Goal: Task Accomplishment & Management: Manage account settings

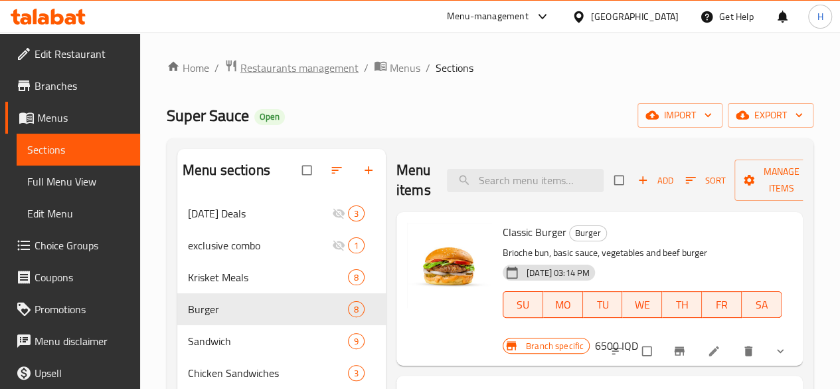
click at [288, 62] on span "Restaurants management" at bounding box center [299, 68] width 118 height 16
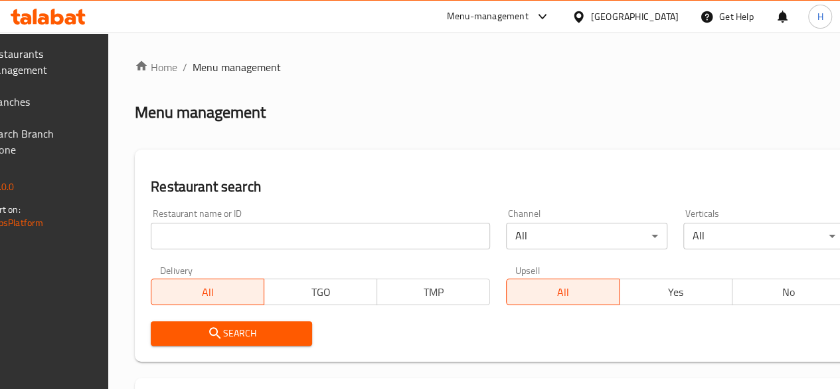
click at [266, 241] on input "search" at bounding box center [320, 235] width 339 height 27
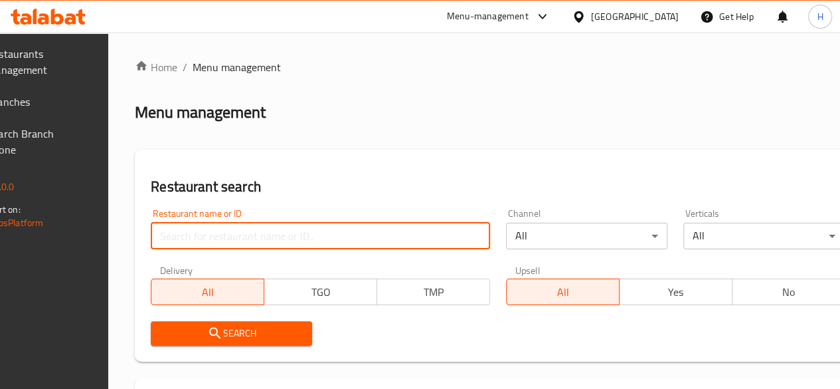
paste input "656864"
type input "656864"
click button "Search" at bounding box center [231, 333] width 161 height 25
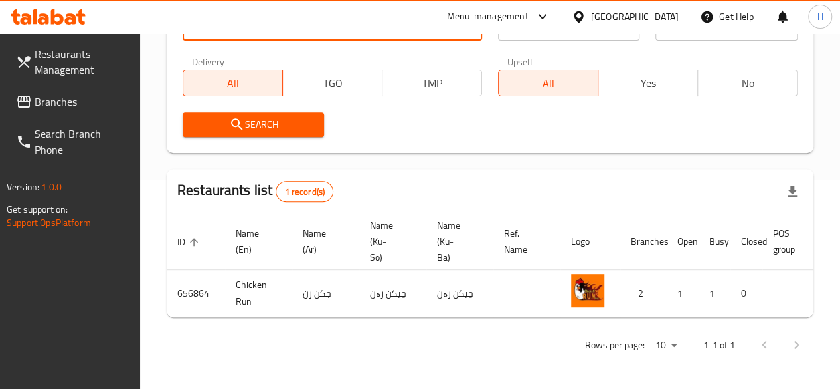
scroll to position [0, 130]
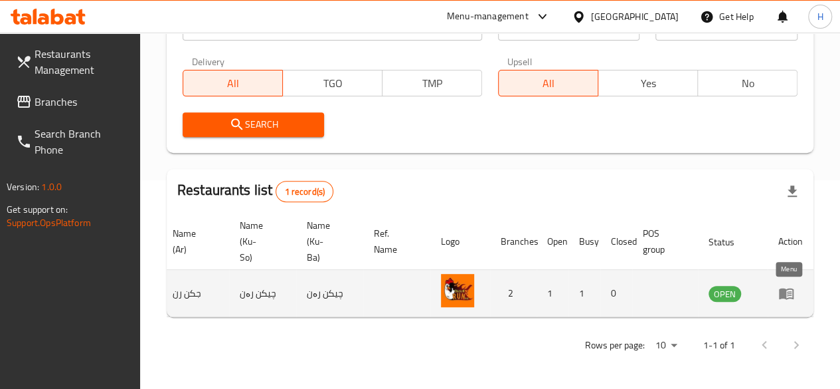
click at [792, 288] on icon "enhanced table" at bounding box center [786, 293] width 15 height 11
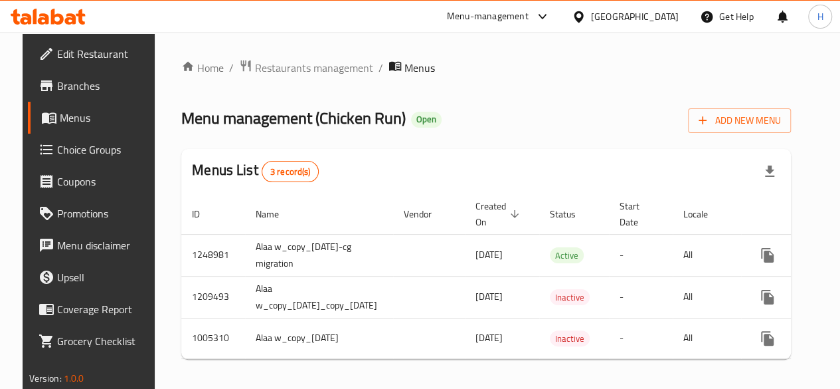
scroll to position [0, 106]
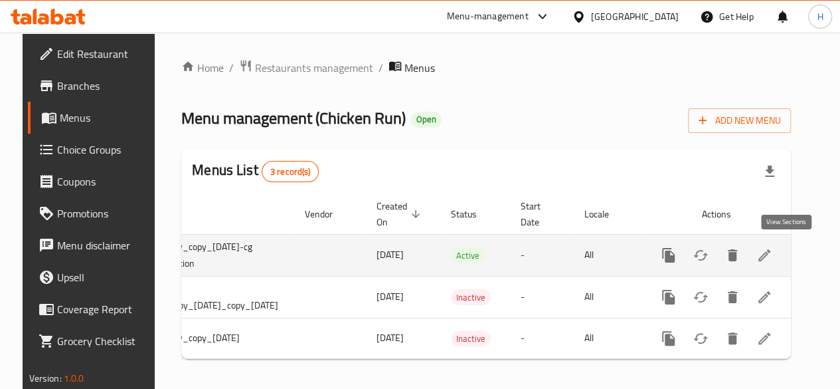
click at [780, 246] on link "enhanced table" at bounding box center [764, 255] width 32 height 32
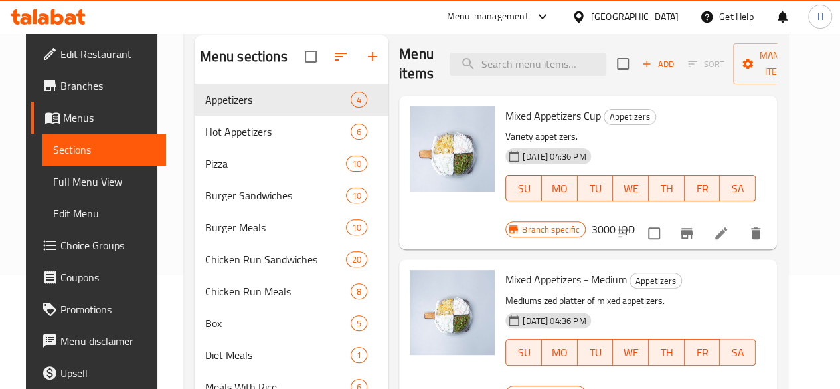
scroll to position [133, 0]
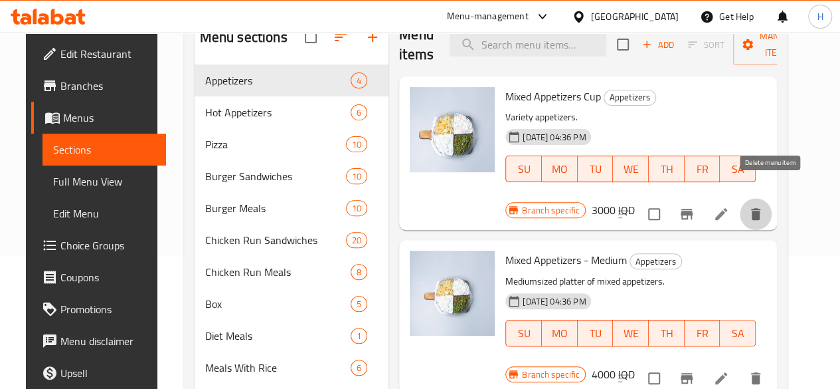
click at [760, 208] on icon "delete" at bounding box center [755, 214] width 9 height 12
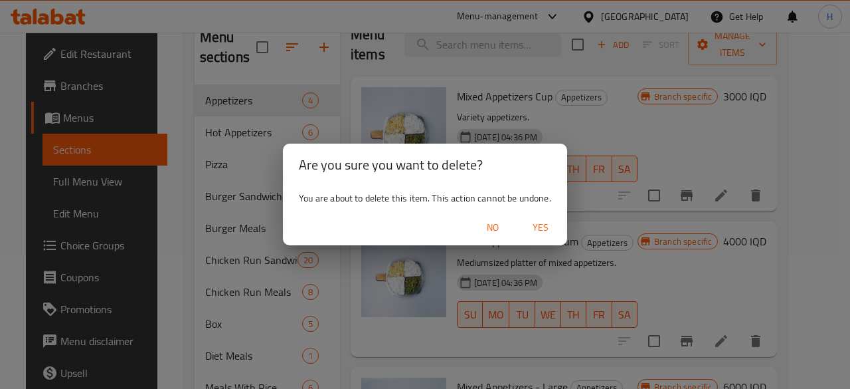
click at [495, 234] on span "No" at bounding box center [493, 227] width 32 height 17
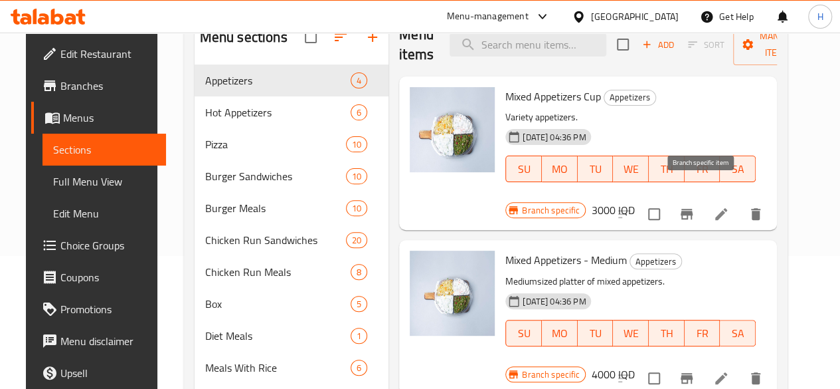
click at [695, 206] on icon "Branch-specific-item" at bounding box center [687, 214] width 16 height 16
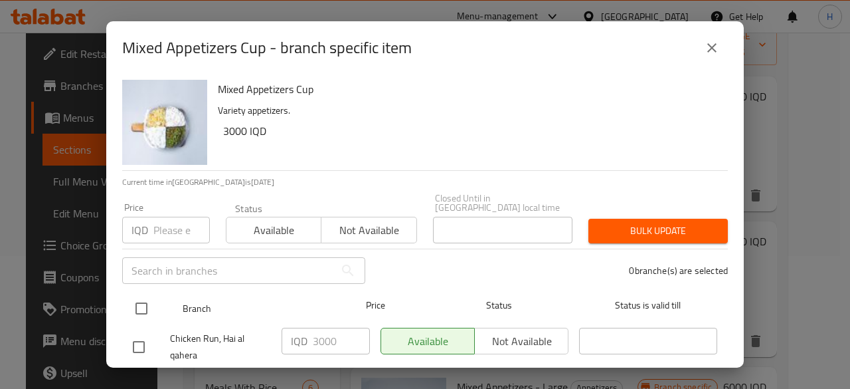
scroll to position [70, 0]
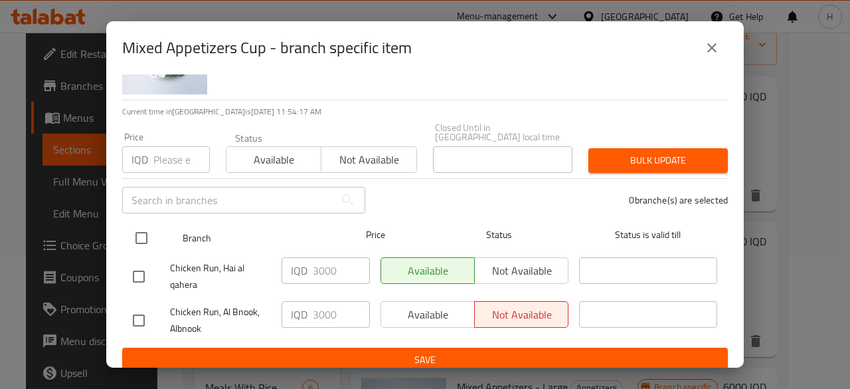
click at [143, 229] on input "checkbox" at bounding box center [142, 238] width 28 height 28
checkbox input "true"
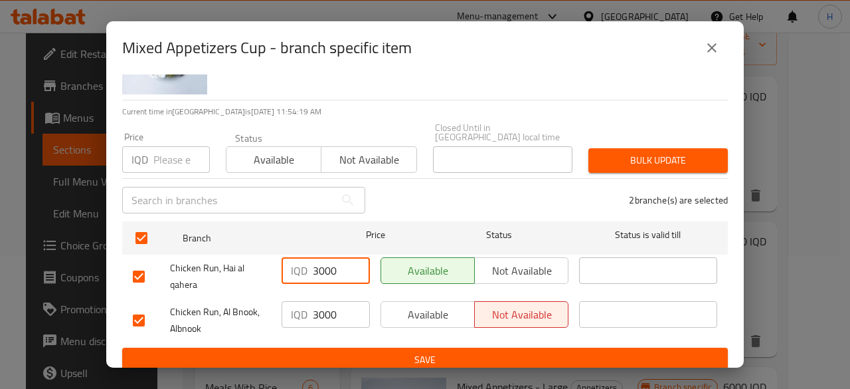
drag, startPoint x: 319, startPoint y: 260, endPoint x: 324, endPoint y: 277, distance: 18.1
click at [324, 277] on div "IQD 3000 ​" at bounding box center [325, 276] width 99 height 49
type input "3500"
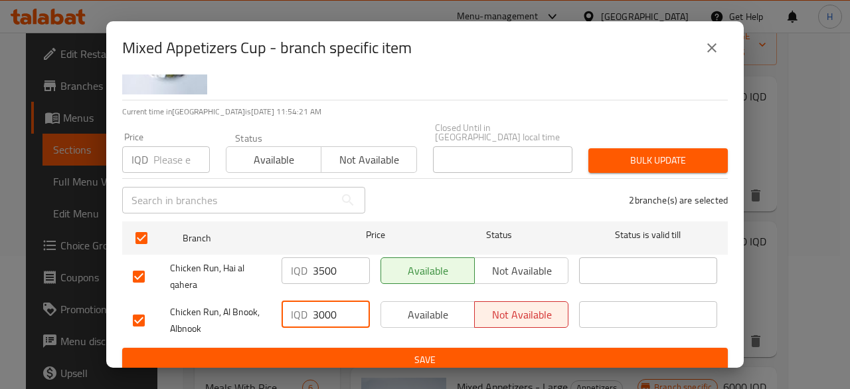
click at [318, 309] on input "3000" at bounding box center [341, 314] width 57 height 27
type input "3500"
click at [398, 357] on span "Save" at bounding box center [425, 359] width 584 height 17
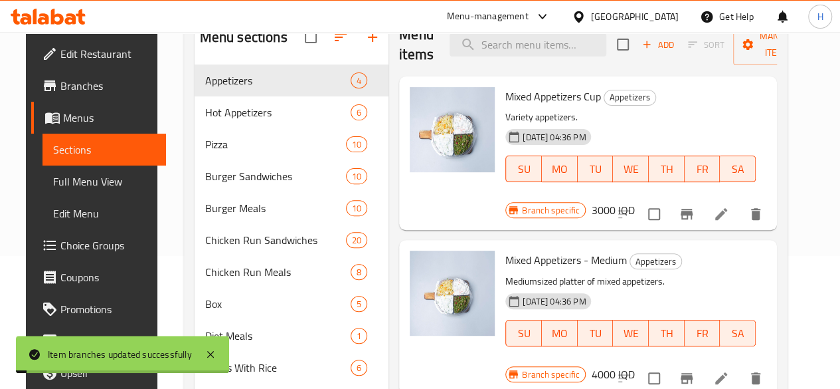
click at [634, 201] on h6 "3000 IQD" at bounding box center [612, 210] width 43 height 19
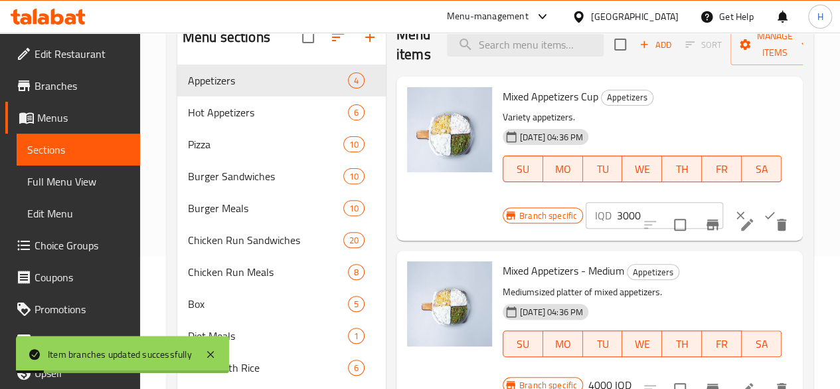
click at [617, 212] on input "3000" at bounding box center [670, 215] width 106 height 27
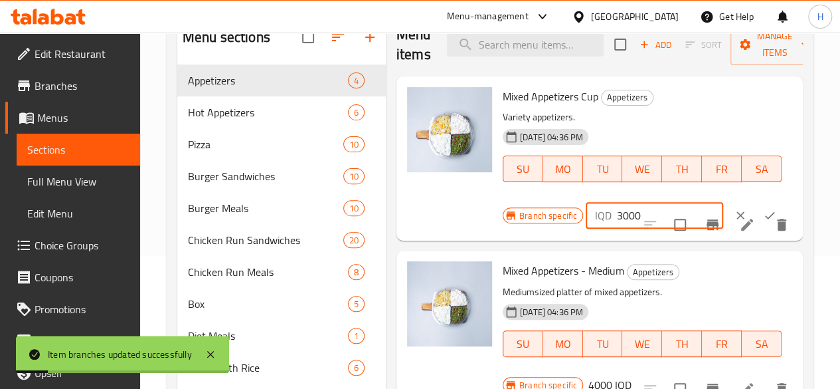
click at [617, 212] on input "3000" at bounding box center [670, 215] width 106 height 27
type input "3500"
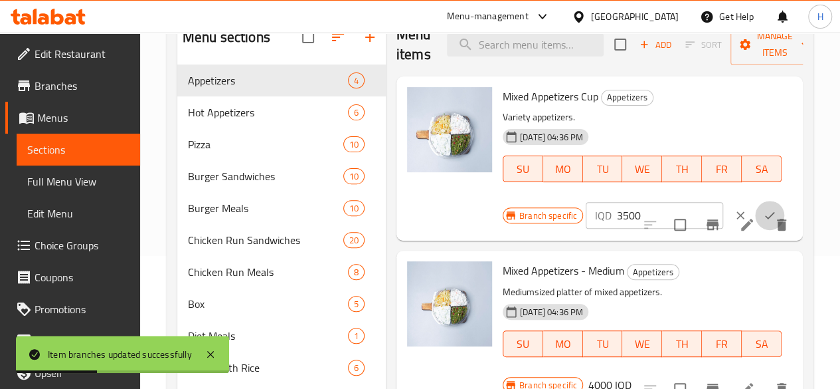
click at [763, 212] on icon "ok" at bounding box center [769, 215] width 13 height 13
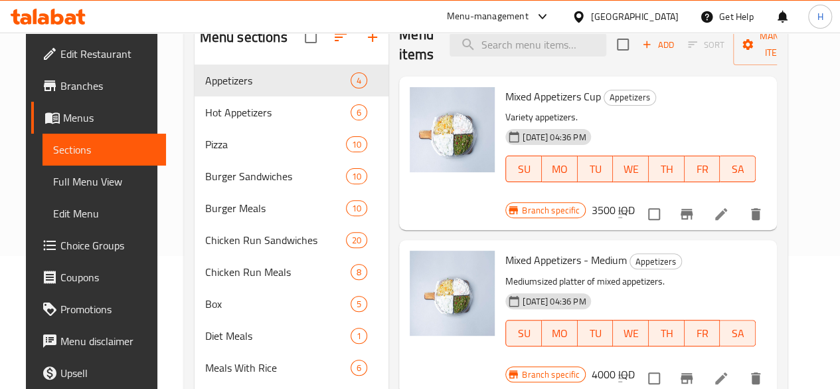
click at [634, 365] on div "Branch specific 4000 IQD" at bounding box center [569, 374] width 129 height 19
click at [694, 370] on icon "Branch-specific-item" at bounding box center [687, 378] width 16 height 16
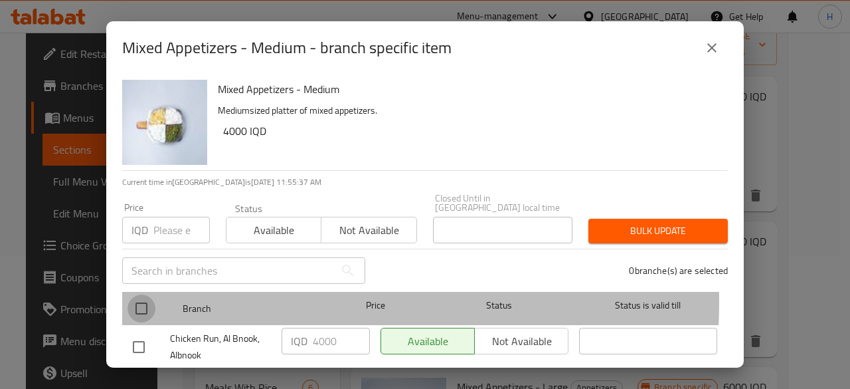
click at [150, 294] on input "checkbox" at bounding box center [142, 308] width 28 height 28
checkbox input "true"
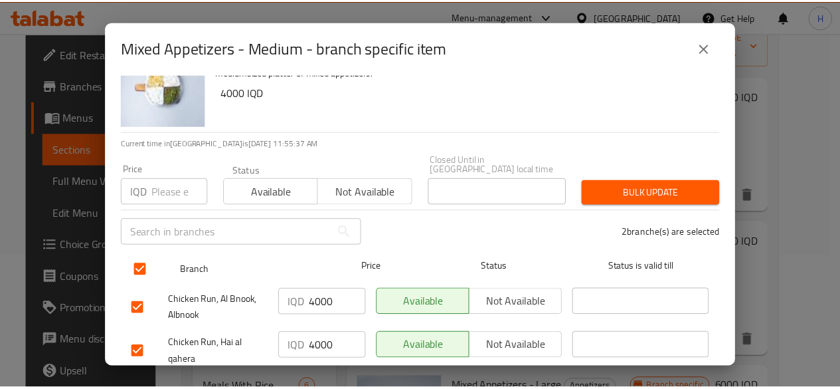
scroll to position [66, 0]
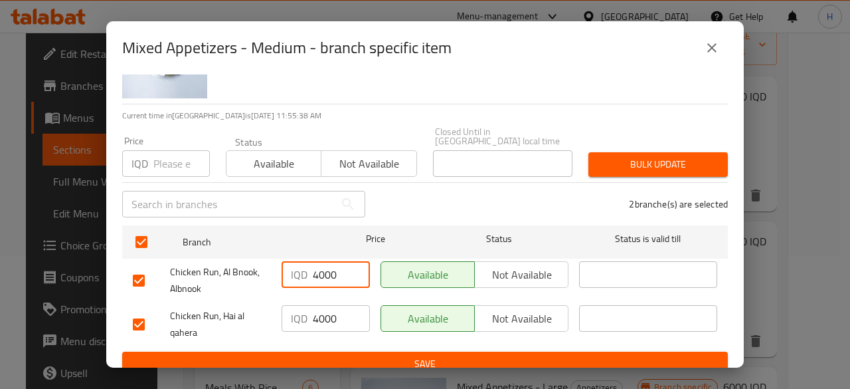
click at [317, 270] on input "4000" at bounding box center [341, 274] width 57 height 27
type input "4500"
drag, startPoint x: 316, startPoint y: 312, endPoint x: 322, endPoint y: 319, distance: 9.4
click at [322, 319] on input "4000" at bounding box center [341, 318] width 57 height 27
type input "4500"
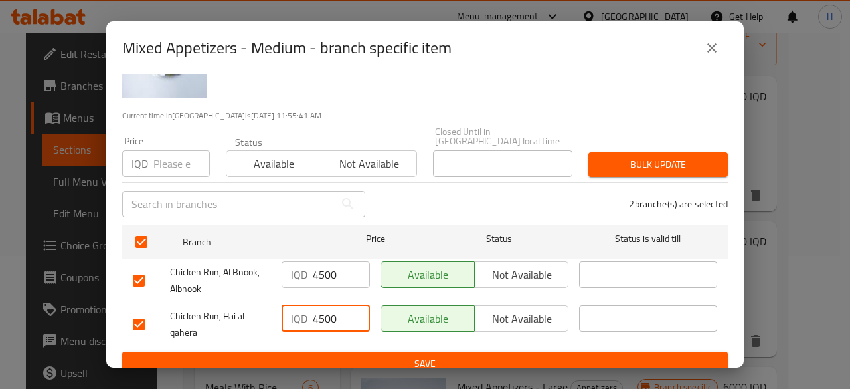
click at [331, 355] on span "Save" at bounding box center [425, 363] width 584 height 17
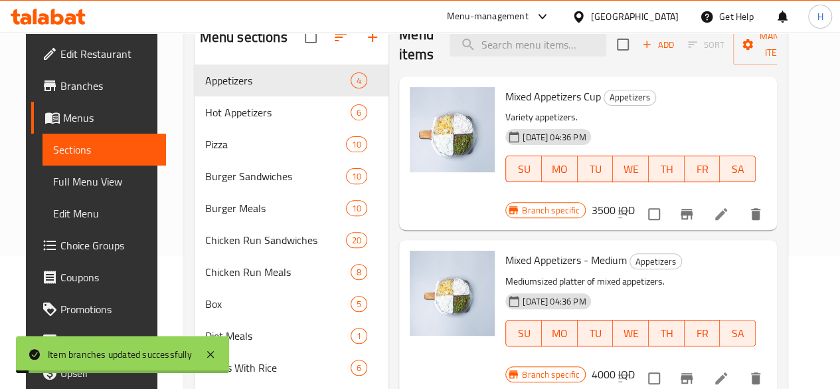
click at [634, 365] on h6 "4000 IQD" at bounding box center [612, 374] width 43 height 19
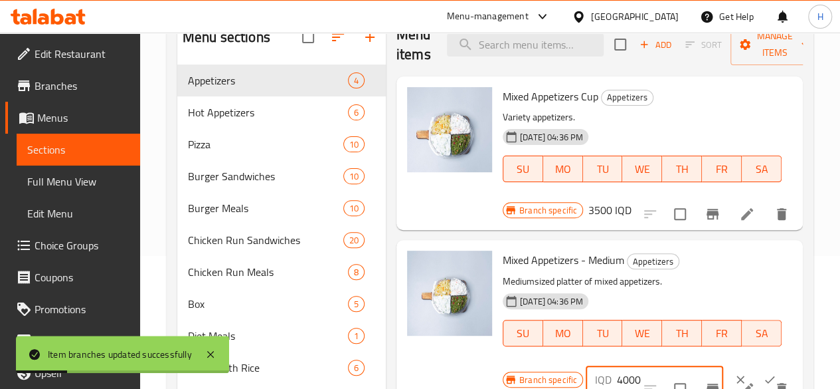
drag, startPoint x: 576, startPoint y: 363, endPoint x: 569, endPoint y: 375, distance: 13.4
click at [586, 375] on div "IQD 4000 ​" at bounding box center [689, 379] width 207 height 29
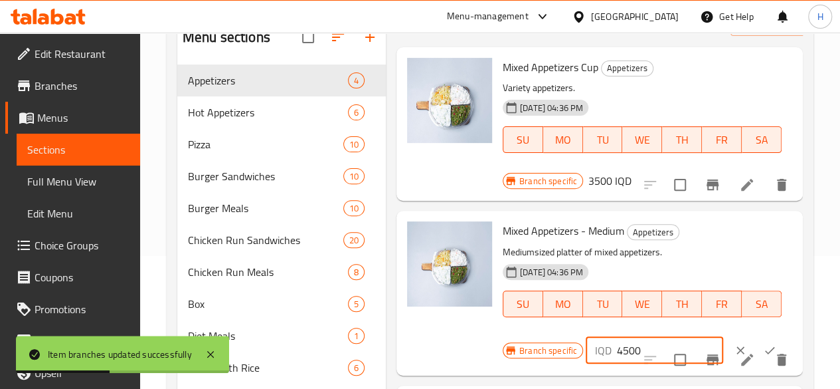
type input "4500"
click at [763, 343] on icon "ok" at bounding box center [769, 349] width 13 height 13
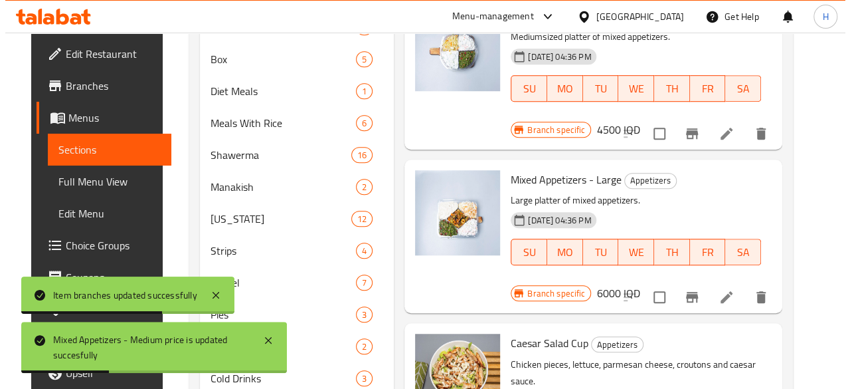
scroll to position [398, 0]
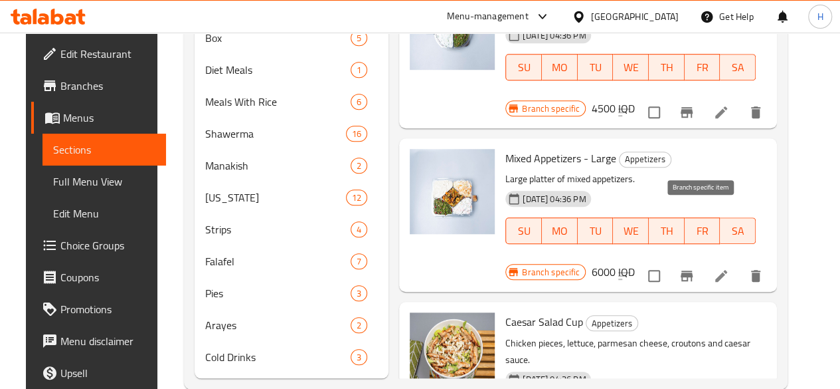
click at [695, 268] on icon "Branch-specific-item" at bounding box center [687, 276] width 16 height 16
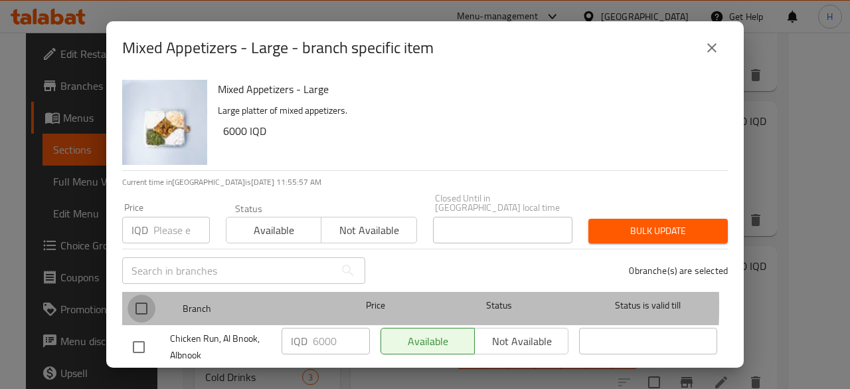
click at [149, 295] on input "checkbox" at bounding box center [142, 308] width 28 height 28
checkbox input "true"
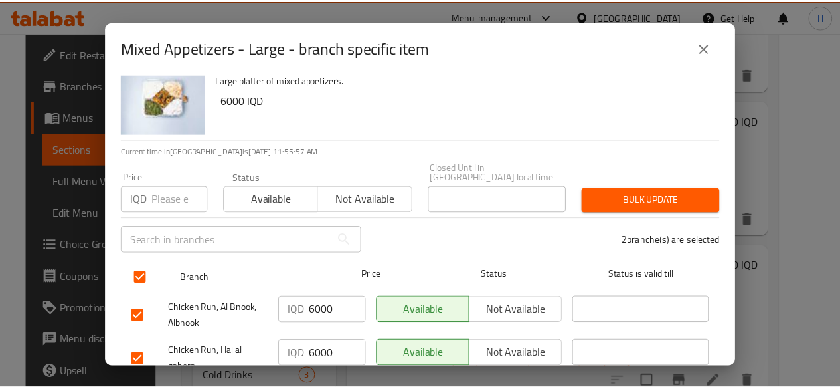
scroll to position [70, 0]
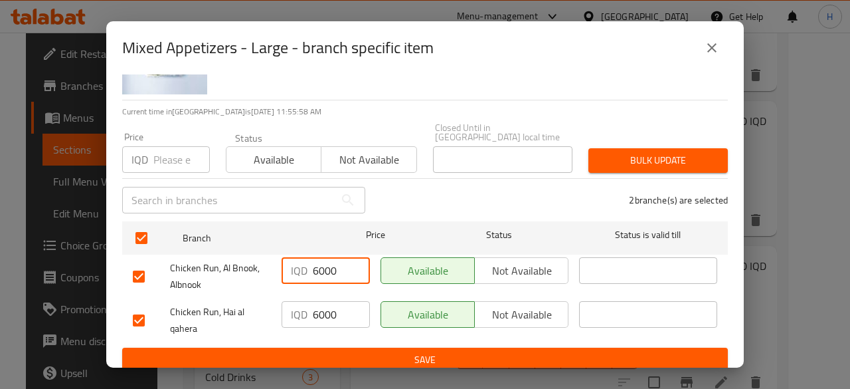
drag, startPoint x: 317, startPoint y: 262, endPoint x: 320, endPoint y: 269, distance: 7.4
click at [320, 269] on input "6000" at bounding box center [341, 270] width 57 height 27
type input "6500"
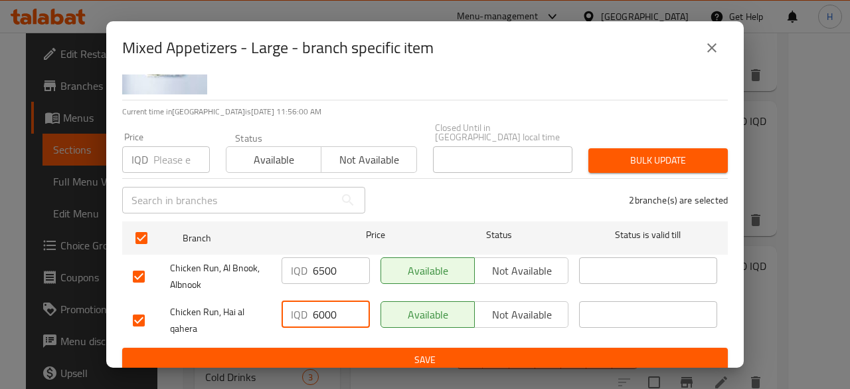
drag, startPoint x: 318, startPoint y: 303, endPoint x: 323, endPoint y: 311, distance: 9.8
click at [323, 311] on input "6000" at bounding box center [341, 314] width 57 height 27
type input "6500"
click at [365, 364] on div "Mixed Appetizers - Large Large platter of mixed appetizers. 6000 IQD Current ti…" at bounding box center [425, 220] width 638 height 293
click at [370, 353] on span "Save" at bounding box center [425, 359] width 584 height 17
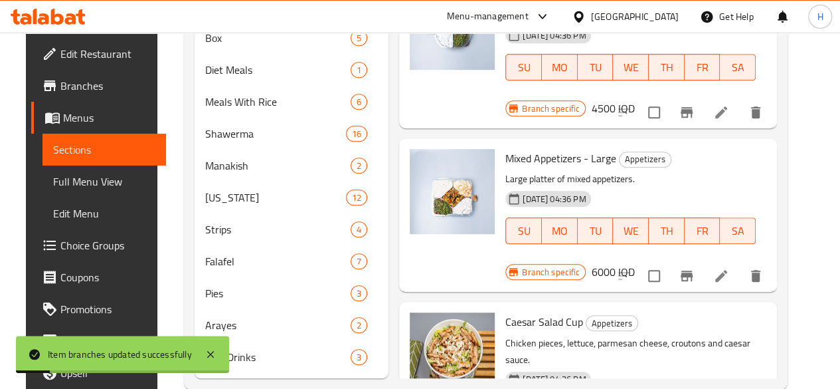
click at [634, 262] on h6 "6000 IQD" at bounding box center [612, 271] width 43 height 19
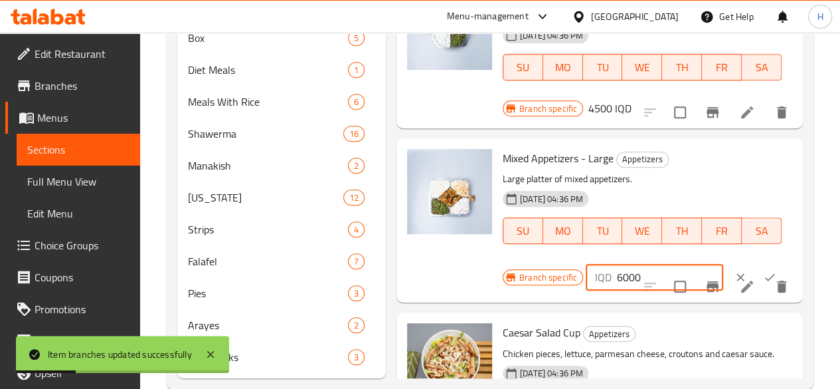
click at [617, 264] on input "6000" at bounding box center [670, 277] width 106 height 27
type input "6500"
click at [763, 270] on icon "ok" at bounding box center [769, 276] width 13 height 13
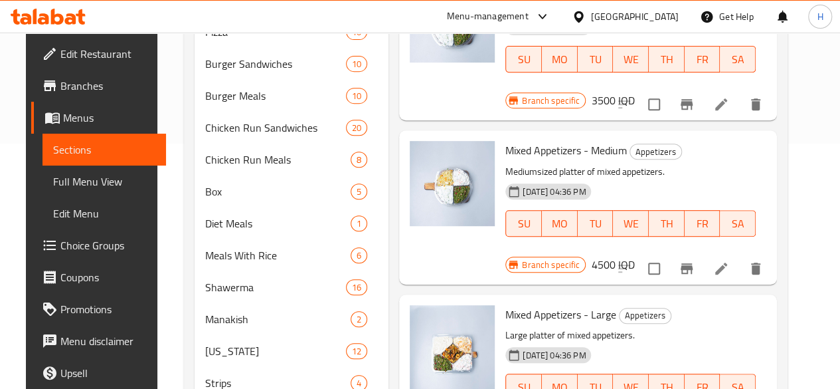
scroll to position [112, 0]
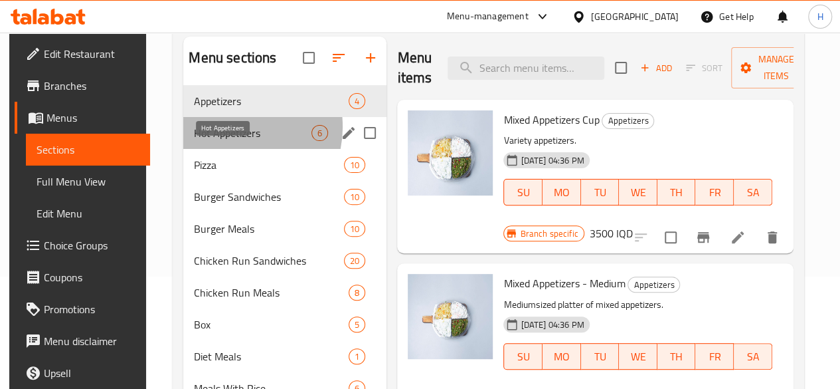
click at [230, 141] on span "Hot Appetizers" at bounding box center [253, 133] width 118 height 16
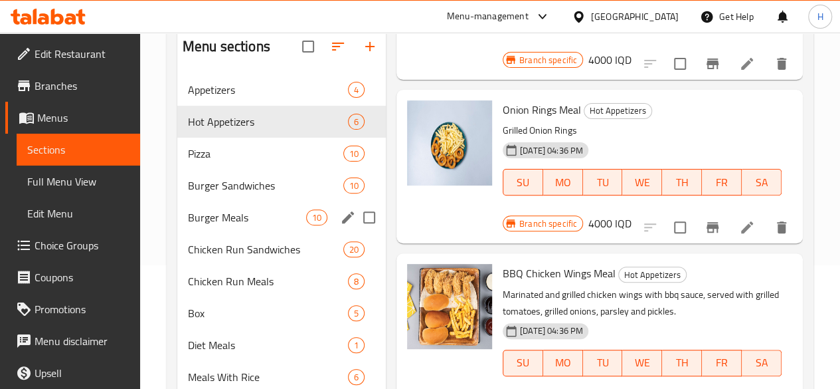
scroll to position [46, 0]
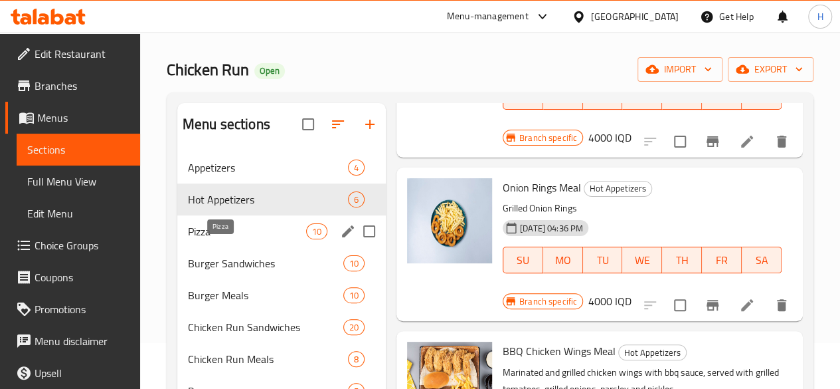
click at [212, 239] on span "Pizza" at bounding box center [247, 231] width 118 height 16
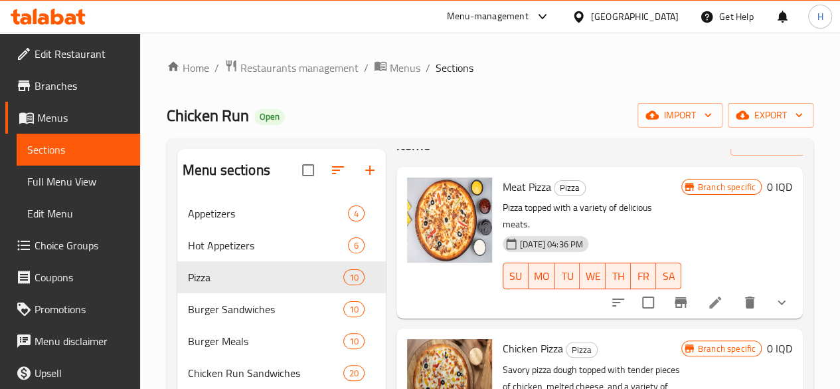
scroll to position [133, 0]
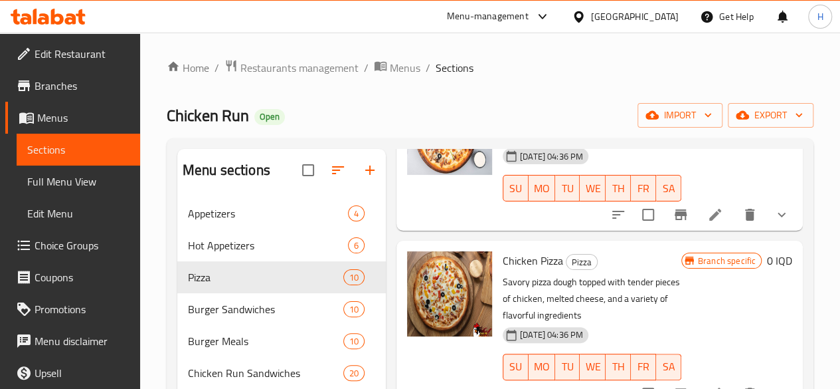
click at [707, 207] on icon at bounding box center [715, 215] width 16 height 16
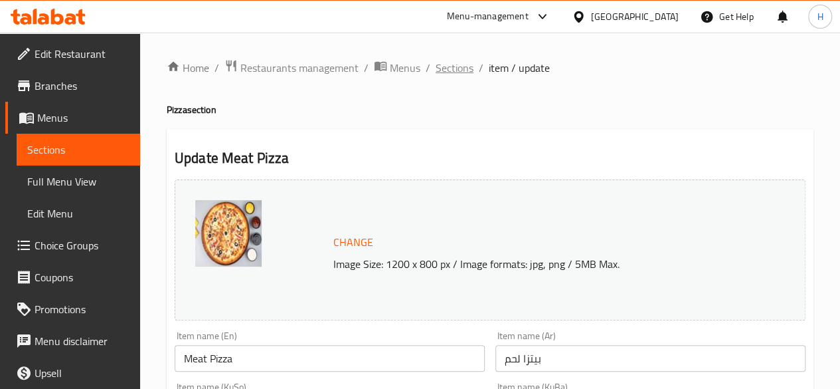
click at [450, 68] on span "Sections" at bounding box center [455, 68] width 38 height 16
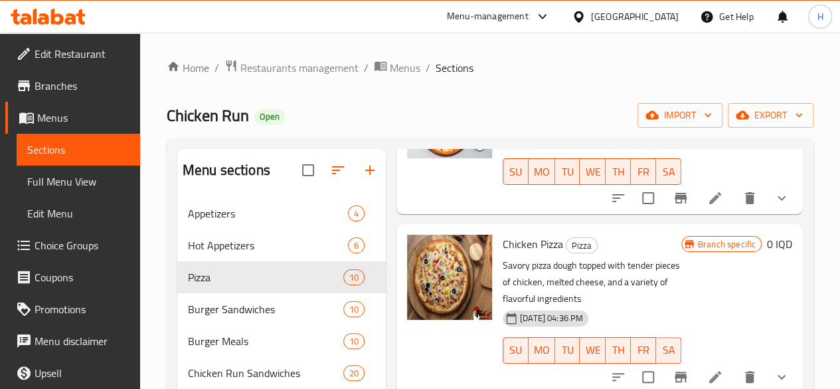
scroll to position [199, 0]
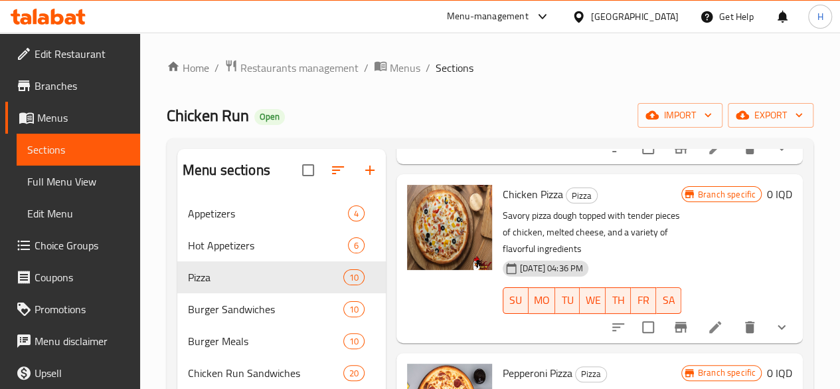
click at [713, 315] on li at bounding box center [715, 327] width 37 height 24
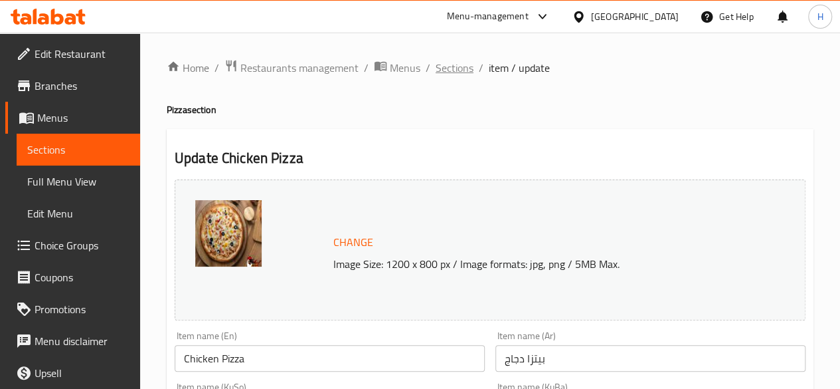
click at [441, 64] on span "Sections" at bounding box center [455, 68] width 38 height 16
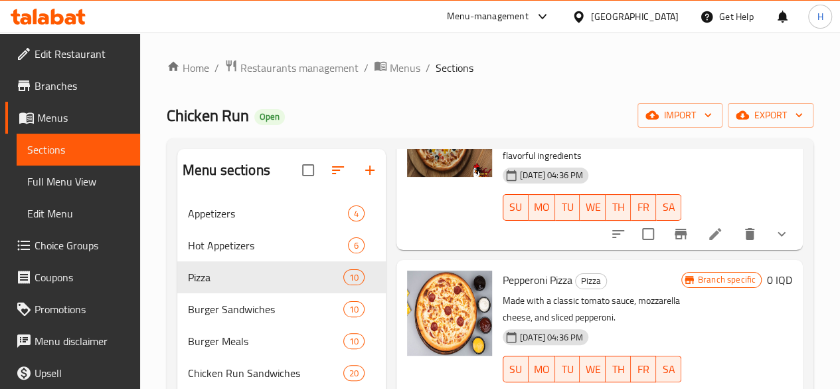
scroll to position [332, 0]
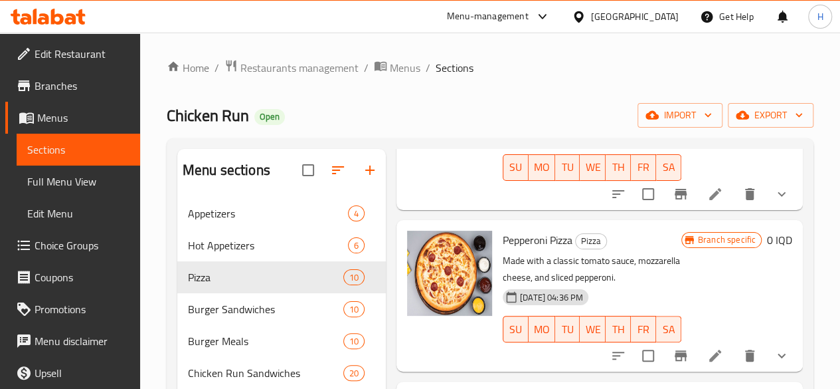
click at [697, 343] on li at bounding box center [715, 355] width 37 height 24
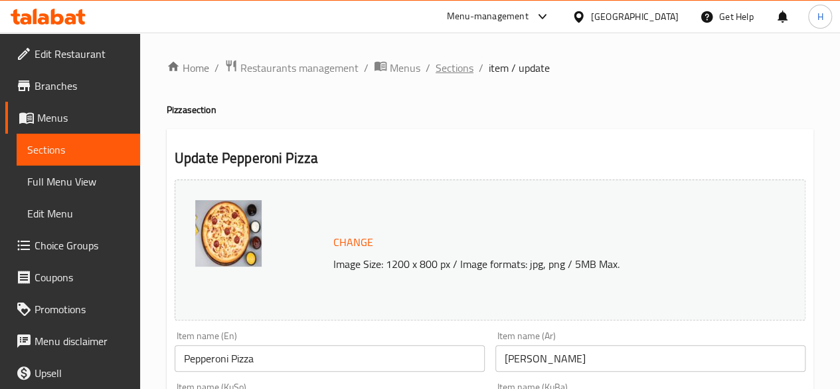
click at [446, 71] on span "Sections" at bounding box center [455, 68] width 38 height 16
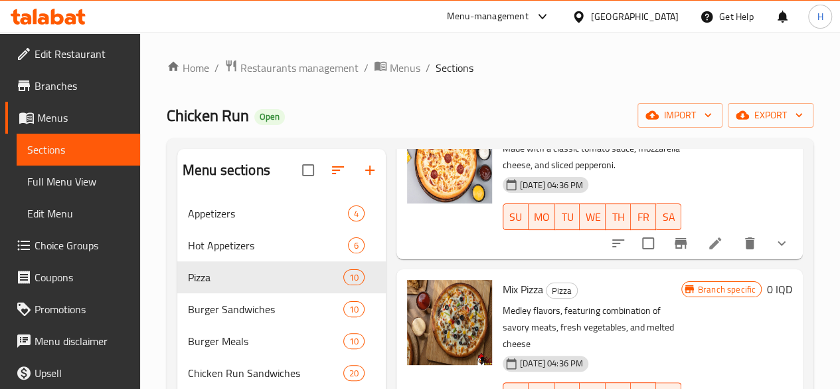
scroll to position [465, 0]
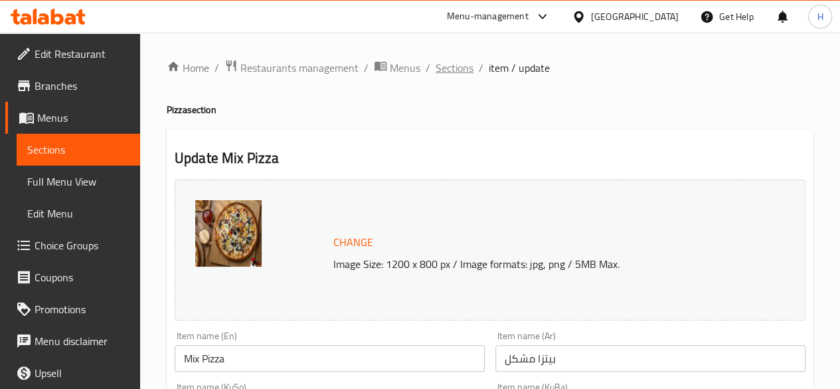
drag, startPoint x: 375, startPoint y: 172, endPoint x: 462, endPoint y: 65, distance: 137.8
click at [462, 65] on span "Sections" at bounding box center [455, 68] width 38 height 16
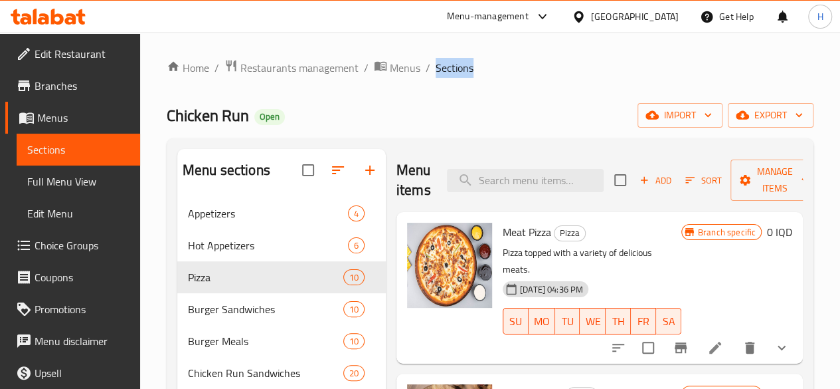
click at [462, 65] on span "Sections" at bounding box center [455, 68] width 38 height 16
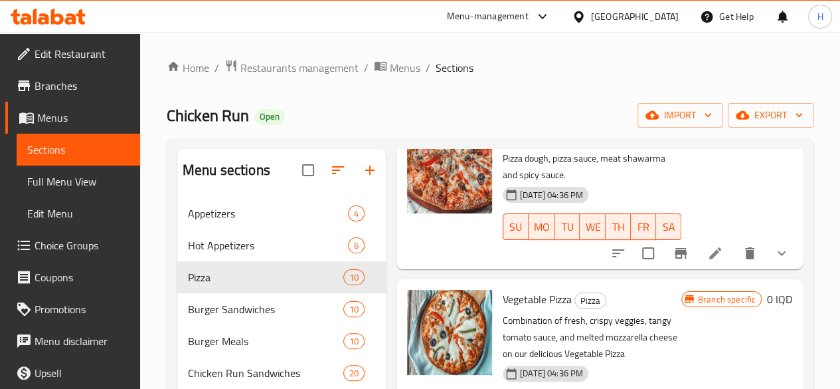
scroll to position [797, 0]
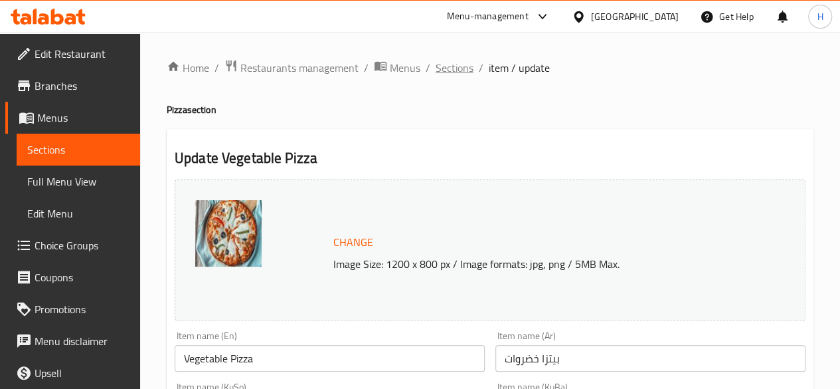
click at [446, 71] on span "Sections" at bounding box center [455, 68] width 38 height 16
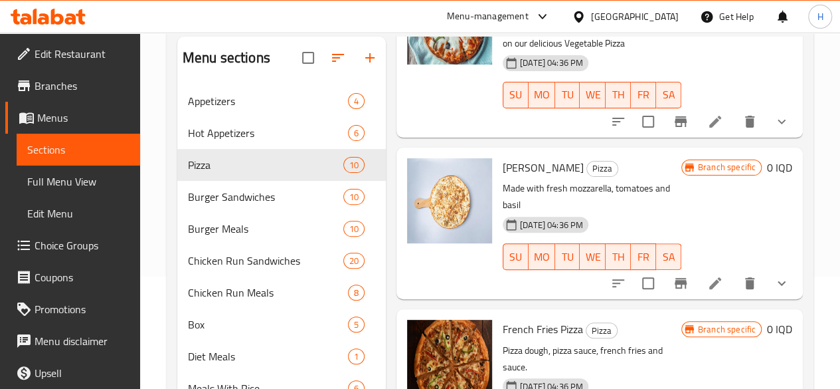
scroll to position [133, 0]
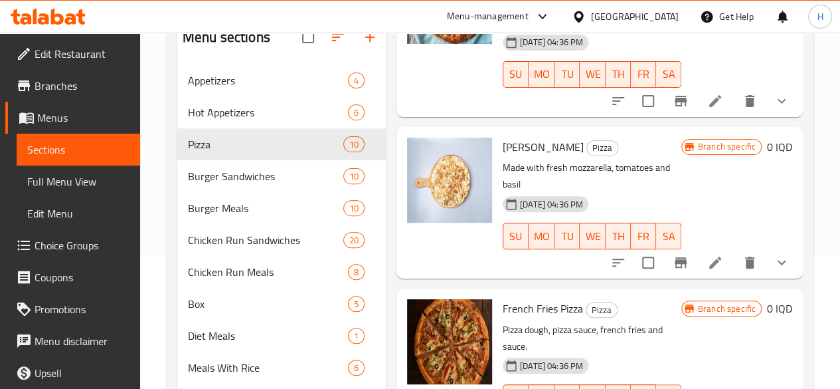
click at [697, 250] on li at bounding box center [715, 262] width 37 height 24
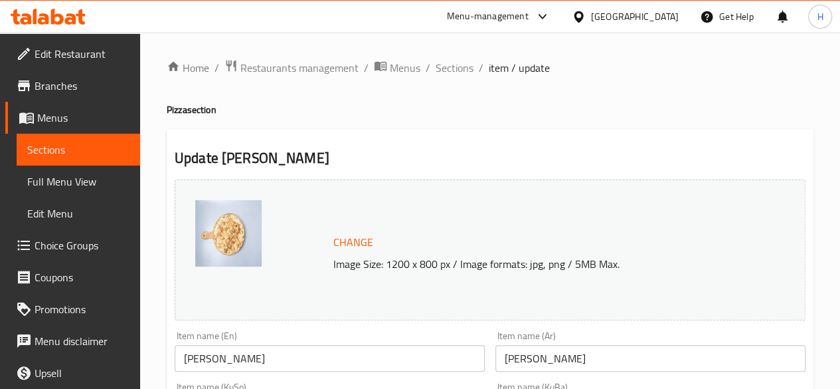
click at [452, 75] on span "Sections" at bounding box center [455, 68] width 38 height 16
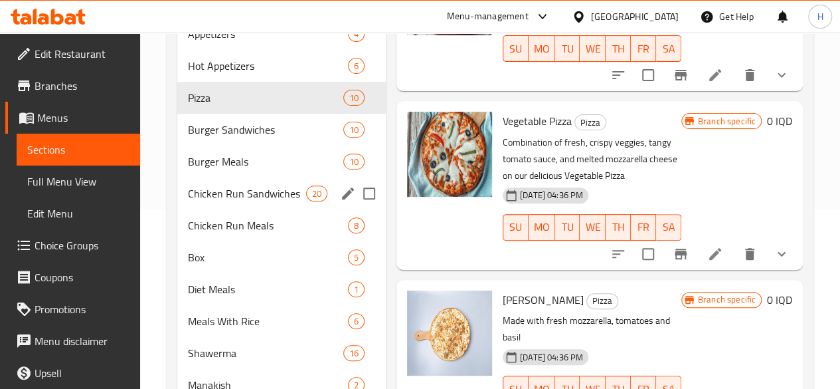
scroll to position [179, 0]
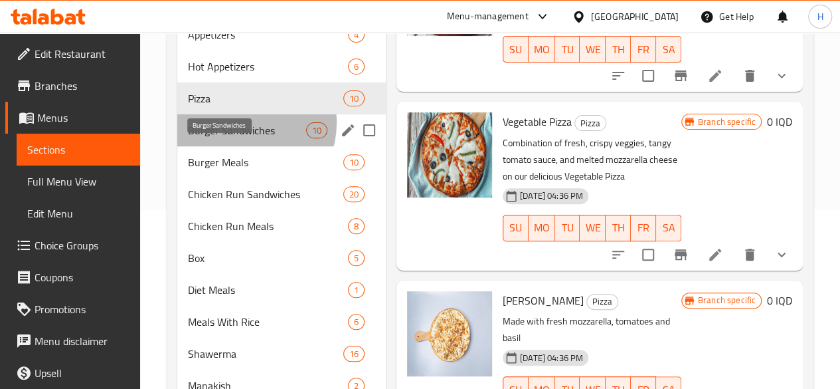
click at [242, 138] on span "Burger Sandwiches" at bounding box center [247, 130] width 118 height 16
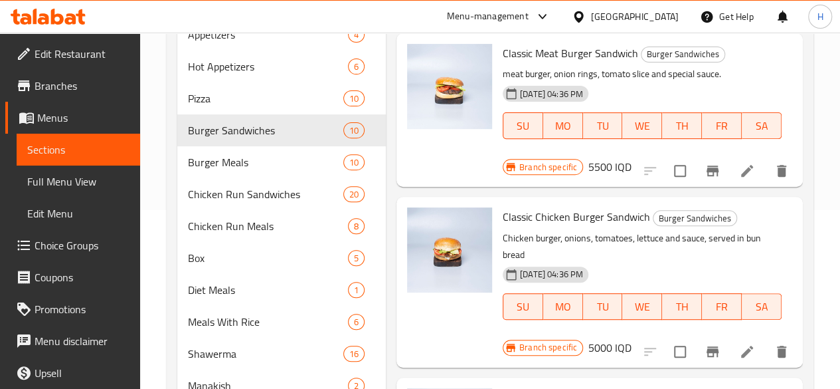
scroll to position [112, 0]
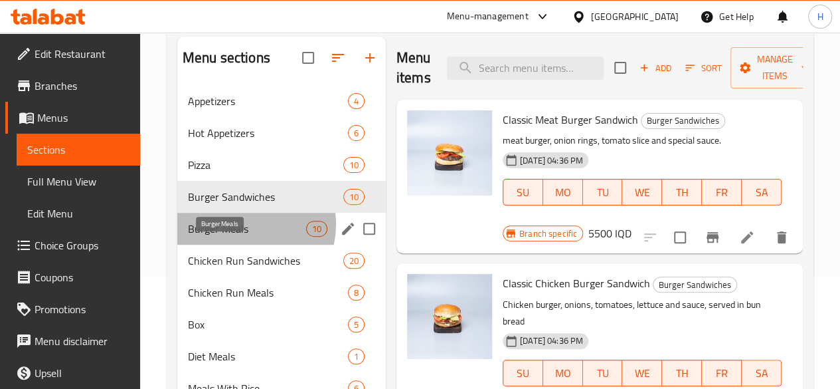
click at [248, 236] on span "Burger Meals" at bounding box center [247, 228] width 118 height 16
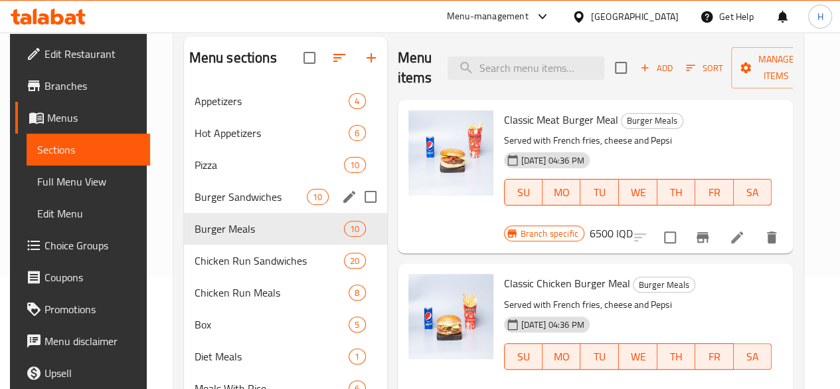
click at [234, 213] on div "Burger Sandwiches 10" at bounding box center [285, 197] width 203 height 32
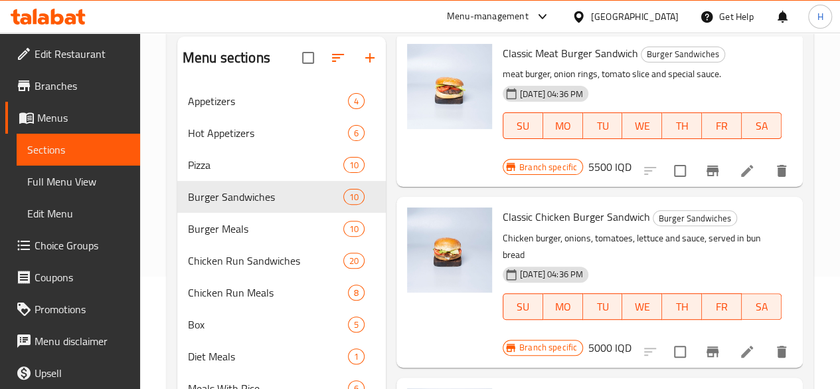
scroll to position [133, 0]
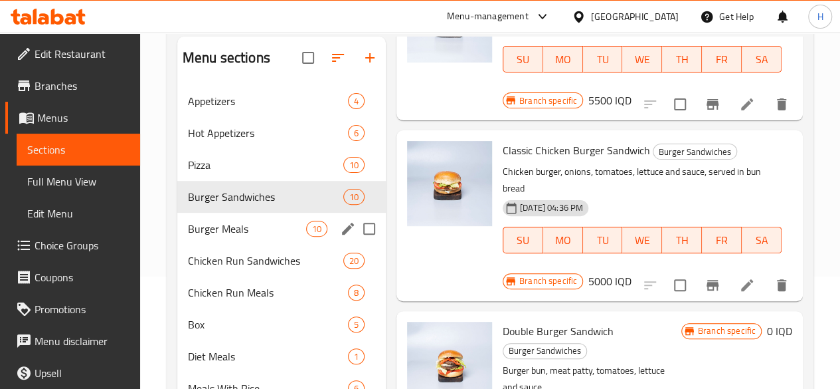
click at [202, 236] on span "Burger Meals" at bounding box center [247, 228] width 118 height 16
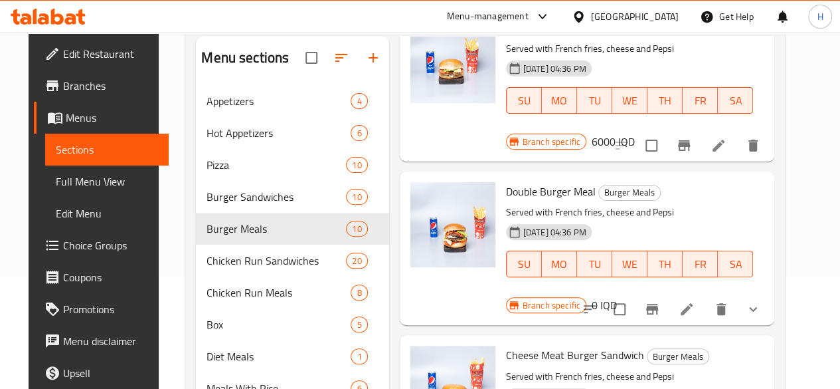
scroll to position [332, 0]
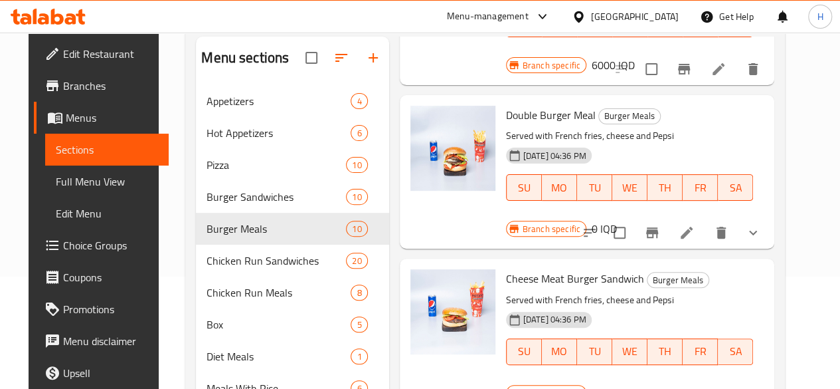
click at [705, 220] on li at bounding box center [686, 232] width 37 height 24
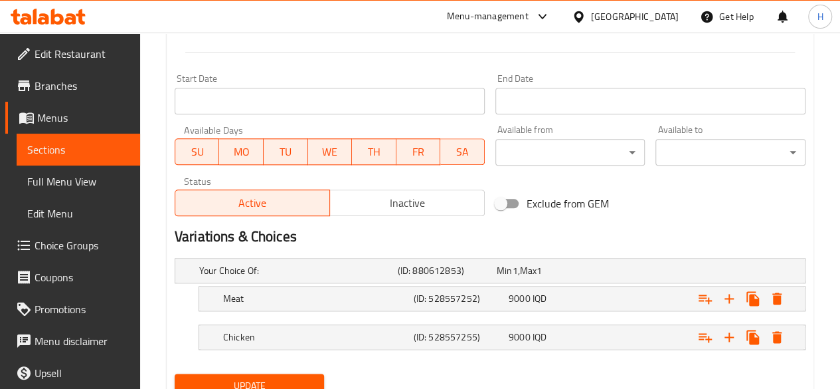
scroll to position [750, 0]
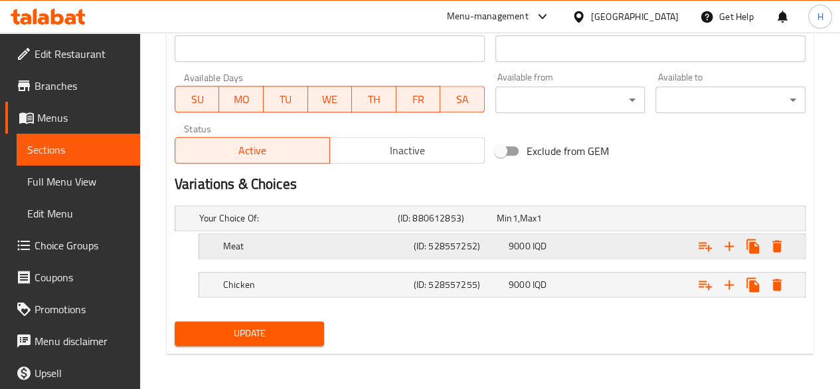
click at [236, 227] on div "Meat" at bounding box center [296, 218] width 199 height 19
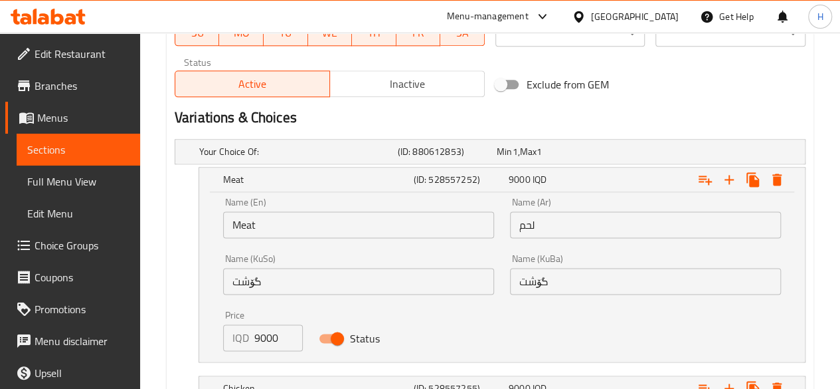
scroll to position [918, 0]
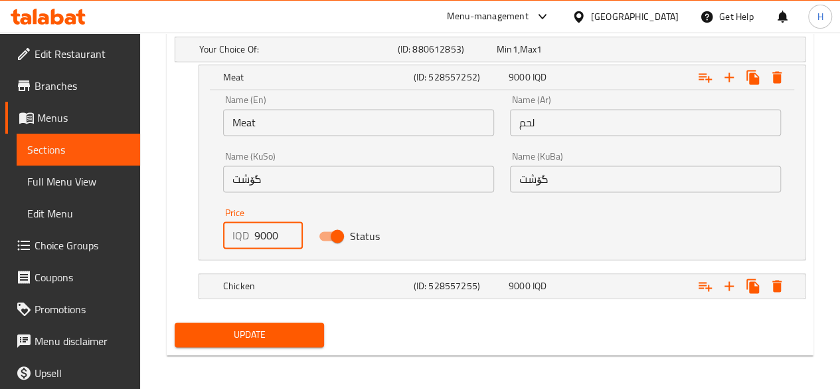
click at [255, 240] on input "9000" at bounding box center [278, 235] width 48 height 27
type input "8000"
click at [248, 56] on h5 "Chicken" at bounding box center [295, 49] width 193 height 13
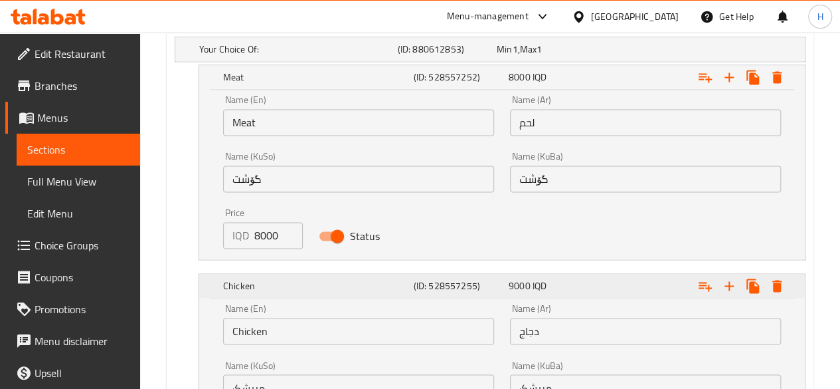
scroll to position [1089, 0]
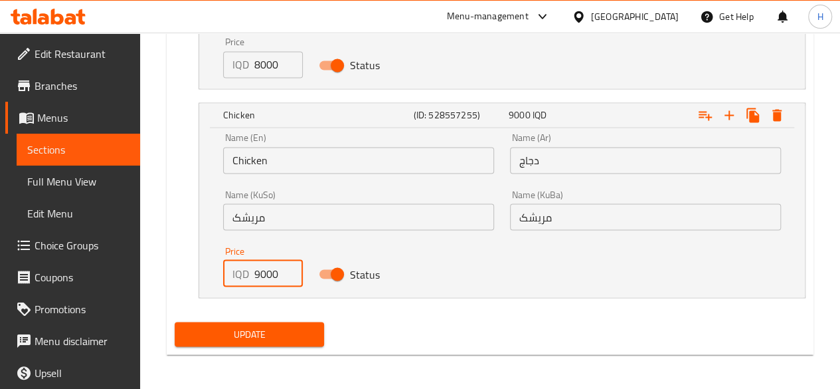
click at [260, 282] on div "IQD 9000 Price" at bounding box center [263, 273] width 80 height 27
type input "8000"
click at [283, 331] on span "Update" at bounding box center [249, 333] width 129 height 17
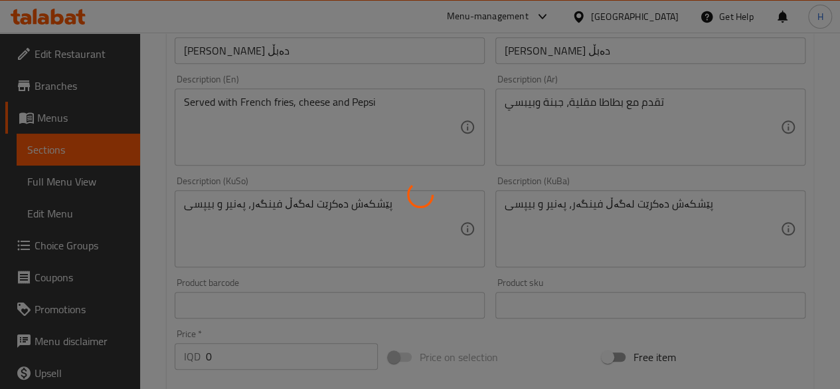
scroll to position [0, 0]
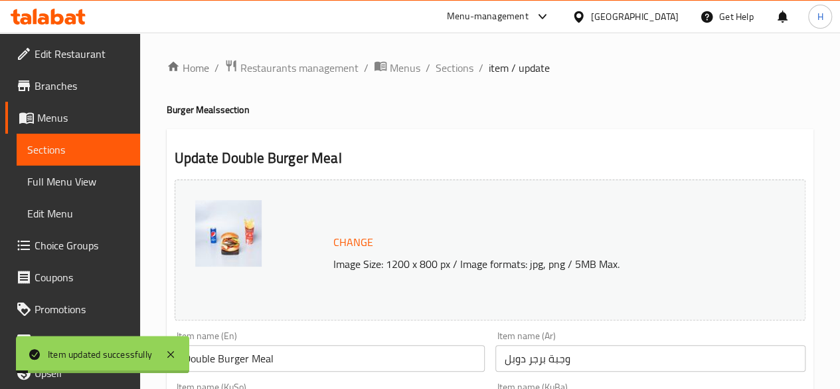
click at [463, 70] on span "Sections" at bounding box center [455, 68] width 38 height 16
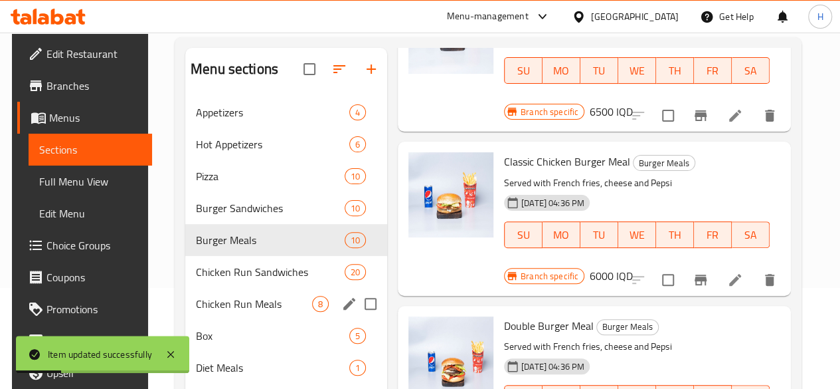
scroll to position [133, 0]
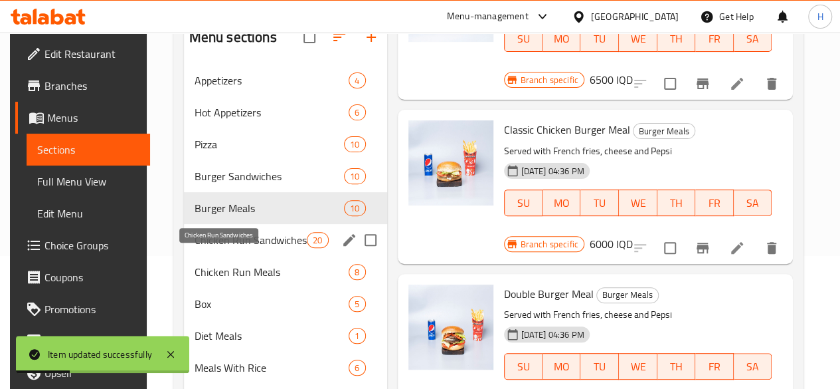
click at [257, 247] on div "Chicken Run Sandwiches 20" at bounding box center [285, 240] width 203 height 32
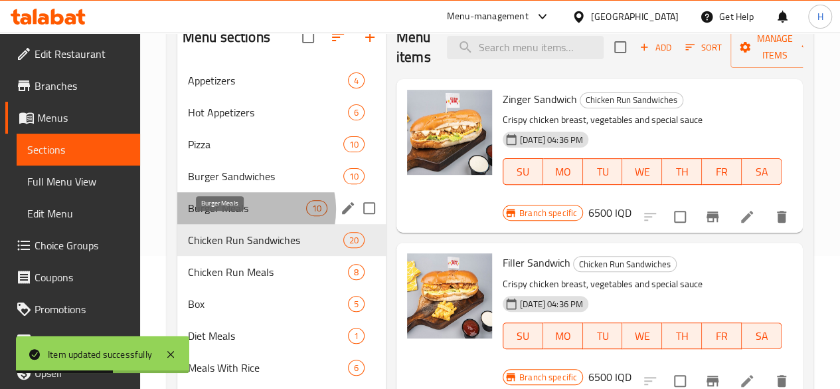
click at [248, 216] on span "Burger Meals" at bounding box center [247, 208] width 118 height 16
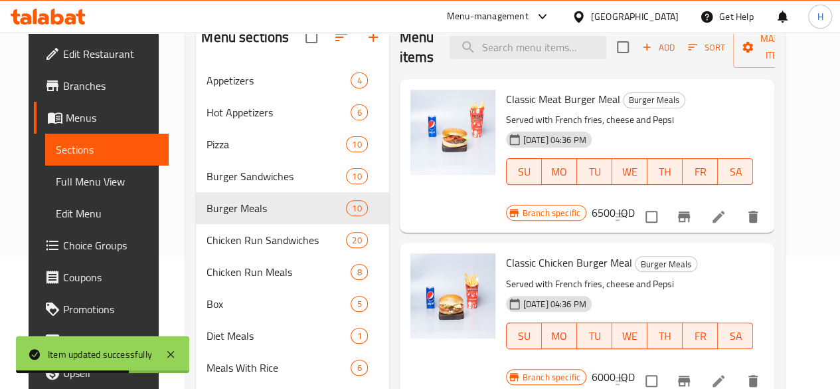
scroll to position [266, 0]
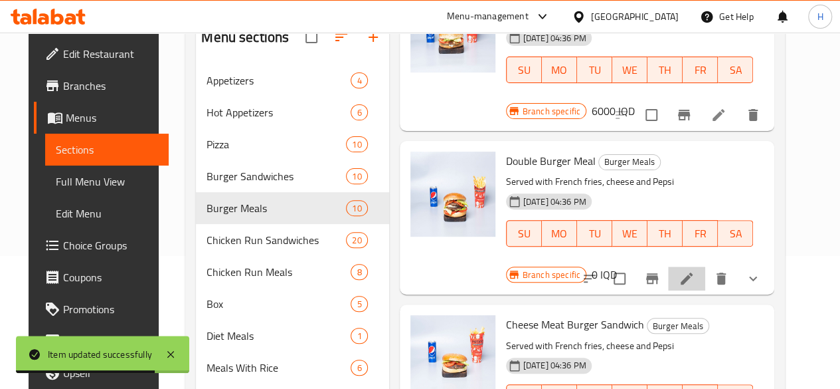
click at [700, 266] on li at bounding box center [686, 278] width 37 height 24
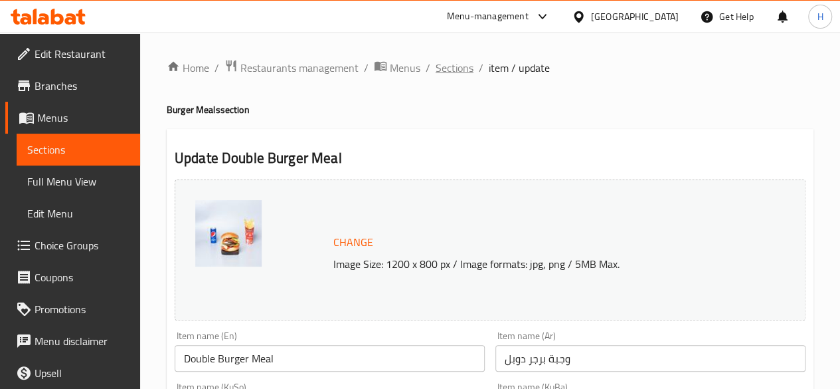
click at [444, 74] on span "Sections" at bounding box center [455, 68] width 38 height 16
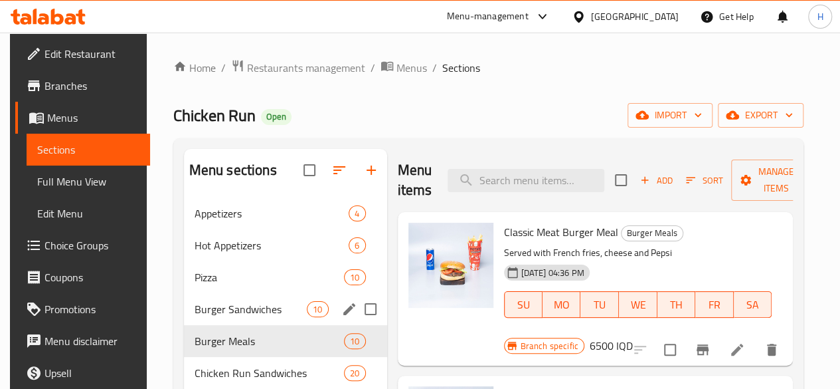
click at [226, 318] on div "Burger Sandwiches 10" at bounding box center [285, 309] width 203 height 32
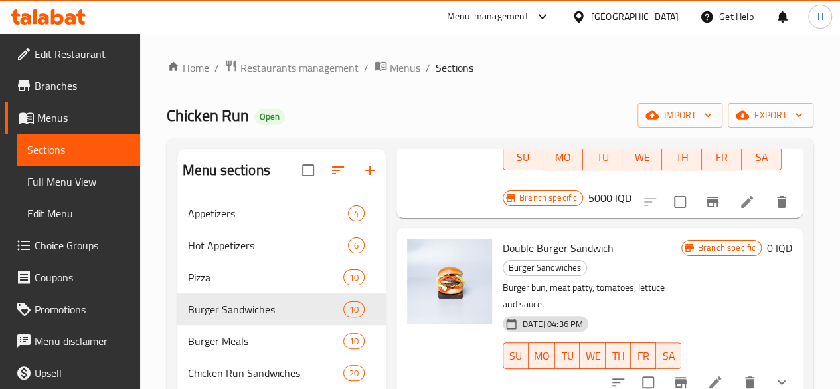
scroll to position [398, 0]
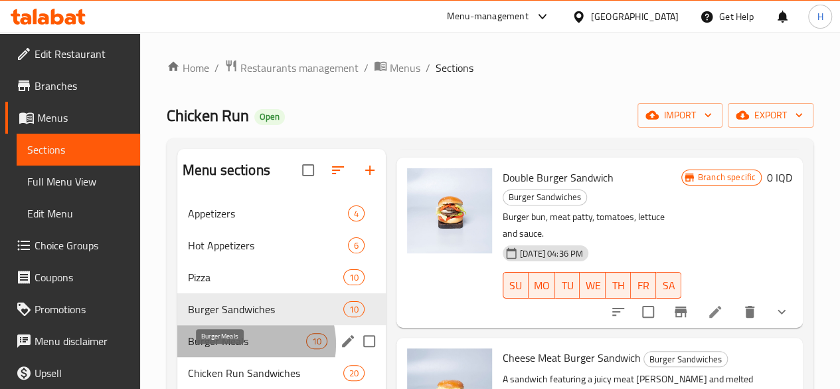
click at [246, 349] on span "Burger Meals" at bounding box center [247, 341] width 118 height 16
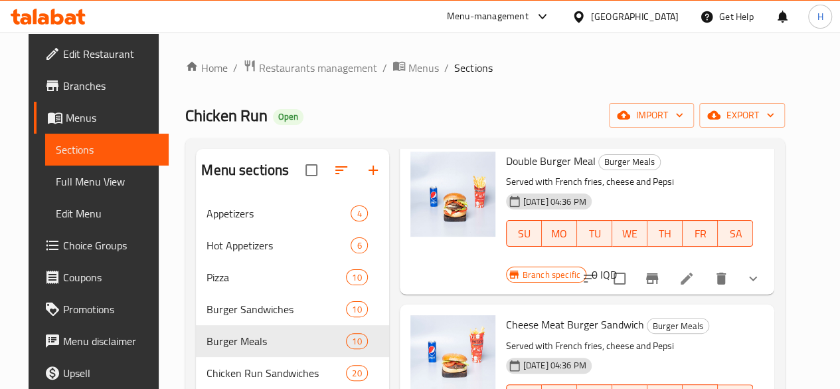
scroll to position [332, 0]
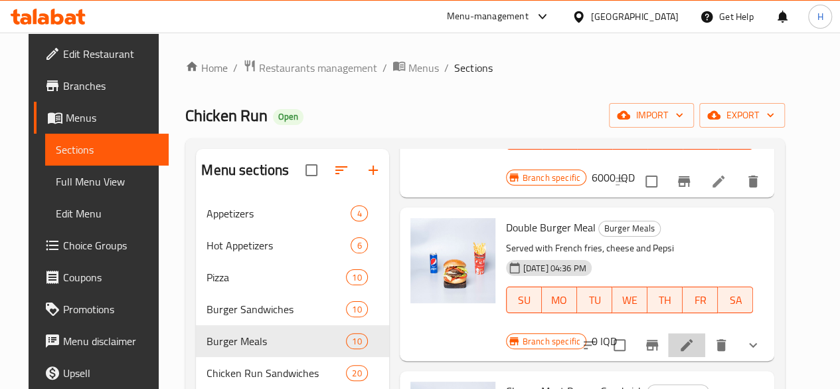
click at [695, 337] on icon at bounding box center [687, 345] width 16 height 16
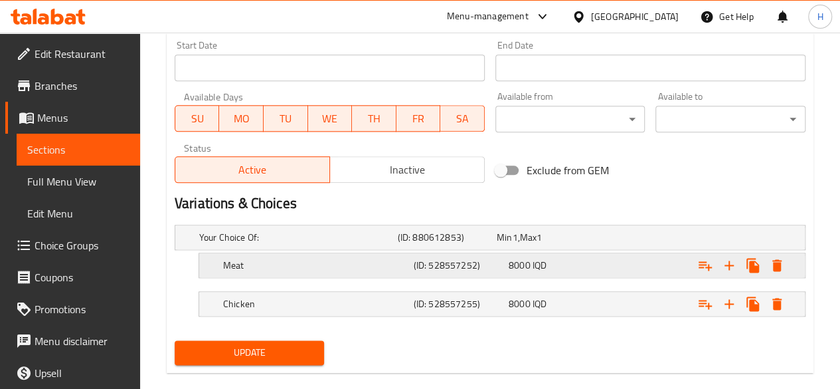
click at [244, 244] on h5 "Meat" at bounding box center [295, 236] width 193 height 13
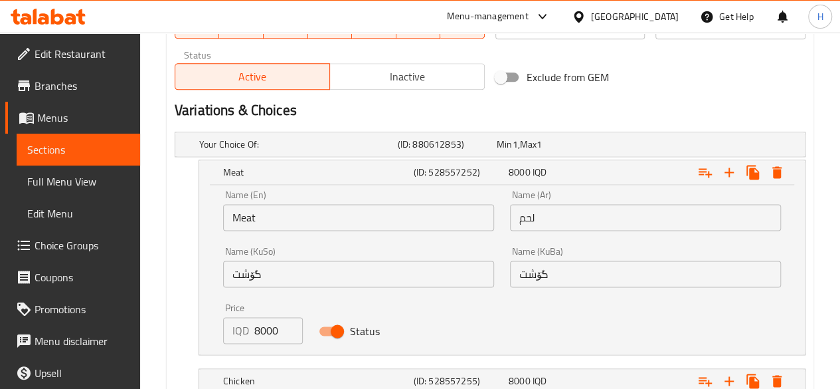
scroll to position [901, 0]
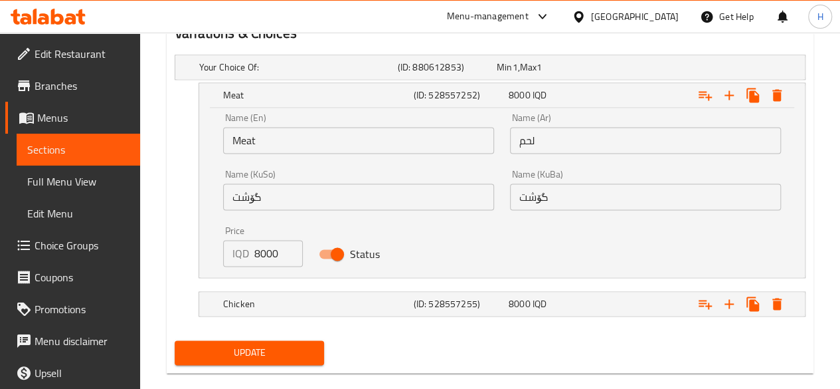
click at [265, 257] on input "8000" at bounding box center [278, 253] width 48 height 27
type input "10000"
click at [266, 74] on h5 "Chicken" at bounding box center [295, 66] width 193 height 13
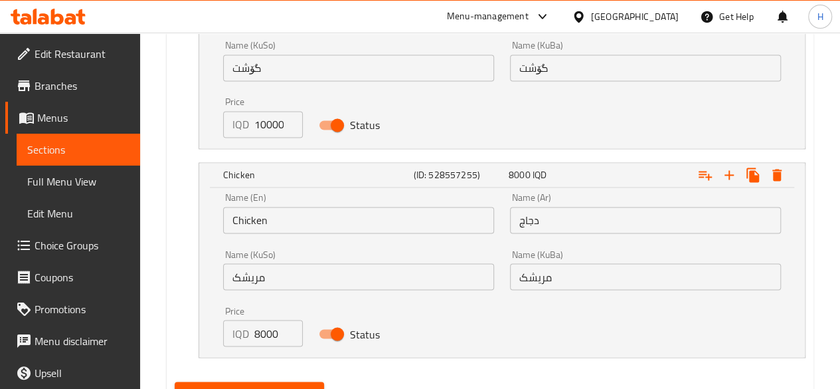
scroll to position [1087, 0]
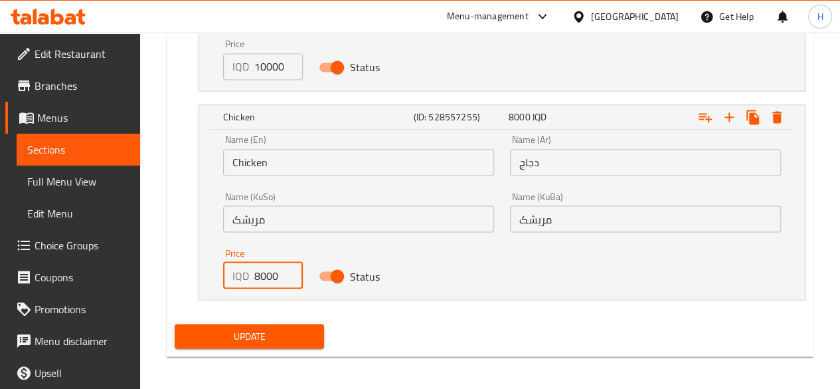
click at [268, 265] on input "8000" at bounding box center [278, 275] width 48 height 27
type input "10000"
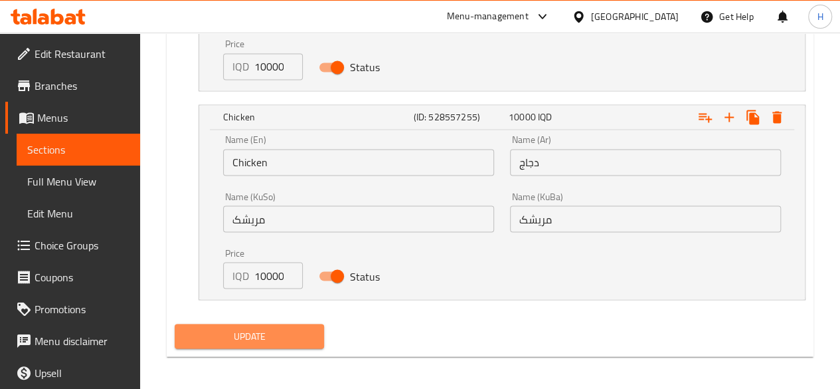
click at [268, 329] on span "Update" at bounding box center [249, 335] width 129 height 17
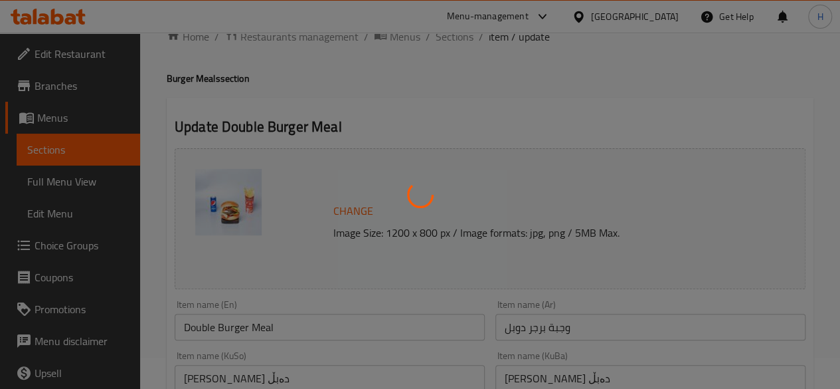
scroll to position [0, 0]
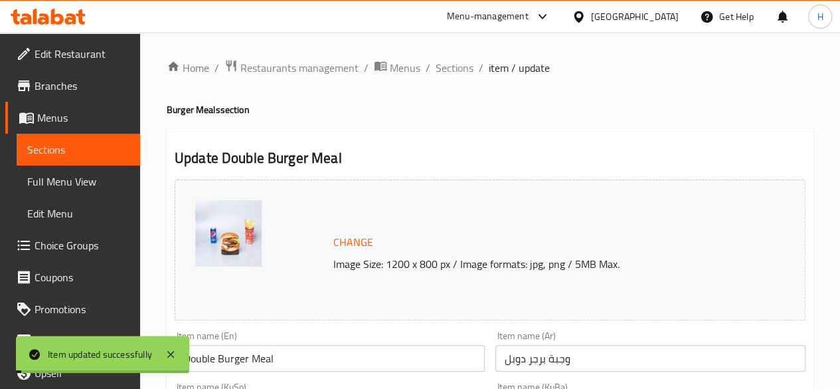
click at [458, 72] on span "Sections" at bounding box center [455, 68] width 38 height 16
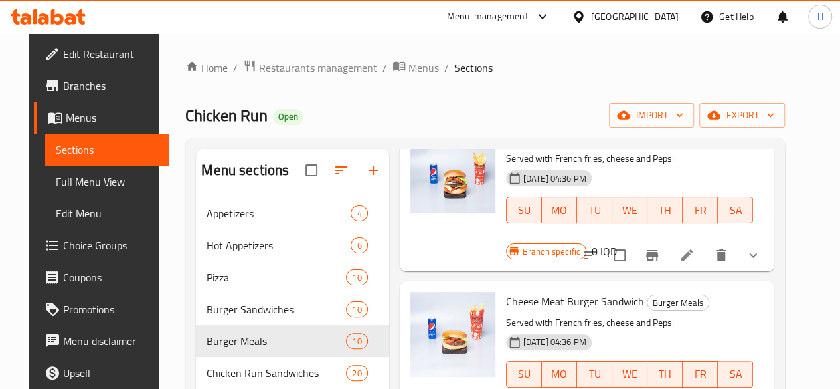
scroll to position [465, 0]
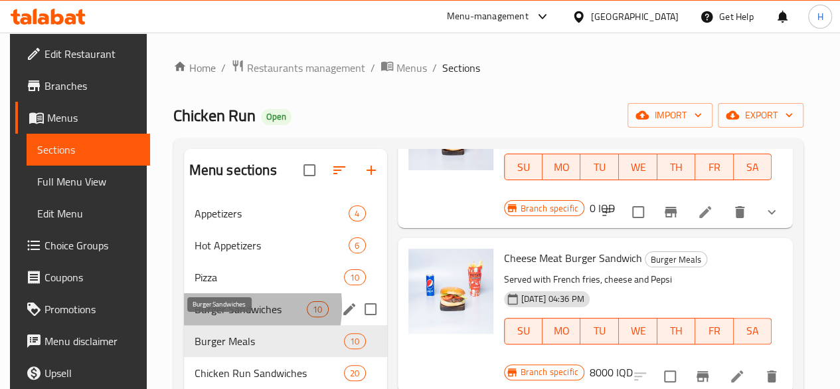
drag, startPoint x: 213, startPoint y: 326, endPoint x: 243, endPoint y: 311, distance: 33.9
click at [215, 317] on span "Burger Sandwiches" at bounding box center [251, 309] width 113 height 16
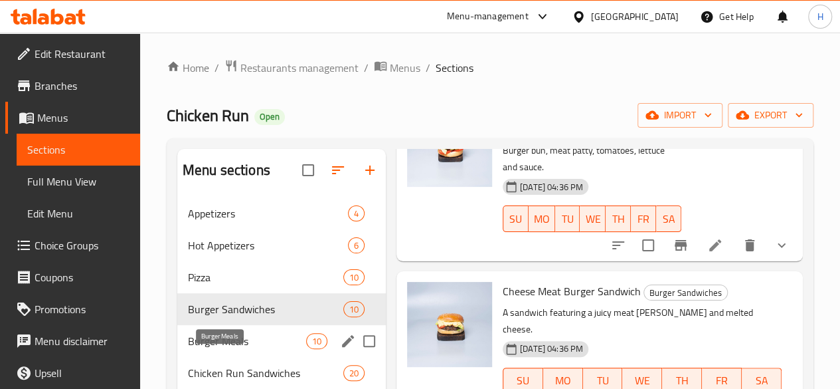
click at [221, 349] on span "Burger Meals" at bounding box center [247, 341] width 118 height 16
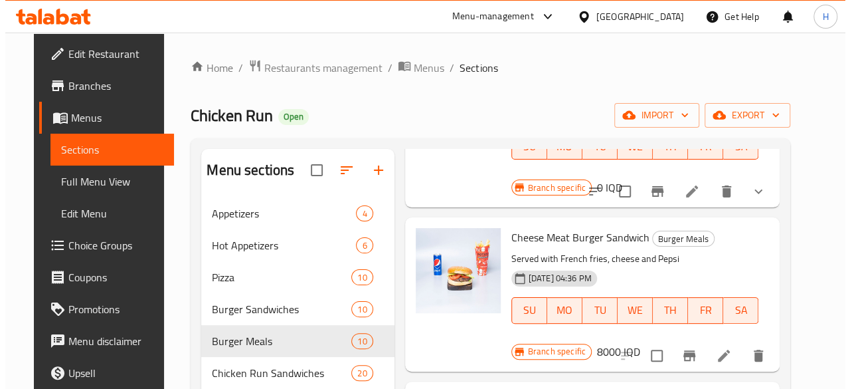
scroll to position [465, 0]
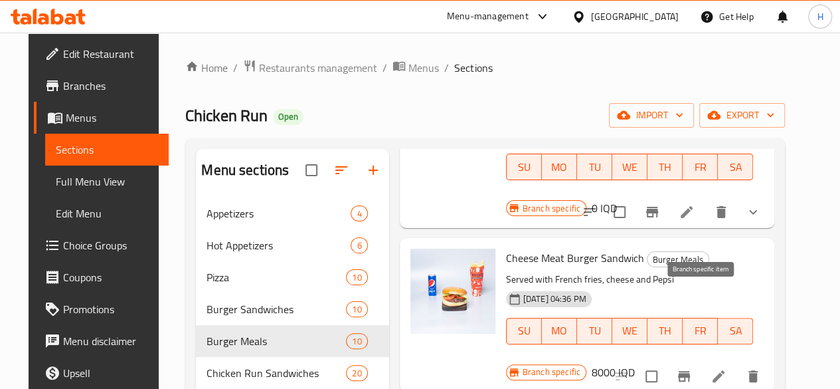
click at [690, 371] on icon "Branch-specific-item" at bounding box center [684, 376] width 12 height 11
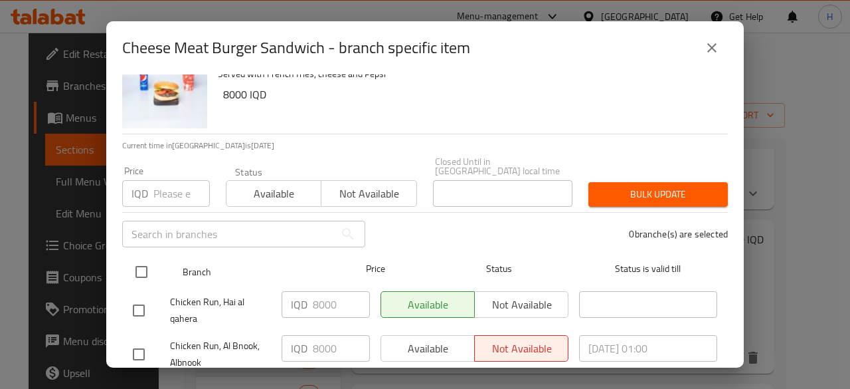
scroll to position [66, 0]
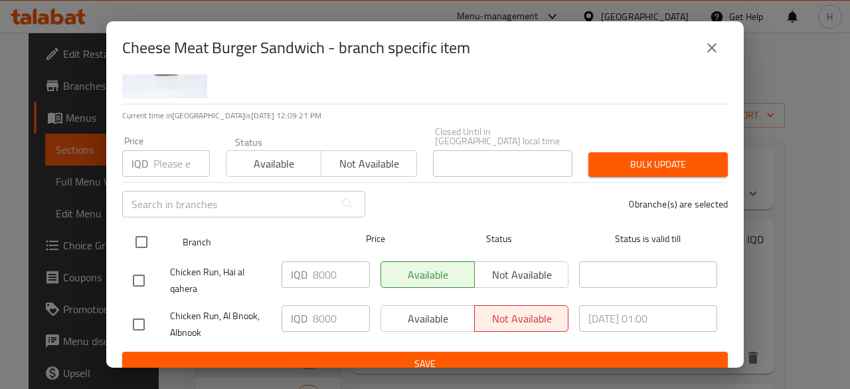
click at [143, 242] on input "checkbox" at bounding box center [142, 242] width 28 height 28
checkbox input "true"
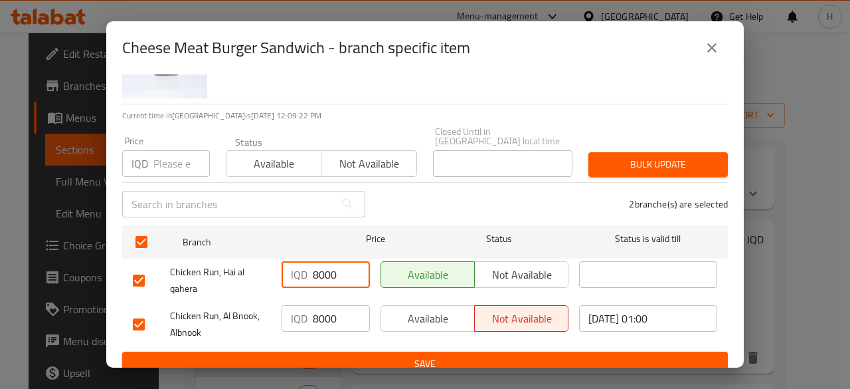
drag, startPoint x: 315, startPoint y: 265, endPoint x: 308, endPoint y: 268, distance: 7.8
click at [308, 268] on div "IQD 8000 ​" at bounding box center [326, 274] width 88 height 27
type input "6000"
drag, startPoint x: 315, startPoint y: 309, endPoint x: 305, endPoint y: 309, distance: 10.0
click at [305, 309] on div "IQD 8000 ​" at bounding box center [326, 318] width 88 height 27
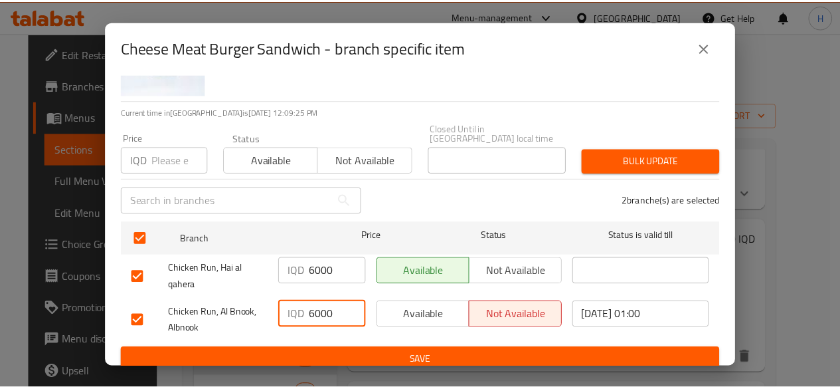
scroll to position [70, 0]
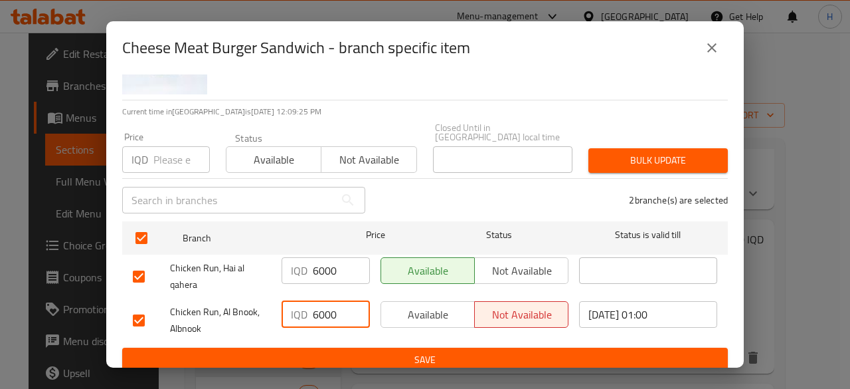
type input "6000"
click at [365, 351] on span "Save" at bounding box center [425, 359] width 584 height 17
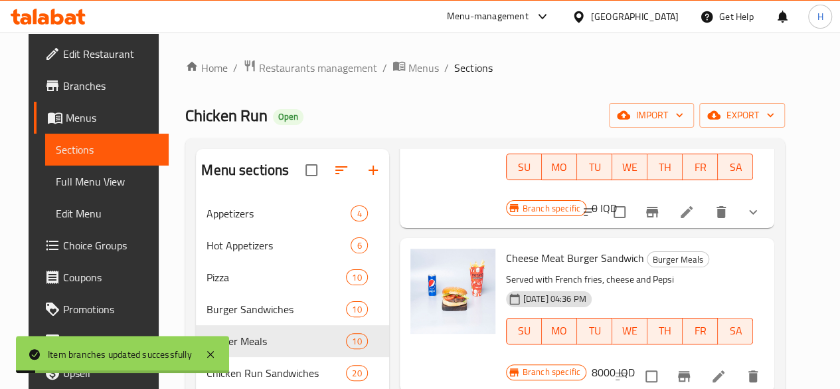
click at [635, 363] on h6 "8000 IQD" at bounding box center [613, 372] width 43 height 19
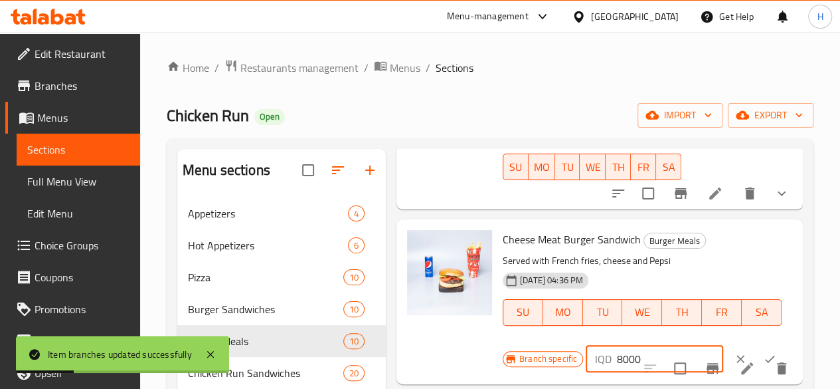
drag, startPoint x: 562, startPoint y: 314, endPoint x: 566, endPoint y: 330, distance: 16.6
click at [586, 345] on div "IQD 8000 ​" at bounding box center [654, 358] width 137 height 27
type input "6000"
click at [755, 344] on button "ok" at bounding box center [769, 358] width 29 height 29
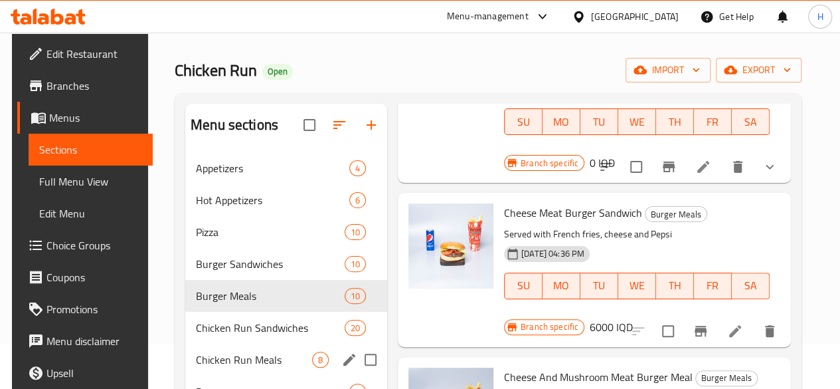
scroll to position [66, 0]
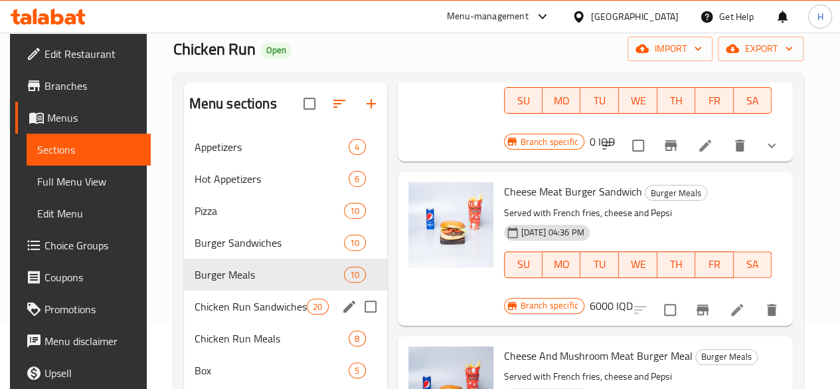
click at [208, 317] on div "Chicken Run Sandwiches 20" at bounding box center [285, 306] width 203 height 32
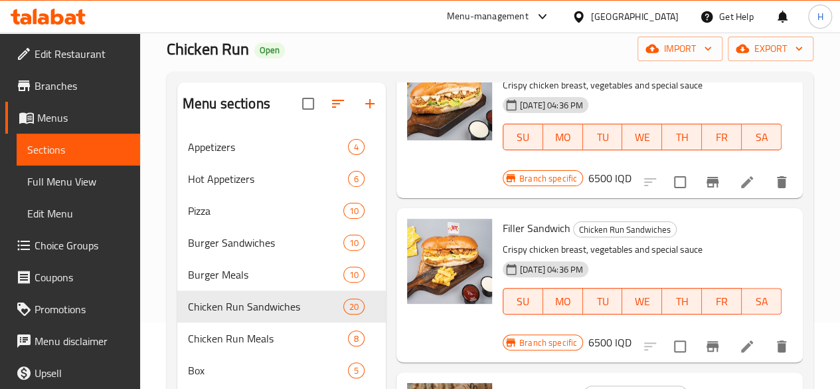
scroll to position [199, 0]
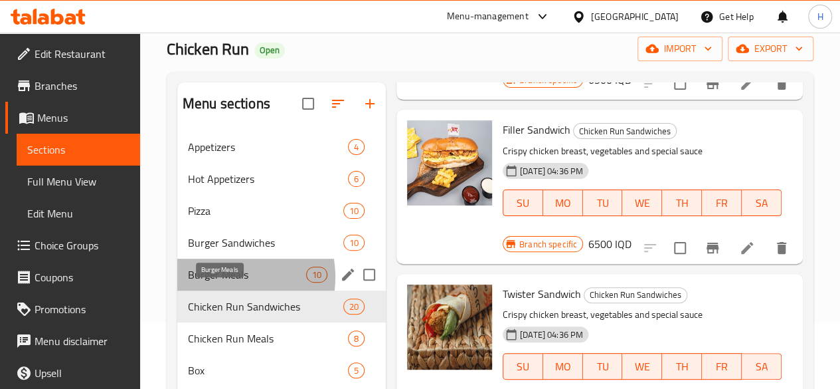
click at [224, 282] on span "Burger Meals" at bounding box center [247, 274] width 118 height 16
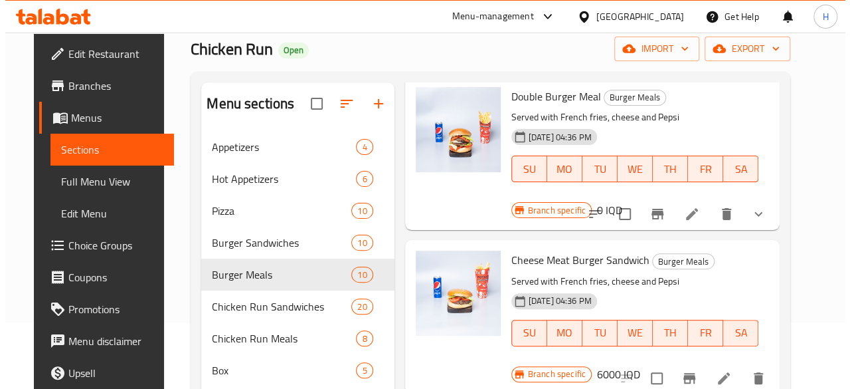
scroll to position [398, 0]
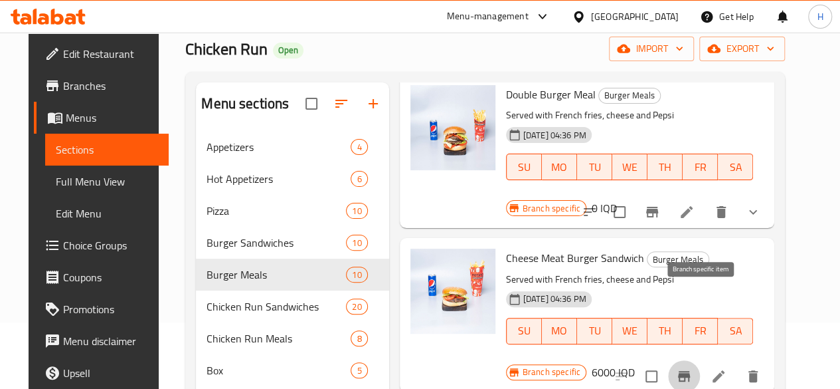
click at [692, 368] on icon "Branch-specific-item" at bounding box center [684, 376] width 16 height 16
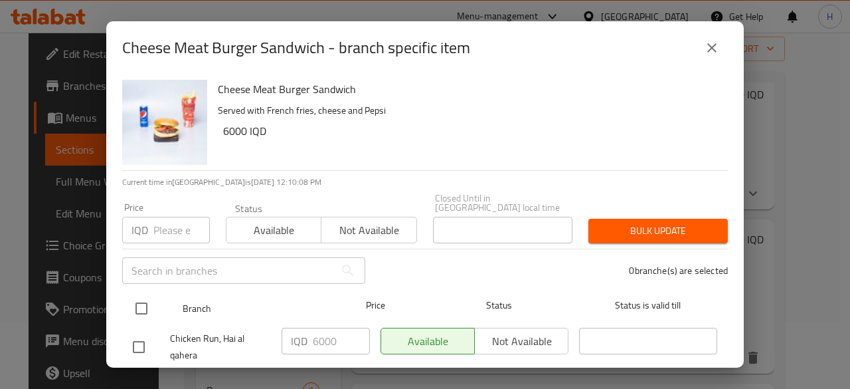
click at [145, 294] on input "checkbox" at bounding box center [142, 308] width 28 height 28
checkbox input "true"
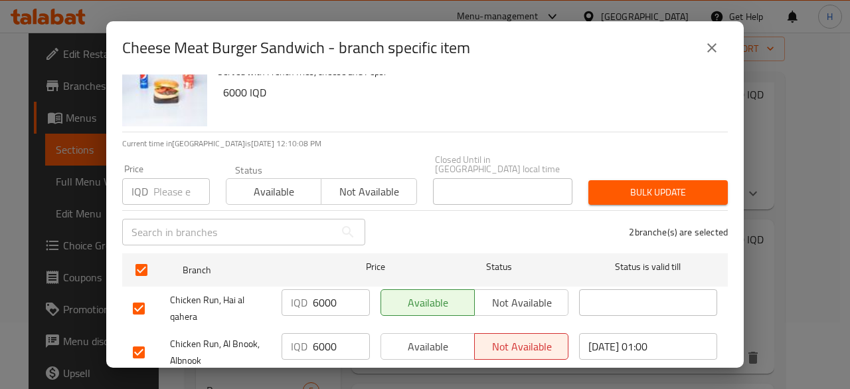
scroll to position [70, 0]
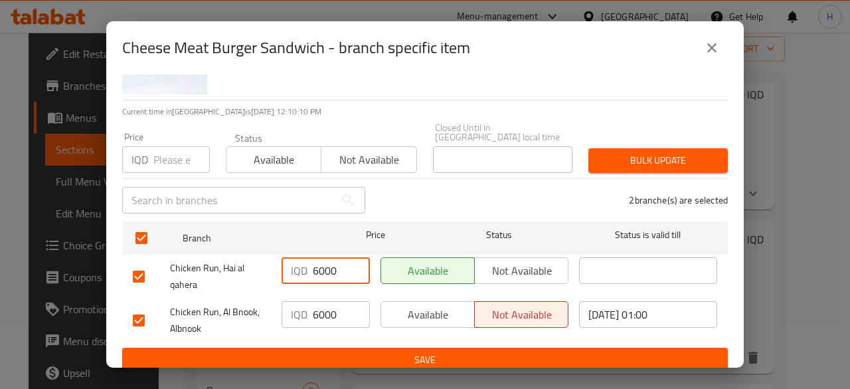
drag, startPoint x: 310, startPoint y: 264, endPoint x: 313, endPoint y: 285, distance: 21.5
click at [313, 285] on div "IQD 6000 ​" at bounding box center [325, 276] width 99 height 49
type input "8000"
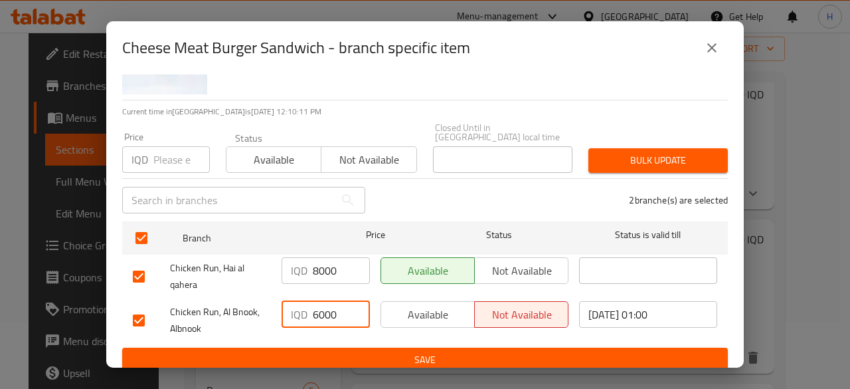
drag, startPoint x: 313, startPoint y: 297, endPoint x: 309, endPoint y: 315, distance: 19.0
click at [309, 315] on div "IQD 6000 ​" at bounding box center [326, 314] width 88 height 27
type input "8000"
click at [713, 50] on icon "close" at bounding box center [712, 48] width 16 height 16
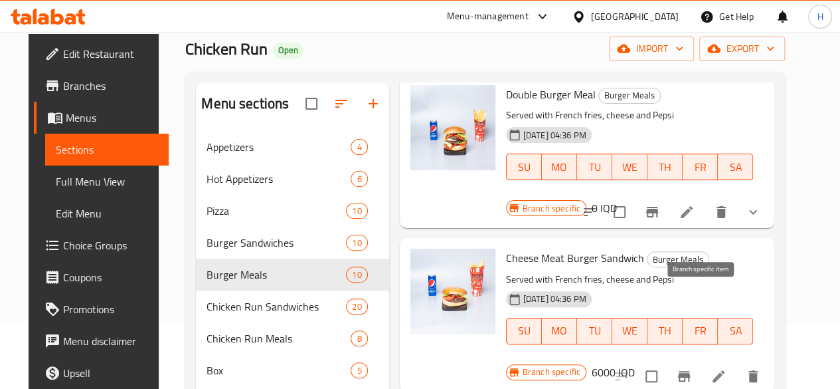
click at [700, 360] on button "Branch-specific-item" at bounding box center [684, 376] width 32 height 32
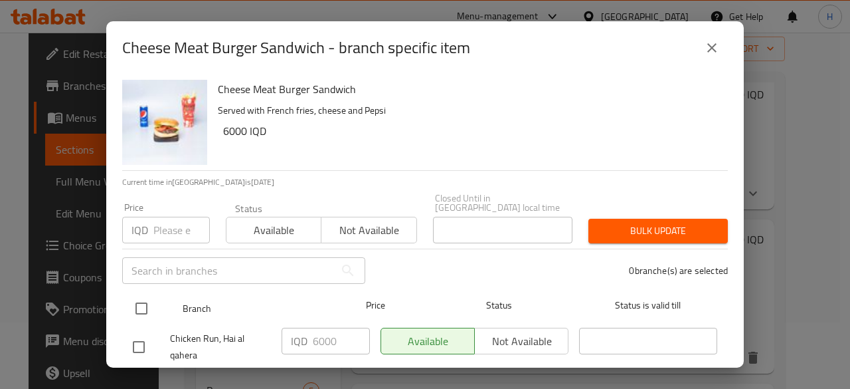
click at [145, 297] on input "checkbox" at bounding box center [142, 308] width 28 height 28
checkbox input "true"
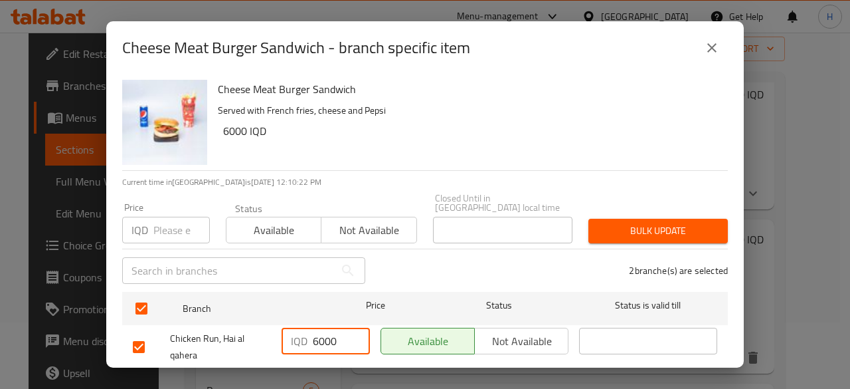
drag, startPoint x: 314, startPoint y: 330, endPoint x: 307, endPoint y: 334, distance: 8.3
click at [307, 334] on div "IQD 6000 ​" at bounding box center [326, 340] width 88 height 27
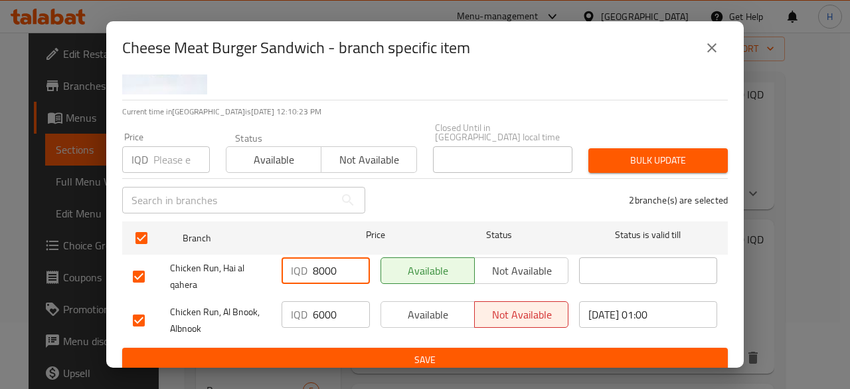
type input "8000"
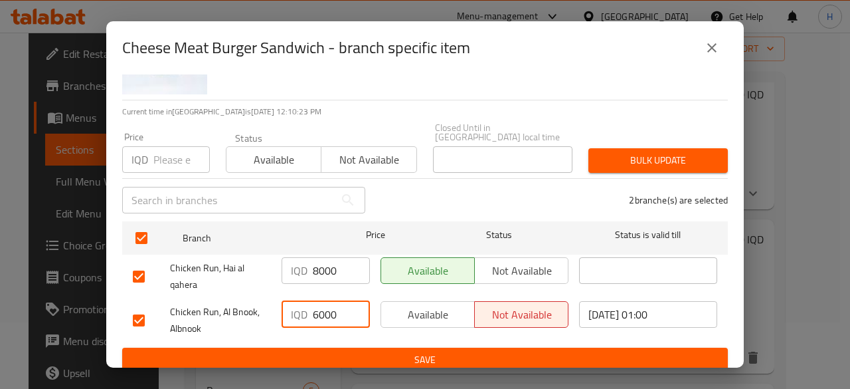
drag, startPoint x: 315, startPoint y: 306, endPoint x: 308, endPoint y: 311, distance: 8.5
click at [308, 311] on div "IQD 6000 ​" at bounding box center [326, 314] width 88 height 27
type input "8000"
click at [462, 347] on button "Save" at bounding box center [425, 359] width 606 height 25
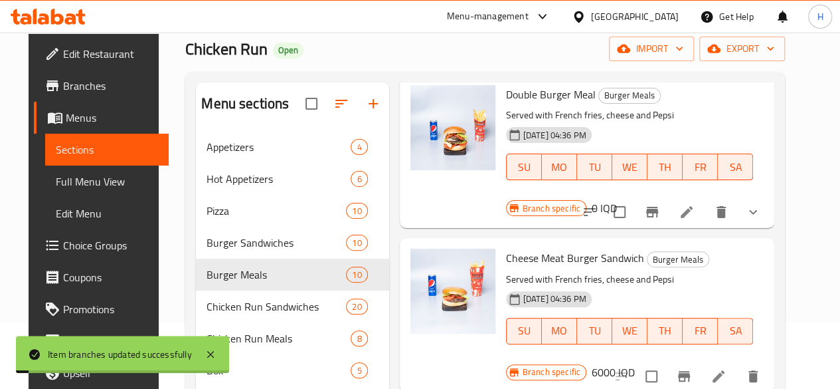
click at [635, 363] on h6 "6000 IQD" at bounding box center [613, 372] width 43 height 19
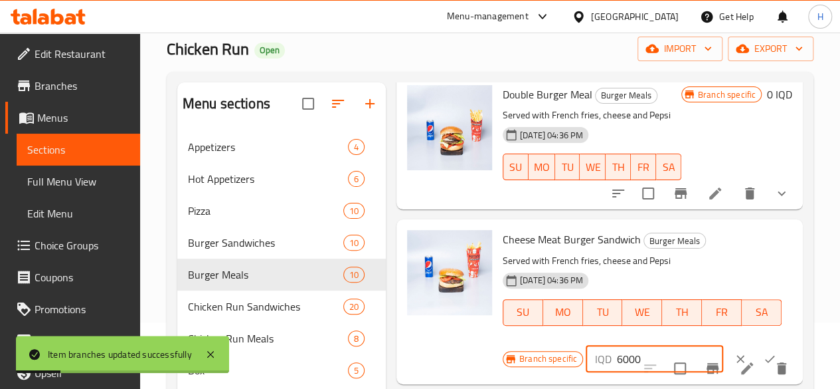
drag, startPoint x: 566, startPoint y: 319, endPoint x: 547, endPoint y: 326, distance: 19.7
click at [586, 345] on div "IQD 6000 ​" at bounding box center [654, 358] width 137 height 27
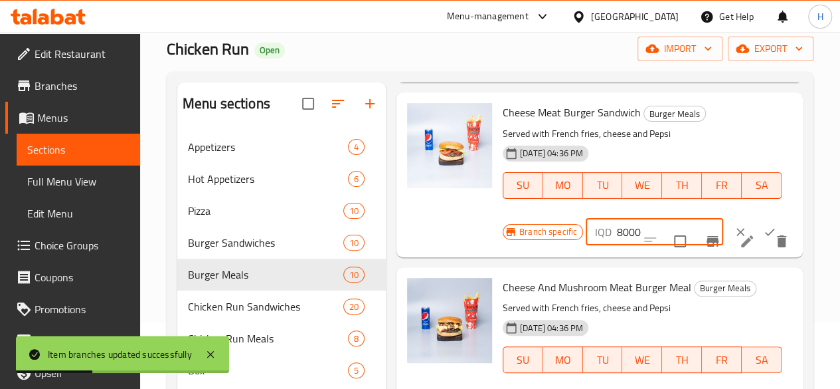
scroll to position [531, 0]
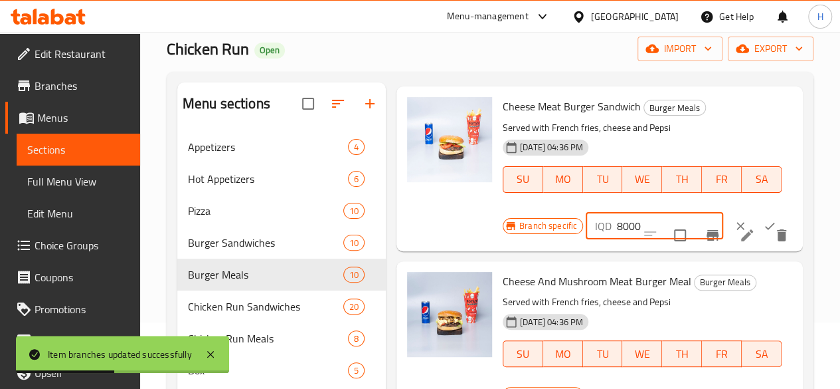
type input "8000"
click at [763, 219] on icon "ok" at bounding box center [769, 225] width 13 height 13
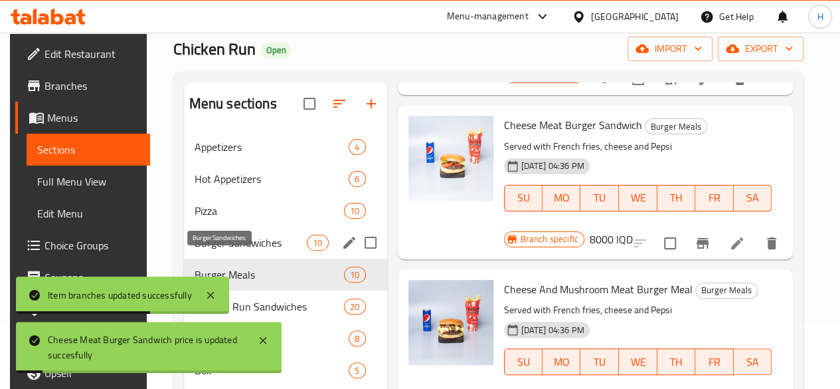
click at [239, 250] on span "Burger Sandwiches" at bounding box center [251, 242] width 113 height 16
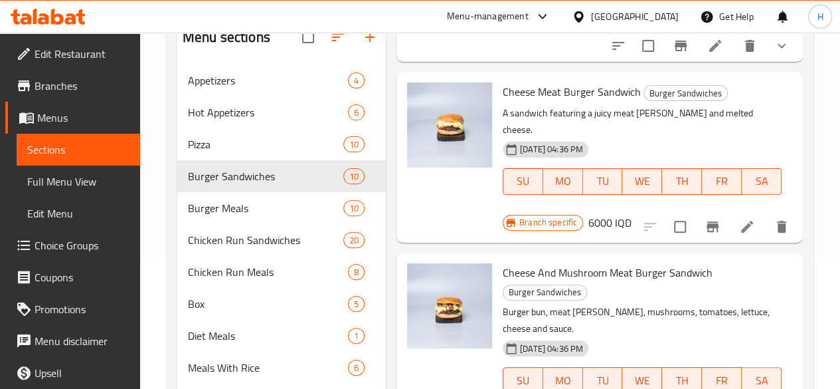
scroll to position [598, 0]
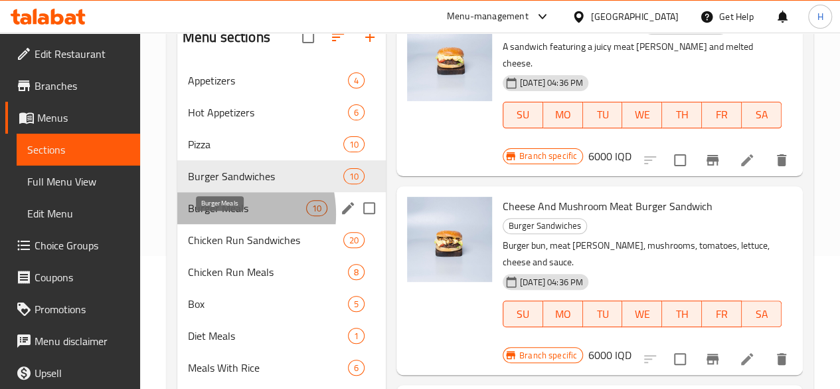
click at [210, 216] on span "Burger Meals" at bounding box center [247, 208] width 118 height 16
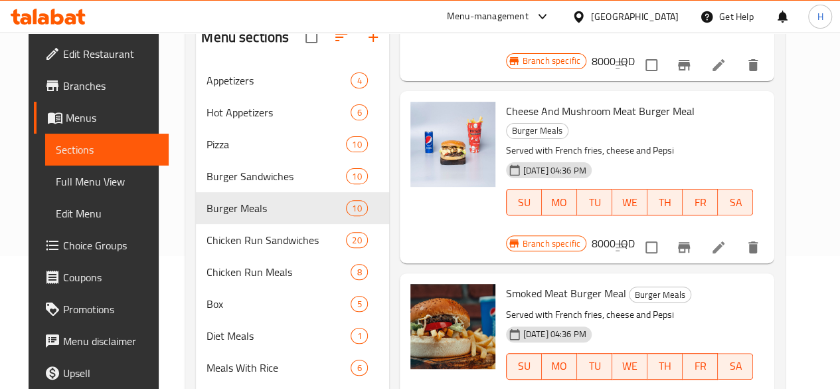
scroll to position [664, 0]
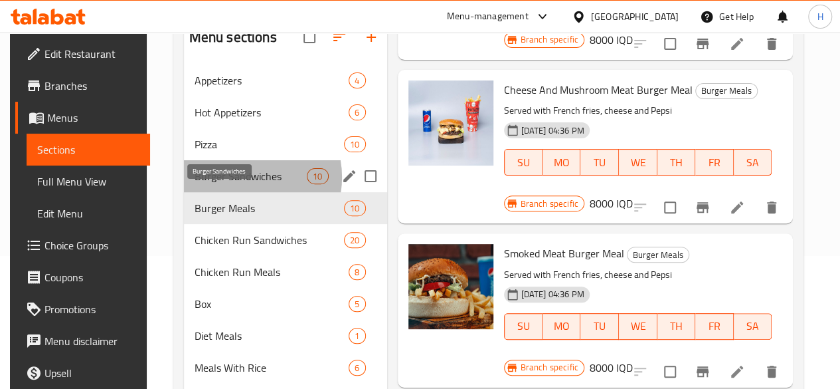
click at [237, 184] on span "Burger Sandwiches" at bounding box center [251, 176] width 113 height 16
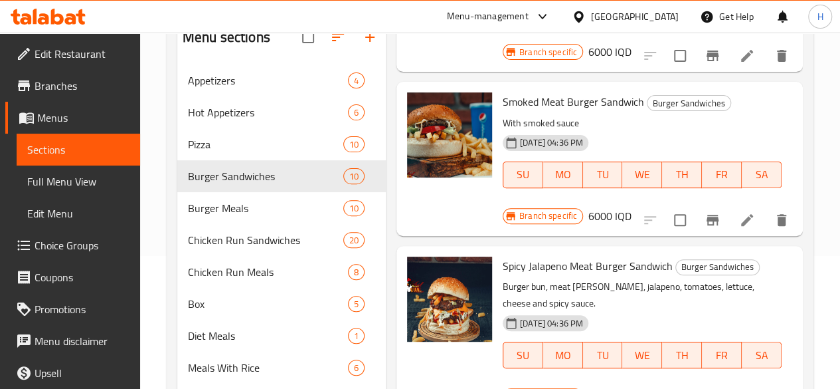
scroll to position [996, 0]
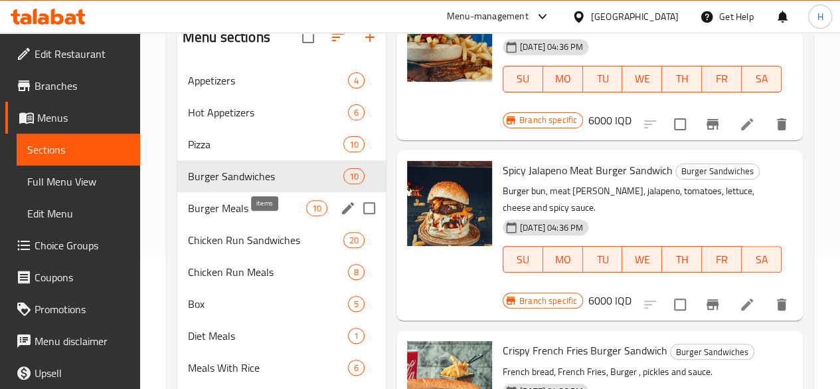
click at [307, 215] on span "10" at bounding box center [317, 208] width 20 height 13
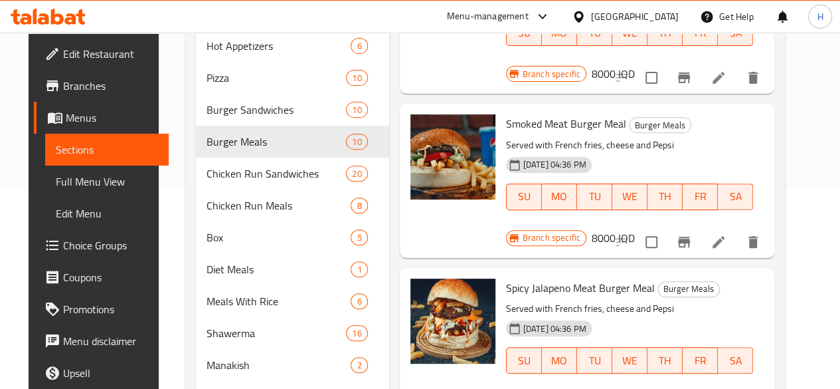
scroll to position [780, 0]
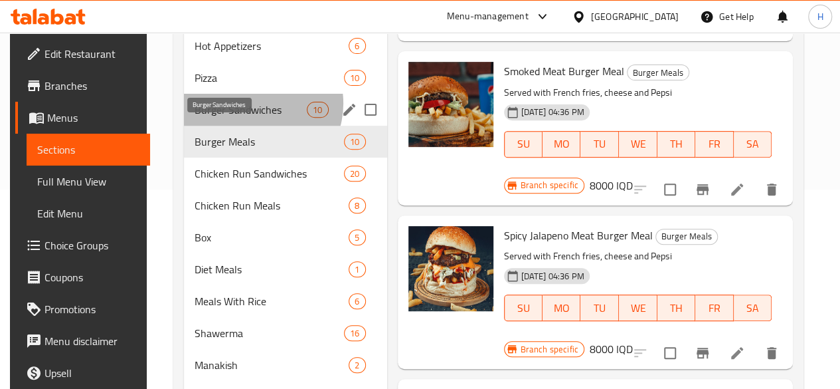
click at [248, 118] on span "Burger Sandwiches" at bounding box center [251, 110] width 113 height 16
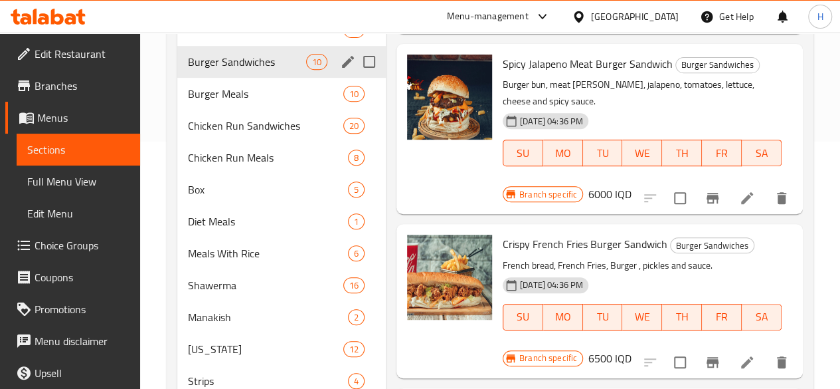
scroll to position [179, 0]
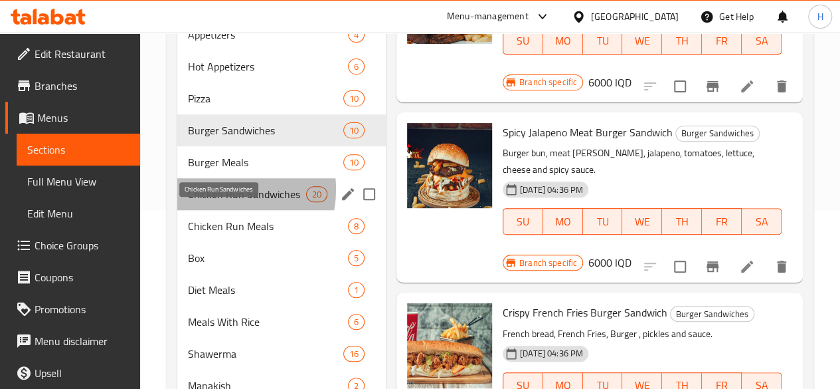
click at [218, 202] on span "Chicken Run Sandwiches" at bounding box center [247, 194] width 118 height 16
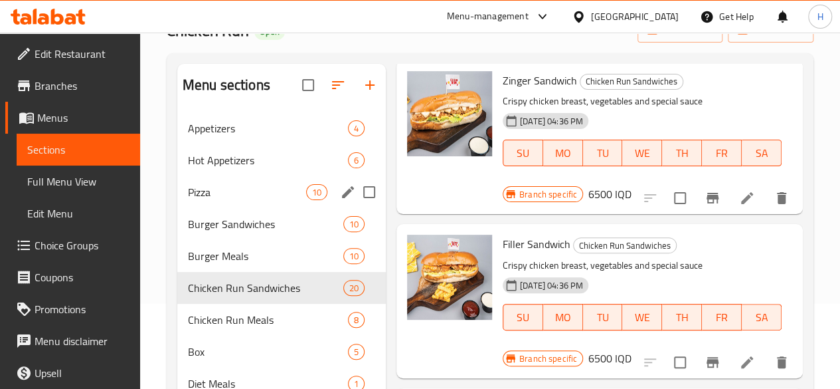
scroll to position [133, 0]
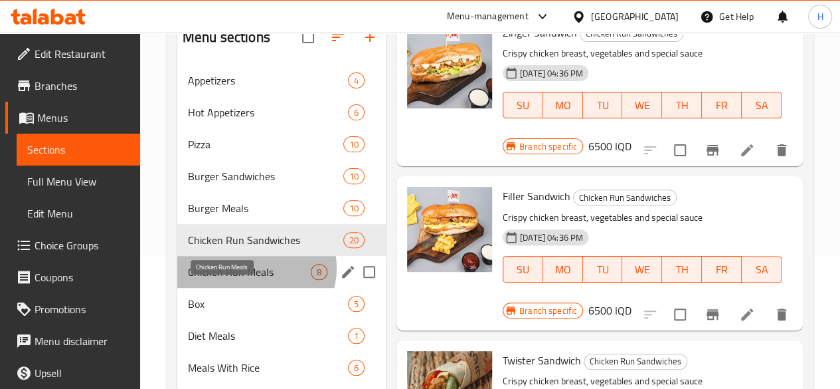
click at [255, 280] on span "Chicken Run Meals" at bounding box center [249, 272] width 123 height 16
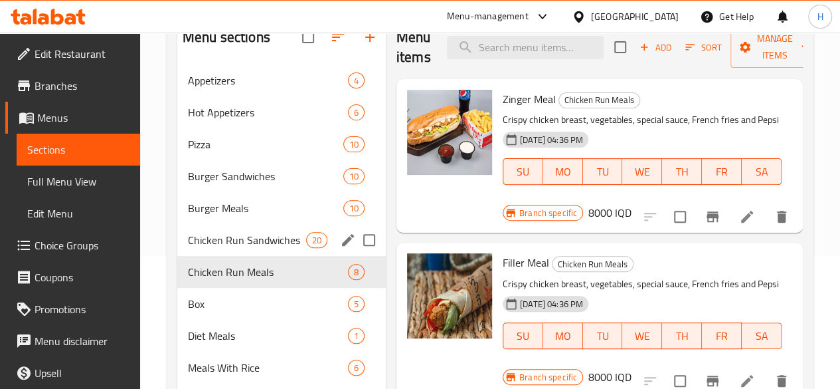
click at [237, 256] on div "Chicken Run Sandwiches 20" at bounding box center [281, 240] width 209 height 32
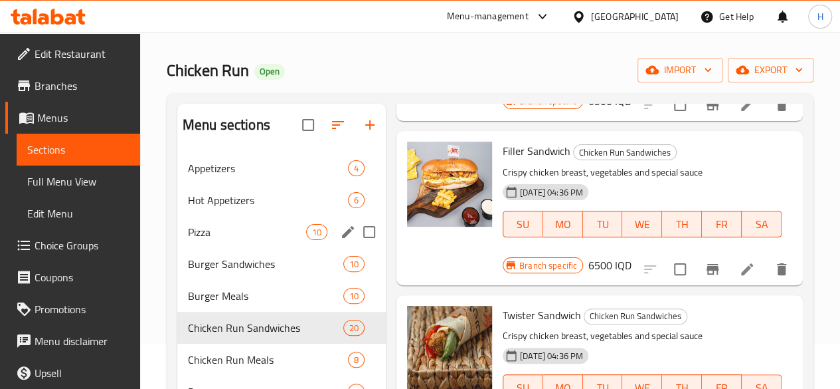
scroll to position [133, 0]
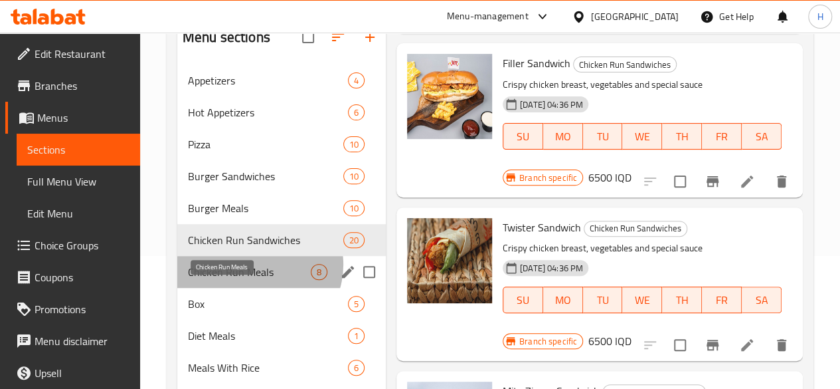
click at [258, 280] on span "Chicken Run Meals" at bounding box center [249, 272] width 123 height 16
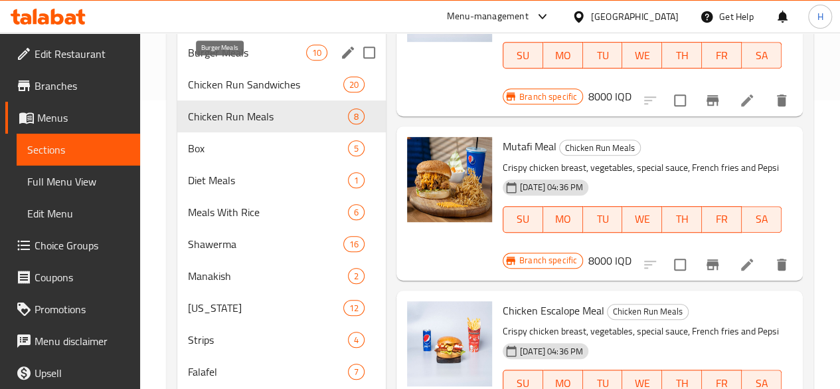
scroll to position [179, 0]
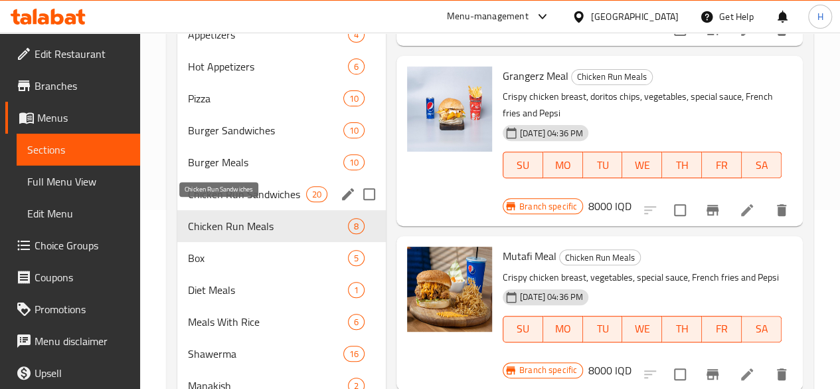
click at [202, 202] on span "Chicken Run Sandwiches" at bounding box center [247, 194] width 118 height 16
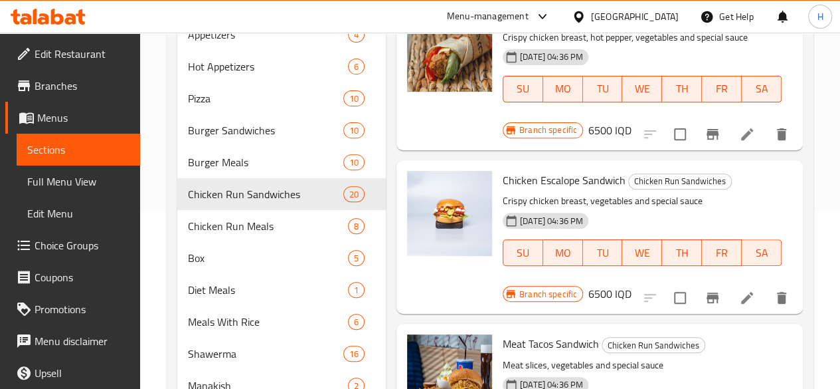
scroll to position [873, 0]
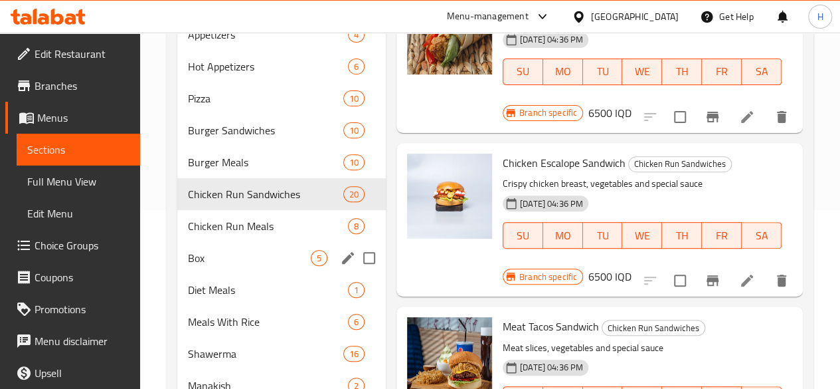
click at [223, 266] on span "Box" at bounding box center [249, 258] width 123 height 16
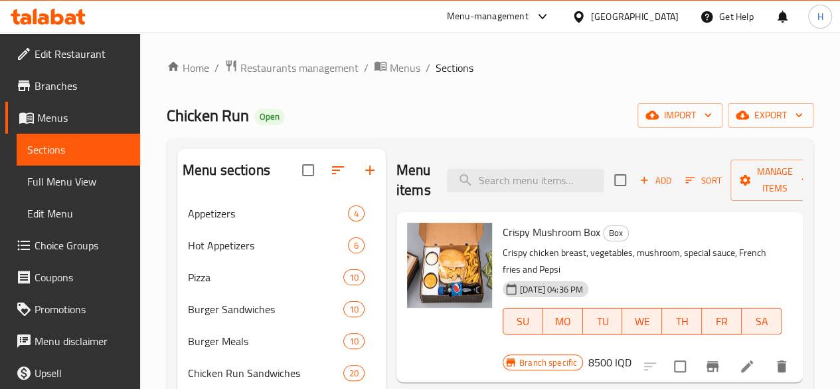
click at [532, 362] on div "Crispy Mushroom Box Box Crispy chicken breast, vegetables, mushroom, special sa…" at bounding box center [599, 297] width 406 height 170
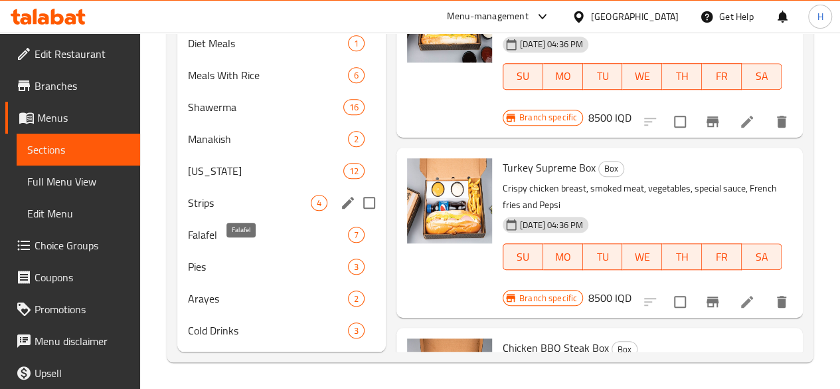
scroll to position [179, 0]
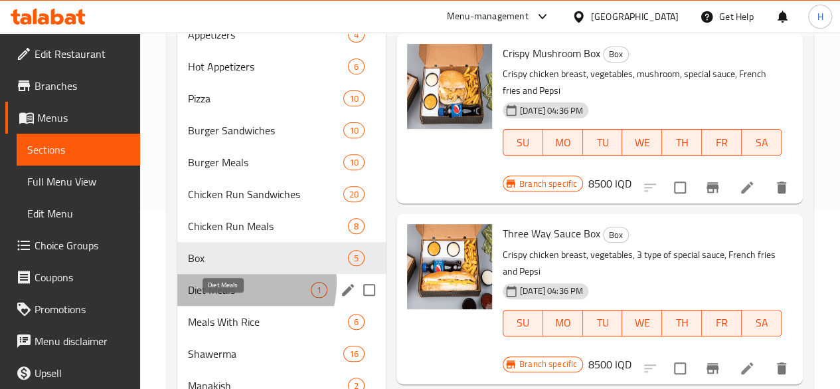
click at [236, 298] on span "Diet Meals" at bounding box center [249, 290] width 123 height 16
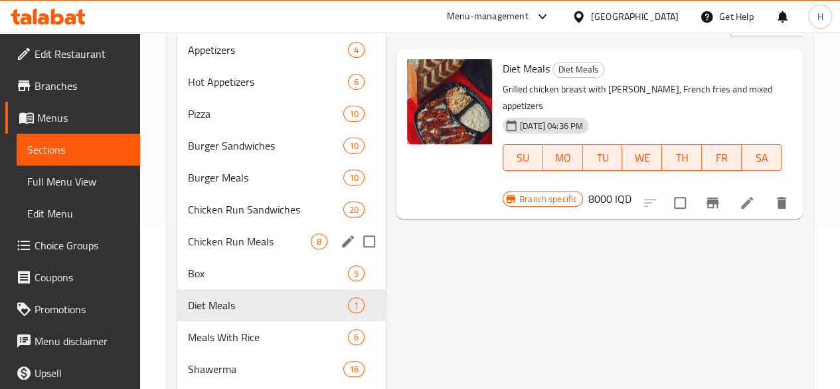
scroll to position [266, 0]
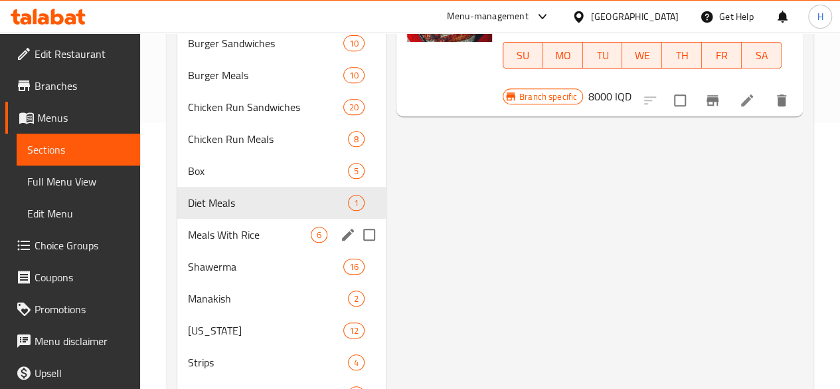
click at [235, 245] on div "Meals With Rice 6" at bounding box center [281, 234] width 209 height 32
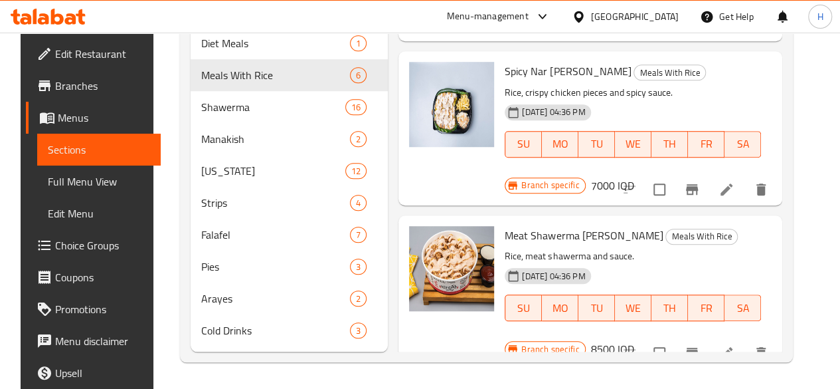
scroll to position [309, 0]
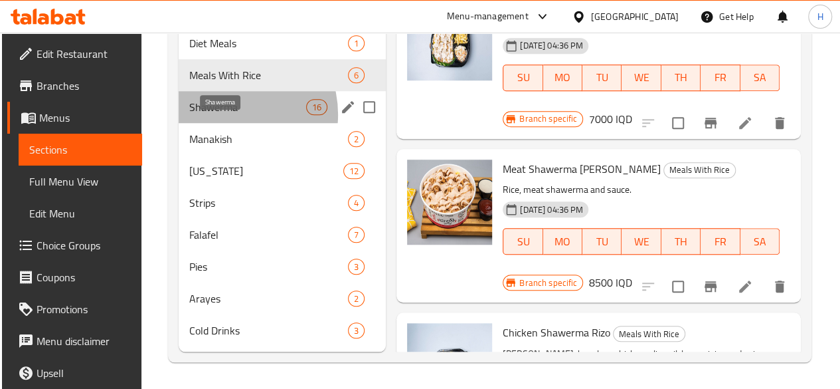
click at [226, 115] on span "Shawerma" at bounding box center [247, 107] width 117 height 16
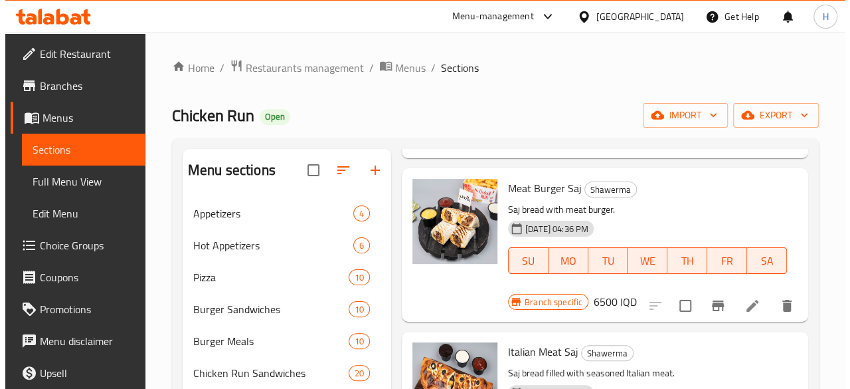
scroll to position [1984, 0]
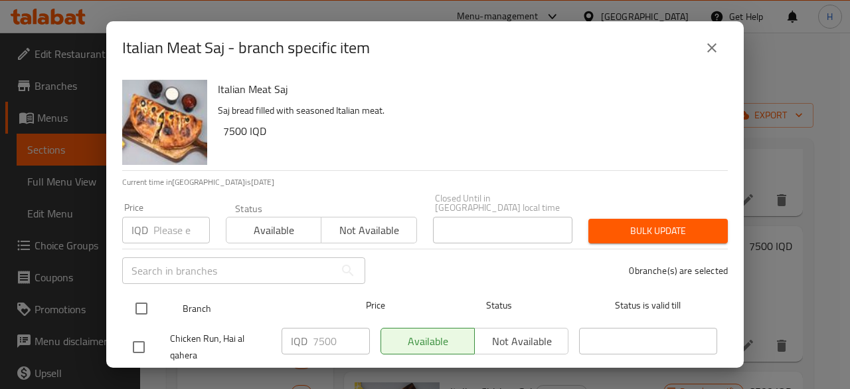
click at [147, 301] on input "checkbox" at bounding box center [142, 308] width 28 height 28
checkbox input "true"
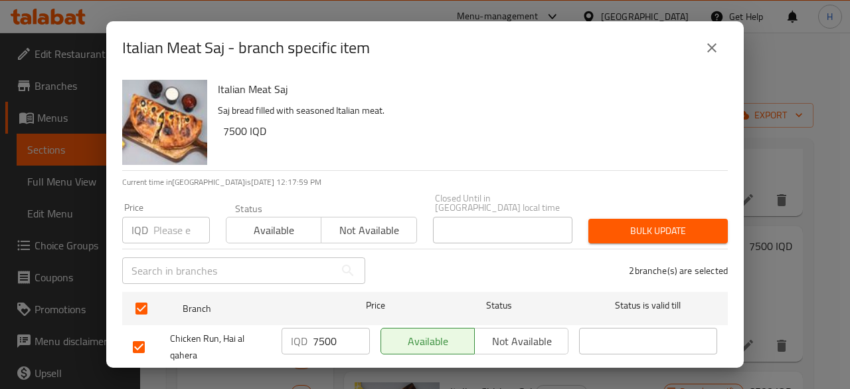
click at [323, 333] on input "7500" at bounding box center [341, 340] width 57 height 27
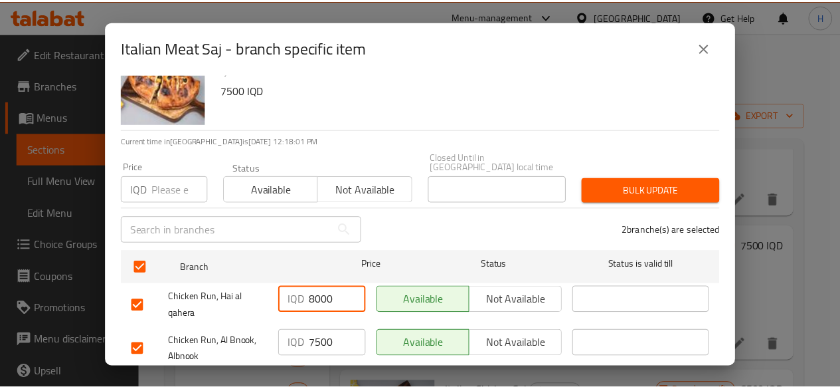
scroll to position [70, 0]
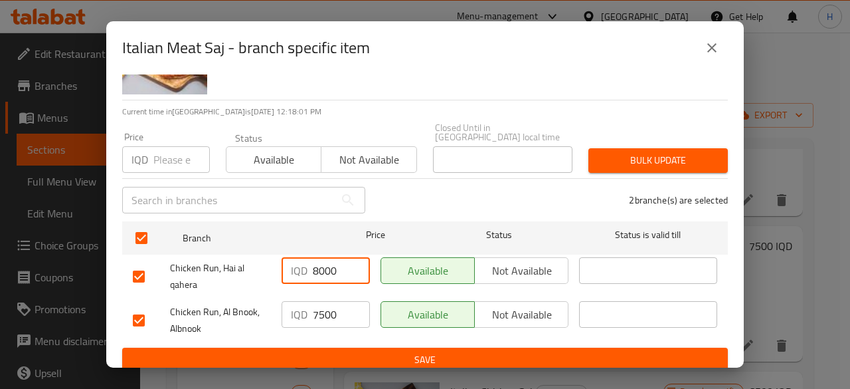
type input "8000"
click at [329, 310] on input "7500" at bounding box center [341, 314] width 57 height 27
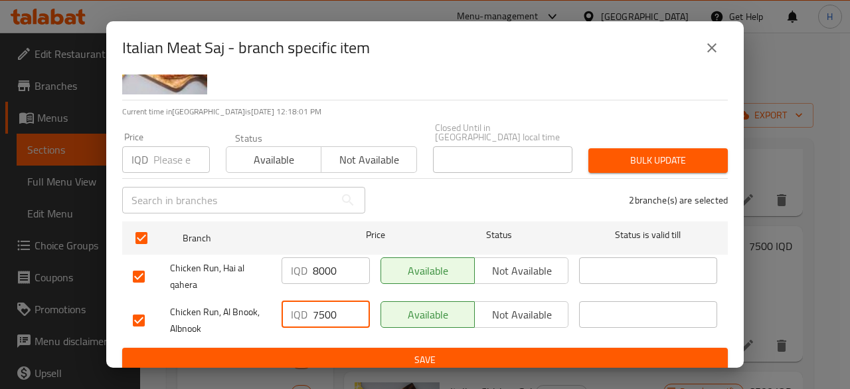
click at [329, 310] on input "7500" at bounding box center [341, 314] width 57 height 27
type input "8000"
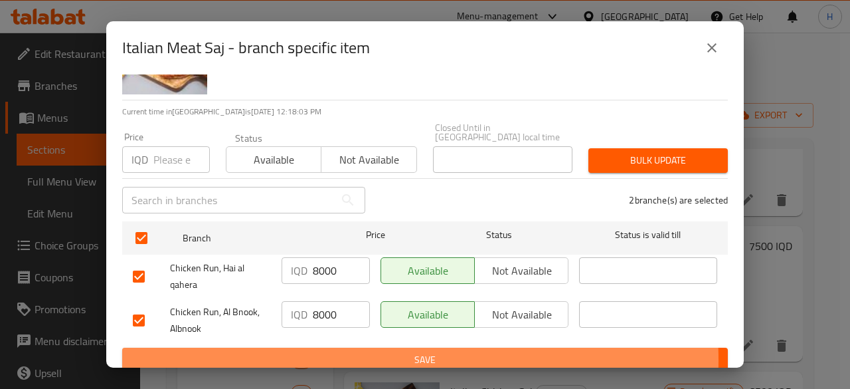
click at [335, 351] on span "Save" at bounding box center [425, 359] width 584 height 17
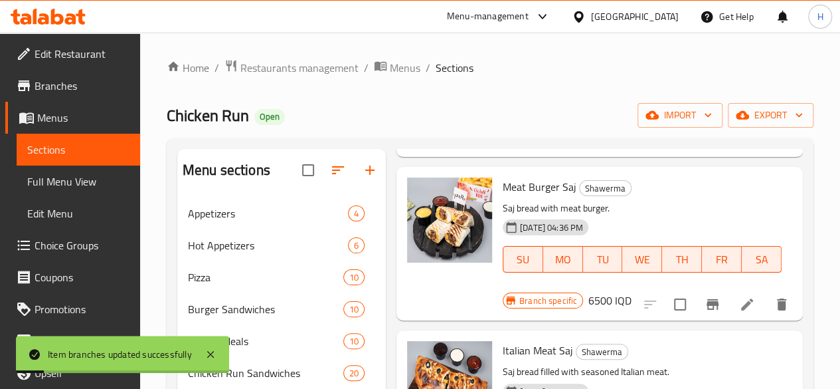
type input "8000"
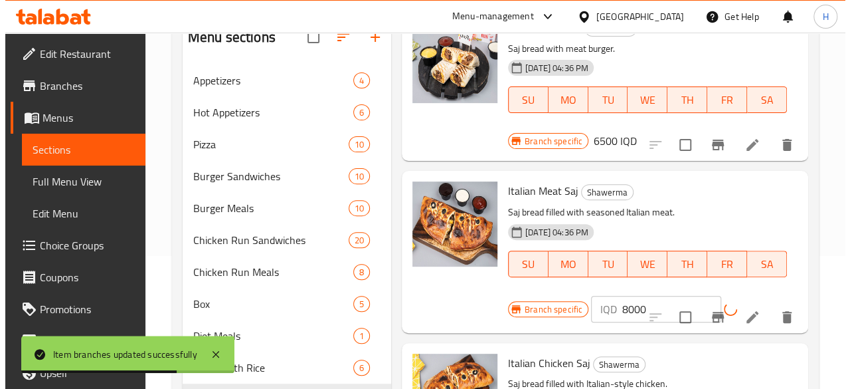
scroll to position [1984, 0]
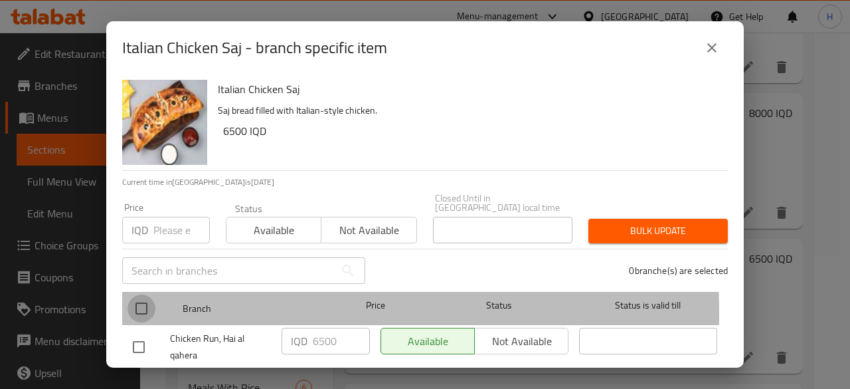
drag, startPoint x: 141, startPoint y: 304, endPoint x: 150, endPoint y: 306, distance: 9.7
click at [144, 304] on input "checkbox" at bounding box center [142, 308] width 28 height 28
checkbox input "true"
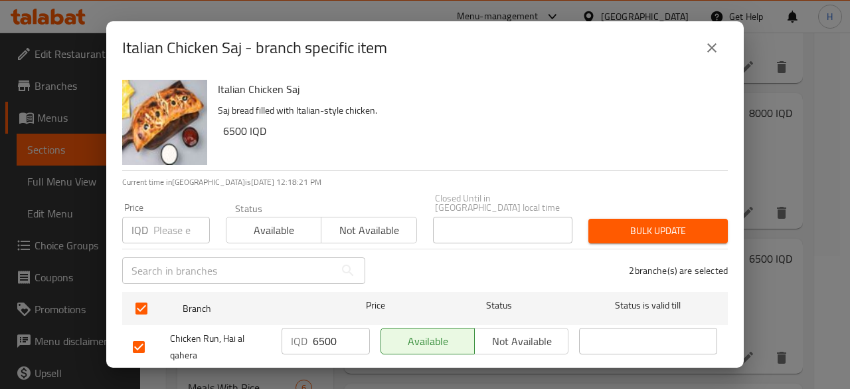
click at [323, 341] on input "6500" at bounding box center [341, 340] width 57 height 27
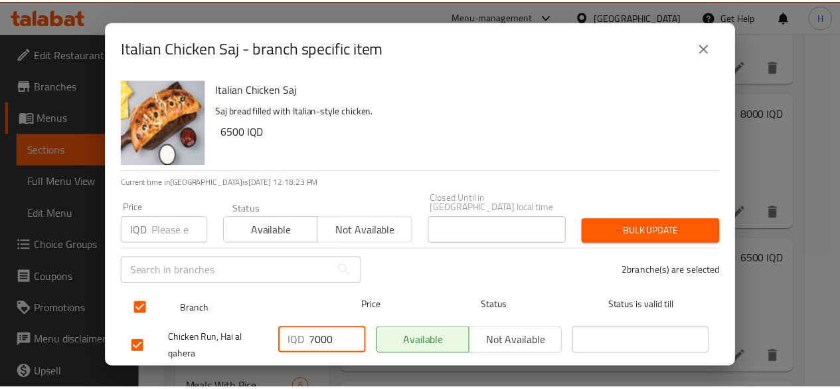
scroll to position [70, 0]
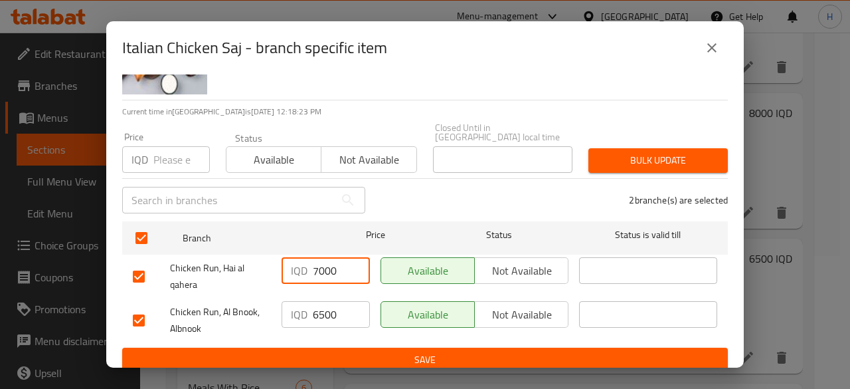
type input "7000"
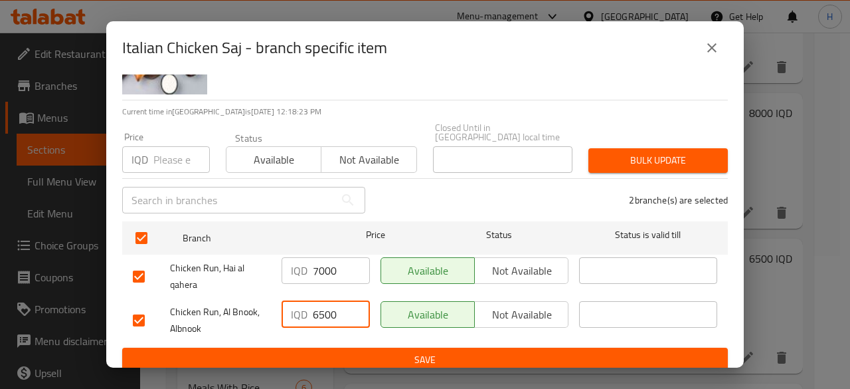
click at [331, 302] on input "6500" at bounding box center [341, 314] width 57 height 27
type input "7000"
drag, startPoint x: 334, startPoint y: 351, endPoint x: 344, endPoint y: 345, distance: 12.0
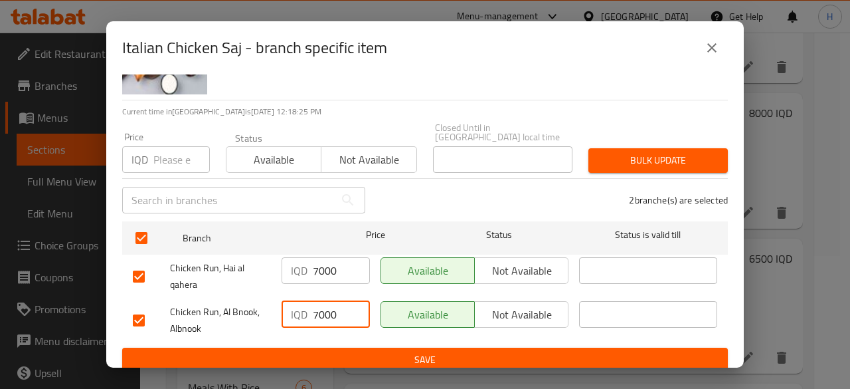
click at [334, 351] on span "Save" at bounding box center [425, 359] width 584 height 17
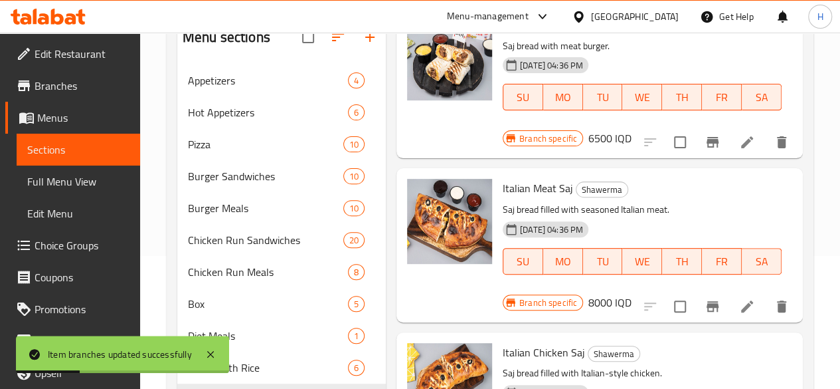
type input "7000"
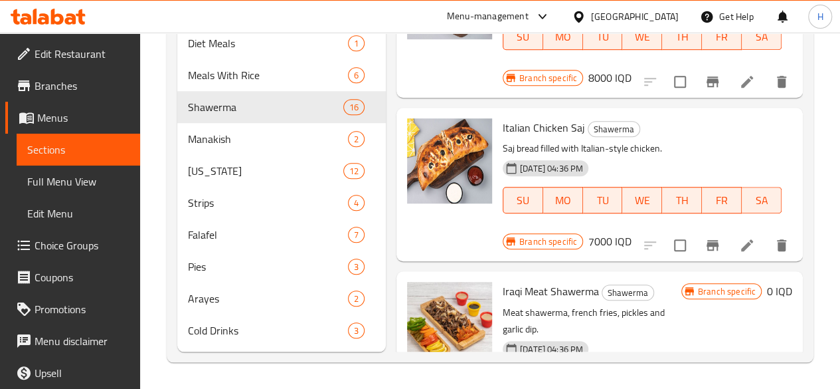
scroll to position [1918, 0]
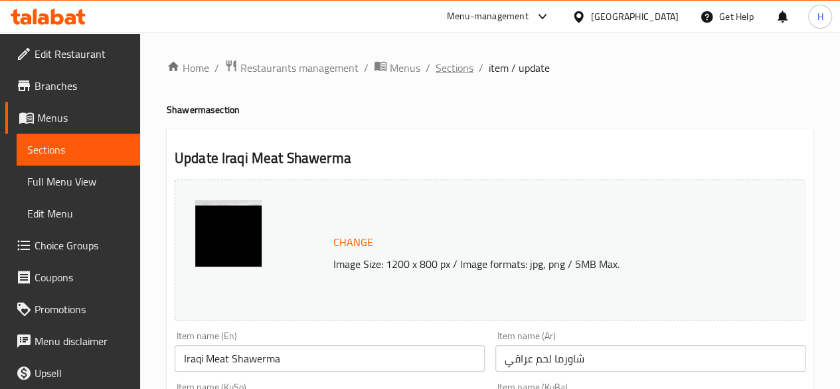
click at [446, 74] on span "Sections" at bounding box center [455, 68] width 38 height 16
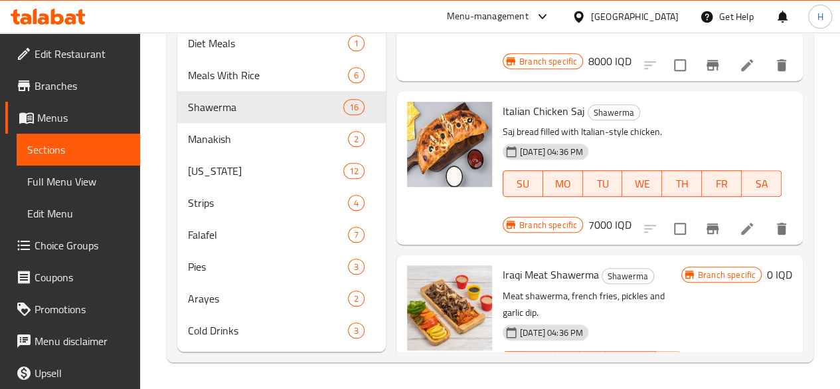
scroll to position [1984, 0]
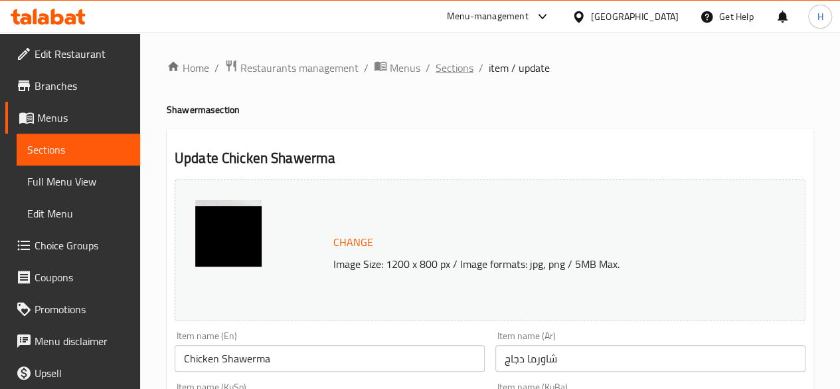
click at [466, 74] on span "Sections" at bounding box center [455, 68] width 38 height 16
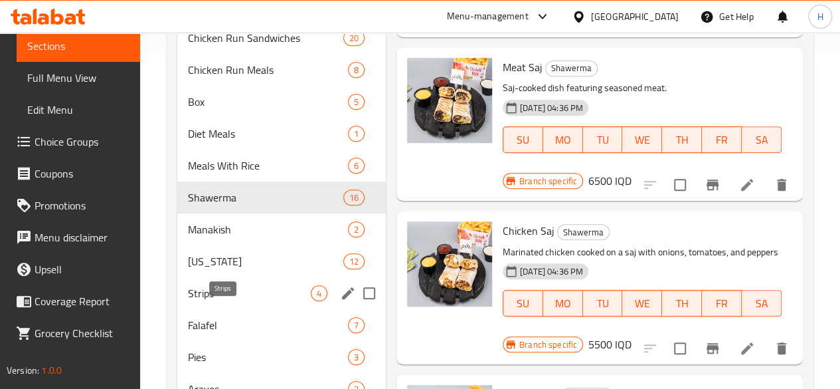
scroll to position [398, 0]
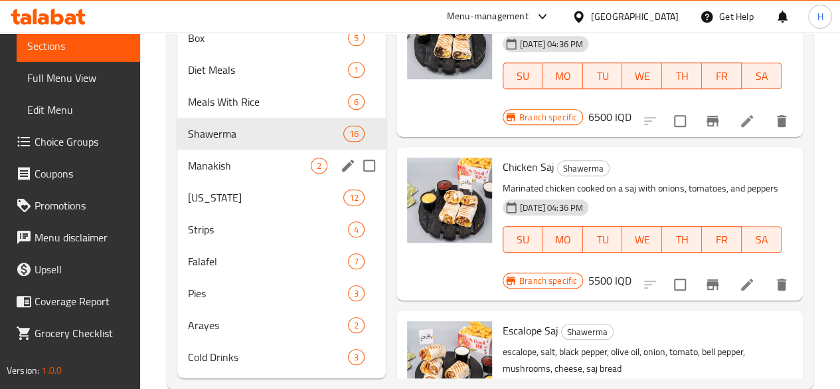
click at [238, 181] on div "Manakish 2" at bounding box center [281, 165] width 209 height 32
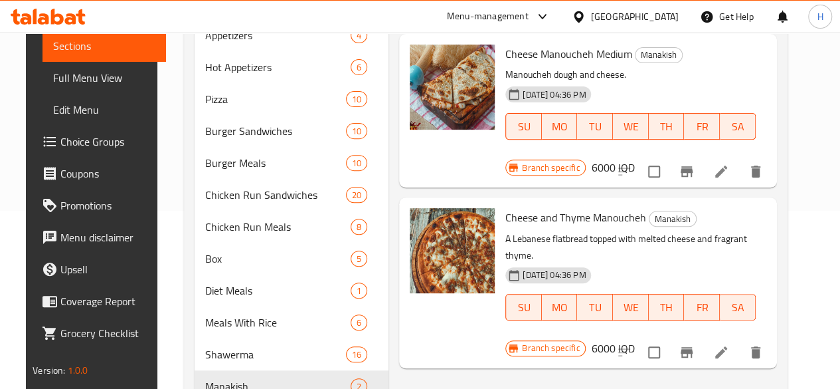
scroll to position [199, 0]
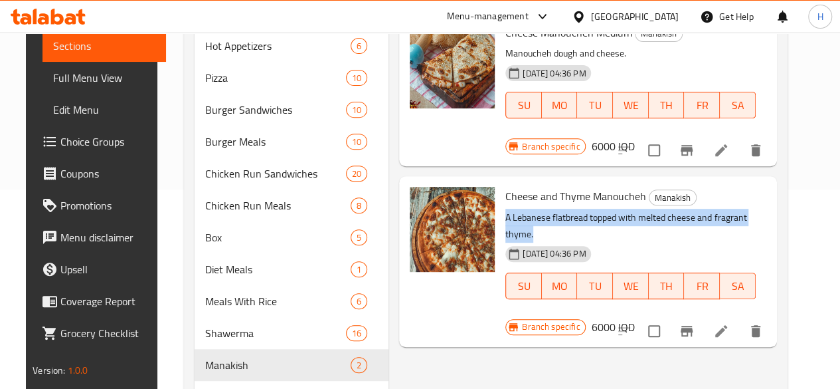
drag, startPoint x: 536, startPoint y: 217, endPoint x: 448, endPoint y: 192, distance: 91.9
click at [500, 192] on div "Cheese and Thyme Manoucheh Manakish A Lebanese flatbread topped with melted che…" at bounding box center [630, 251] width 261 height 141
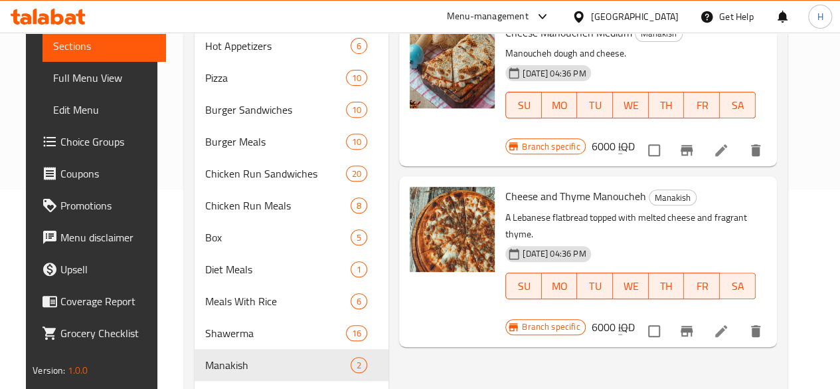
click at [634, 317] on div "Branch specific 6000 IQD" at bounding box center [569, 326] width 129 height 19
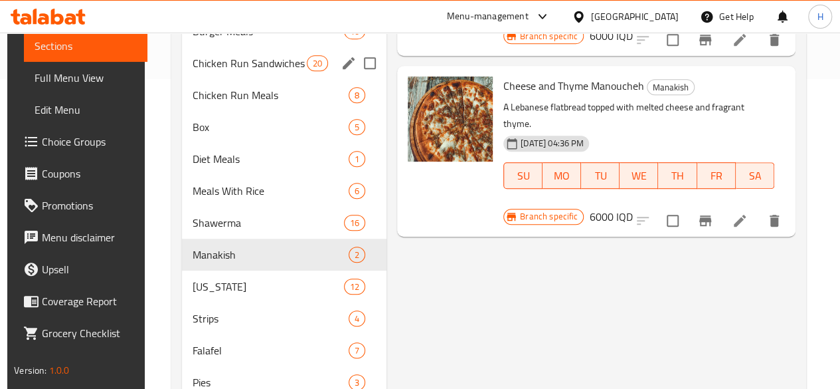
scroll to position [332, 0]
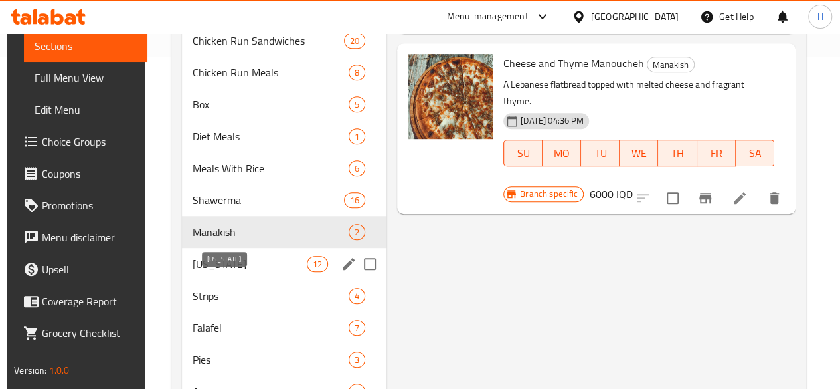
click at [232, 272] on span "[US_STATE]" at bounding box center [250, 264] width 114 height 16
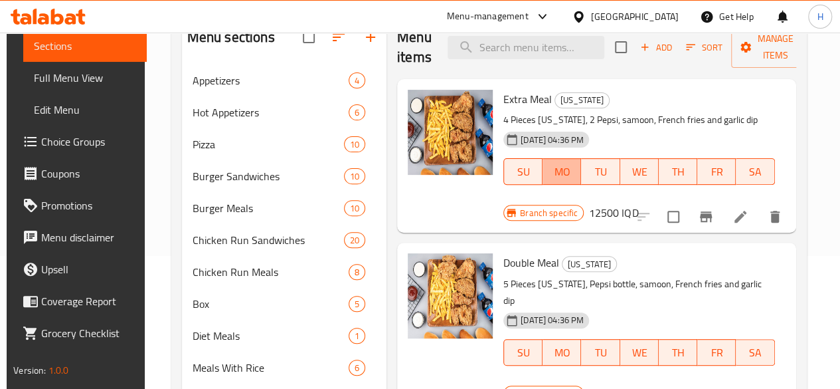
click at [543, 185] on button "MO" at bounding box center [562, 171] width 39 height 27
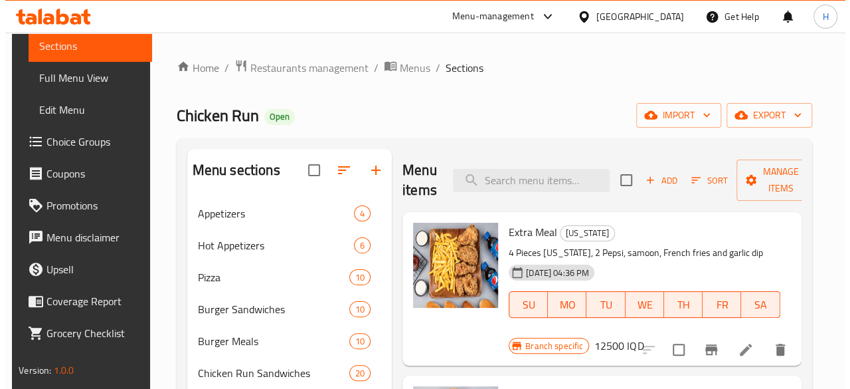
scroll to position [66, 0]
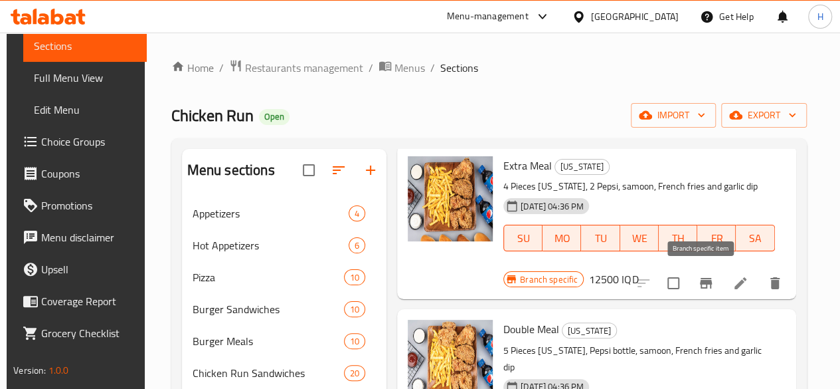
click at [704, 282] on icon "Branch-specific-item" at bounding box center [706, 283] width 12 height 11
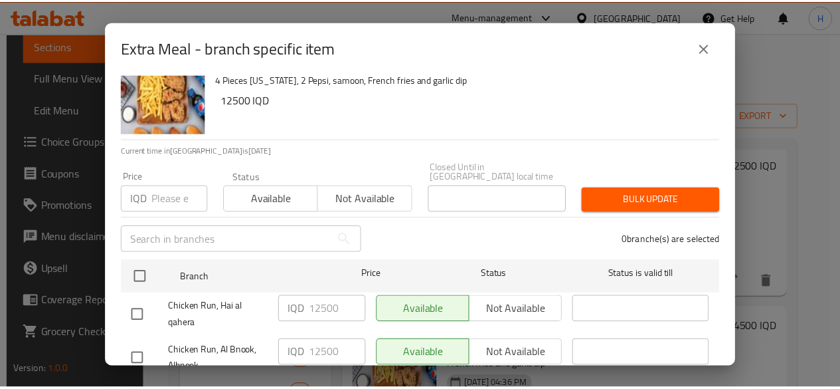
scroll to position [70, 0]
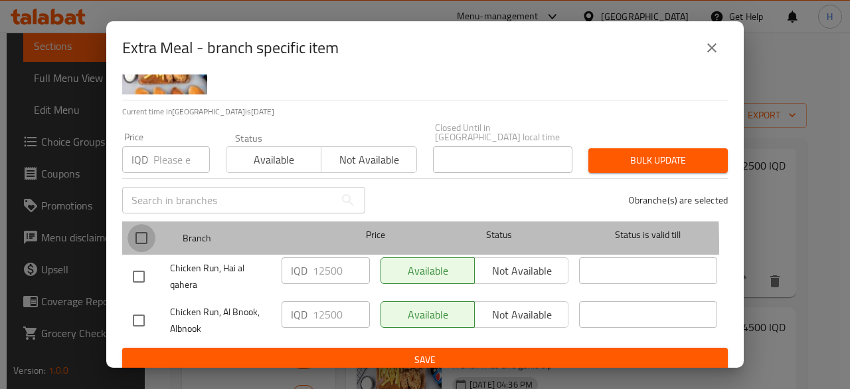
click at [147, 234] on input "checkbox" at bounding box center [142, 238] width 28 height 28
checkbox input "true"
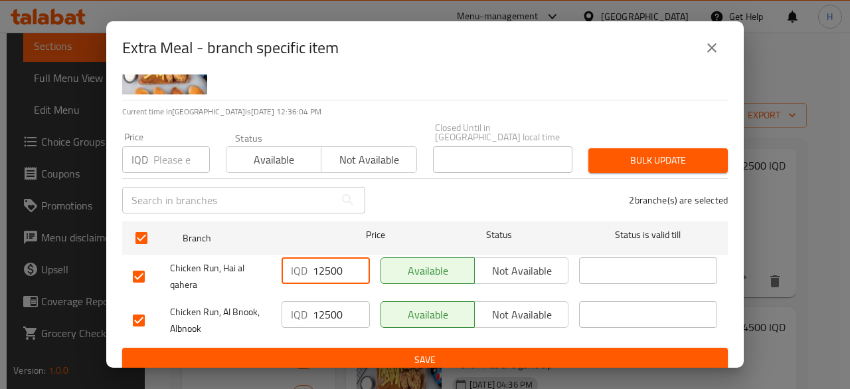
click at [316, 258] on input "12500" at bounding box center [341, 270] width 57 height 27
type input "14000"
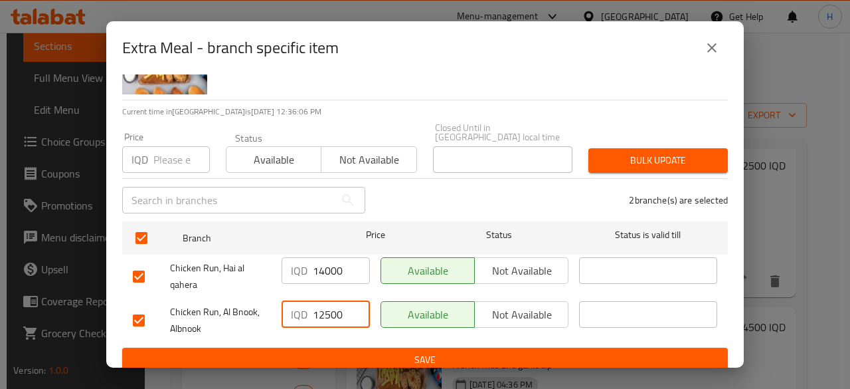
click at [331, 306] on input "12500" at bounding box center [341, 314] width 57 height 27
type input "14000"
click at [345, 353] on span "Save" at bounding box center [425, 359] width 584 height 17
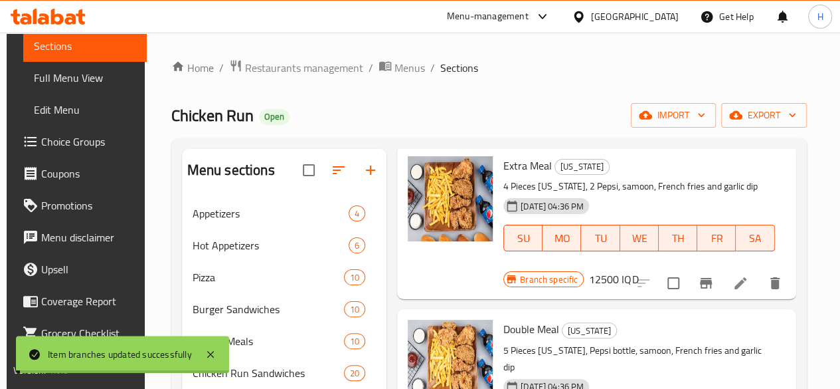
click at [638, 270] on h6 "12500 IQD" at bounding box center [613, 279] width 49 height 19
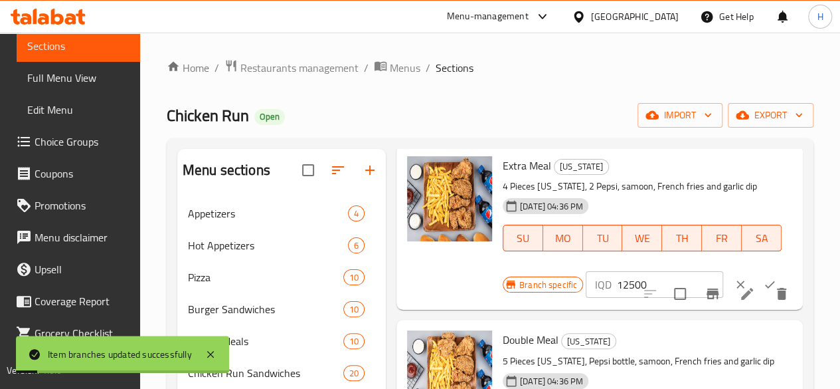
click at [617, 286] on input "12500" at bounding box center [670, 284] width 106 height 27
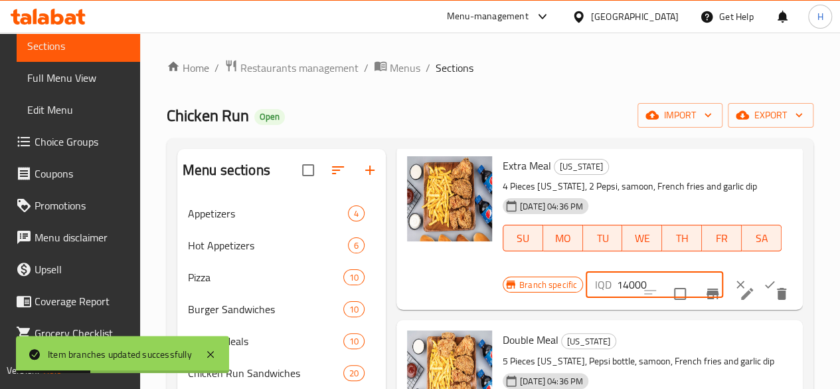
type input "14000"
click at [763, 280] on icon "ok" at bounding box center [769, 284] width 13 height 13
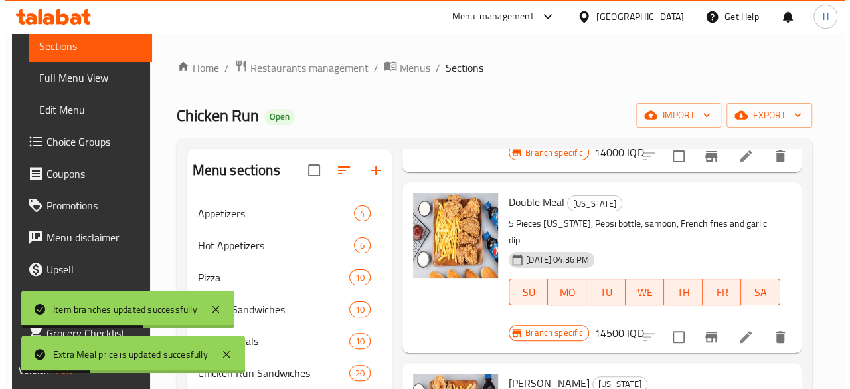
scroll to position [199, 0]
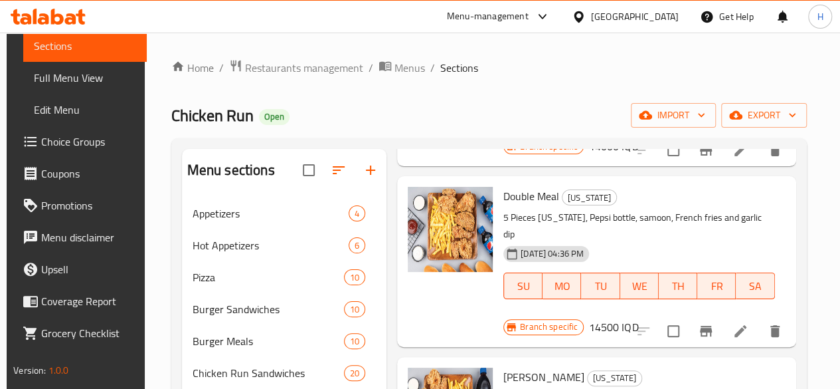
click at [701, 325] on icon "Branch-specific-item" at bounding box center [706, 330] width 12 height 11
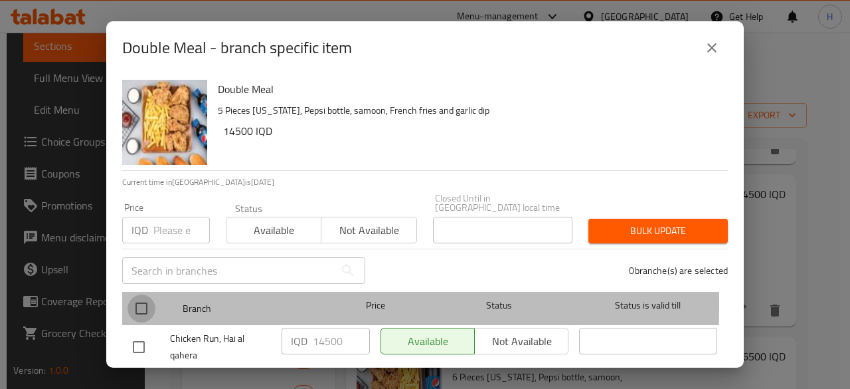
drag, startPoint x: 145, startPoint y: 296, endPoint x: 321, endPoint y: 317, distance: 177.4
click at [149, 296] on input "checkbox" at bounding box center [142, 308] width 28 height 28
checkbox input "true"
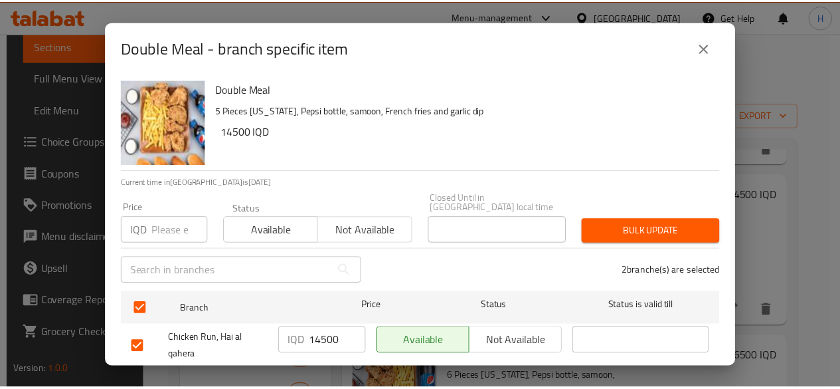
scroll to position [70, 0]
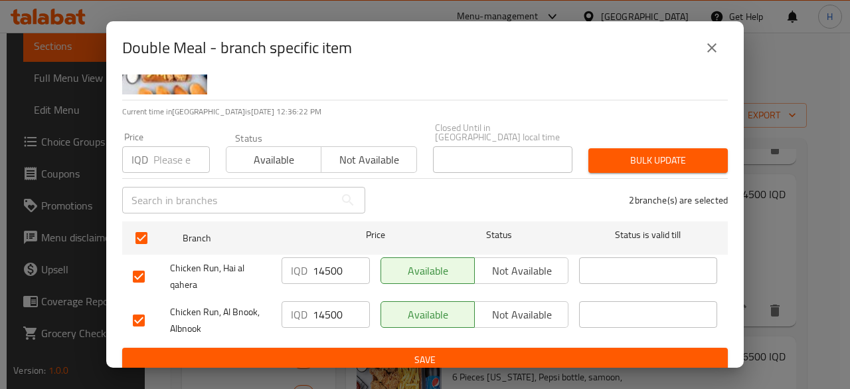
click at [326, 266] on input "14500" at bounding box center [341, 270] width 57 height 27
type input "16000"
click at [328, 309] on input "14500" at bounding box center [341, 314] width 57 height 27
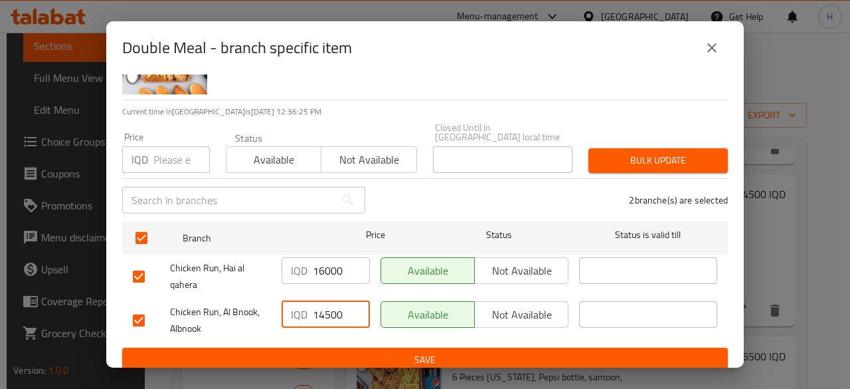
click at [328, 309] on input "14500" at bounding box center [341, 314] width 57 height 27
type input "16000"
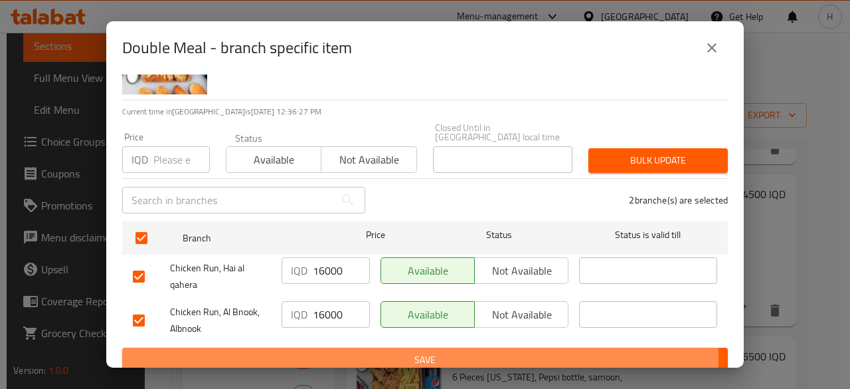
click at [343, 351] on span "Save" at bounding box center [425, 359] width 584 height 17
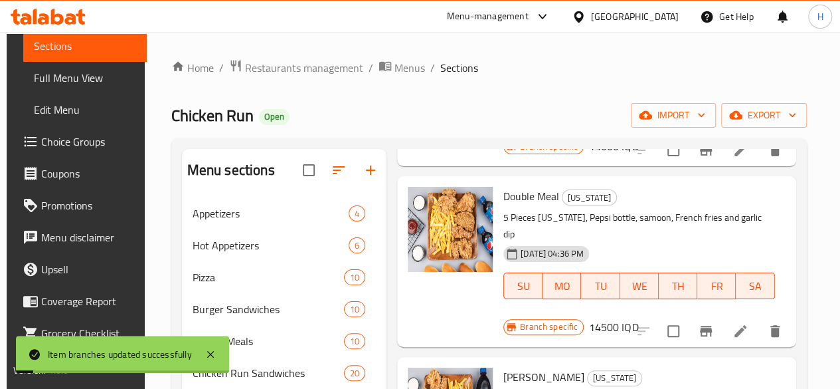
click at [638, 317] on h6 "14500 IQD" at bounding box center [613, 326] width 49 height 19
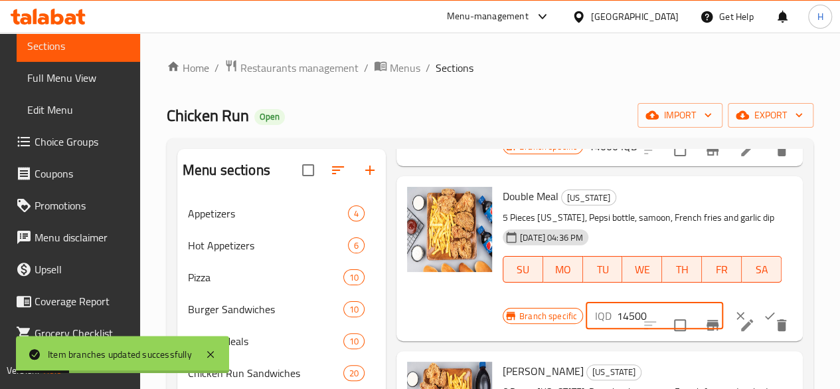
drag, startPoint x: 574, startPoint y: 313, endPoint x: 556, endPoint y: 316, distance: 18.2
click at [586, 316] on div "IQD 14500 ​" at bounding box center [654, 315] width 137 height 27
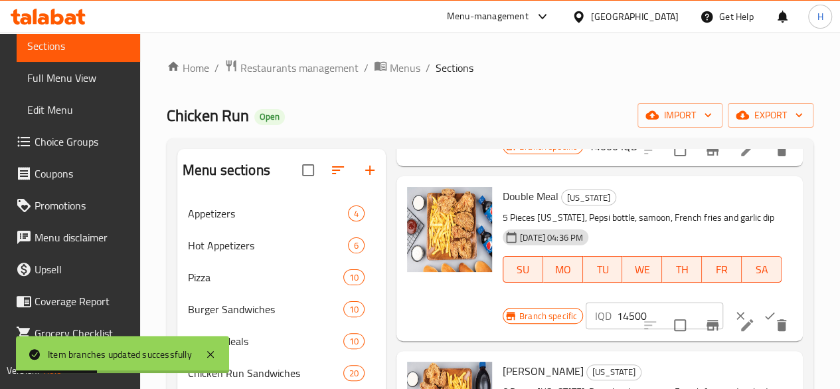
click at [586, 311] on div "IQD 14500 ​" at bounding box center [654, 315] width 137 height 27
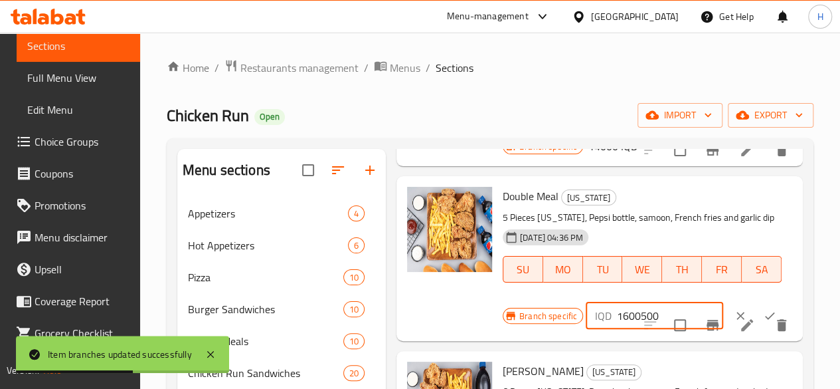
click at [617, 314] on input "1600500" at bounding box center [670, 315] width 106 height 27
type input "16000"
click at [755, 305] on button "ok" at bounding box center [769, 315] width 29 height 29
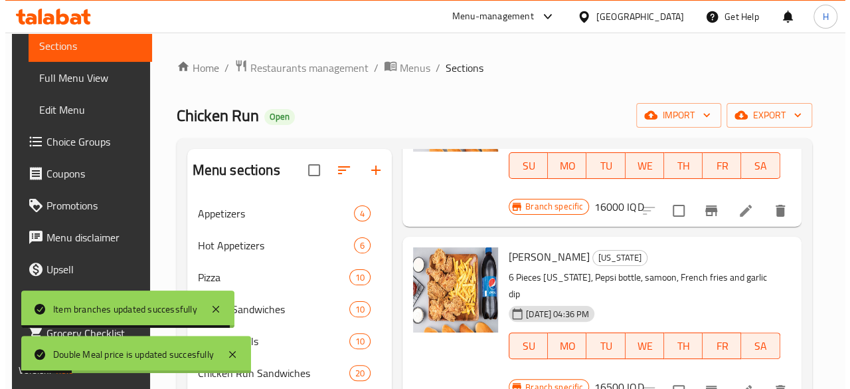
scroll to position [332, 0]
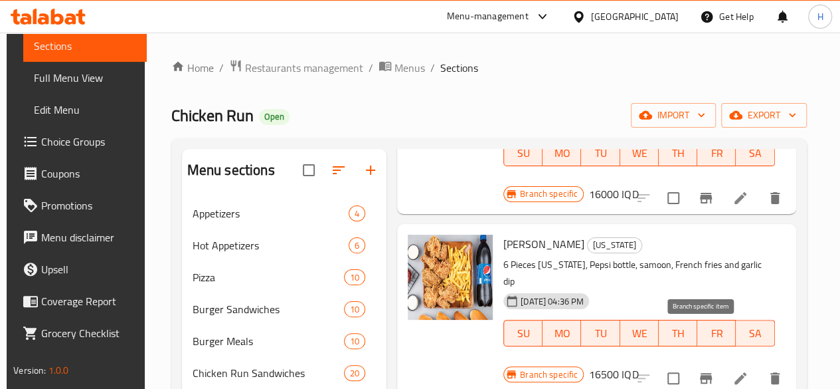
click at [700, 373] on icon "Branch-specific-item" at bounding box center [706, 378] width 12 height 11
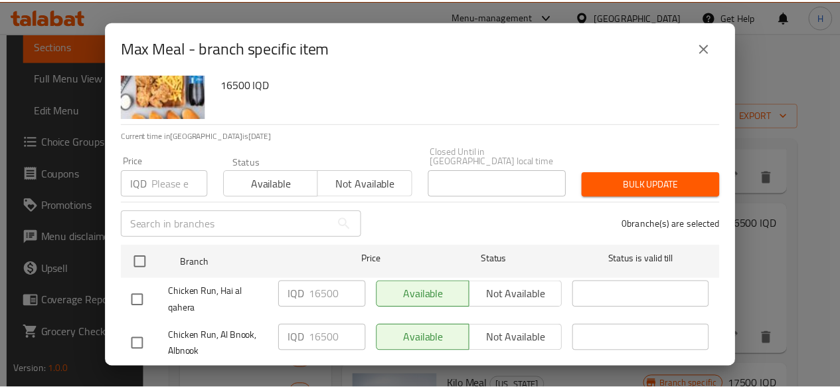
scroll to position [66, 0]
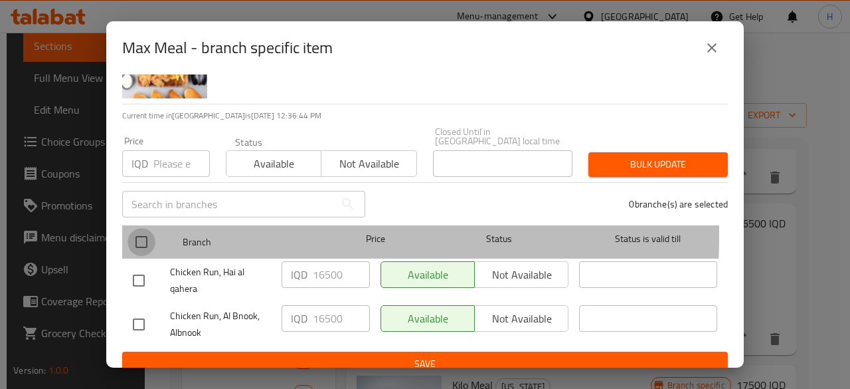
drag, startPoint x: 136, startPoint y: 226, endPoint x: 305, endPoint y: 258, distance: 171.8
click at [138, 228] on input "checkbox" at bounding box center [142, 242] width 28 height 28
checkbox input "true"
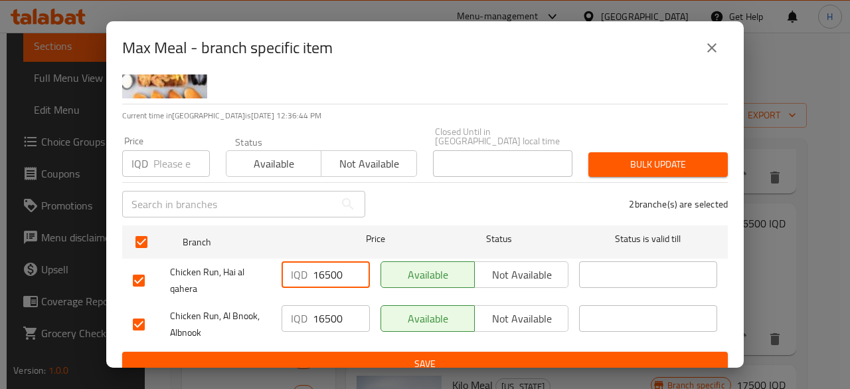
click at [313, 266] on input "16500" at bounding box center [341, 274] width 57 height 27
click at [313, 266] on input "1" at bounding box center [341, 274] width 57 height 27
type input "18000"
click at [327, 315] on input "16500" at bounding box center [341, 318] width 57 height 27
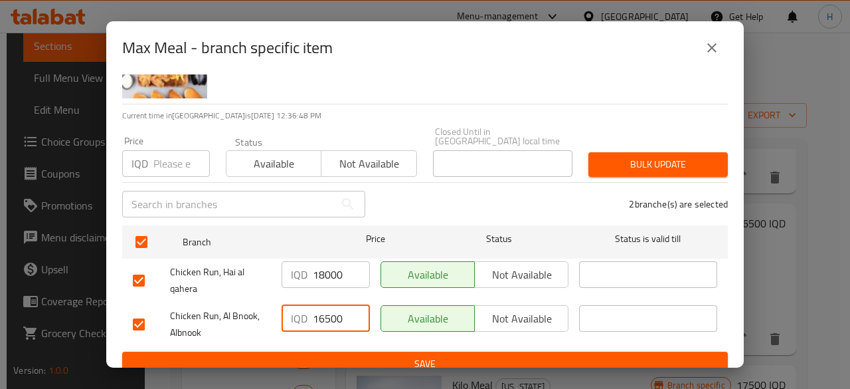
click at [327, 315] on input "16500" at bounding box center [341, 318] width 57 height 27
type input "18000"
click at [341, 355] on span "Save" at bounding box center [425, 363] width 584 height 17
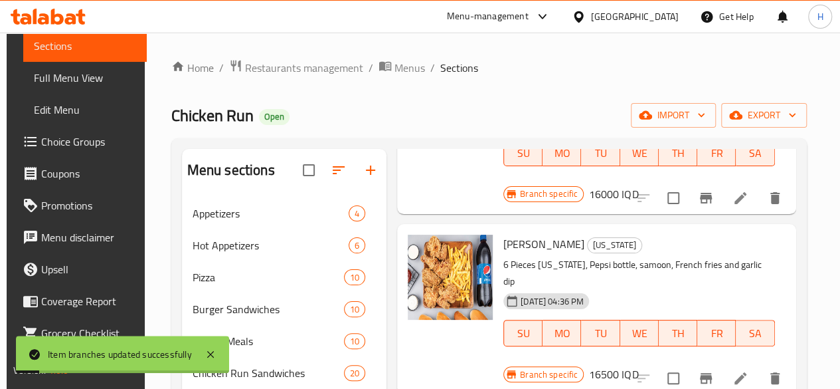
click at [638, 365] on h6 "16500 IQD" at bounding box center [613, 374] width 49 height 19
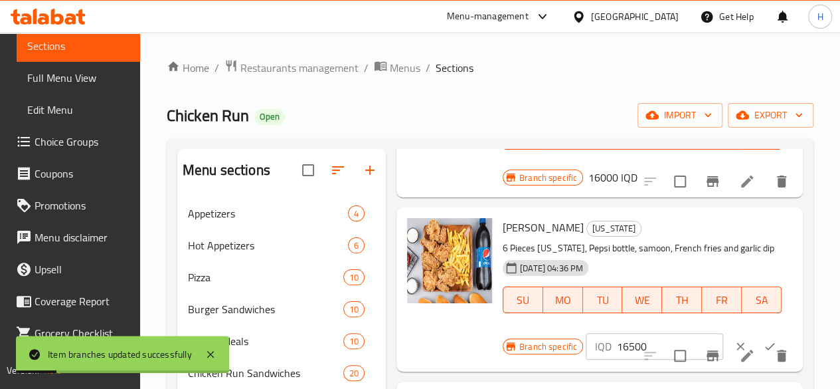
click at [617, 347] on input "16500" at bounding box center [670, 346] width 106 height 27
type input "18000"
click at [763, 339] on icon "ok" at bounding box center [769, 345] width 13 height 13
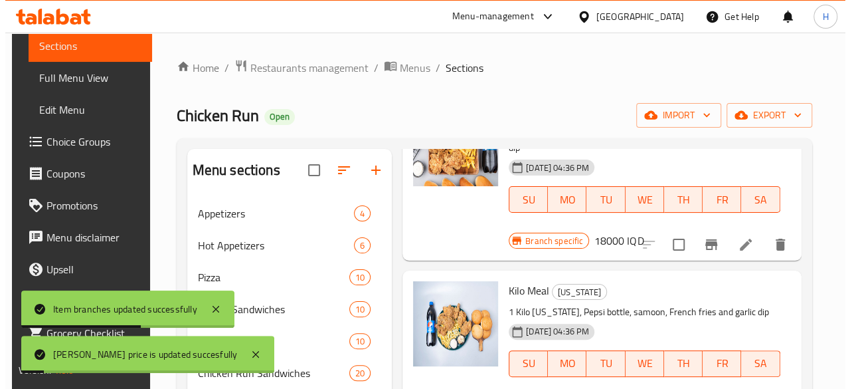
scroll to position [531, 0]
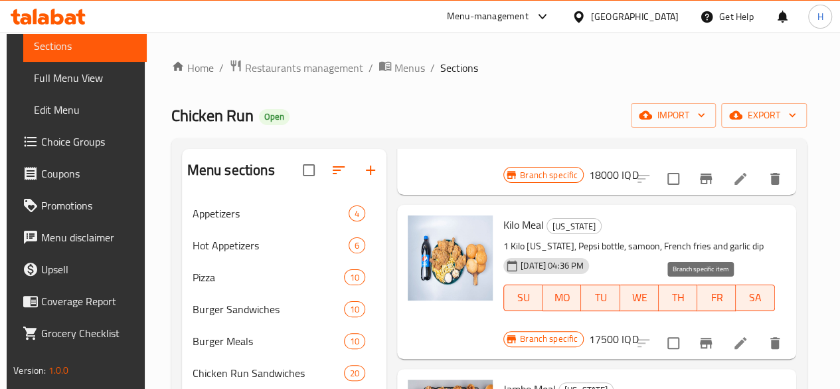
click at [703, 337] on icon "Branch-specific-item" at bounding box center [706, 342] width 12 height 11
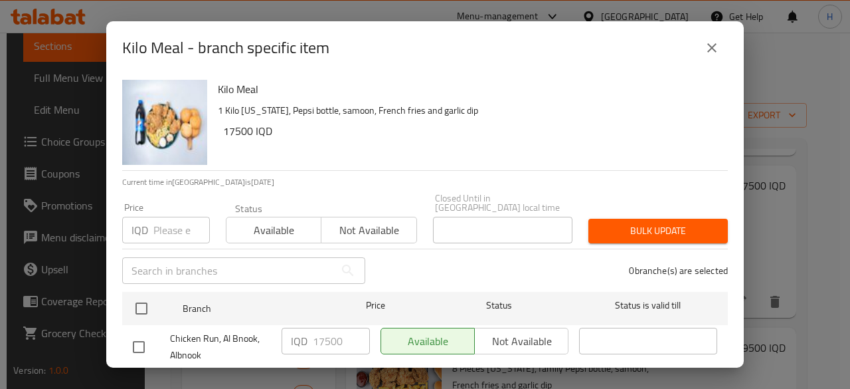
drag, startPoint x: 151, startPoint y: 298, endPoint x: 364, endPoint y: 319, distance: 213.5
click at [152, 298] on input "checkbox" at bounding box center [142, 308] width 28 height 28
checkbox input "true"
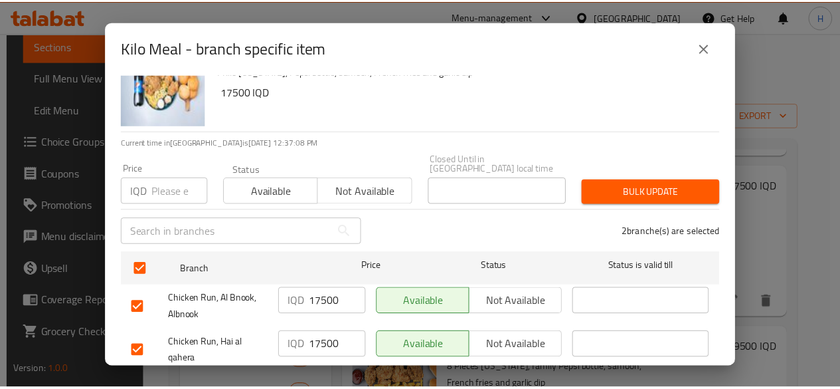
scroll to position [70, 0]
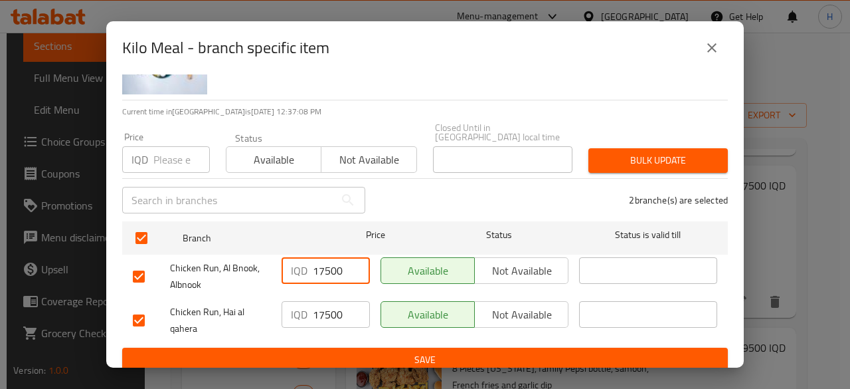
click at [328, 270] on input "17500" at bounding box center [341, 270] width 57 height 27
type input "19000"
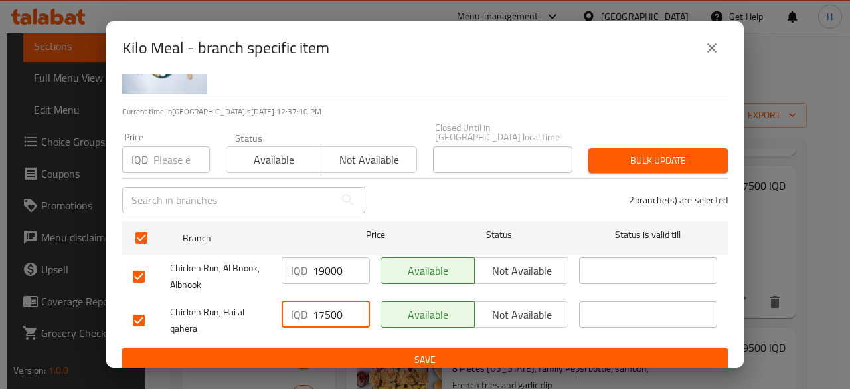
click at [333, 301] on input "17500" at bounding box center [341, 314] width 57 height 27
click at [332, 301] on input "1" at bounding box center [341, 314] width 57 height 27
type input "19000"
click at [347, 347] on button "Save" at bounding box center [425, 359] width 606 height 25
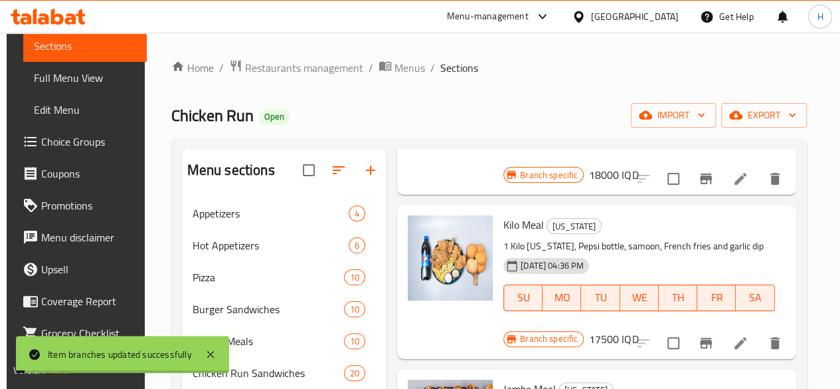
click at [638, 329] on h6 "17500 IQD" at bounding box center [613, 338] width 49 height 19
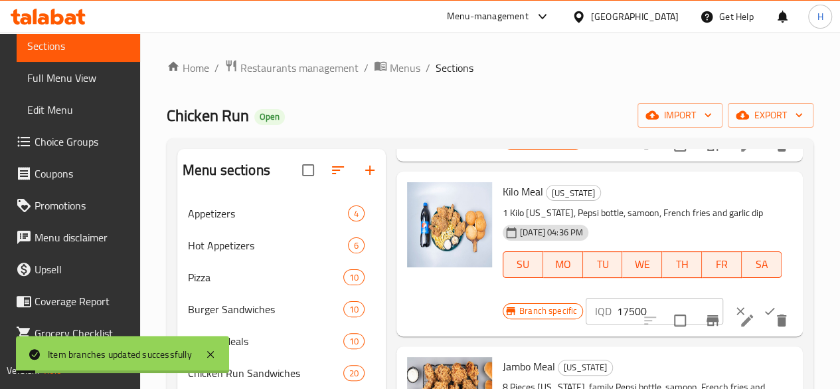
click at [617, 310] on input "17500" at bounding box center [670, 311] width 106 height 27
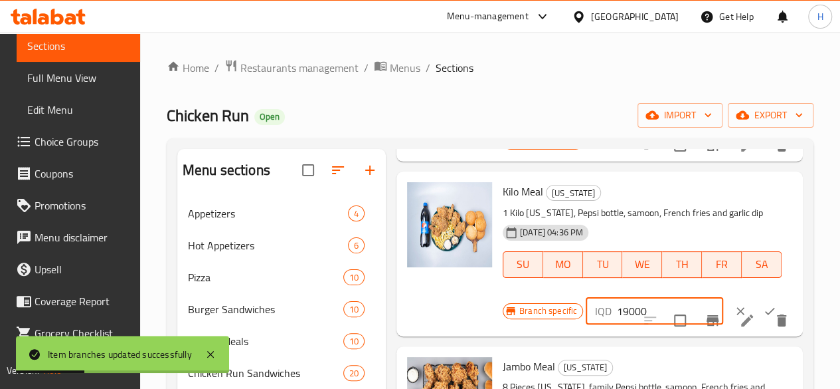
type input "19000"
click at [763, 304] on icon "ok" at bounding box center [769, 310] width 13 height 13
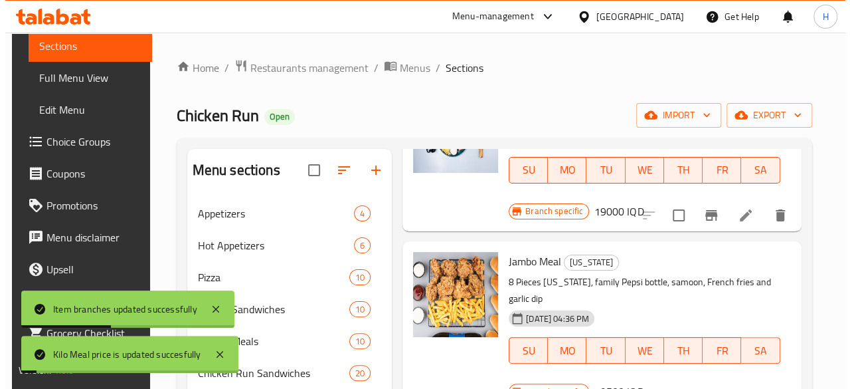
scroll to position [664, 0]
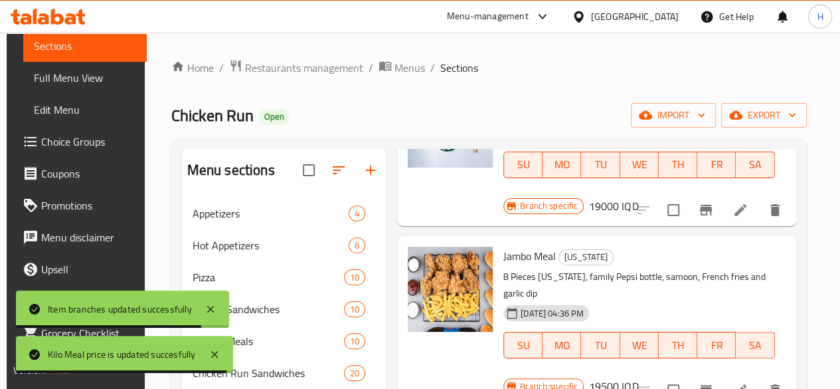
click at [700, 382] on icon "Branch-specific-item" at bounding box center [706, 390] width 16 height 16
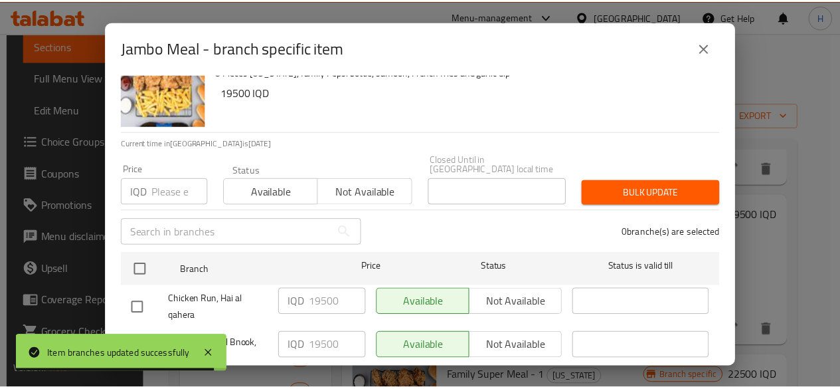
scroll to position [70, 0]
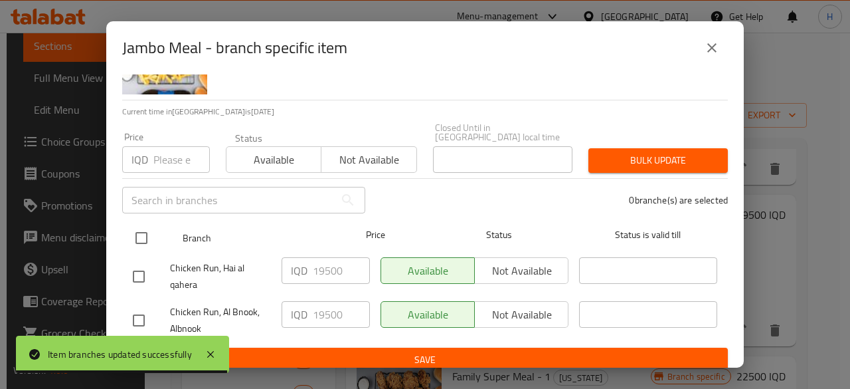
click at [141, 228] on input "checkbox" at bounding box center [142, 238] width 28 height 28
checkbox input "true"
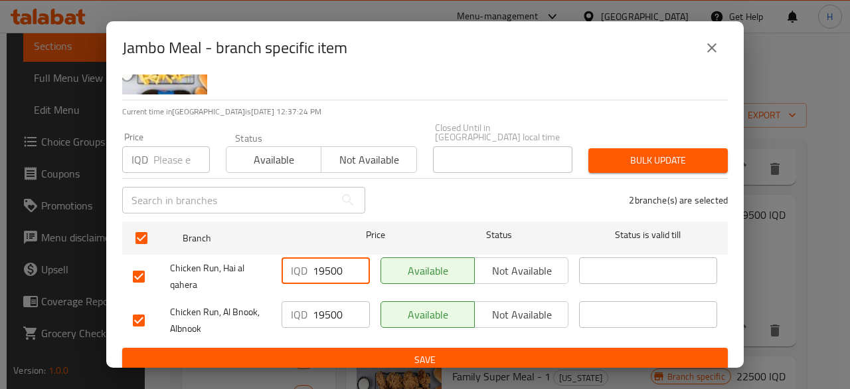
click at [319, 257] on input "19500" at bounding box center [341, 270] width 57 height 27
type input "22000"
click at [333, 317] on input "19500" at bounding box center [341, 314] width 57 height 27
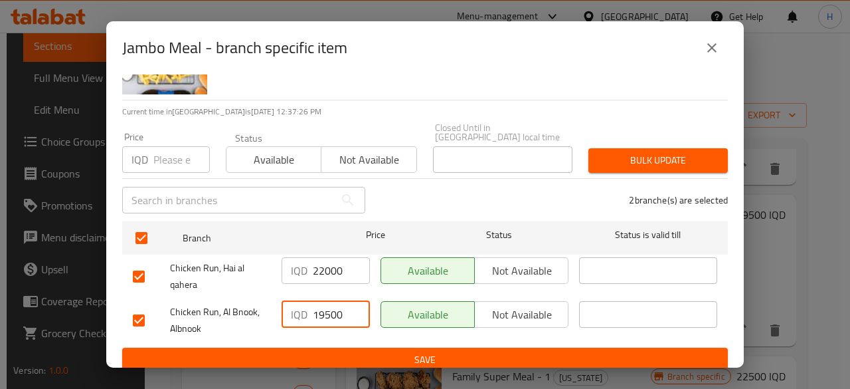
click at [333, 317] on input "19500" at bounding box center [341, 314] width 57 height 27
type input "22000"
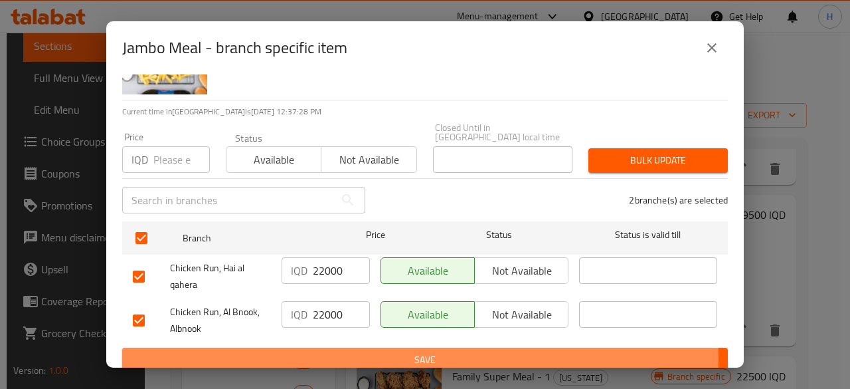
click at [344, 351] on span "Save" at bounding box center [425, 359] width 584 height 17
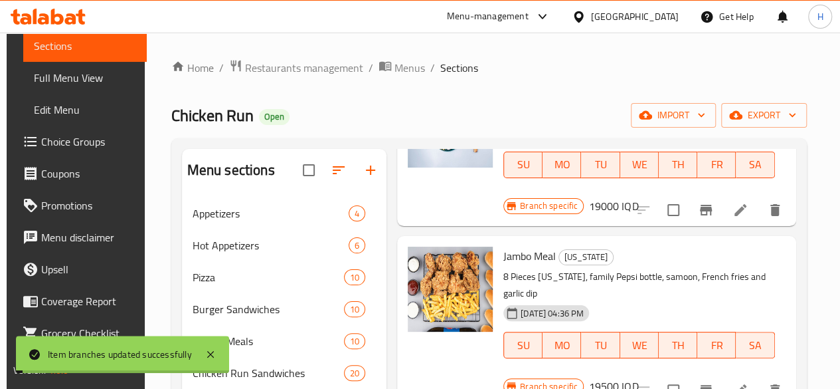
click at [638, 377] on h6 "19500 IQD" at bounding box center [613, 386] width 49 height 19
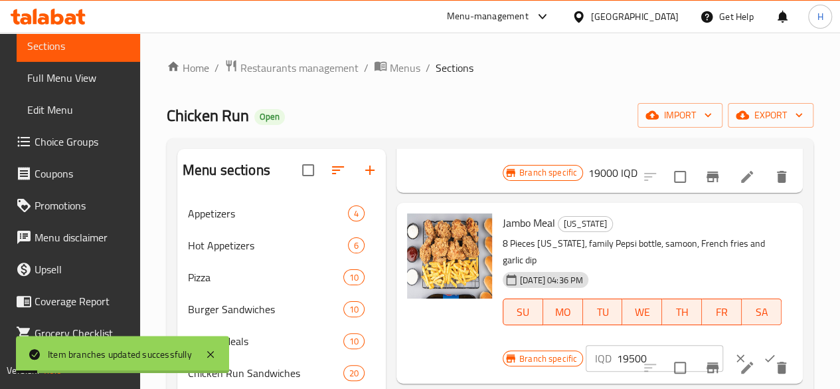
click at [617, 345] on input "19500" at bounding box center [670, 358] width 106 height 27
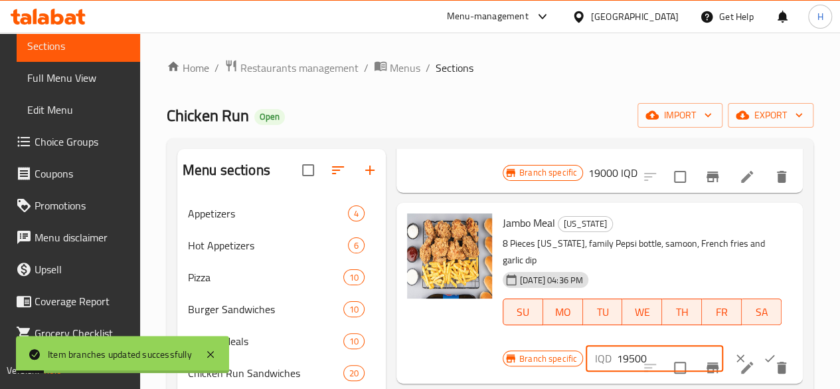
click at [617, 345] on input "19500" at bounding box center [670, 358] width 106 height 27
type input "22000"
click at [755, 343] on button "ok" at bounding box center [769, 357] width 29 height 29
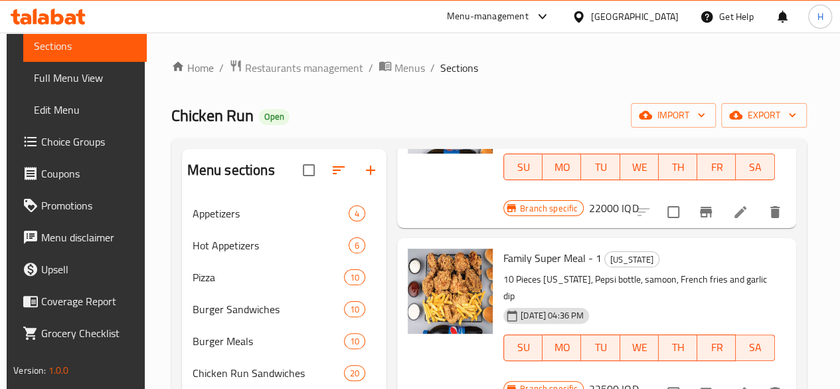
scroll to position [863, 0]
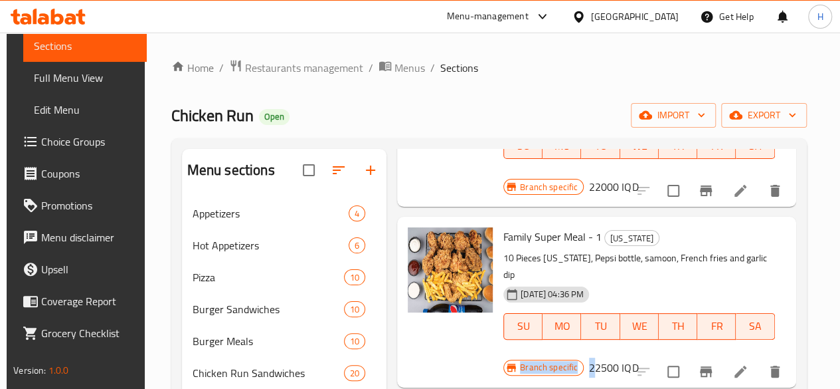
drag, startPoint x: 741, startPoint y: 226, endPoint x: 590, endPoint y: 248, distance: 152.3
click at [590, 248] on div "Family Super Meal - 1 [US_STATE] 10 Pieces [US_STATE], Pepsi bottle, samoon, Fr…" at bounding box center [644, 301] width 293 height 159
drag, startPoint x: 590, startPoint y: 248, endPoint x: 539, endPoint y: 120, distance: 137.4
click at [539, 120] on div "Chicken Run Open import export" at bounding box center [489, 115] width 636 height 25
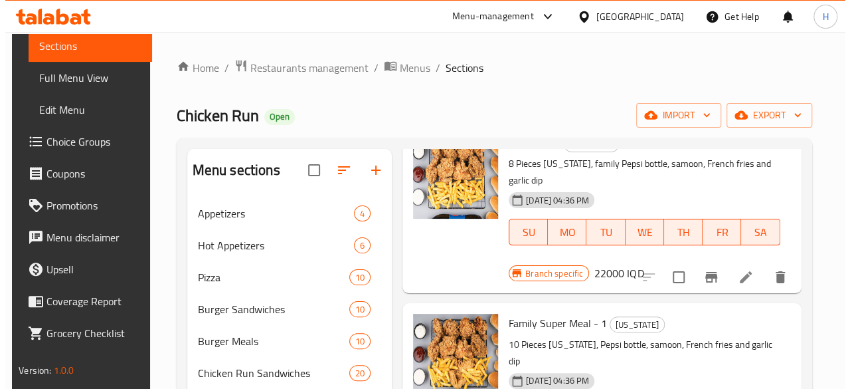
scroll to position [797, 0]
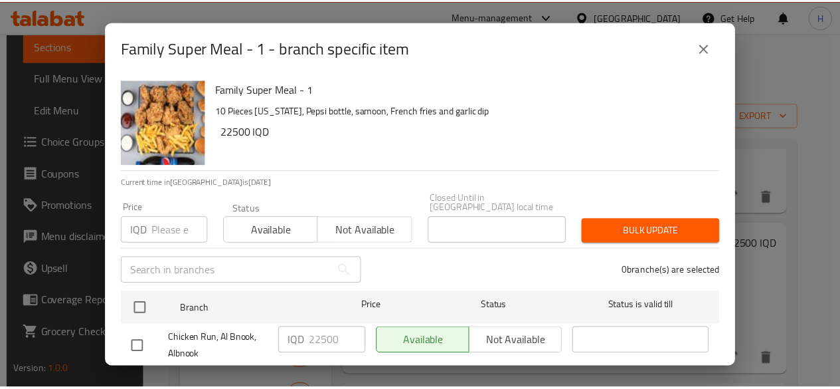
scroll to position [70, 0]
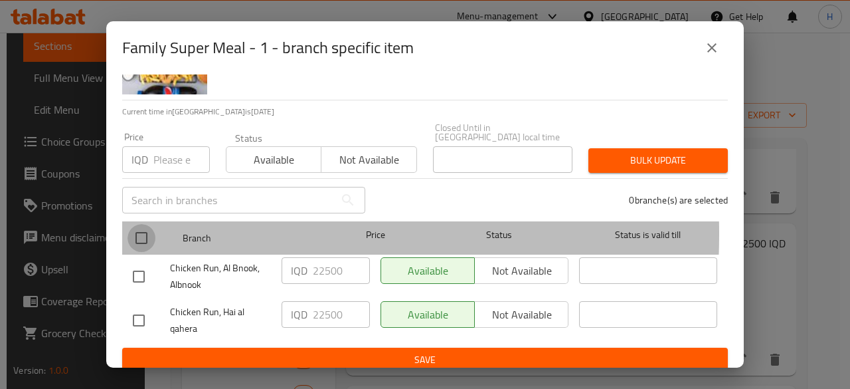
drag, startPoint x: 131, startPoint y: 224, endPoint x: 269, endPoint y: 244, distance: 139.0
click at [133, 224] on input "checkbox" at bounding box center [142, 238] width 28 height 28
checkbox input "true"
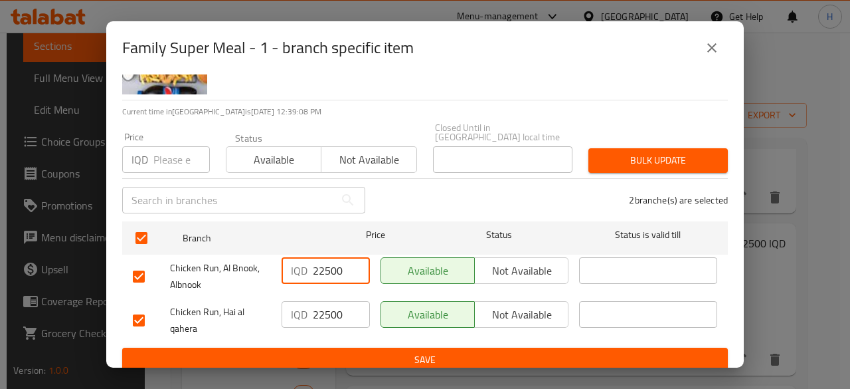
click at [325, 262] on input "22500" at bounding box center [341, 270] width 57 height 27
type input "30000"
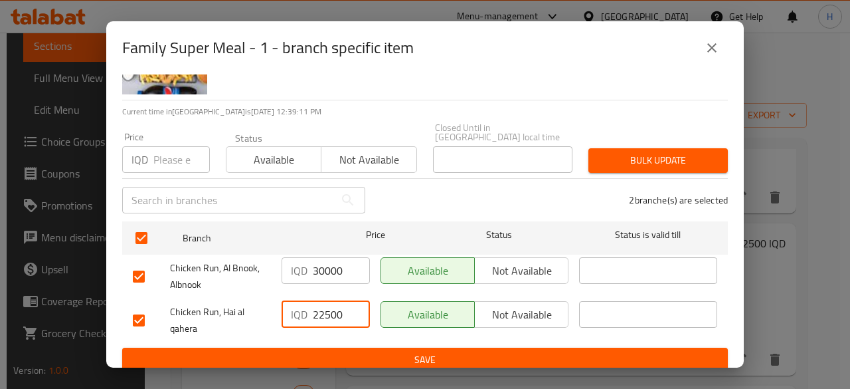
click at [326, 302] on input "22500" at bounding box center [341, 314] width 57 height 27
type input "30000"
click at [349, 351] on span "Save" at bounding box center [425, 359] width 584 height 17
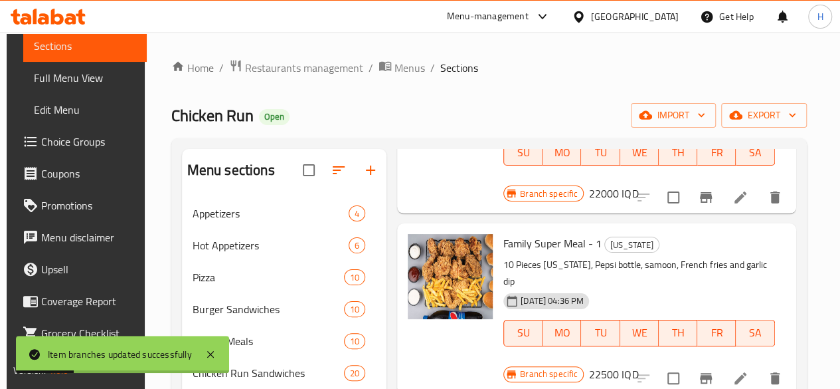
scroll to position [797, 0]
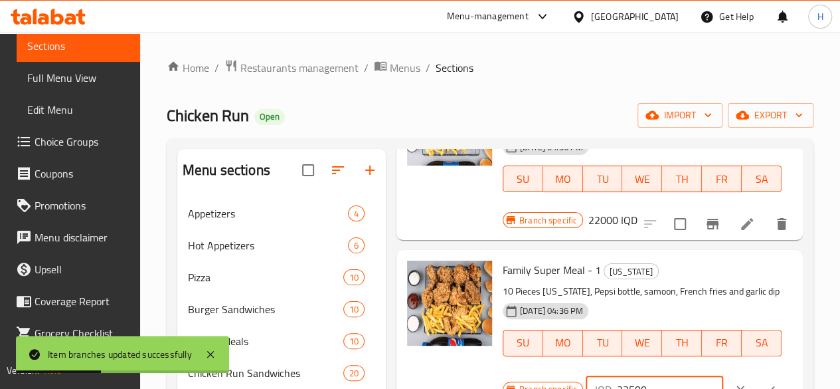
click at [617, 376] on input "22500" at bounding box center [670, 389] width 106 height 27
type input "30000"
click at [763, 383] on icon "ok" at bounding box center [769, 389] width 13 height 13
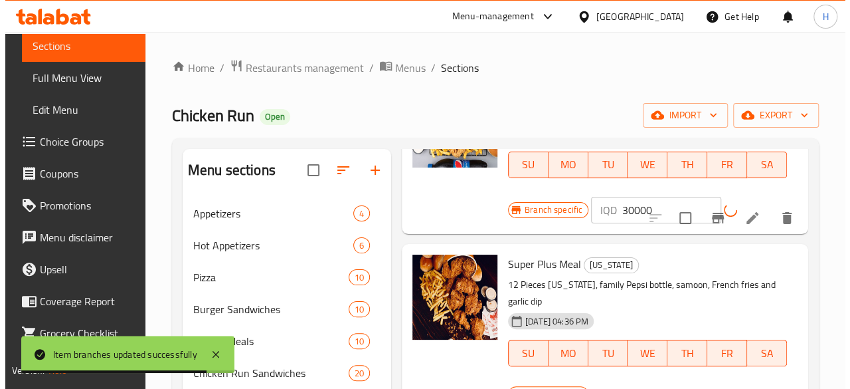
scroll to position [996, 0]
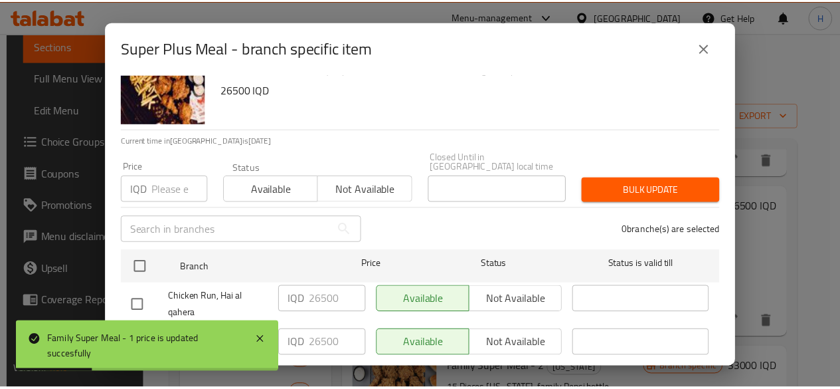
scroll to position [70, 0]
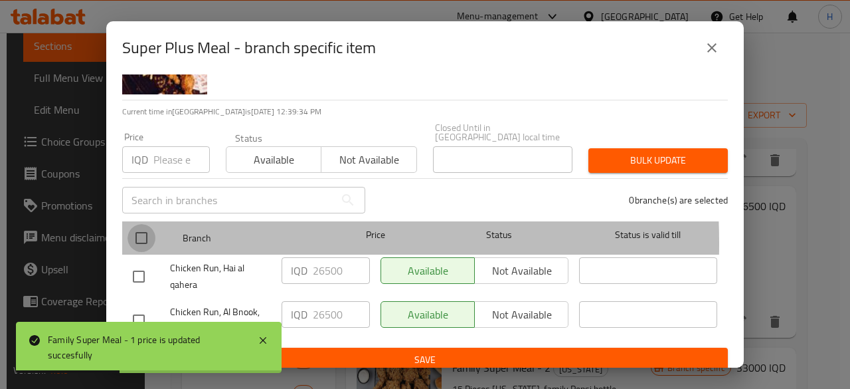
click at [137, 233] on input "checkbox" at bounding box center [142, 238] width 28 height 28
checkbox input "true"
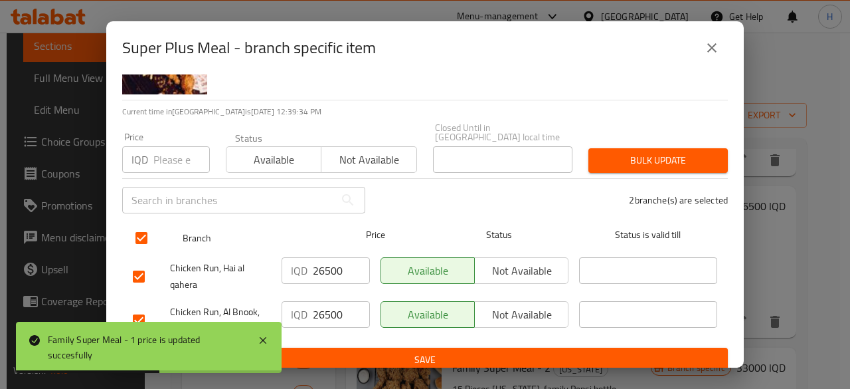
click at [326, 240] on div "Price" at bounding box center [375, 237] width 99 height 39
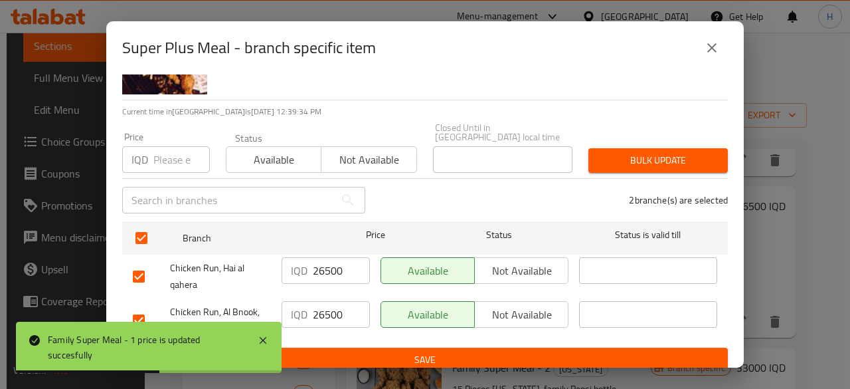
click at [325, 257] on input "26500" at bounding box center [341, 270] width 57 height 27
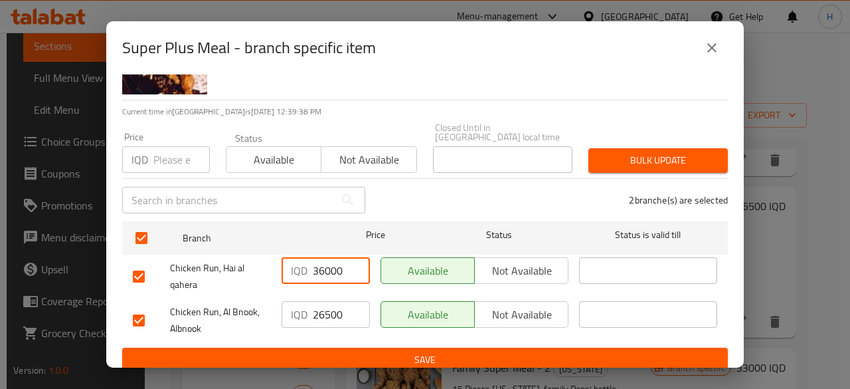
type input "36000"
click at [335, 304] on input "26500" at bounding box center [341, 314] width 57 height 27
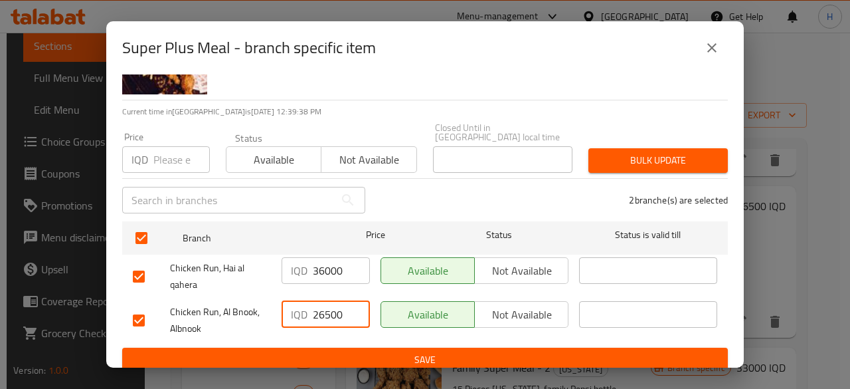
click at [335, 303] on input "26500" at bounding box center [341, 314] width 57 height 27
type input "36000"
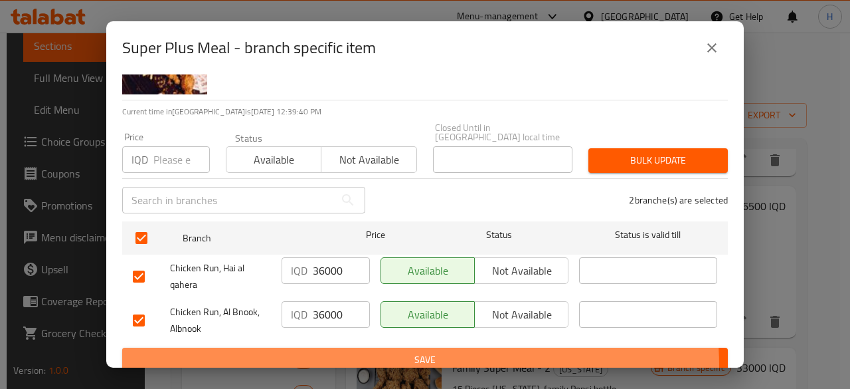
click at [345, 356] on span "Save" at bounding box center [425, 359] width 584 height 17
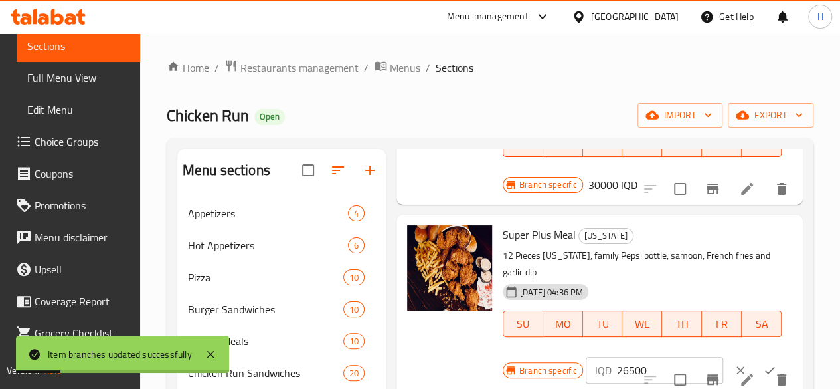
click at [617, 357] on input "26500" at bounding box center [670, 370] width 106 height 27
type input "36000"
click at [755, 355] on button "ok" at bounding box center [769, 369] width 29 height 29
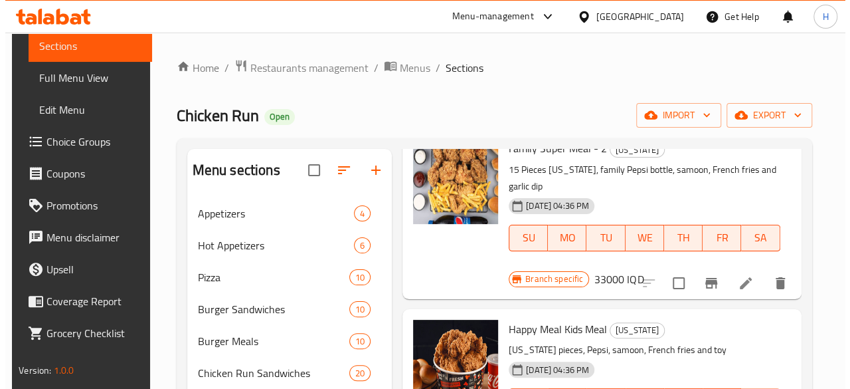
scroll to position [1179, 0]
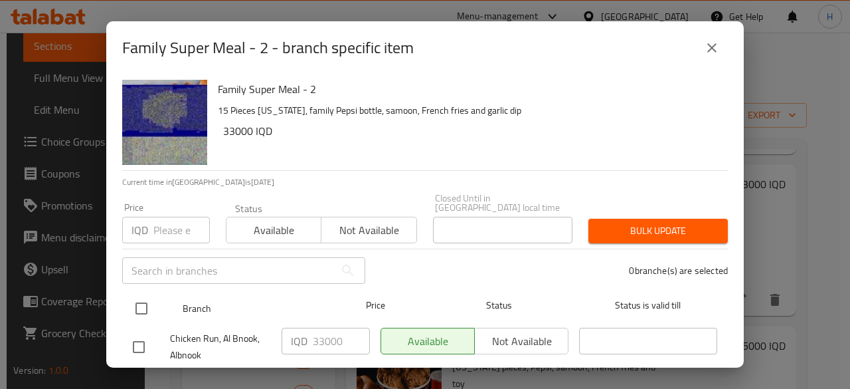
click at [159, 299] on div at bounding box center [153, 308] width 50 height 39
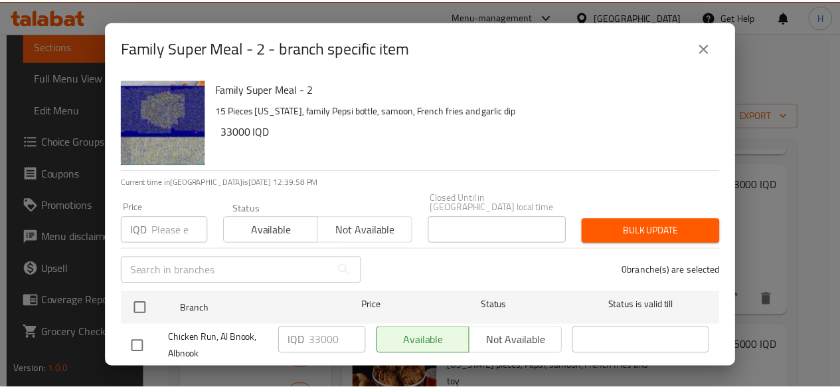
scroll to position [70, 0]
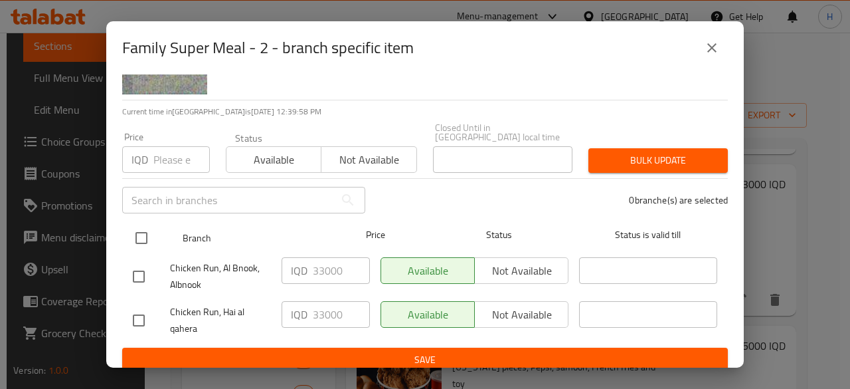
click at [140, 229] on input "checkbox" at bounding box center [142, 238] width 28 height 28
checkbox input "true"
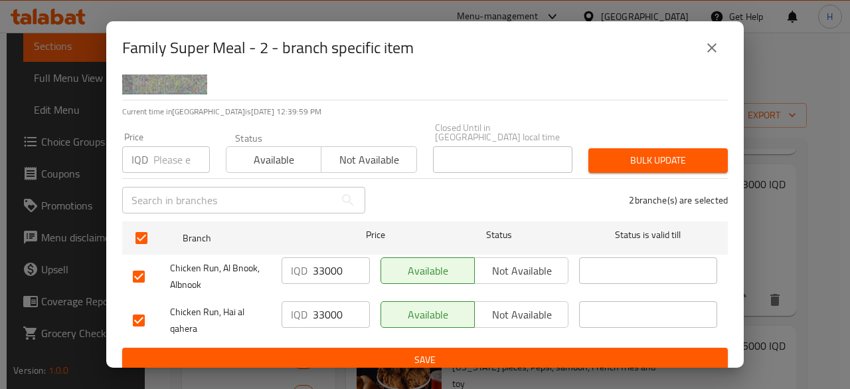
click at [320, 257] on input "33000" at bounding box center [341, 270] width 57 height 27
type input "38000"
click at [330, 310] on input "33000" at bounding box center [341, 314] width 57 height 27
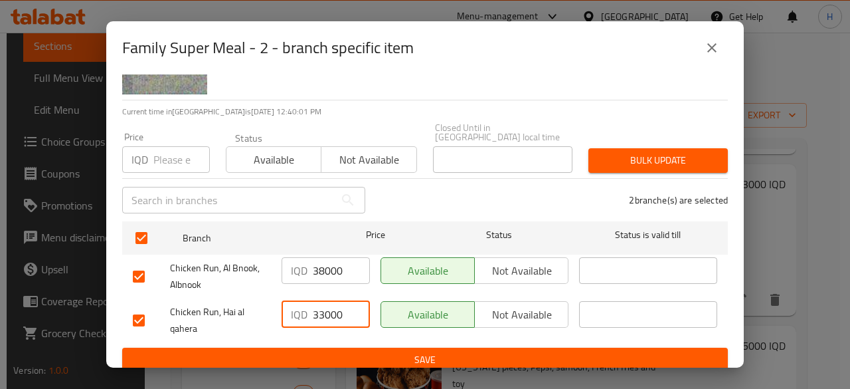
click at [330, 310] on input "33000" at bounding box center [341, 314] width 57 height 27
type input "38000"
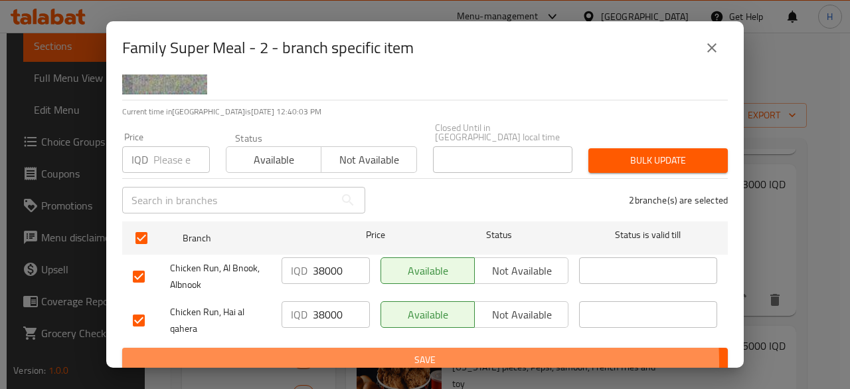
click at [340, 354] on span "Save" at bounding box center [425, 359] width 584 height 17
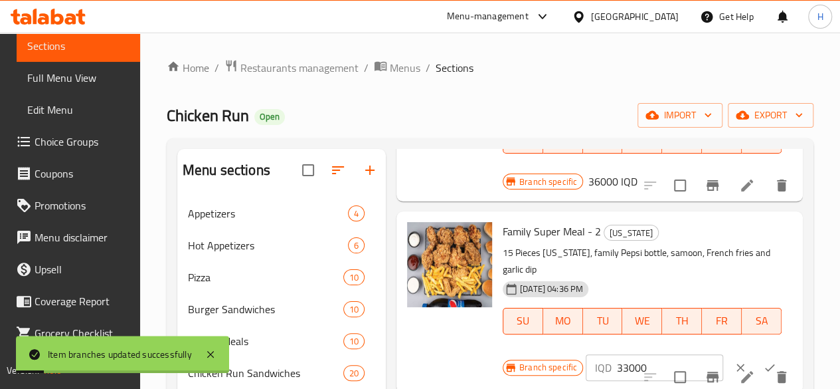
click at [617, 354] on input "33000" at bounding box center [670, 367] width 106 height 27
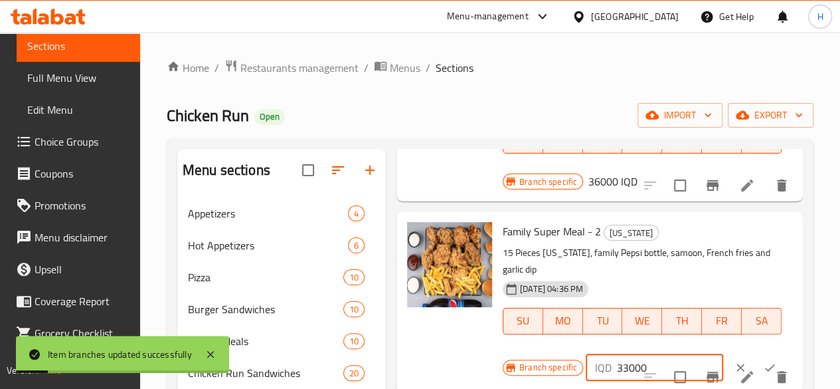
click at [617, 354] on input "33000" at bounding box center [670, 367] width 106 height 27
type input "38000"
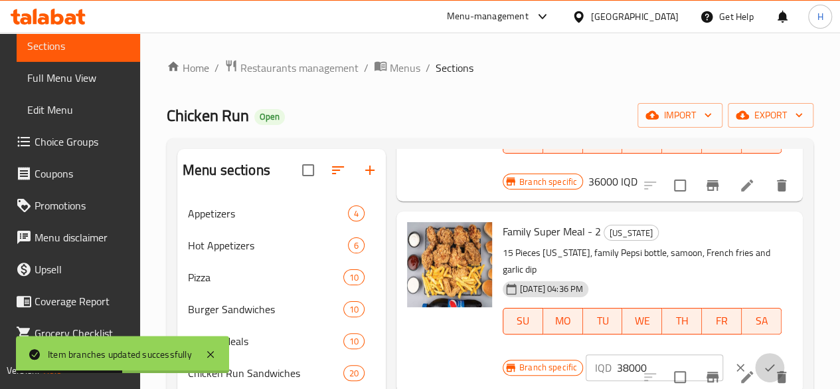
click at [763, 361] on icon "ok" at bounding box center [769, 367] width 13 height 13
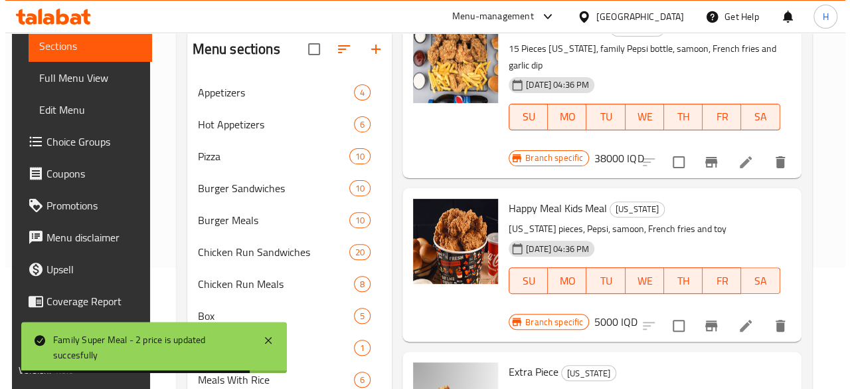
scroll to position [266, 0]
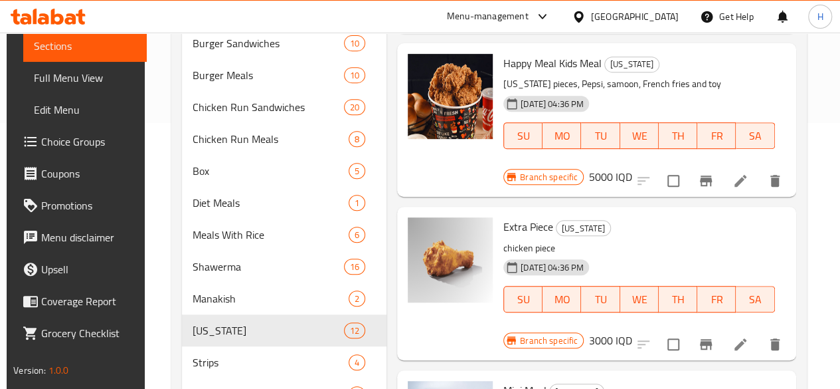
click at [700, 339] on icon "Branch-specific-item" at bounding box center [706, 344] width 12 height 11
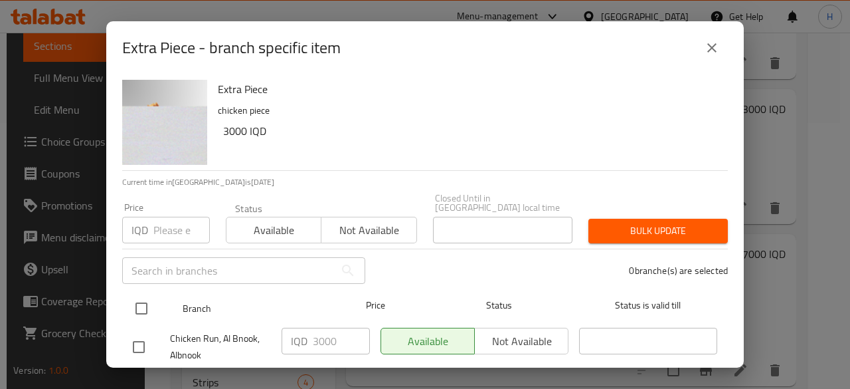
click at [139, 294] on input "checkbox" at bounding box center [142, 308] width 28 height 28
checkbox input "true"
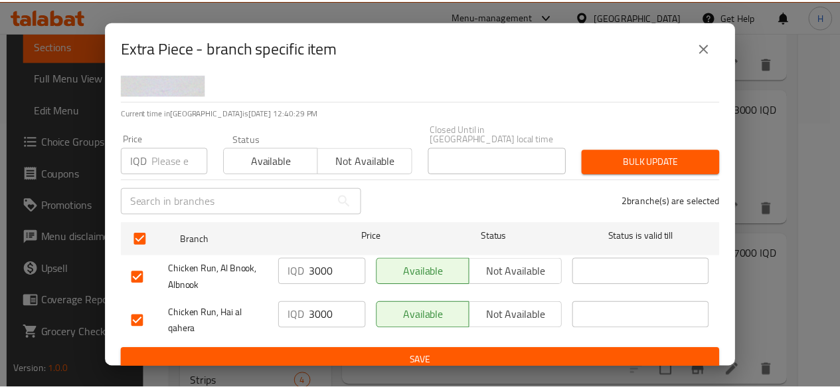
scroll to position [70, 0]
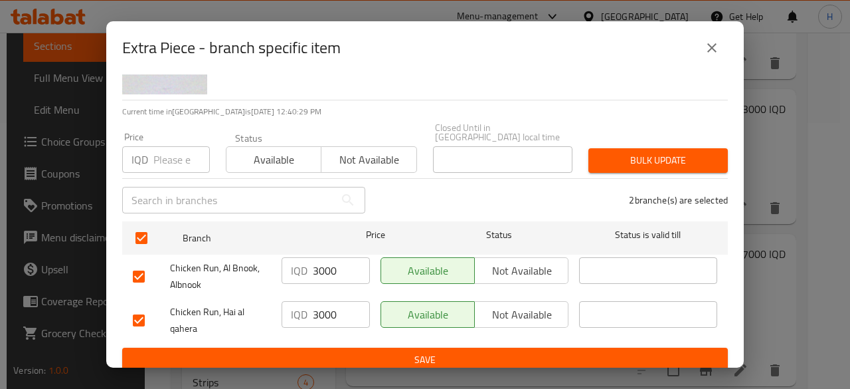
click at [323, 272] on input "3000" at bounding box center [341, 270] width 57 height 27
type input "0"
type input "4000"
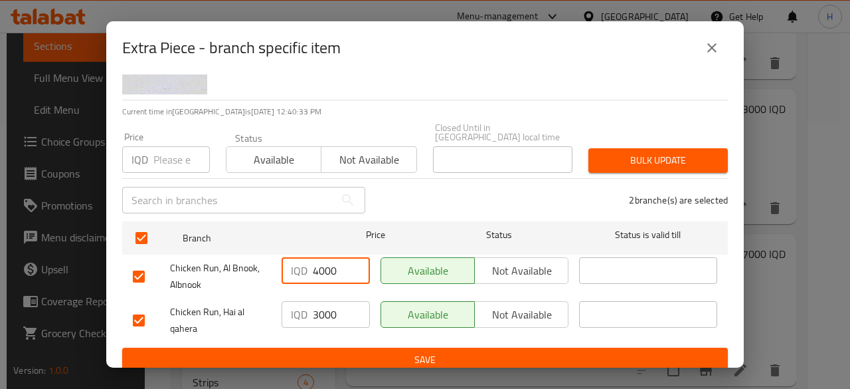
click at [323, 304] on input "3000" at bounding box center [341, 314] width 57 height 27
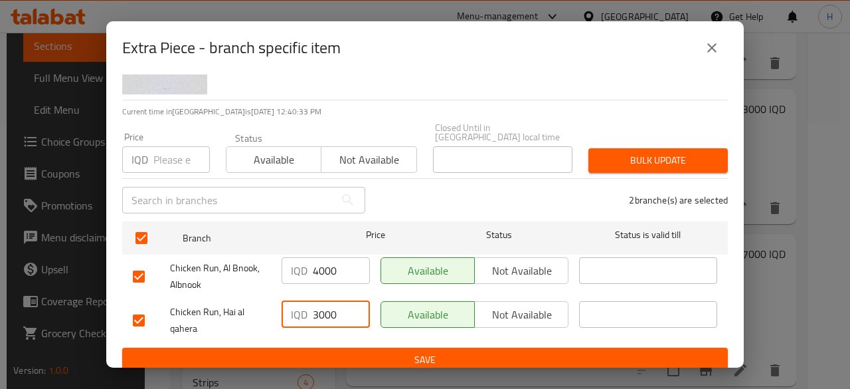
click at [323, 304] on input "3000" at bounding box center [341, 314] width 57 height 27
type input "4000"
click at [335, 351] on span "Save" at bounding box center [425, 359] width 584 height 17
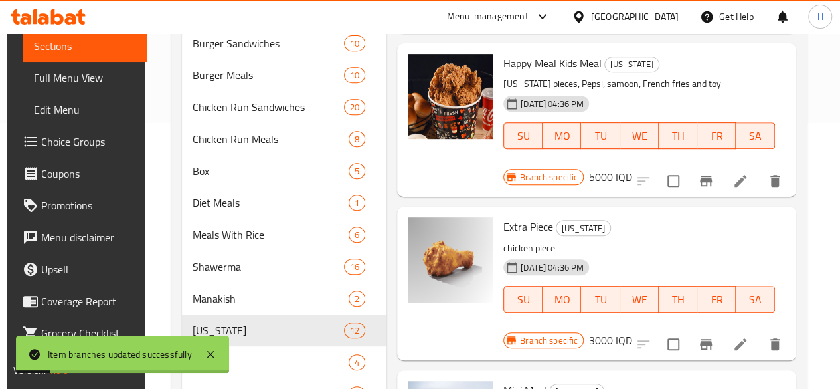
click at [632, 331] on h6 "3000 IQD" at bounding box center [610, 340] width 43 height 19
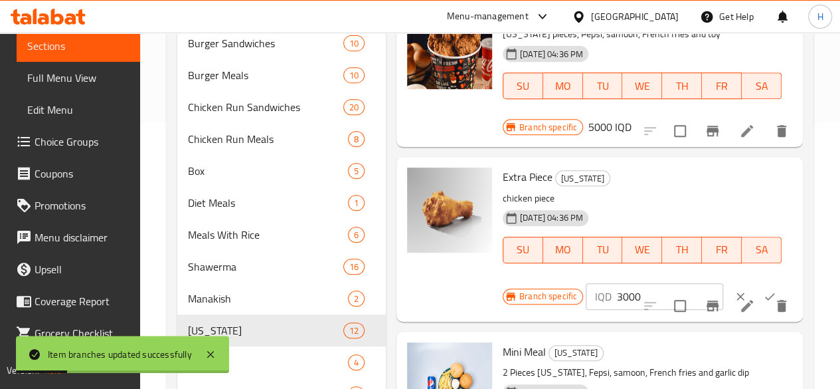
click at [617, 283] on input "3000" at bounding box center [670, 296] width 106 height 27
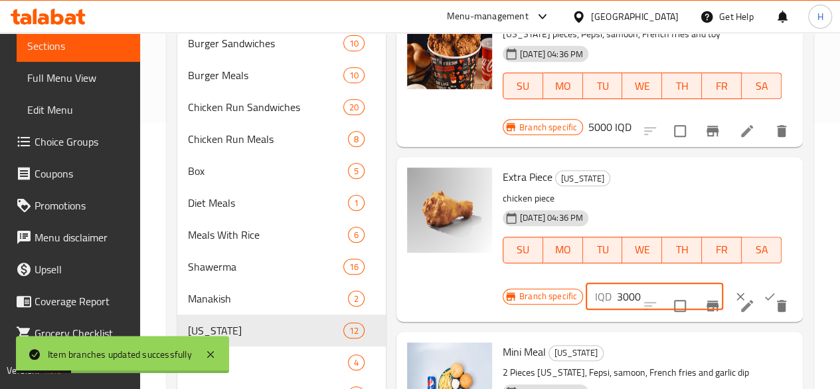
click at [617, 283] on input "3000" at bounding box center [670, 296] width 106 height 27
type input "4000"
click at [763, 290] on icon "ok" at bounding box center [769, 296] width 13 height 13
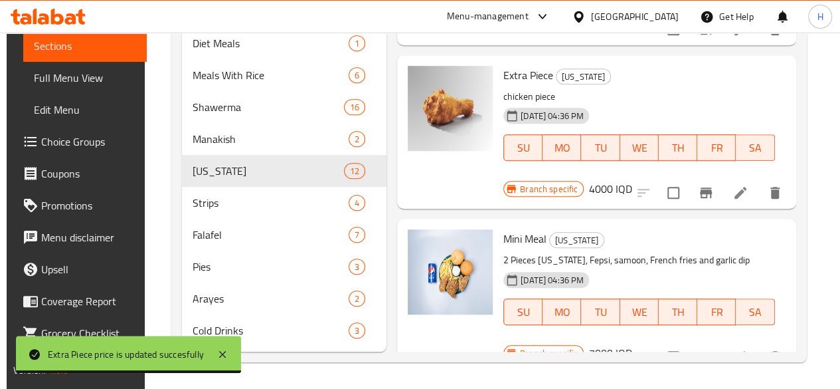
scroll to position [1312, 0]
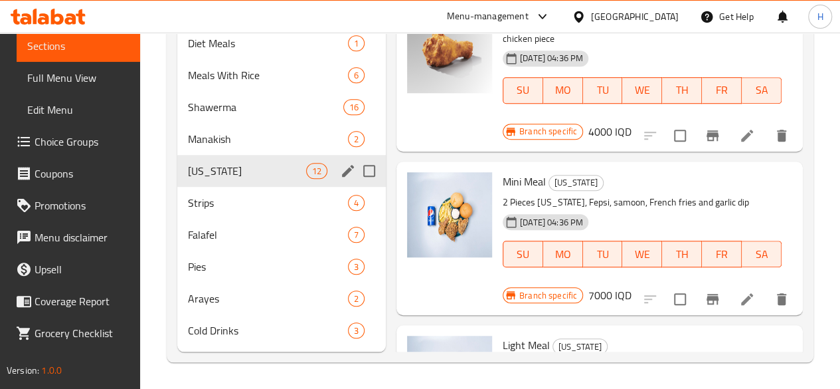
click at [222, 185] on div "[US_STATE] 12" at bounding box center [281, 171] width 209 height 32
click at [215, 201] on span "Strips" at bounding box center [249, 203] width 123 height 16
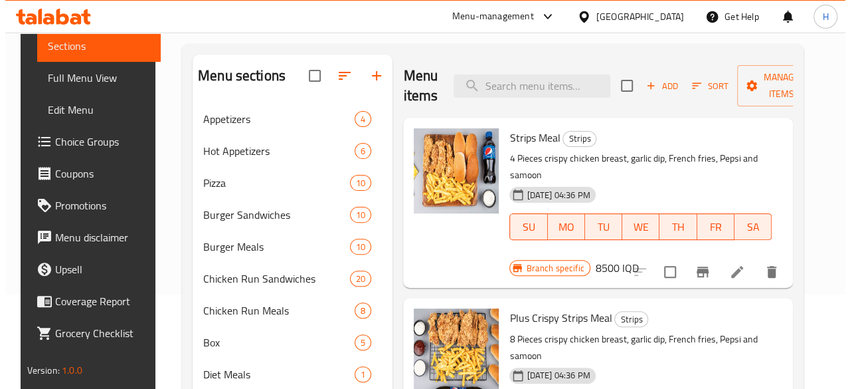
scroll to position [46, 0]
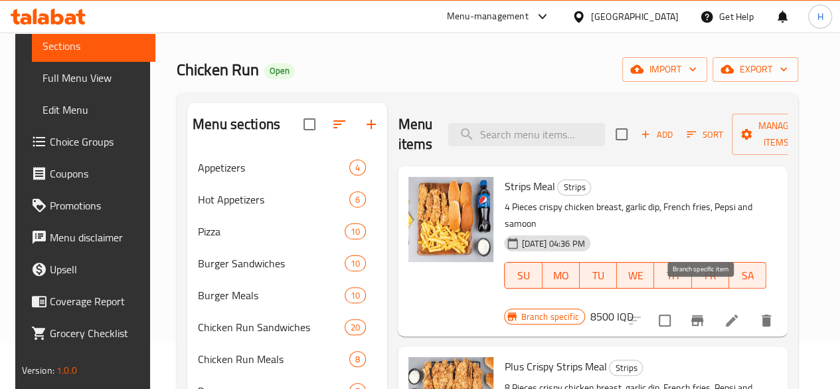
click at [705, 312] on icon "Branch-specific-item" at bounding box center [697, 320] width 16 height 16
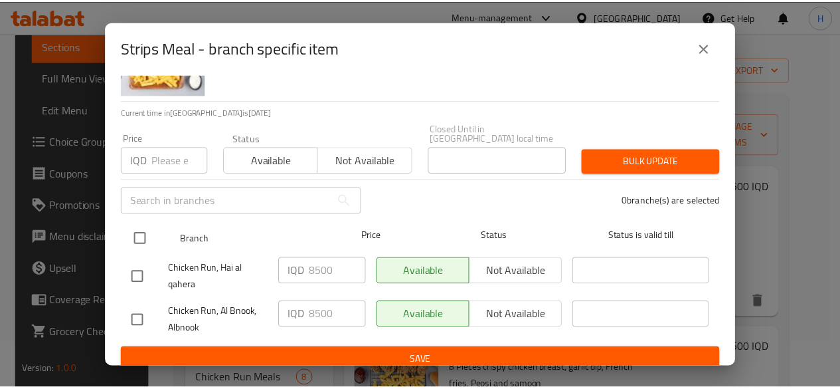
scroll to position [70, 0]
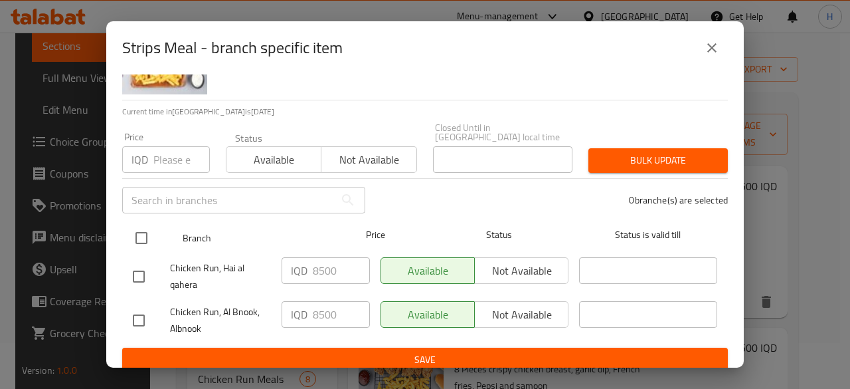
click at [147, 224] on input "checkbox" at bounding box center [142, 238] width 28 height 28
checkbox input "true"
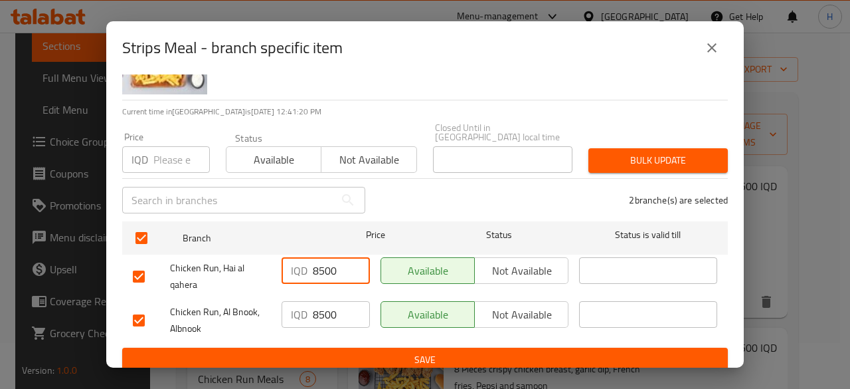
click at [327, 259] on input "8500" at bounding box center [341, 270] width 57 height 27
type input "9500"
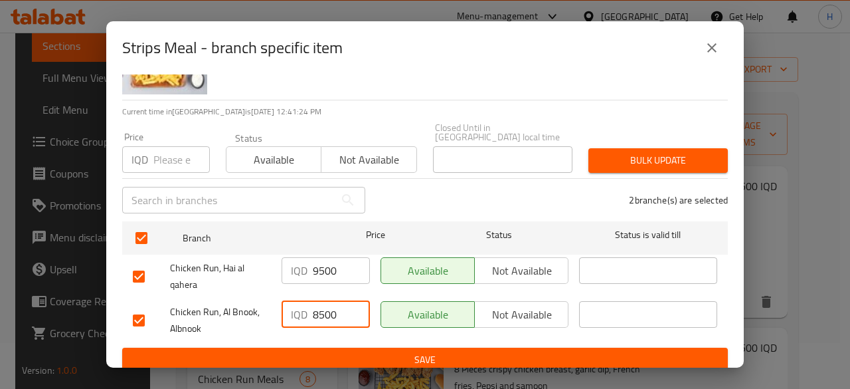
click at [321, 304] on input "8500" at bounding box center [341, 314] width 57 height 27
type input "9500"
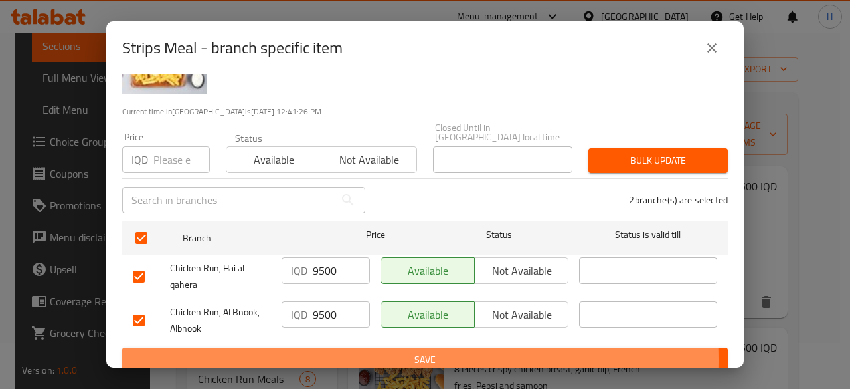
click at [337, 351] on span "Save" at bounding box center [425, 359] width 584 height 17
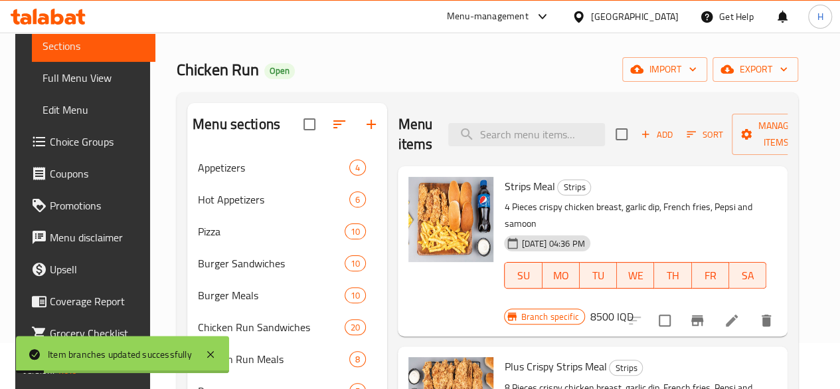
click at [634, 307] on h6 "8500 IQD" at bounding box center [611, 316] width 43 height 19
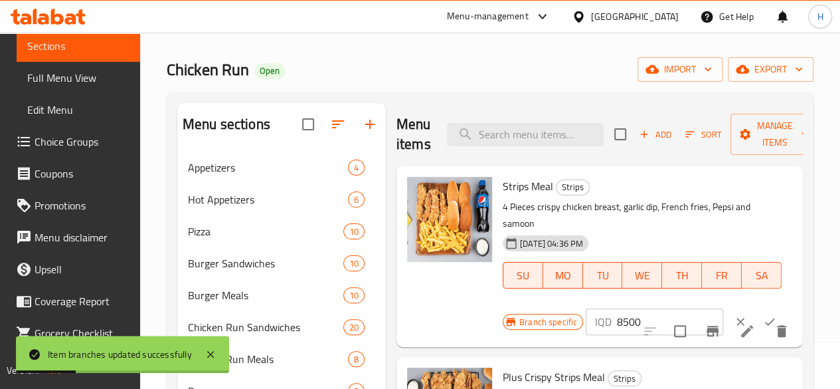
click at [617, 308] on input "8500" at bounding box center [670, 321] width 106 height 27
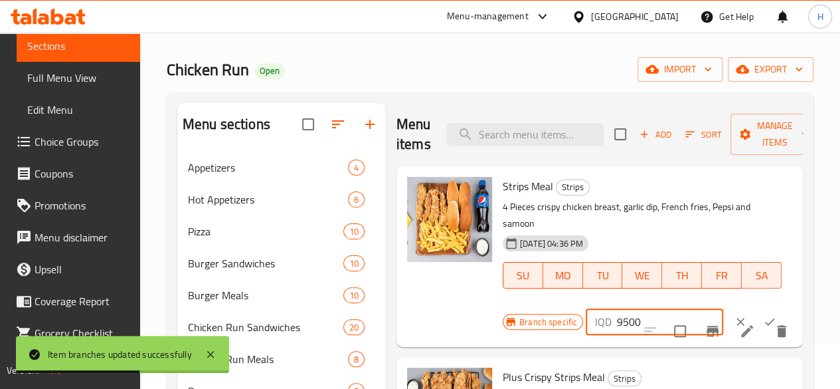
type input "9500"
click at [763, 315] on icon "ok" at bounding box center [769, 321] width 13 height 13
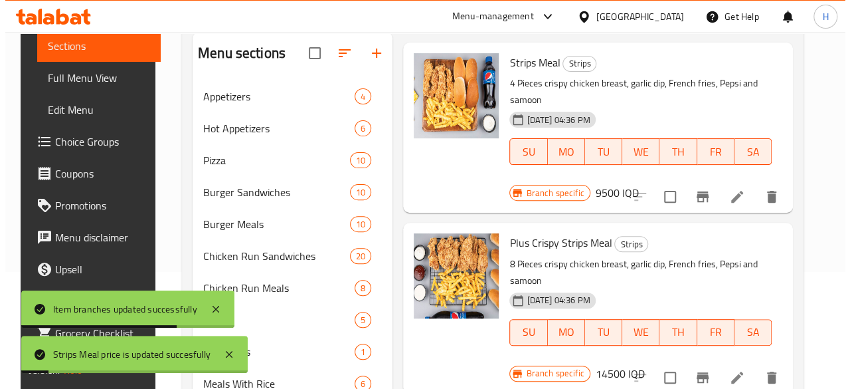
scroll to position [179, 0]
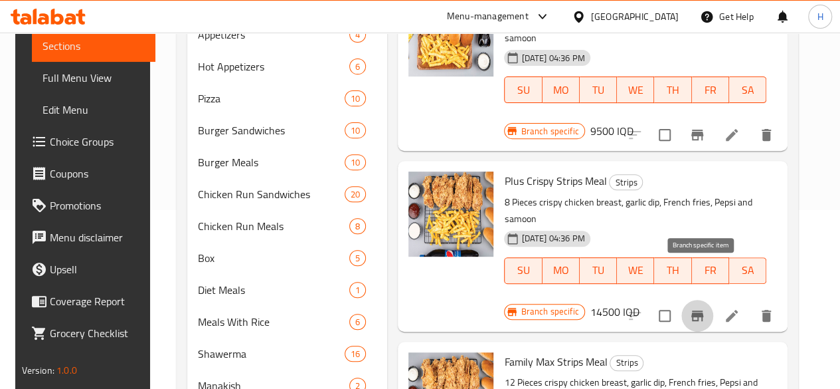
click at [713, 300] on button "Branch-specific-item" at bounding box center [697, 316] width 32 height 32
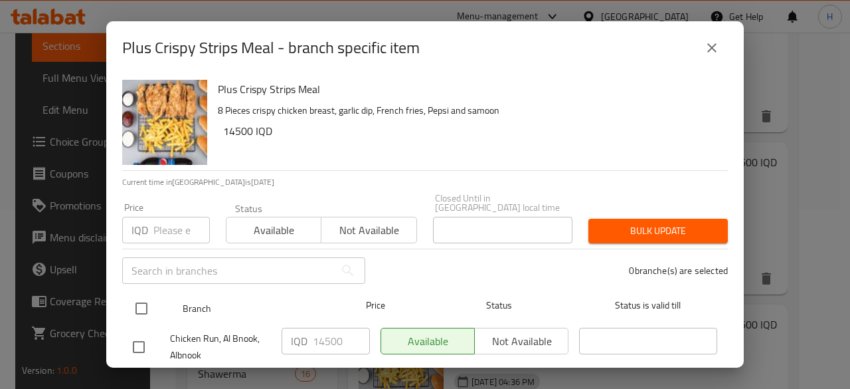
drag, startPoint x: 150, startPoint y: 300, endPoint x: 250, endPoint y: 303, distance: 100.3
click at [151, 300] on input "checkbox" at bounding box center [142, 308] width 28 height 28
checkbox input "true"
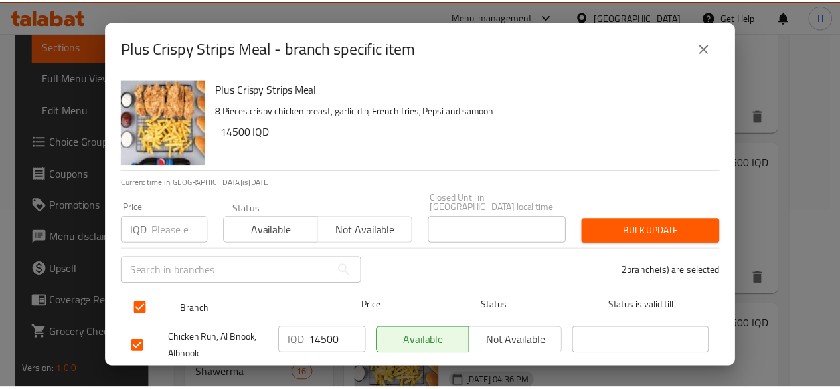
scroll to position [70, 0]
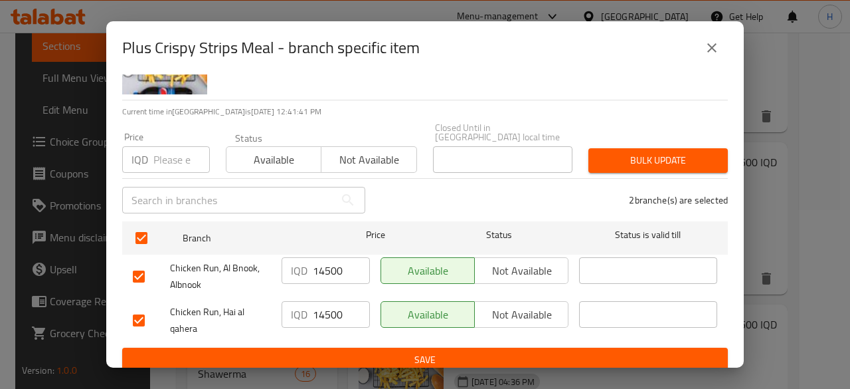
click at [328, 264] on input "14500" at bounding box center [341, 270] width 57 height 27
type input "20000"
click at [328, 309] on input "14500" at bounding box center [341, 314] width 57 height 27
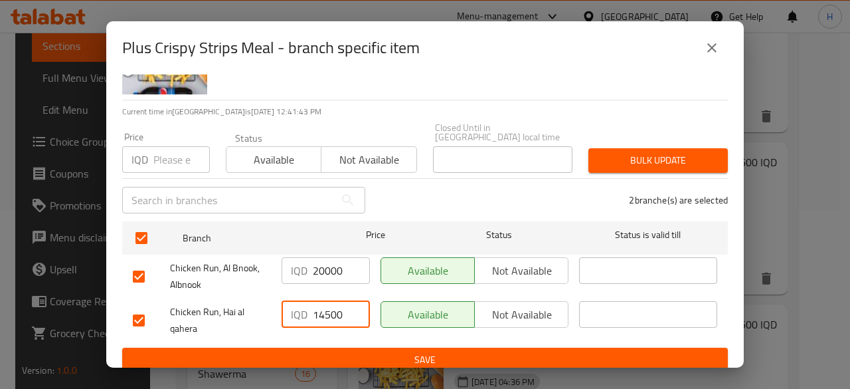
click at [328, 309] on input "14500" at bounding box center [341, 314] width 57 height 27
type input "20000"
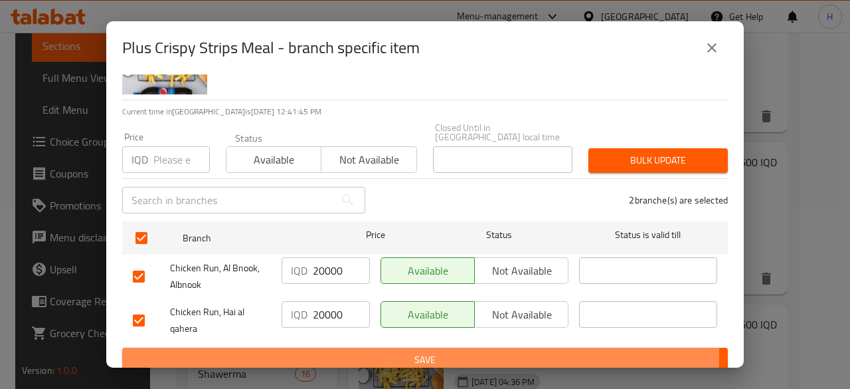
click at [336, 351] on span "Save" at bounding box center [425, 359] width 584 height 17
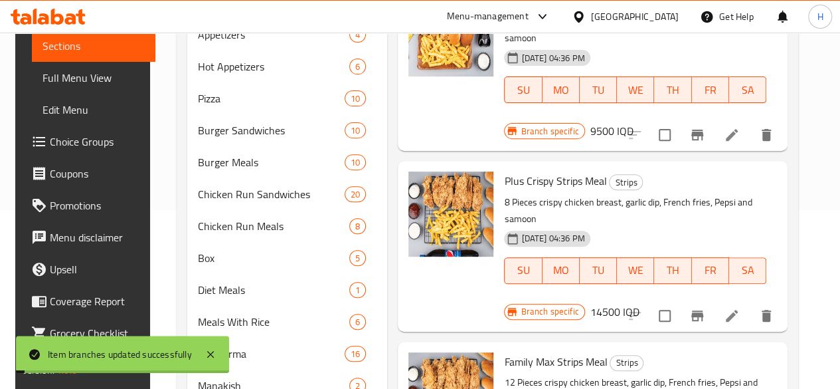
click at [640, 302] on h6 "14500 IQD" at bounding box center [614, 311] width 49 height 19
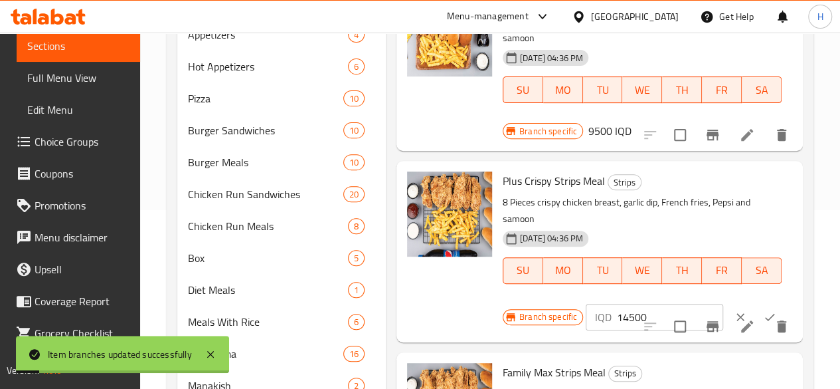
drag, startPoint x: 636, startPoint y: 265, endPoint x: 608, endPoint y: 284, distance: 33.4
click at [636, 266] on div "Plus Crispy Strips Meal Strips 8 Pieces crispy chicken breast, garlic dip, Fren…" at bounding box center [642, 236] width 290 height 141
click at [617, 304] on input "14500" at bounding box center [670, 317] width 106 height 27
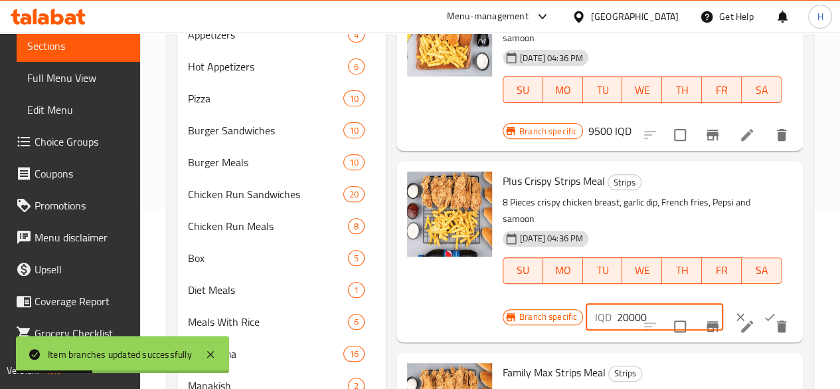
type input "20000"
click at [755, 302] on button "ok" at bounding box center [769, 316] width 29 height 29
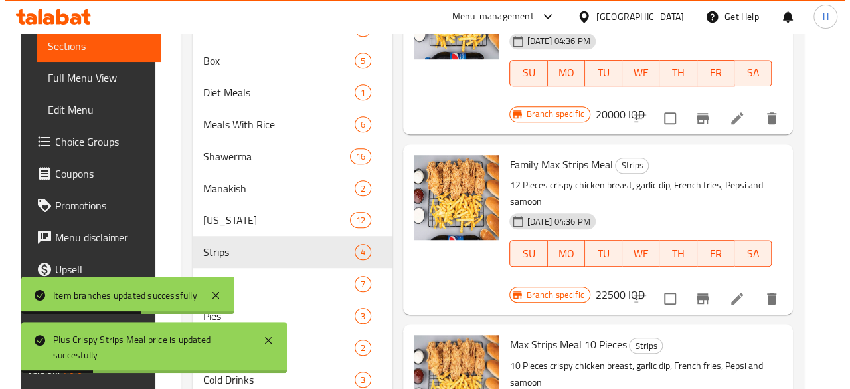
scroll to position [378, 0]
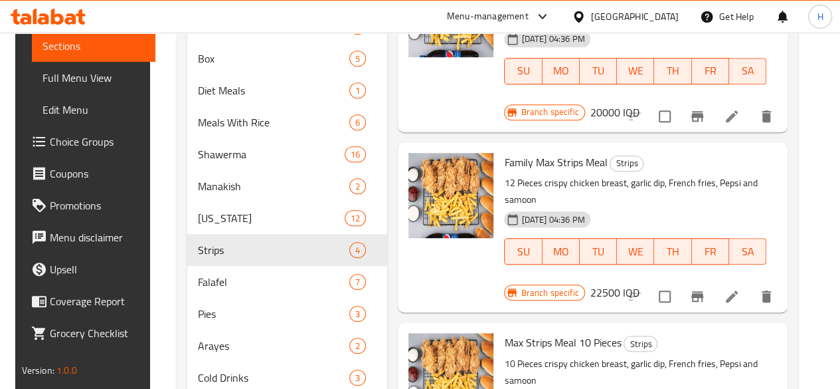
click at [702, 291] on icon "Branch-specific-item" at bounding box center [697, 296] width 12 height 11
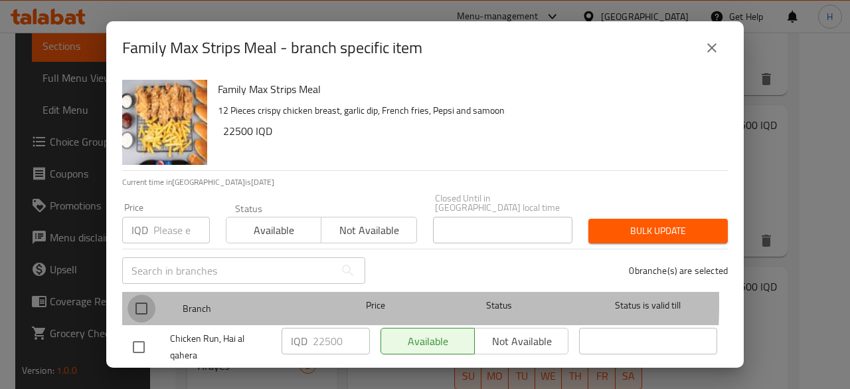
click at [139, 294] on input "checkbox" at bounding box center [142, 308] width 28 height 28
checkbox input "true"
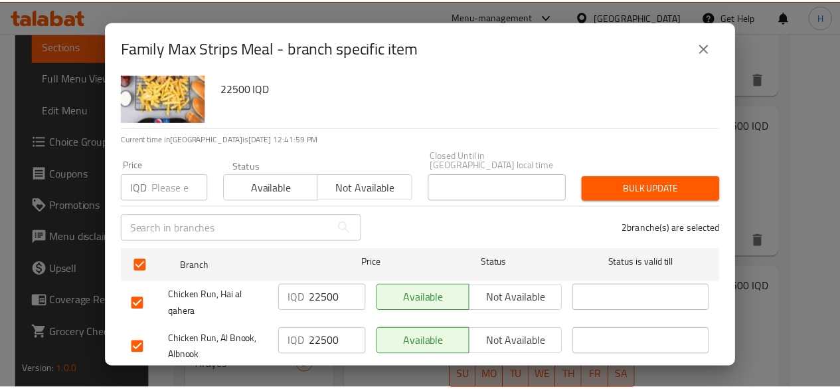
scroll to position [70, 0]
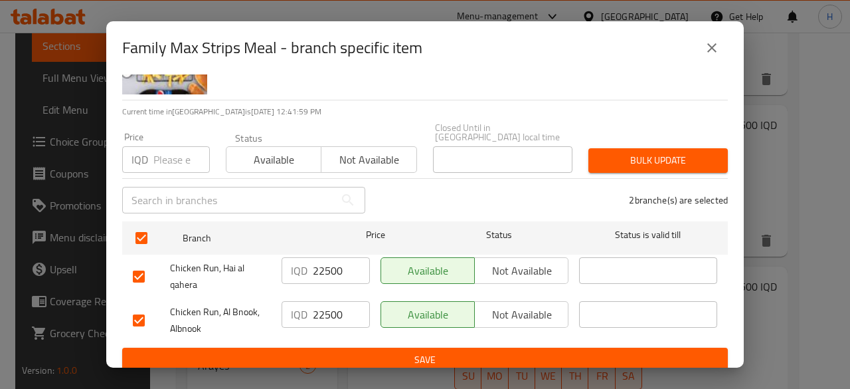
click at [328, 265] on input "22500" at bounding box center [341, 270] width 57 height 27
type input "25000"
click at [319, 307] on input "22500" at bounding box center [341, 314] width 57 height 27
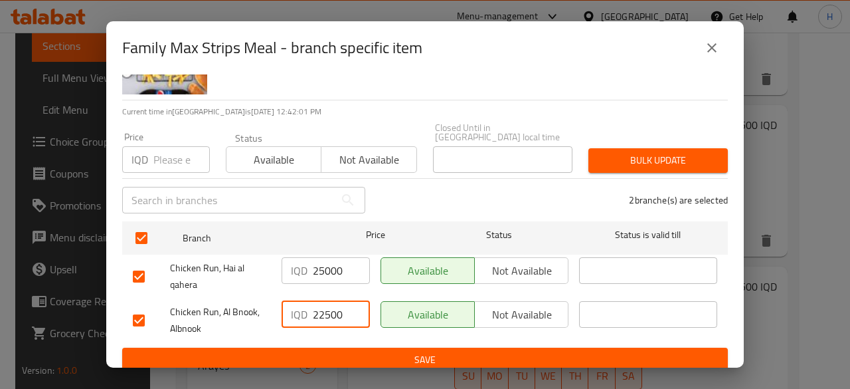
click at [319, 307] on input "22500" at bounding box center [341, 314] width 57 height 27
type input "25000"
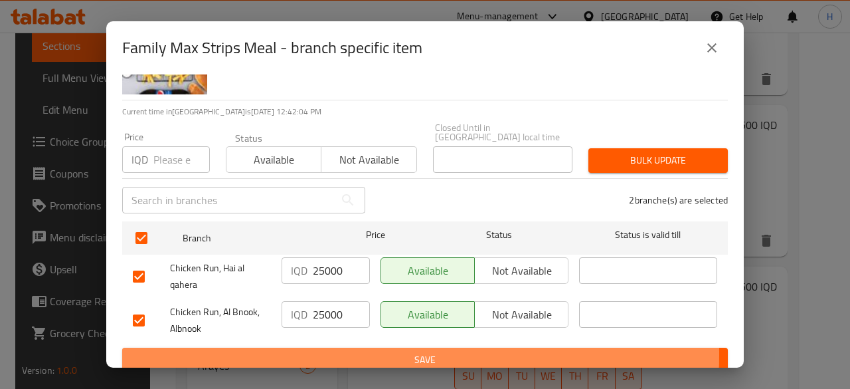
click at [340, 351] on span "Save" at bounding box center [425, 359] width 584 height 17
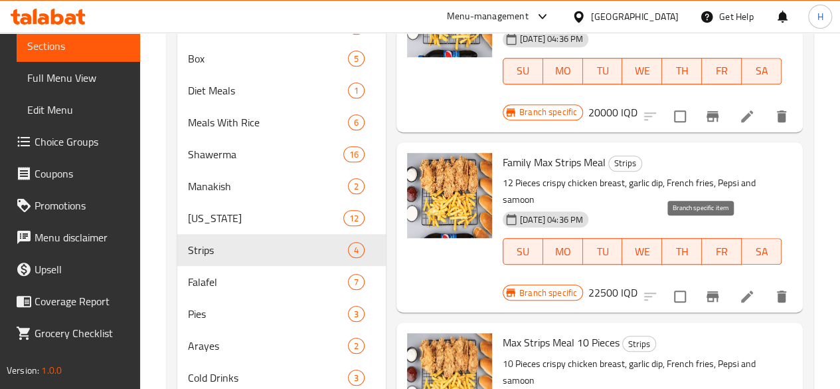
click at [707, 291] on icon "Branch-specific-item" at bounding box center [713, 296] width 12 height 11
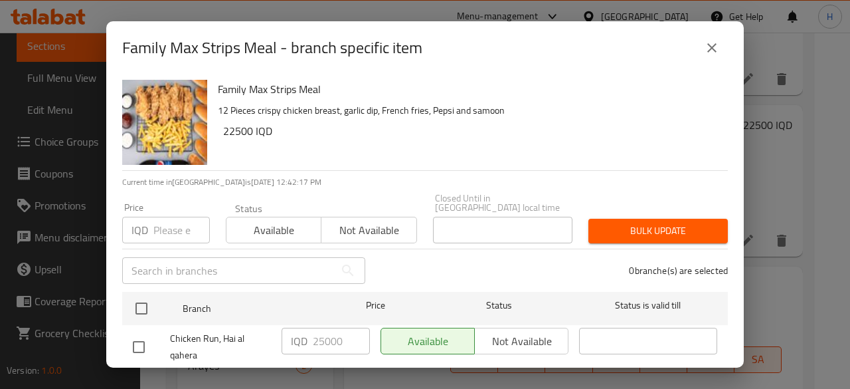
drag, startPoint x: 728, startPoint y: 42, endPoint x: 703, endPoint y: 48, distance: 26.1
click at [723, 43] on div "Family Max Strips Meal - branch specific item" at bounding box center [425, 47] width 638 height 53
click at [703, 48] on button "close" at bounding box center [712, 48] width 32 height 32
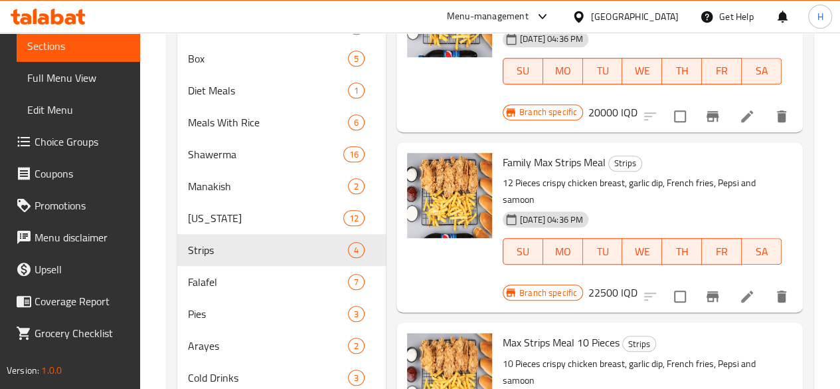
click at [638, 283] on h6 "22500 IQD" at bounding box center [612, 292] width 49 height 19
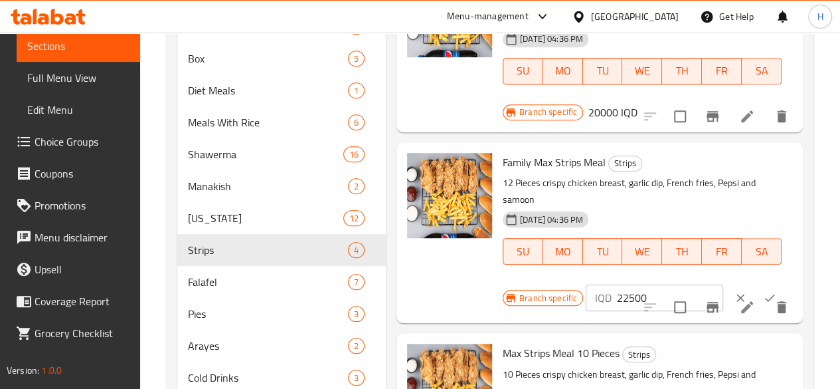
click at [586, 261] on div "Family Max Strips Meal Strips 12 Pieces crispy chicken breast, garlic dip, Fren…" at bounding box center [647, 232] width 300 height 170
click at [617, 284] on input "22500" at bounding box center [670, 297] width 106 height 27
type input "25000"
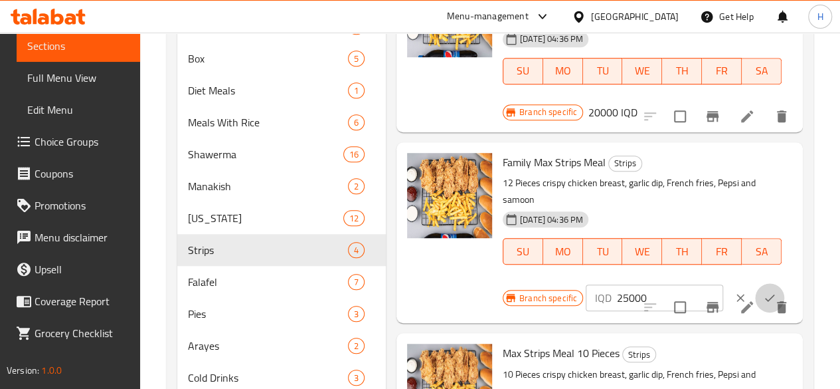
click at [763, 291] on icon "ok" at bounding box center [769, 297] width 13 height 13
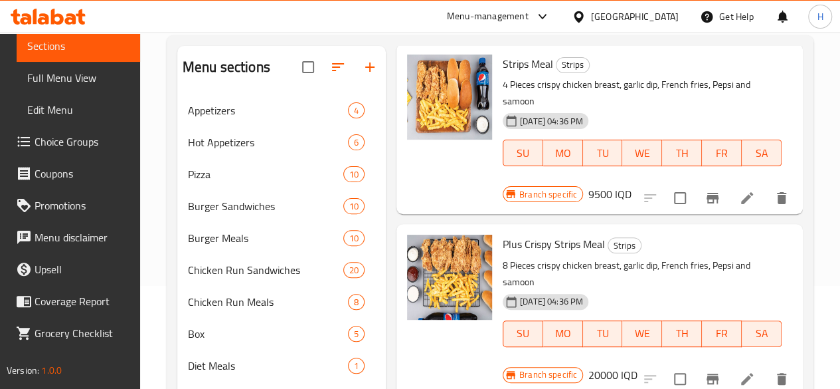
scroll to position [199, 0]
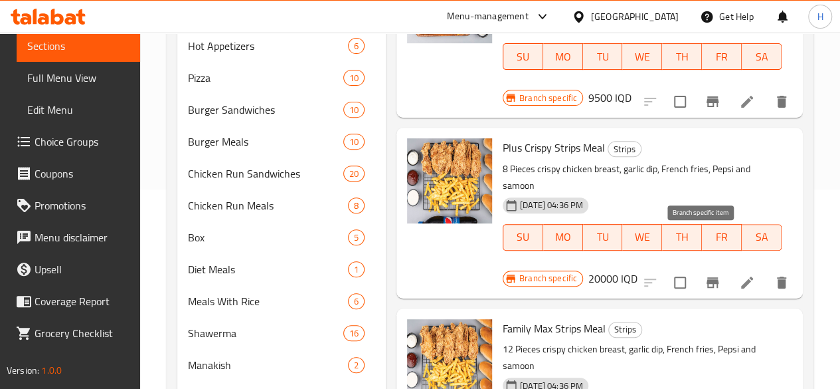
click at [708, 274] on icon "Branch-specific-item" at bounding box center [713, 282] width 16 height 16
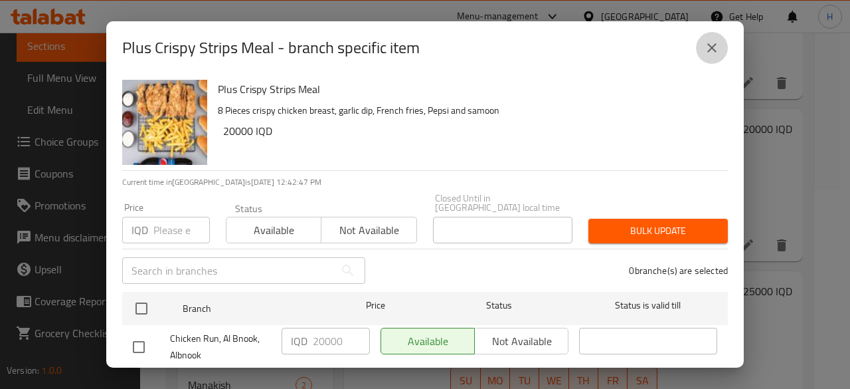
click at [715, 49] on icon "close" at bounding box center [712, 48] width 16 height 16
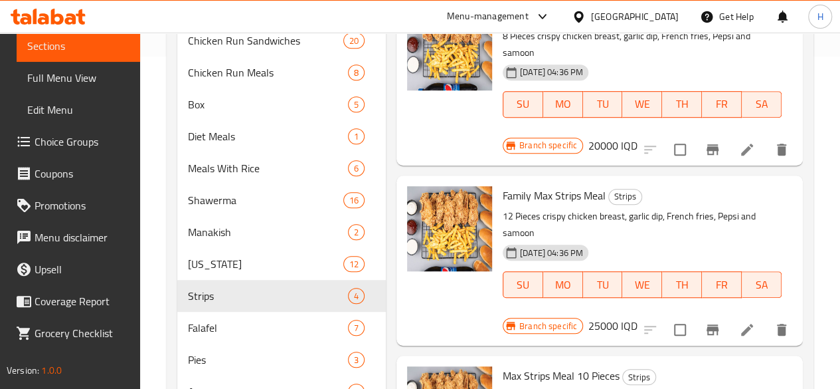
scroll to position [444, 0]
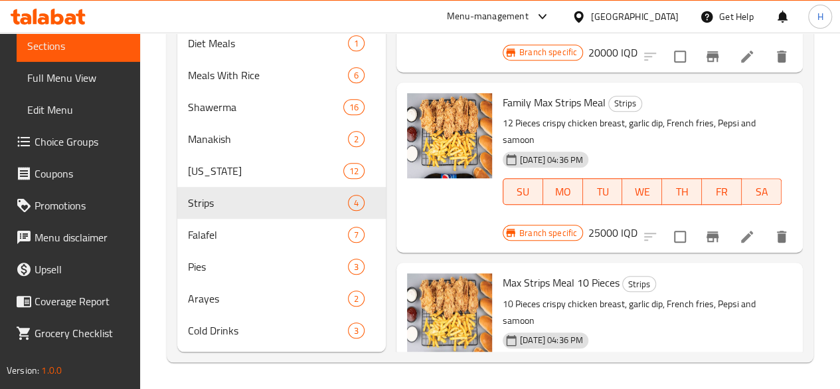
type input "25000"
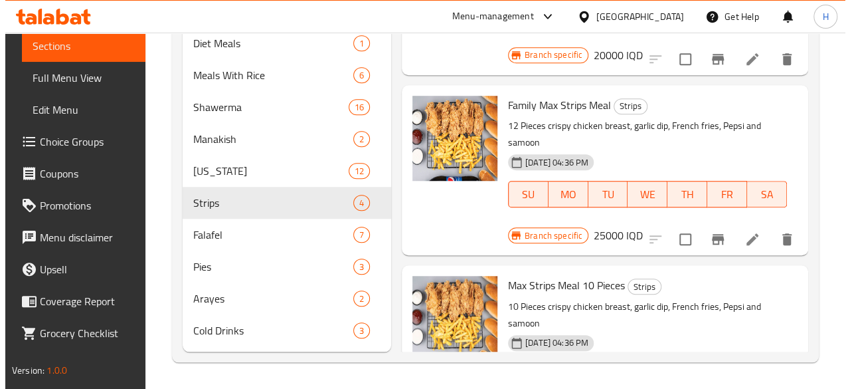
scroll to position [52, 0]
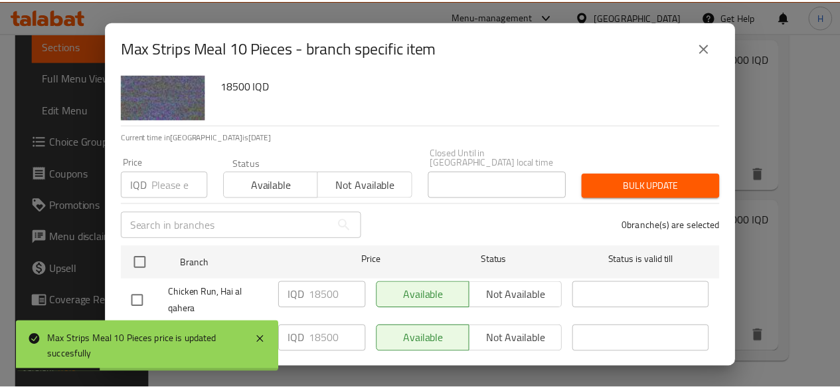
scroll to position [70, 0]
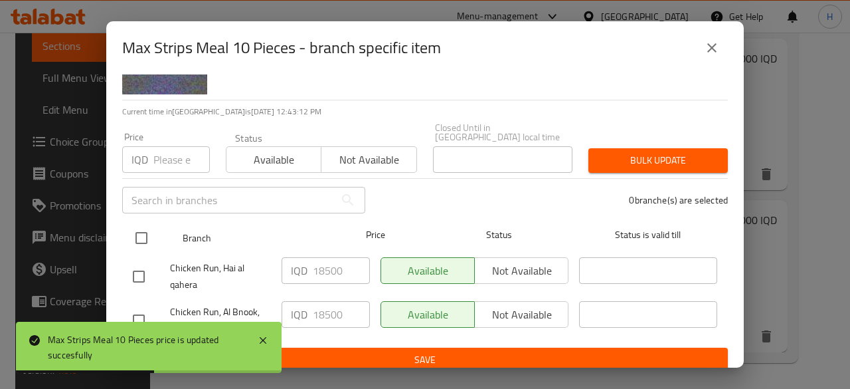
click at [142, 229] on input "checkbox" at bounding box center [142, 238] width 28 height 28
checkbox input "true"
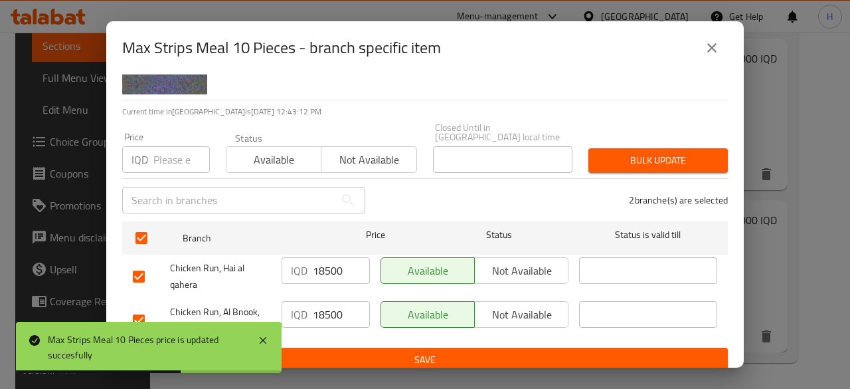
click at [317, 264] on input "18500" at bounding box center [341, 270] width 57 height 27
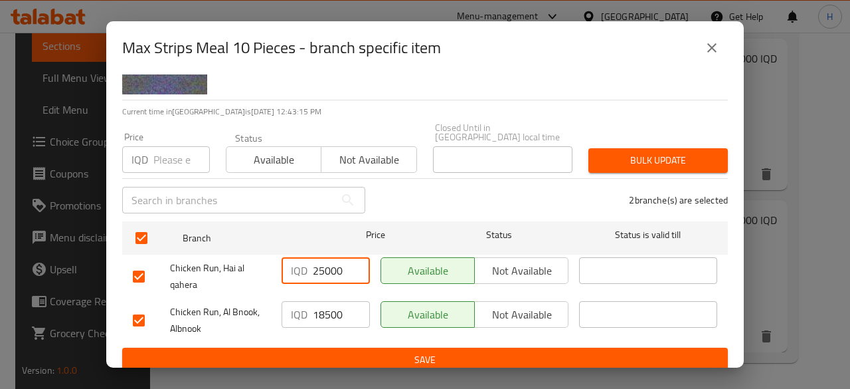
type input "25000"
click at [335, 302] on input "18500" at bounding box center [341, 314] width 57 height 27
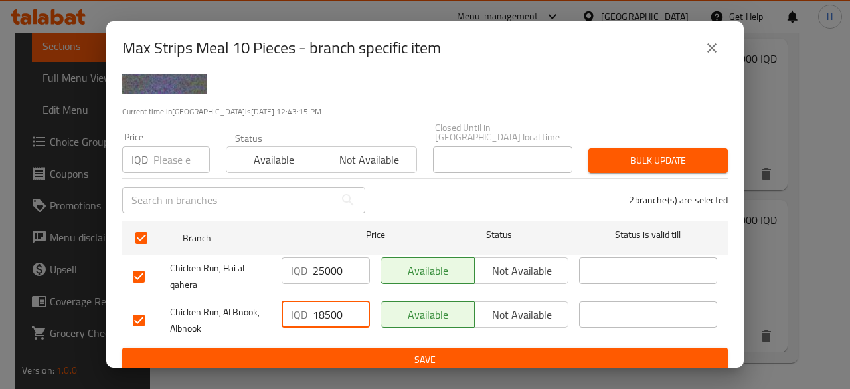
click at [335, 302] on input "18500" at bounding box center [341, 314] width 57 height 27
type input "25000"
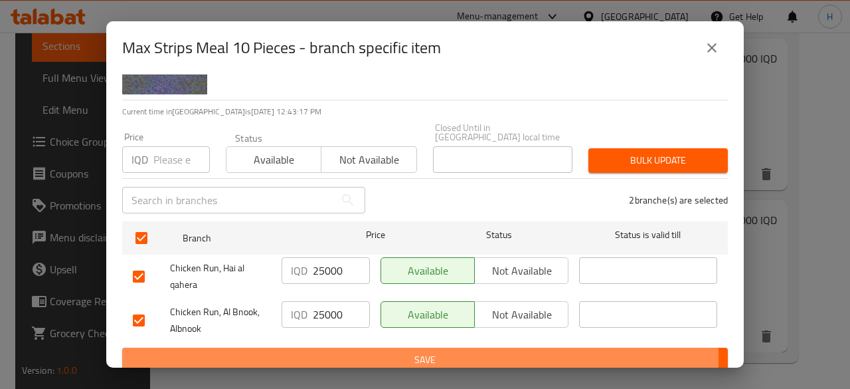
click at [365, 351] on span "Save" at bounding box center [425, 359] width 584 height 17
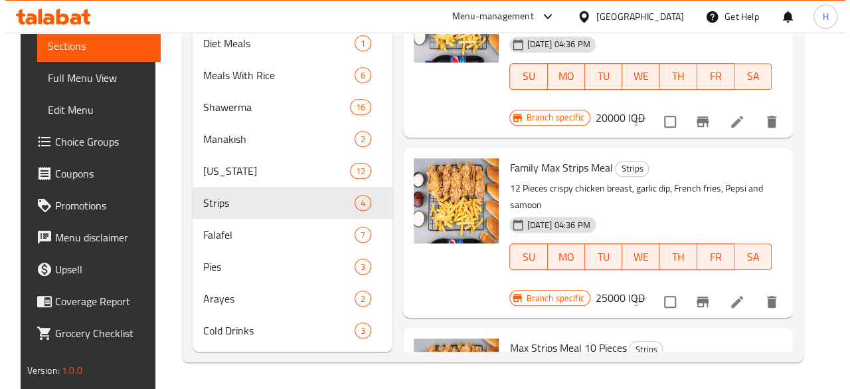
scroll to position [444, 0]
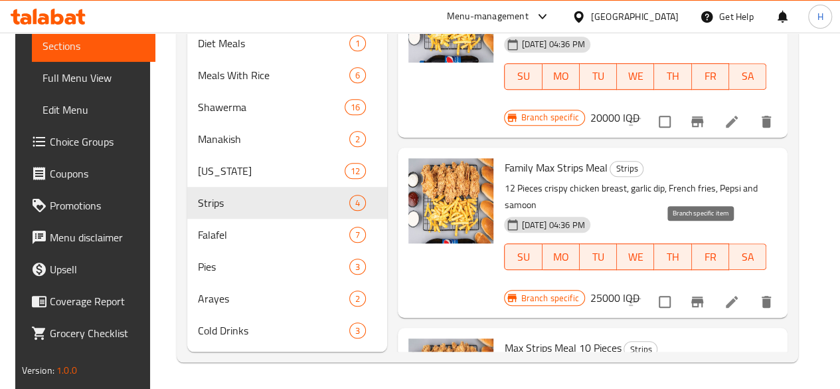
click at [701, 296] on icon "Branch-specific-item" at bounding box center [697, 301] width 12 height 11
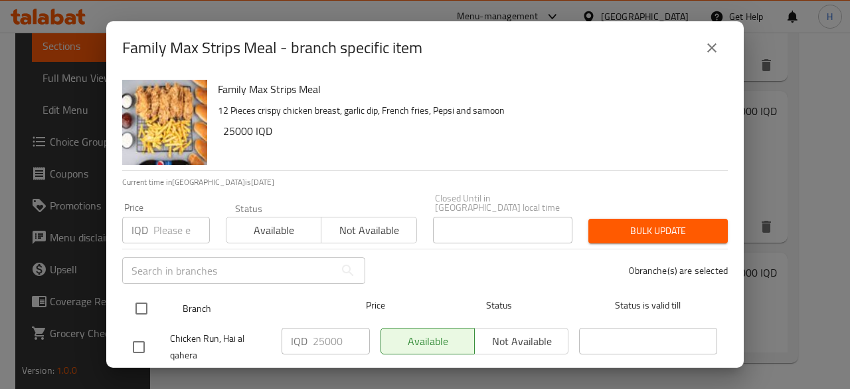
click at [136, 294] on input "checkbox" at bounding box center [142, 308] width 28 height 28
checkbox input "true"
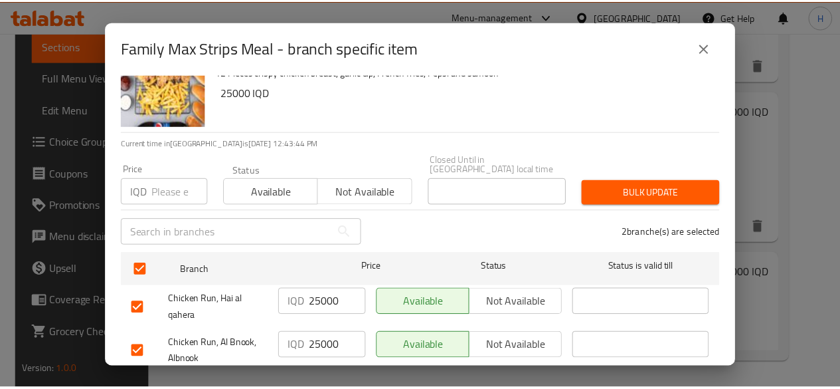
scroll to position [70, 0]
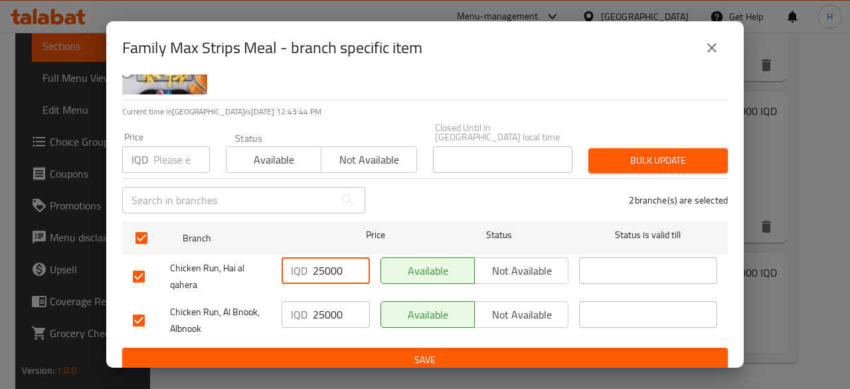
click at [332, 262] on input "25000" at bounding box center [341, 270] width 57 height 27
type input "30000"
click at [339, 308] on input "25000" at bounding box center [341, 314] width 57 height 27
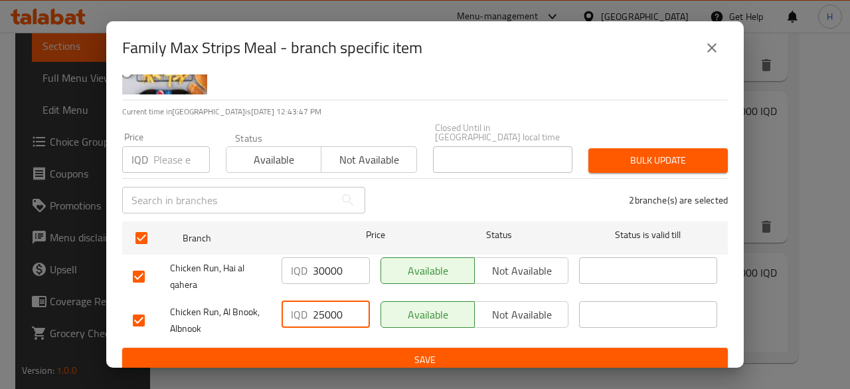
click at [339, 308] on input "25000" at bounding box center [341, 314] width 57 height 27
type input "30000"
click at [351, 347] on button "Save" at bounding box center [425, 359] width 606 height 25
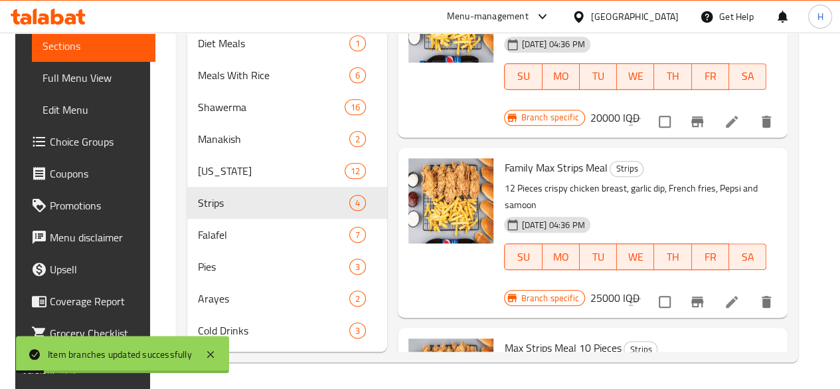
click at [640, 288] on h6 "25000 IQD" at bounding box center [614, 297] width 49 height 19
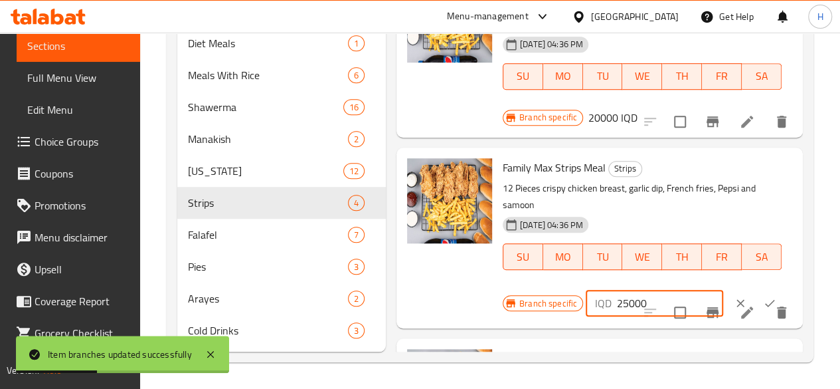
click at [617, 290] on input "25000" at bounding box center [670, 303] width 106 height 27
type input "30000"
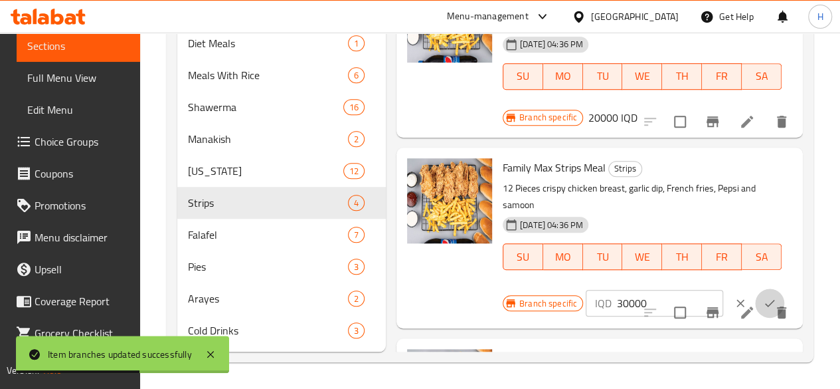
click at [755, 288] on button "ok" at bounding box center [769, 302] width 29 height 29
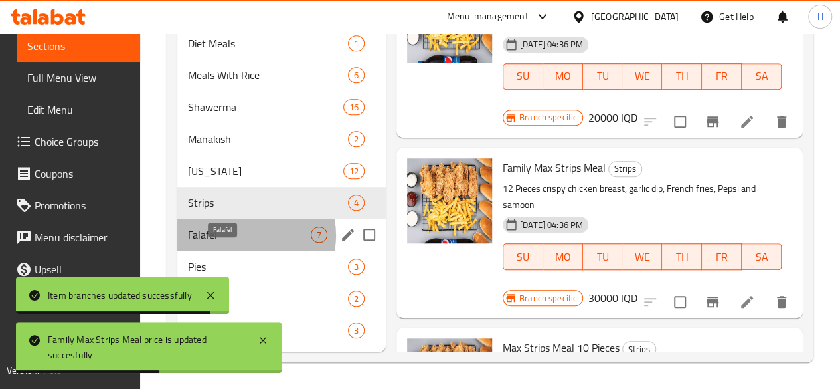
click at [252, 236] on span "Falafel" at bounding box center [249, 234] width 123 height 16
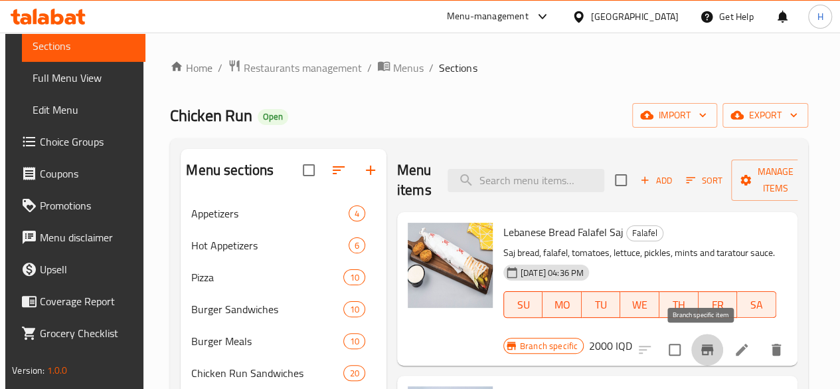
click at [706, 342] on icon "Branch-specific-item" at bounding box center [707, 349] width 16 height 16
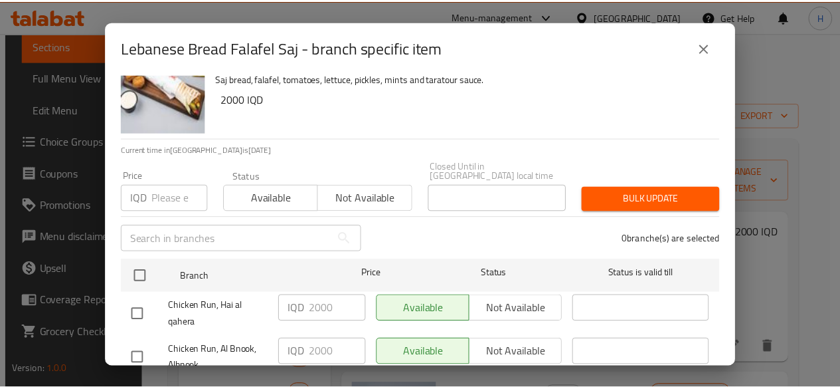
scroll to position [70, 0]
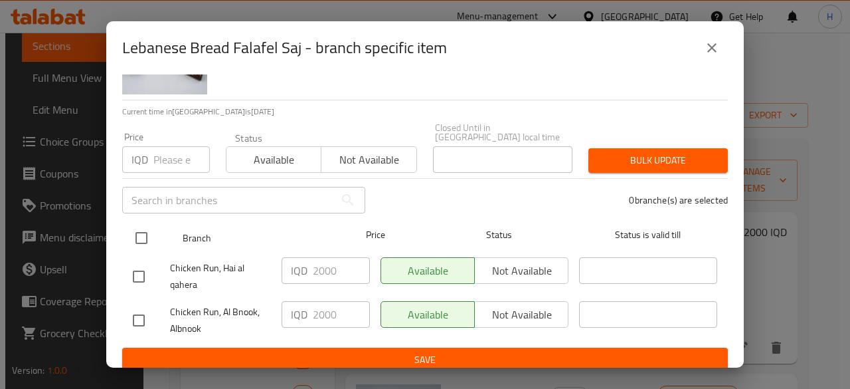
click at [145, 224] on input "checkbox" at bounding box center [142, 238] width 28 height 28
checkbox input "true"
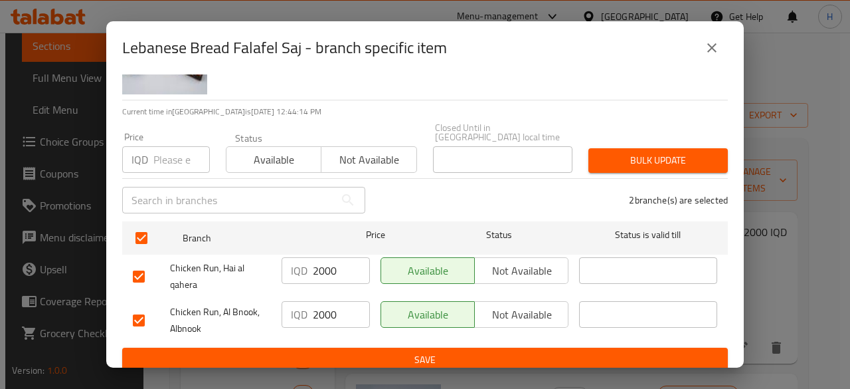
click at [317, 260] on input "2000" at bounding box center [341, 270] width 57 height 27
type input "1500"
click at [327, 307] on input "2000" at bounding box center [341, 314] width 57 height 27
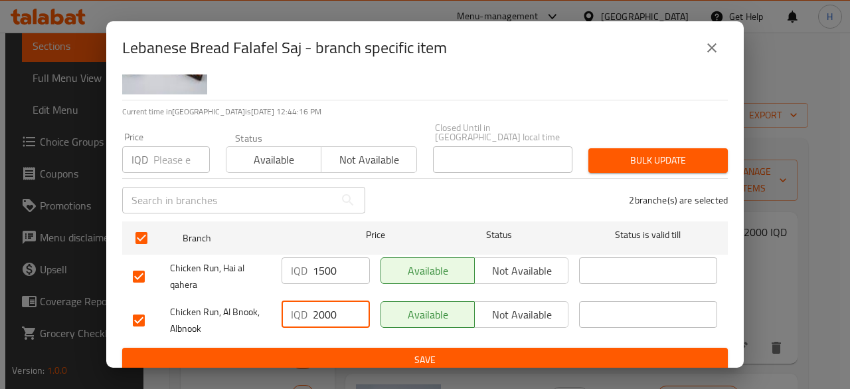
click at [327, 307] on input "2000" at bounding box center [341, 314] width 57 height 27
type input "1500"
click at [341, 351] on span "Save" at bounding box center [425, 359] width 584 height 17
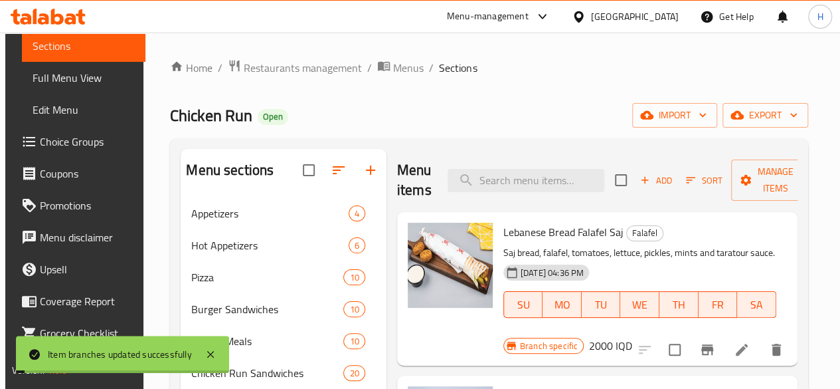
click at [632, 336] on h6 "2000 IQD" at bounding box center [610, 345] width 43 height 19
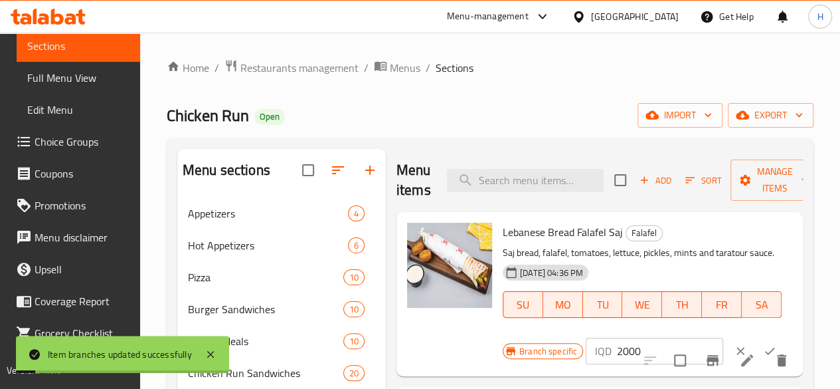
click at [617, 349] on input "2000" at bounding box center [670, 350] width 106 height 27
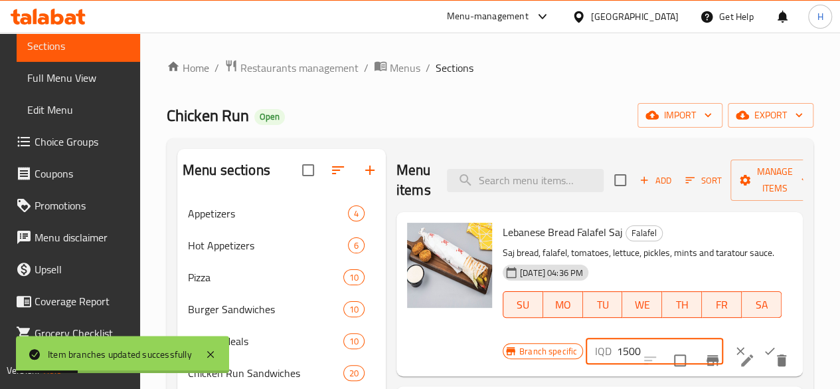
type input "1500"
click at [755, 349] on button "ok" at bounding box center [769, 350] width 29 height 29
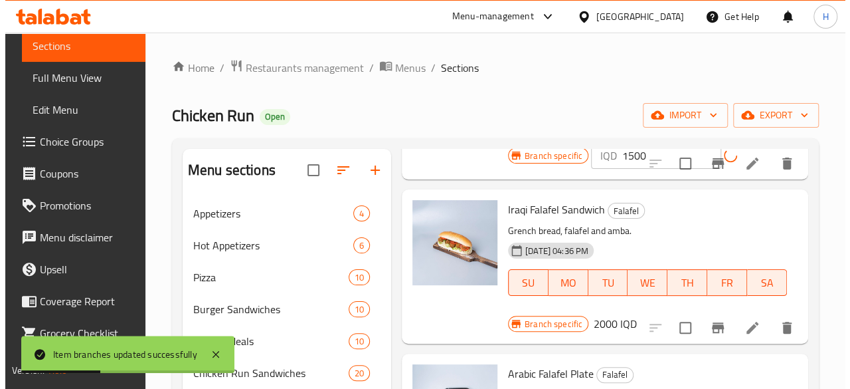
scroll to position [199, 0]
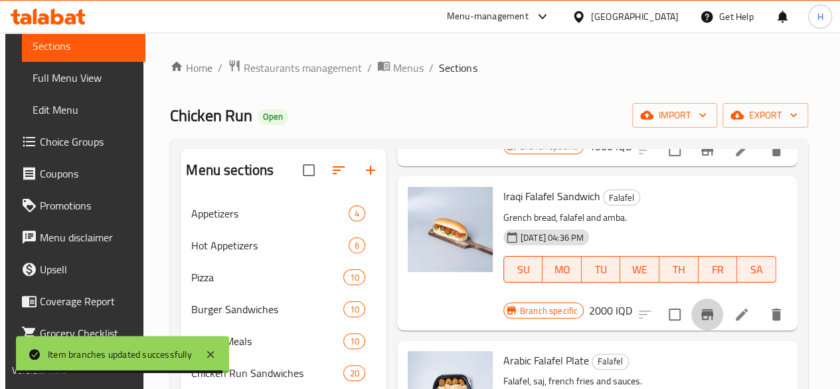
click at [706, 309] on icon "Branch-specific-item" at bounding box center [707, 314] width 12 height 11
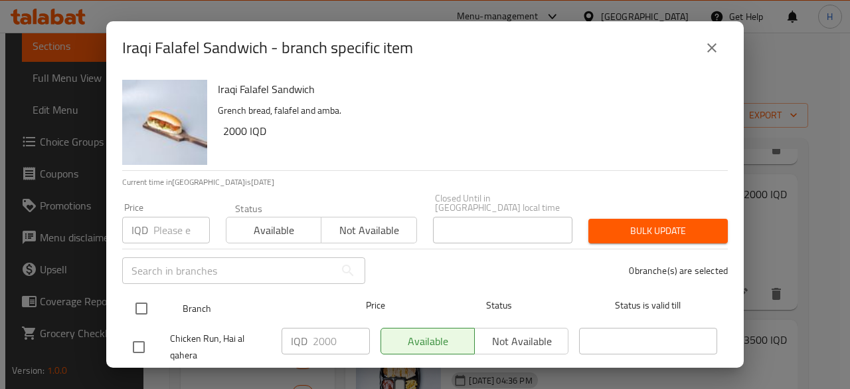
click at [161, 300] on div at bounding box center [153, 308] width 50 height 39
click at [149, 300] on input "checkbox" at bounding box center [142, 308] width 28 height 28
checkbox input "true"
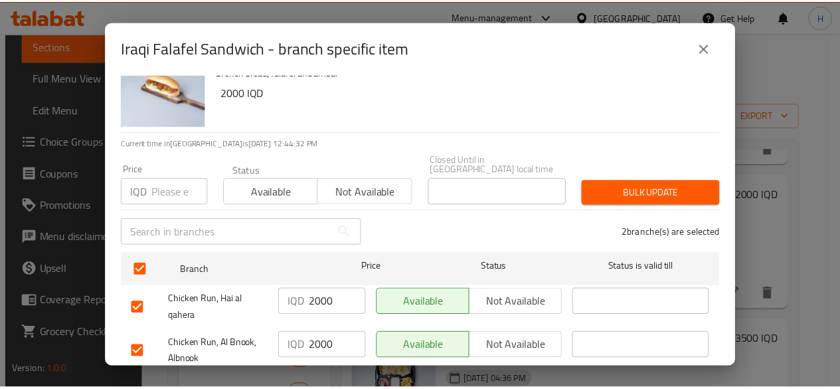
scroll to position [70, 0]
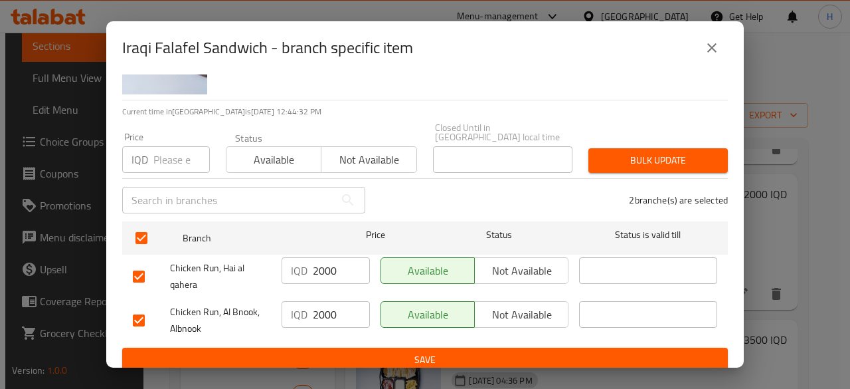
click at [317, 268] on input "2000" at bounding box center [341, 270] width 57 height 27
type input "1500"
click at [323, 315] on input "2000" at bounding box center [341, 314] width 57 height 27
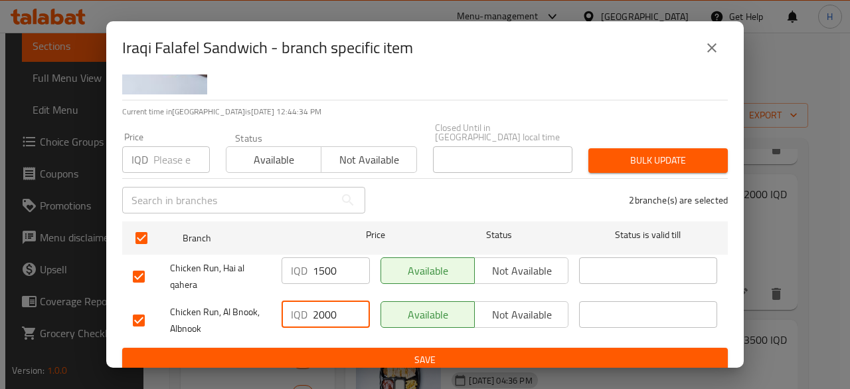
click at [323, 315] on input "2000" at bounding box center [341, 314] width 57 height 27
type input "1500"
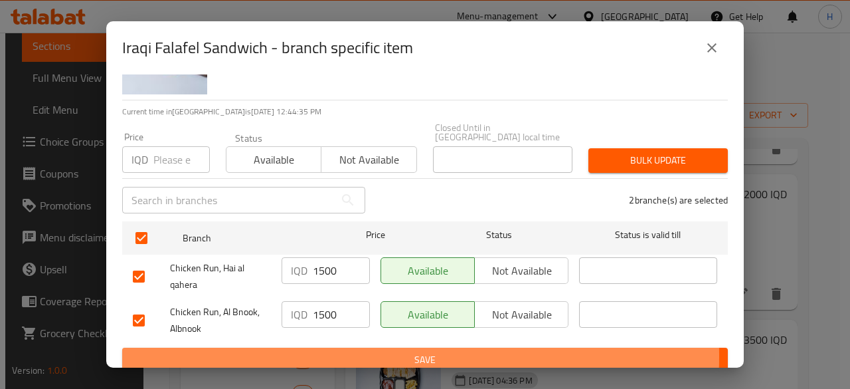
click at [331, 351] on span "Save" at bounding box center [425, 359] width 584 height 17
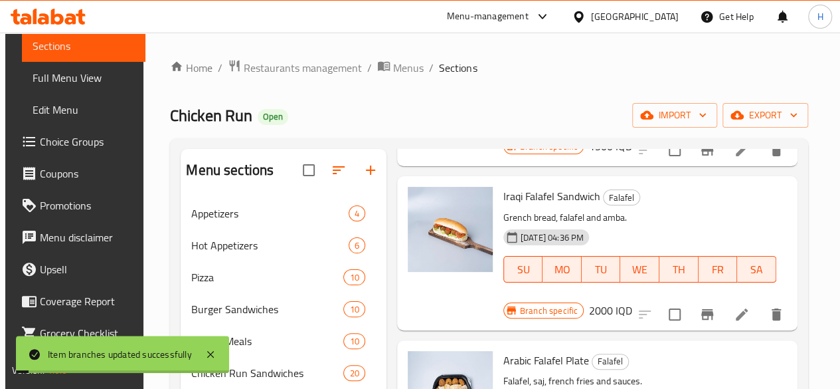
click at [632, 301] on h6 "2000 IQD" at bounding box center [610, 310] width 43 height 19
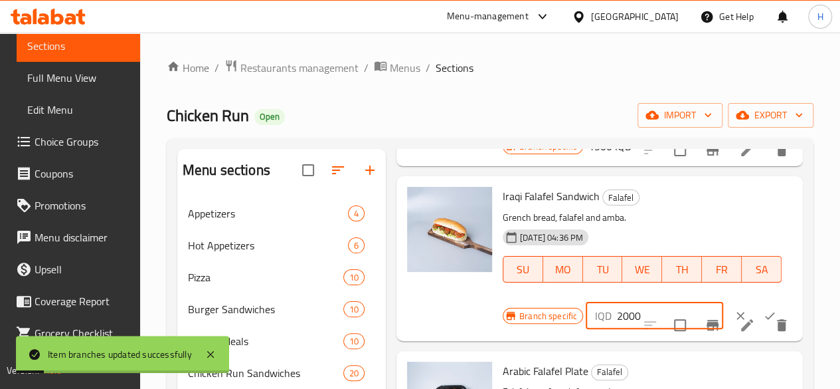
click at [617, 316] on input "2000" at bounding box center [670, 315] width 106 height 27
type input "1500"
click at [763, 311] on icon "ok" at bounding box center [769, 315] width 13 height 13
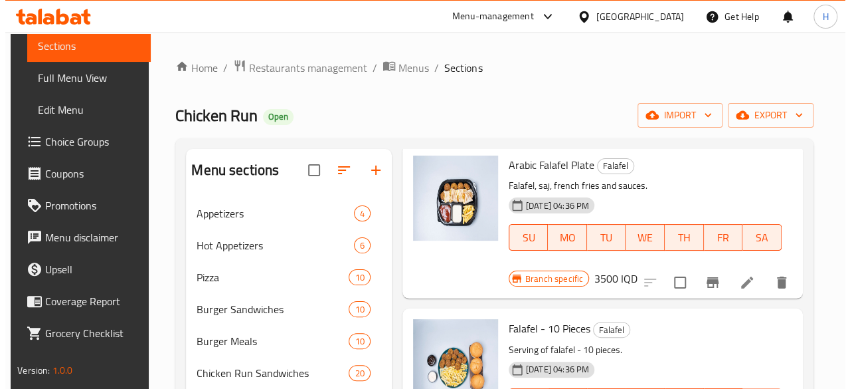
scroll to position [454, 0]
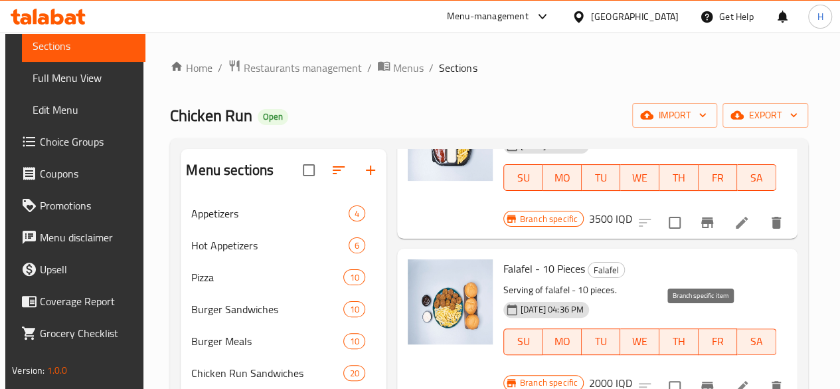
click at [710, 371] on button "Branch-specific-item" at bounding box center [707, 387] width 32 height 32
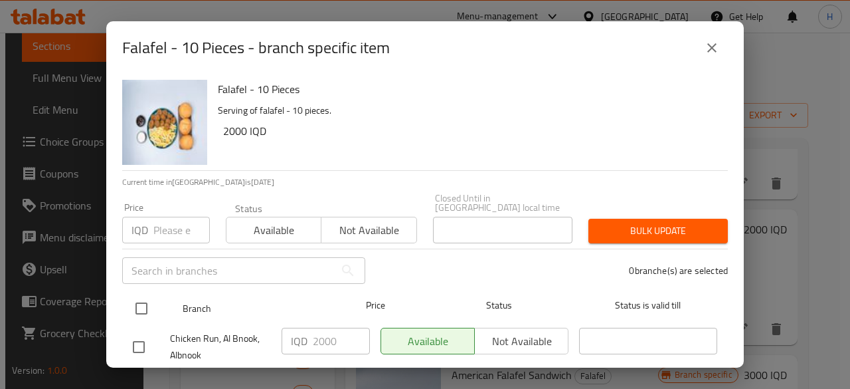
click at [139, 300] on input "checkbox" at bounding box center [142, 308] width 28 height 28
checkbox input "true"
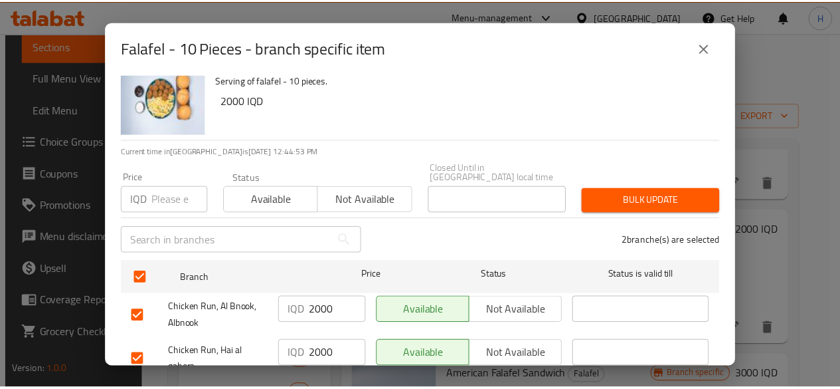
scroll to position [70, 0]
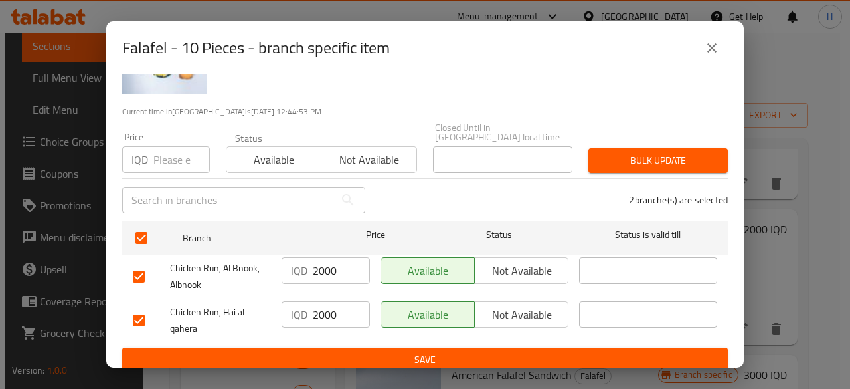
click at [325, 261] on input "2000" at bounding box center [341, 270] width 57 height 27
type input "1500"
click at [327, 319] on div "IQD 2000 ​" at bounding box center [325, 320] width 99 height 49
drag, startPoint x: 327, startPoint y: 319, endPoint x: 327, endPoint y: 310, distance: 8.6
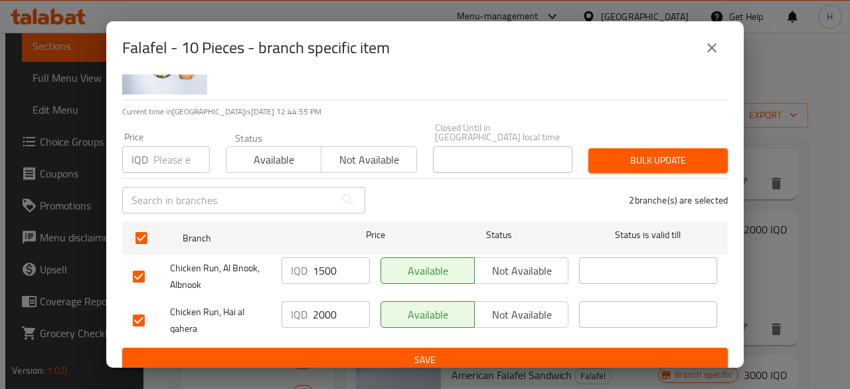
click at [327, 318] on div "IQD 2000 ​" at bounding box center [325, 320] width 99 height 49
click at [327, 310] on input "2000" at bounding box center [341, 314] width 57 height 27
type input "1500"
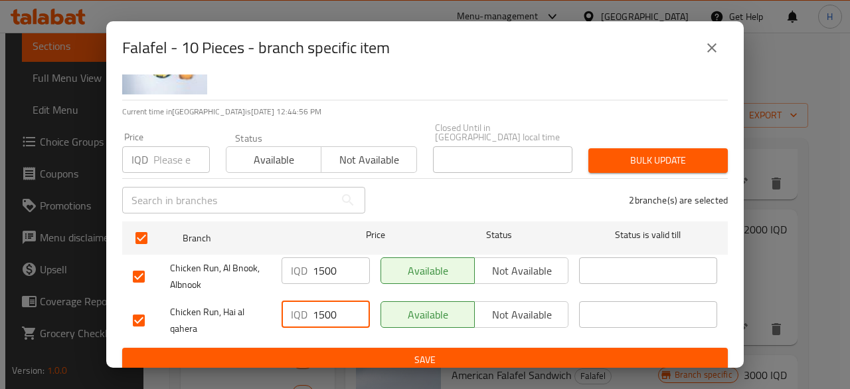
click at [331, 351] on span "Save" at bounding box center [425, 359] width 584 height 17
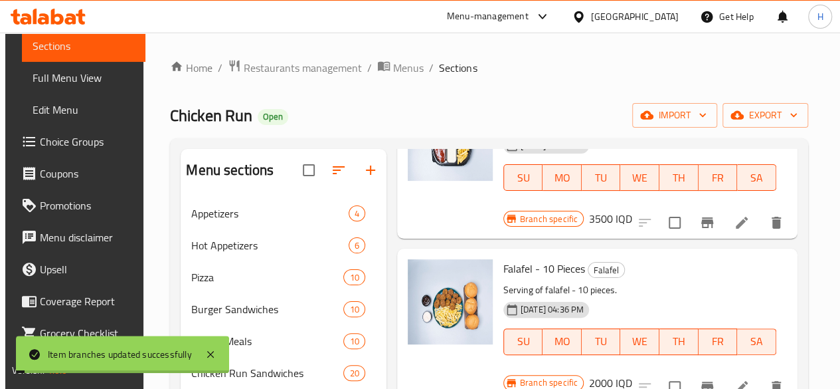
click at [632, 373] on h6 "2000 IQD" at bounding box center [610, 382] width 43 height 19
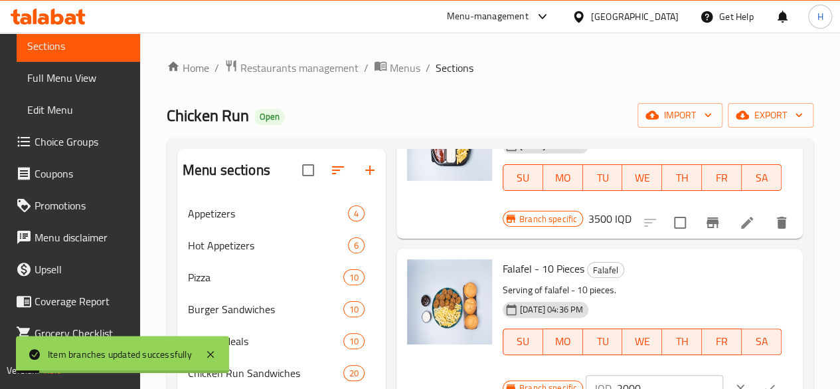
click at [617, 375] on input "2000" at bounding box center [670, 388] width 106 height 27
type input "1500"
click at [763, 381] on icon "ok" at bounding box center [769, 387] width 13 height 13
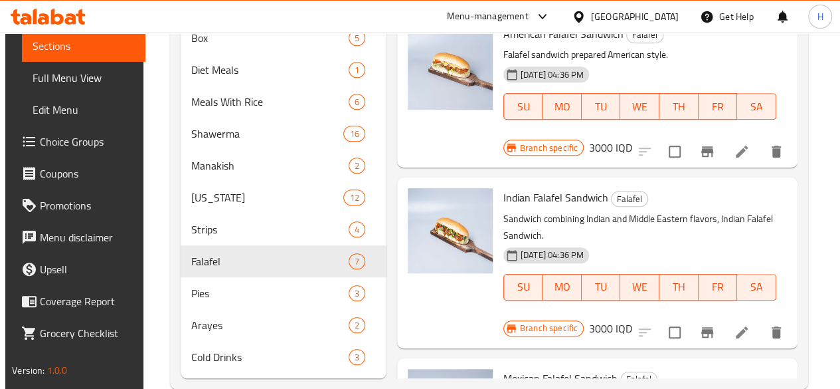
scroll to position [444, 0]
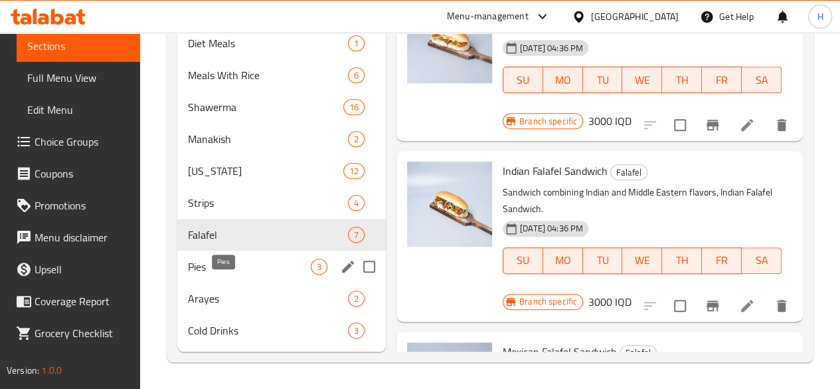
click at [209, 261] on span "Pies" at bounding box center [249, 266] width 123 height 16
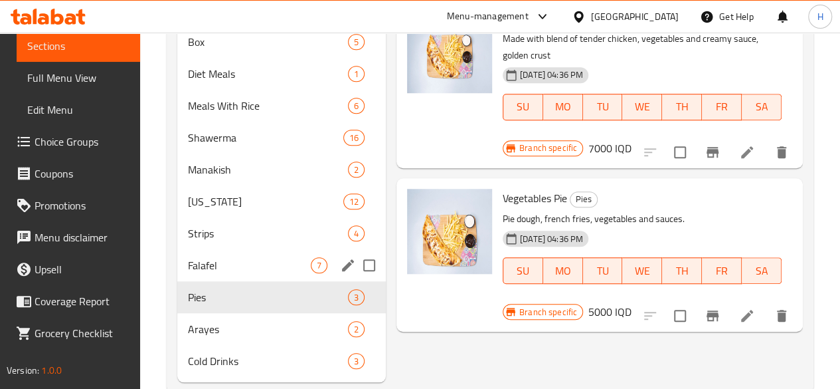
scroll to position [444, 0]
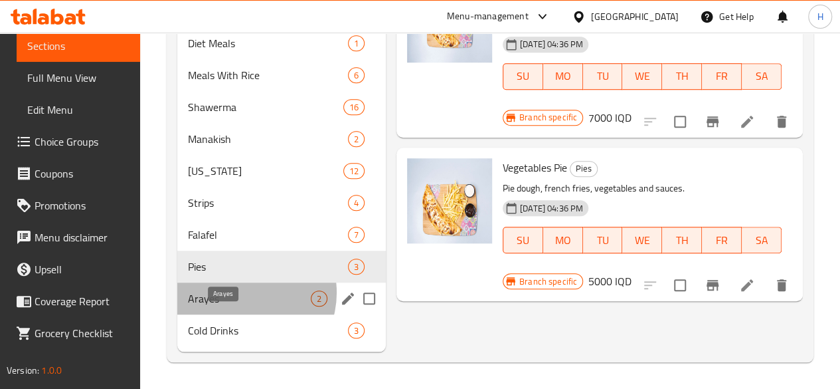
click at [243, 293] on span "Arayes" at bounding box center [249, 298] width 123 height 16
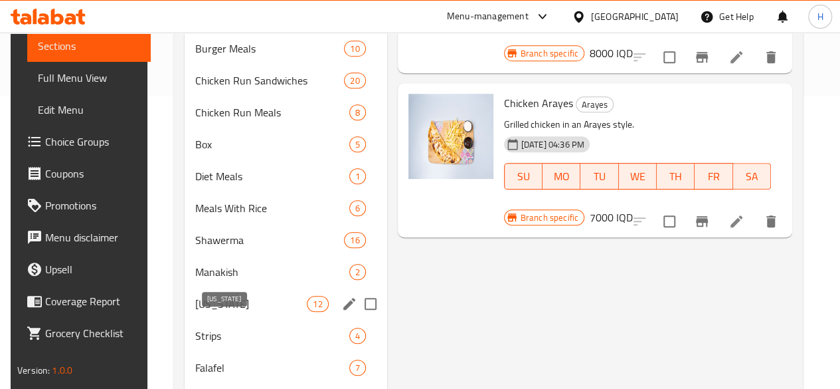
scroll to position [332, 0]
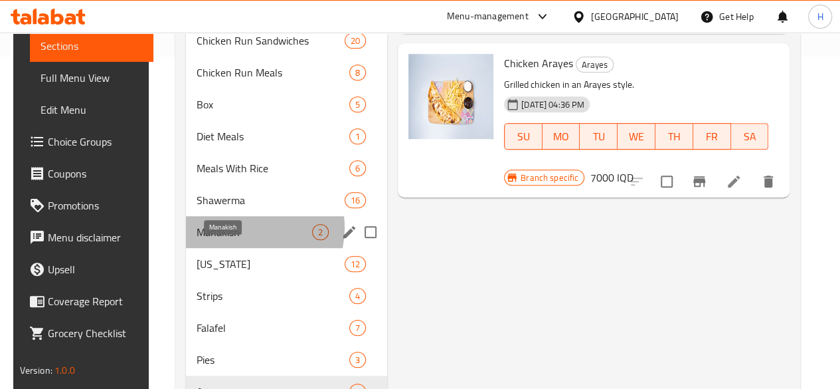
click at [242, 240] on span "Manakish" at bounding box center [255, 232] width 116 height 16
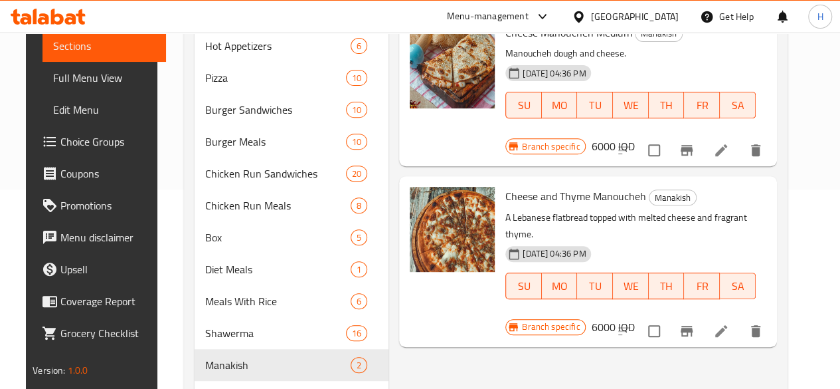
scroll to position [133, 0]
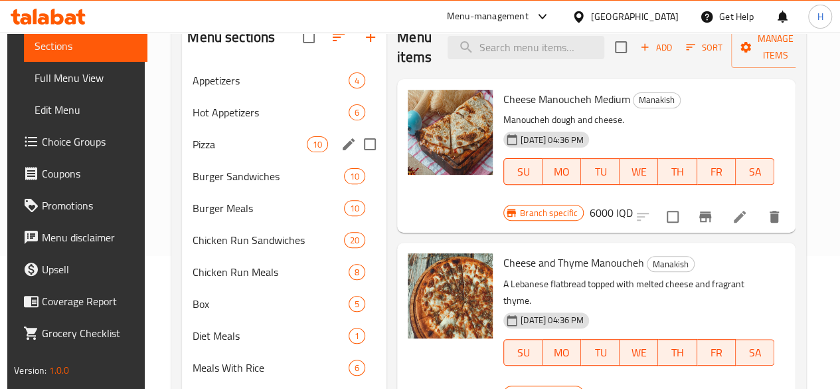
click at [252, 155] on div "Pizza 10" at bounding box center [284, 144] width 205 height 32
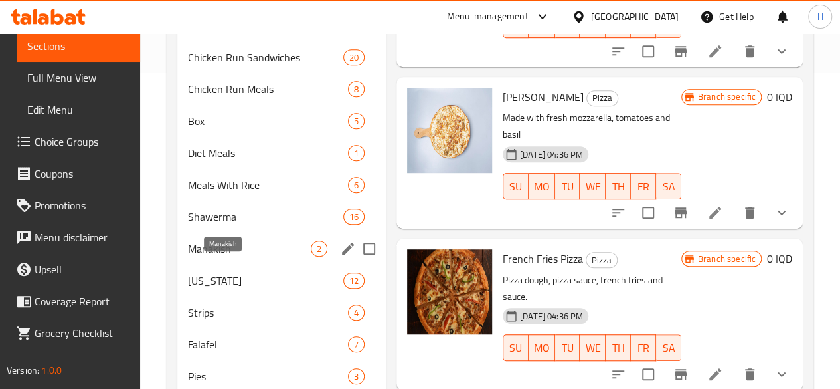
scroll to position [311, 0]
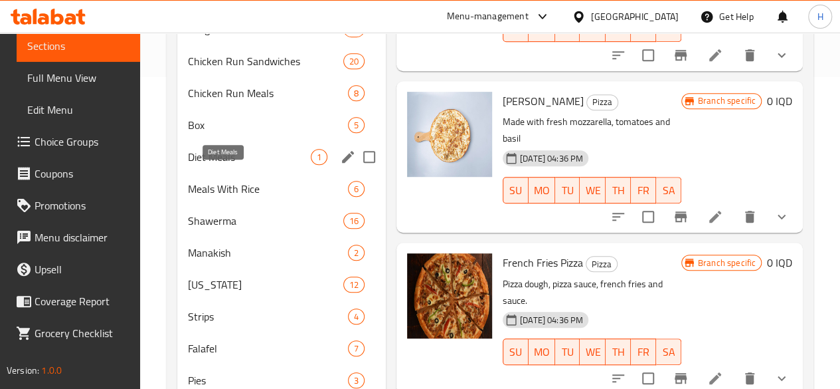
click at [248, 165] on span "Diet Meals" at bounding box center [249, 157] width 123 height 16
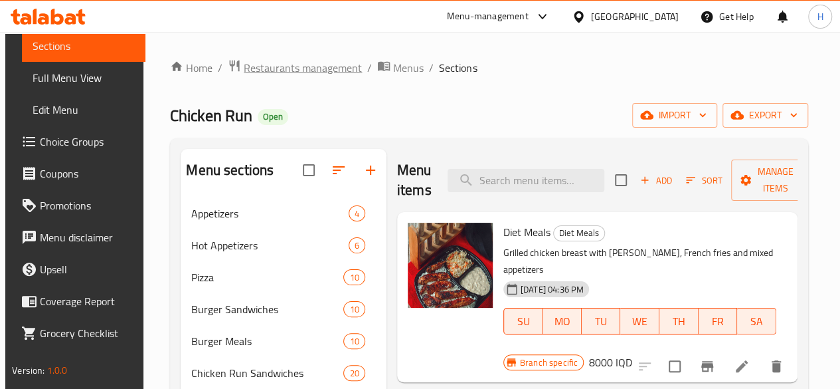
click at [303, 70] on span "Restaurants management" at bounding box center [303, 68] width 118 height 16
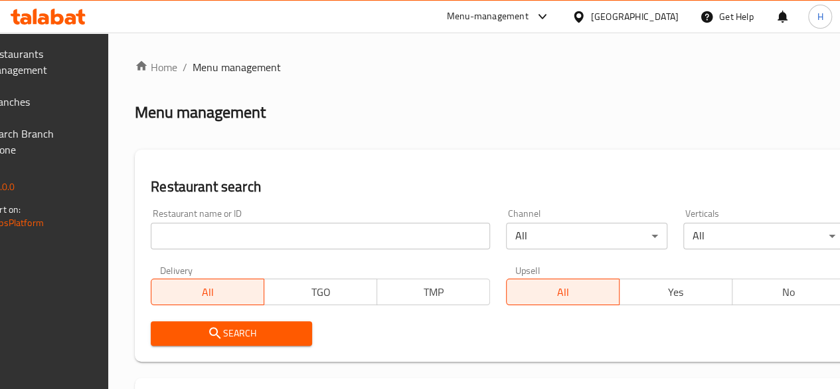
click at [270, 233] on div at bounding box center [420, 194] width 840 height 389
click at [270, 233] on input "search" at bounding box center [320, 235] width 339 height 27
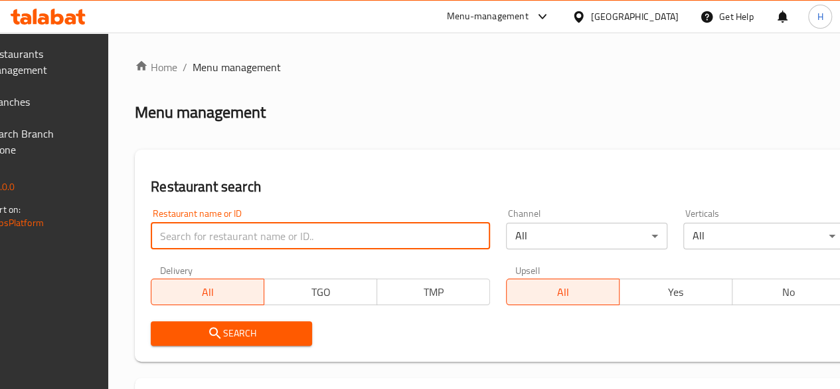
click at [270, 233] on input "search" at bounding box center [320, 235] width 339 height 27
paste input "660258"
type input "660258"
click button "Search" at bounding box center [231, 333] width 161 height 25
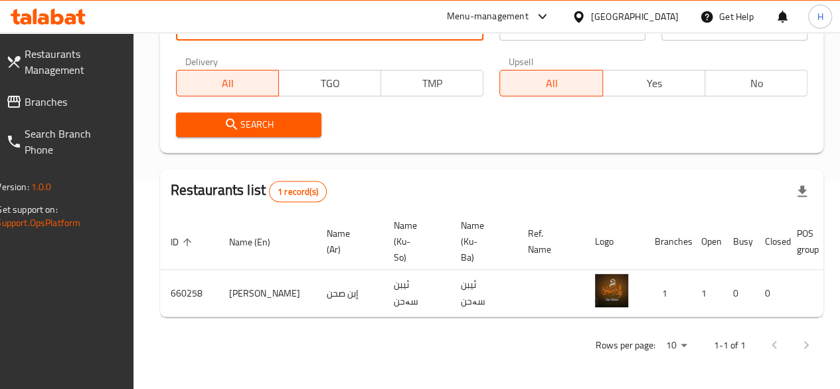
scroll to position [0, 130]
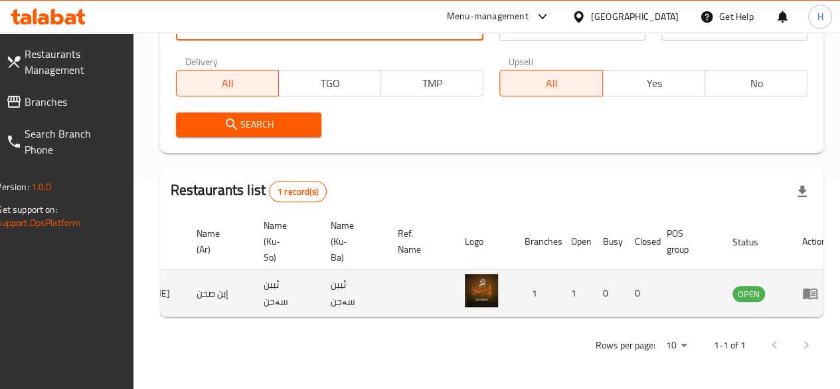
click at [802, 285] on icon "enhanced table" at bounding box center [810, 293] width 16 height 16
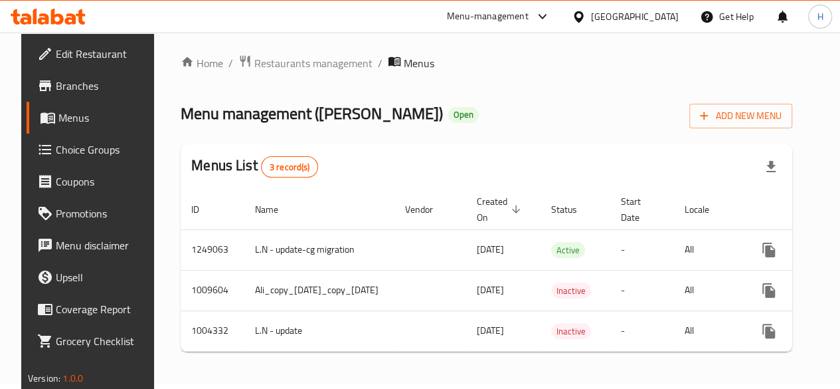
scroll to position [0, 108]
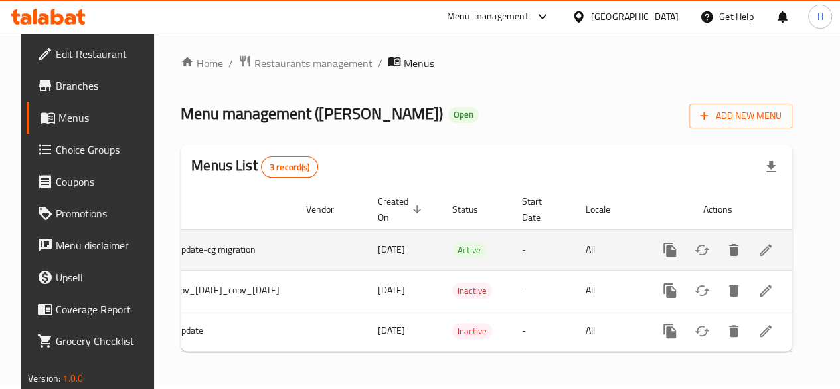
click at [782, 234] on div "enhanced table" at bounding box center [718, 250] width 128 height 32
click at [774, 242] on icon "enhanced table" at bounding box center [766, 250] width 16 height 16
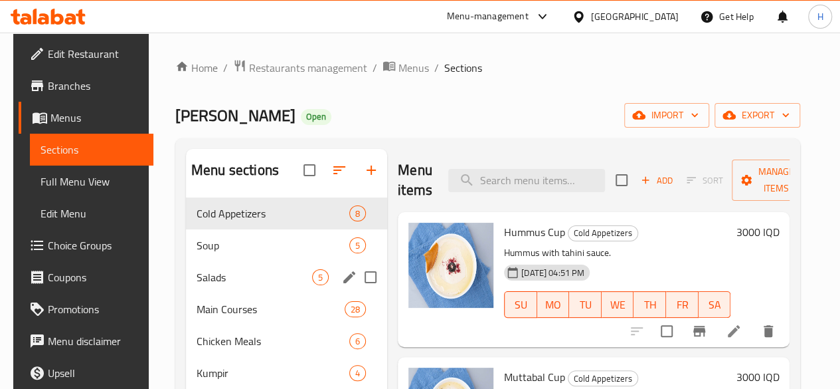
scroll to position [66, 0]
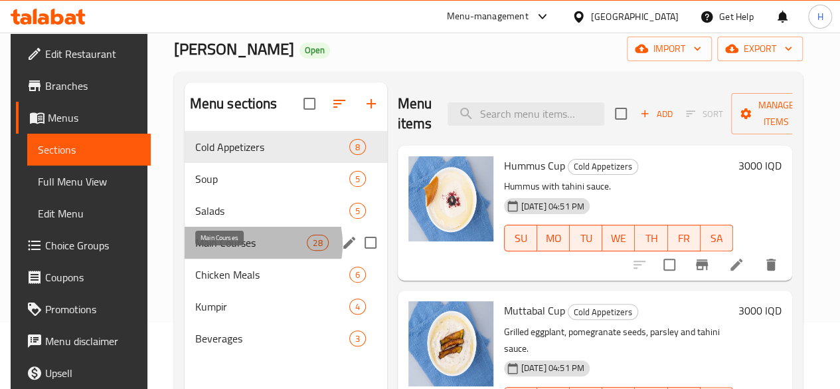
click at [246, 250] on span "Main Courses" at bounding box center [251, 242] width 112 height 16
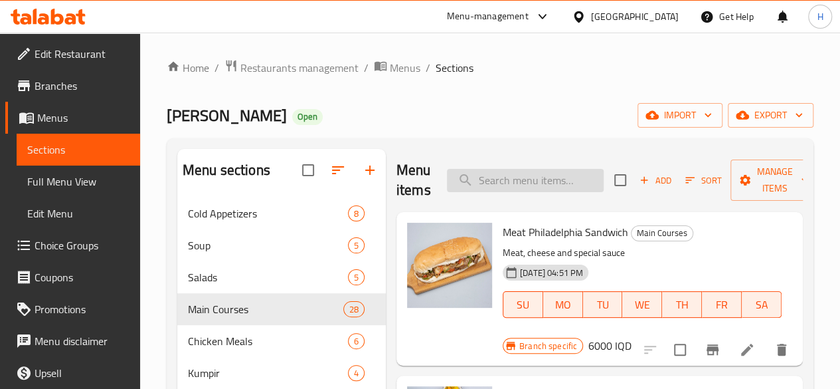
click at [517, 186] on input "search" at bounding box center [525, 180] width 157 height 23
type input "r"
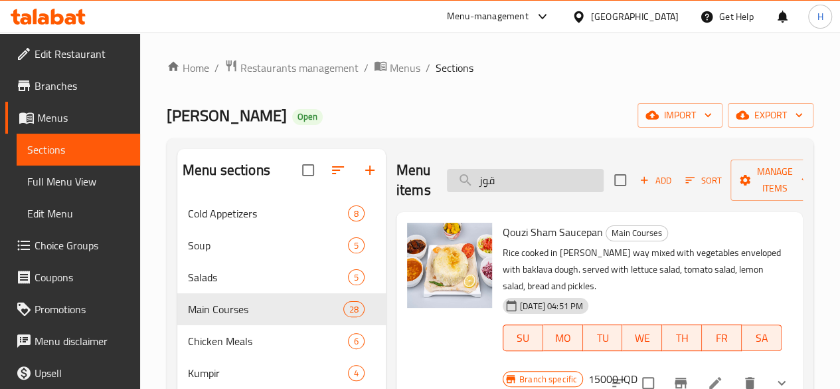
click at [523, 175] on input "قوز" at bounding box center [525, 180] width 157 height 23
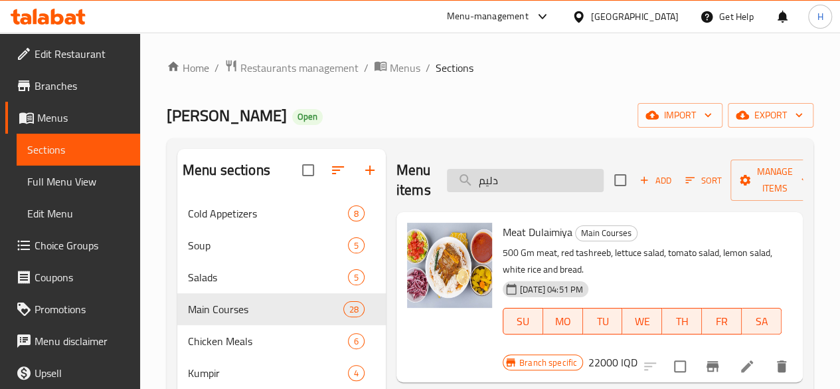
click at [478, 183] on input "دليم" at bounding box center [525, 180] width 157 height 23
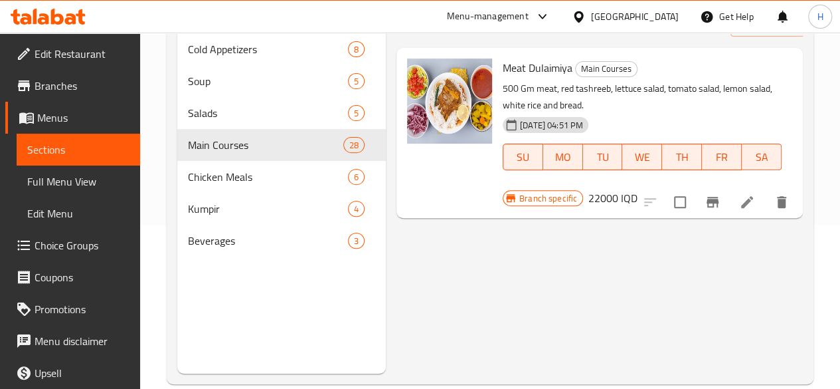
scroll to position [186, 0]
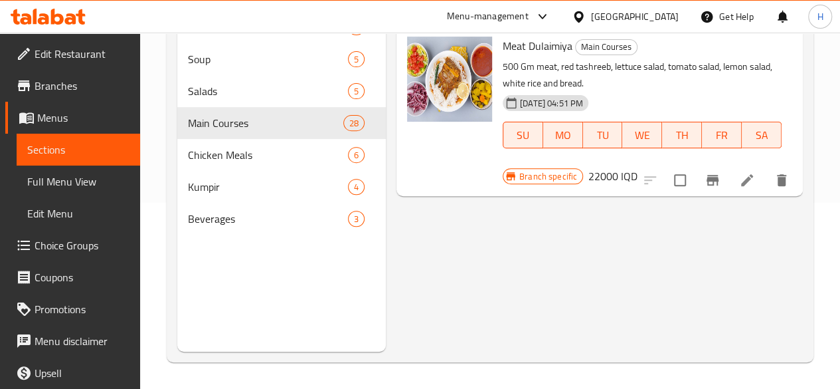
click at [788, 363] on div "Home / Restaurants management / Menus / Sections [PERSON_NAME] Open import expo…" at bounding box center [490, 118] width 700 height 542
click at [782, 363] on div "Home / Restaurants management / Menus / Sections [PERSON_NAME] Open import expo…" at bounding box center [490, 118] width 700 height 542
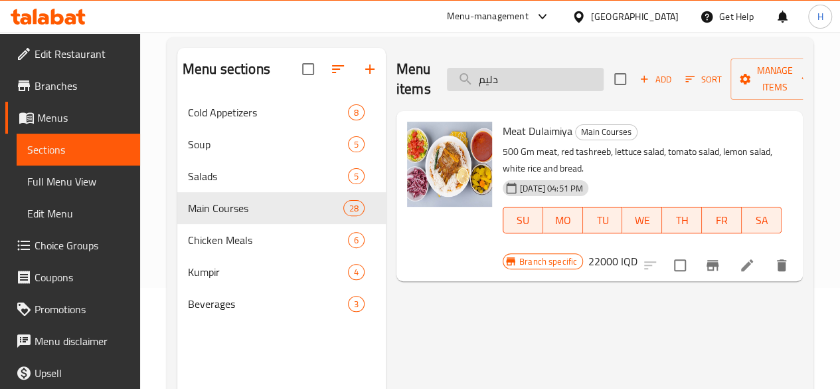
scroll to position [53, 0]
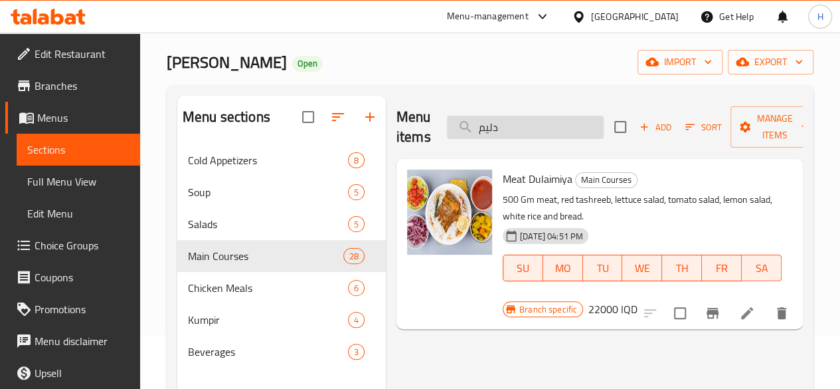
click at [541, 137] on input "دليم" at bounding box center [525, 127] width 157 height 23
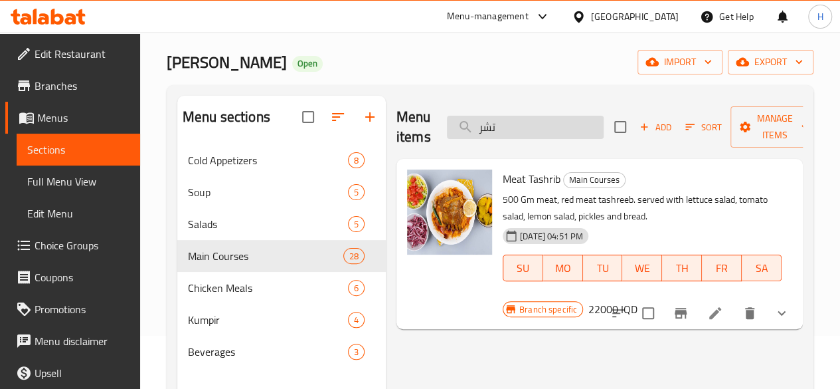
click at [512, 126] on input "تشر" at bounding box center [525, 127] width 157 height 23
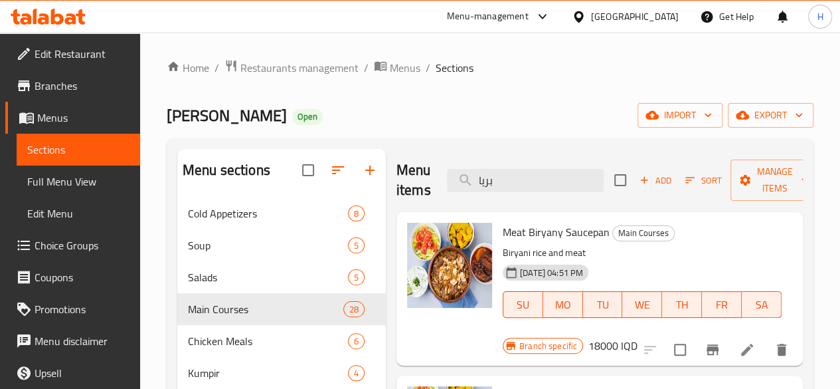
scroll to position [0, 0]
click at [505, 185] on input "بريا" at bounding box center [525, 180] width 157 height 23
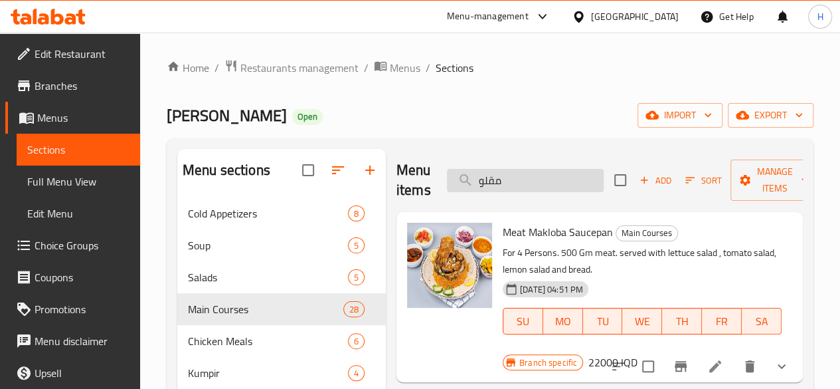
click at [516, 188] on input "مقلو" at bounding box center [525, 180] width 157 height 23
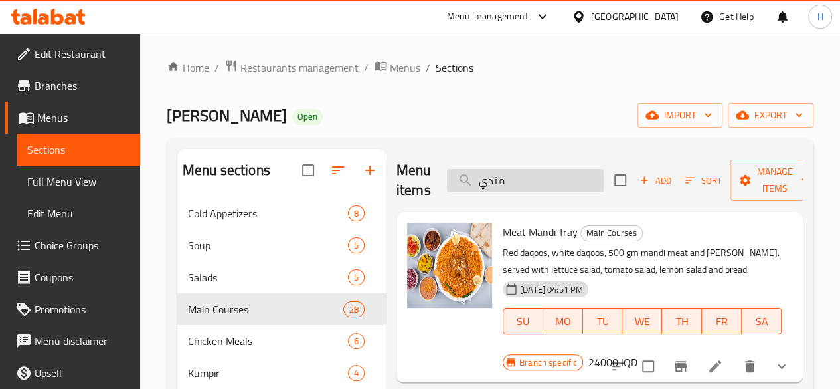
click at [511, 175] on input "مندي" at bounding box center [525, 180] width 157 height 23
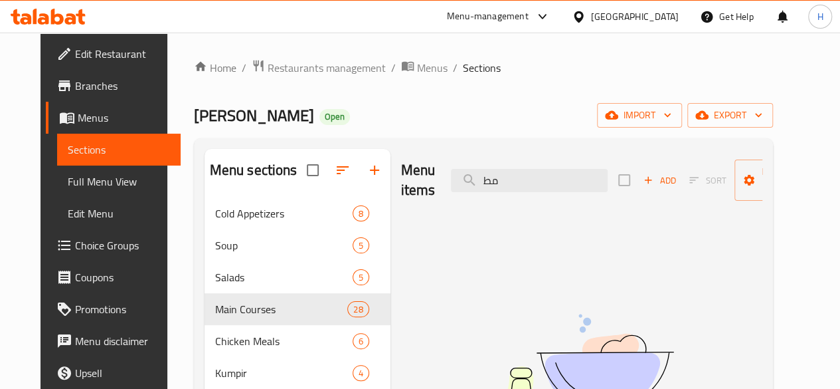
type input "م"
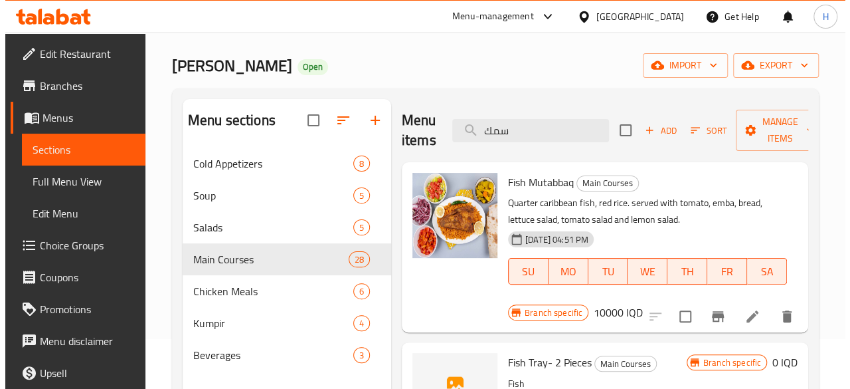
scroll to position [186, 0]
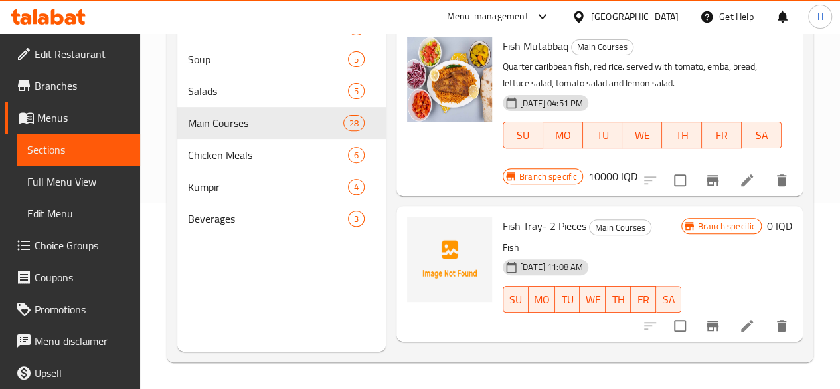
type input "سمك"
click at [710, 327] on icon "Branch-specific-item" at bounding box center [713, 325] width 16 height 16
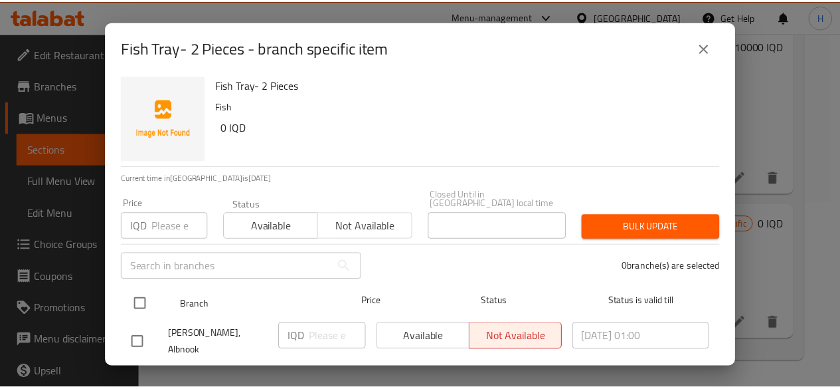
scroll to position [16, 0]
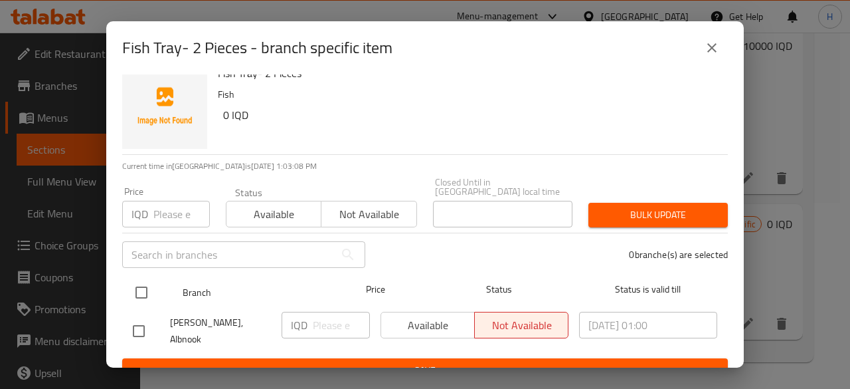
drag, startPoint x: 144, startPoint y: 278, endPoint x: 217, endPoint y: 302, distance: 76.2
click at [145, 278] on input "checkbox" at bounding box center [142, 292] width 28 height 28
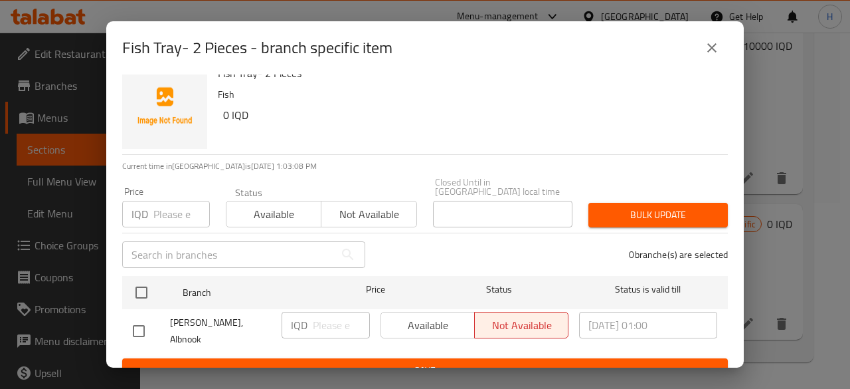
checkbox input "true"
click at [320, 321] on input "number" at bounding box center [341, 324] width 57 height 27
type input "18000"
click at [363, 362] on span "Save" at bounding box center [425, 370] width 584 height 17
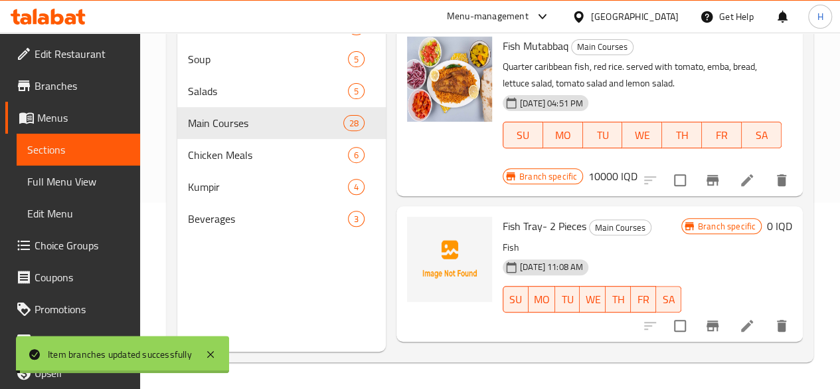
click at [778, 226] on h6 "0 IQD" at bounding box center [779, 226] width 25 height 19
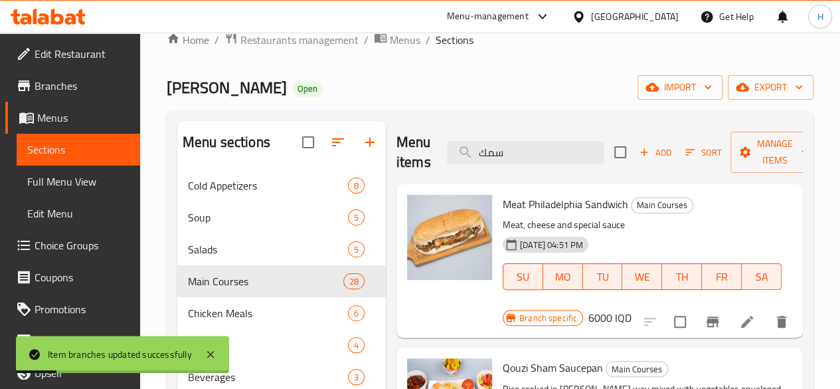
scroll to position [0, 0]
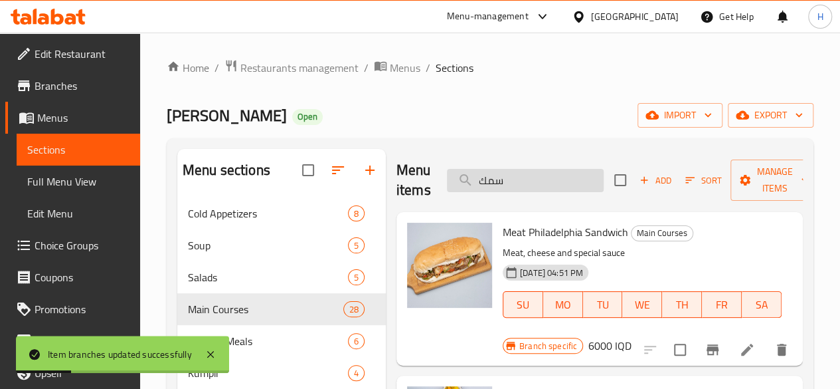
click at [487, 179] on input "سمك" at bounding box center [525, 180] width 157 height 23
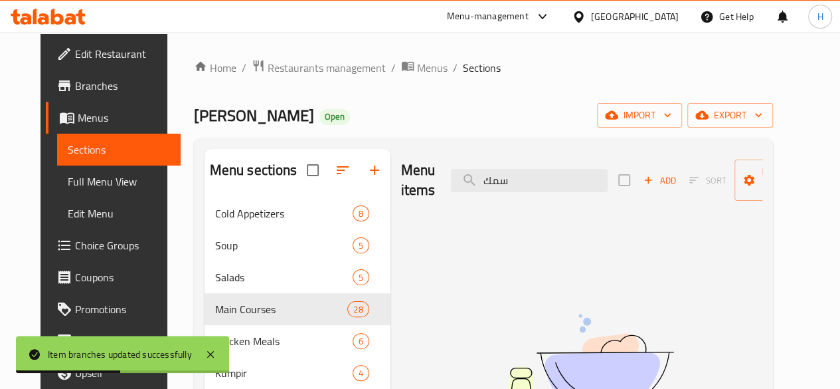
type input "سمك"
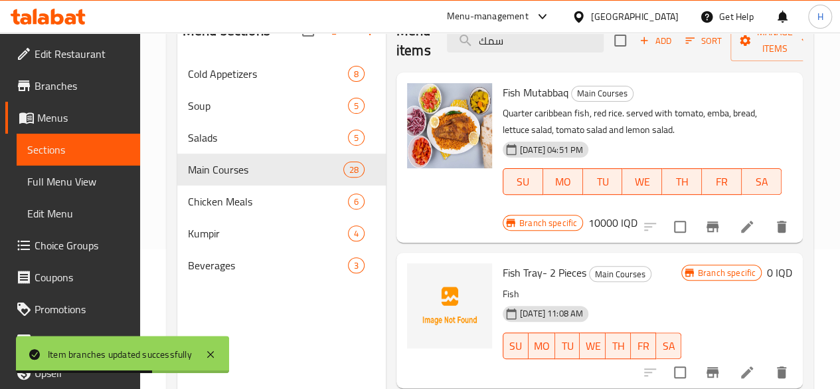
scroll to position [186, 0]
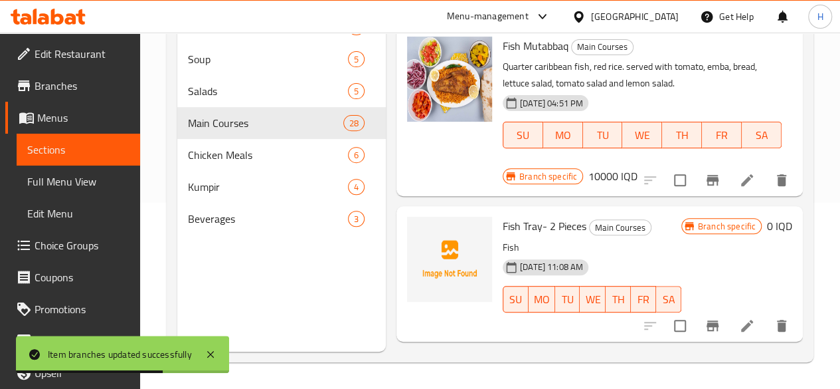
click at [774, 227] on h6 "0 IQD" at bounding box center [779, 226] width 25 height 19
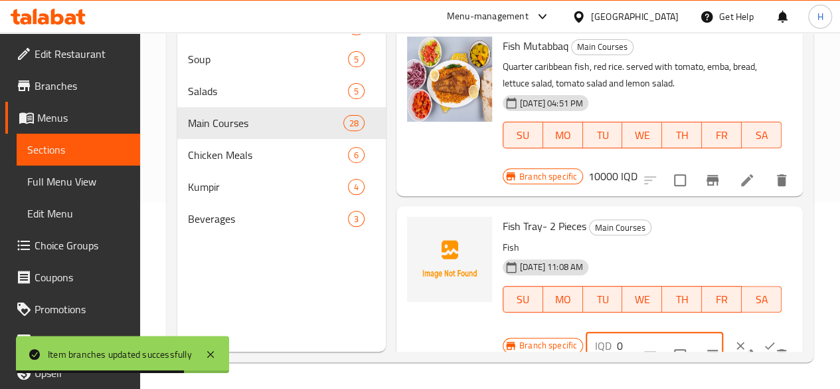
click at [617, 346] on input "0" at bounding box center [670, 345] width 106 height 27
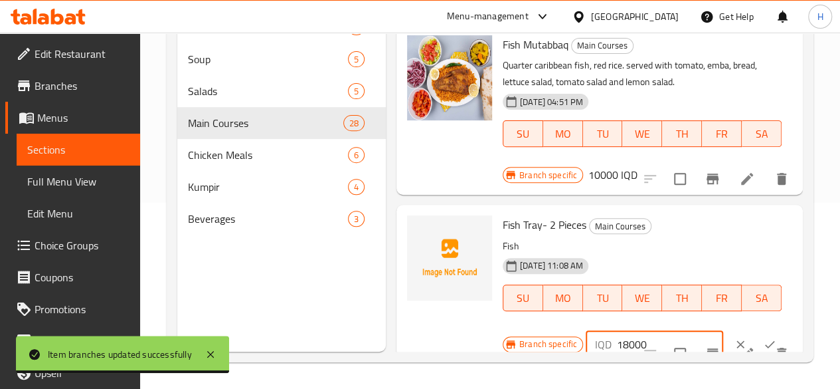
type input "18000"
click at [763, 337] on icon "ok" at bounding box center [769, 343] width 13 height 13
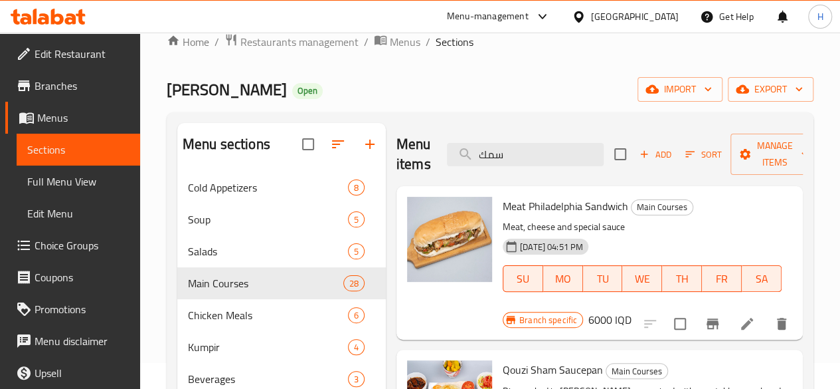
scroll to position [0, 0]
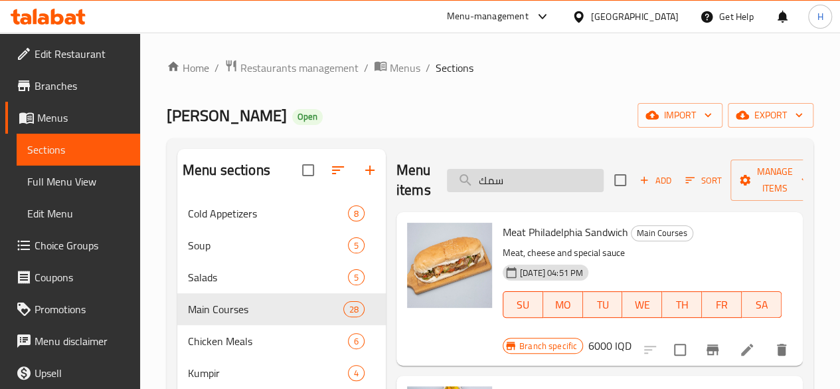
click at [499, 179] on input "سمك" at bounding box center [525, 180] width 157 height 23
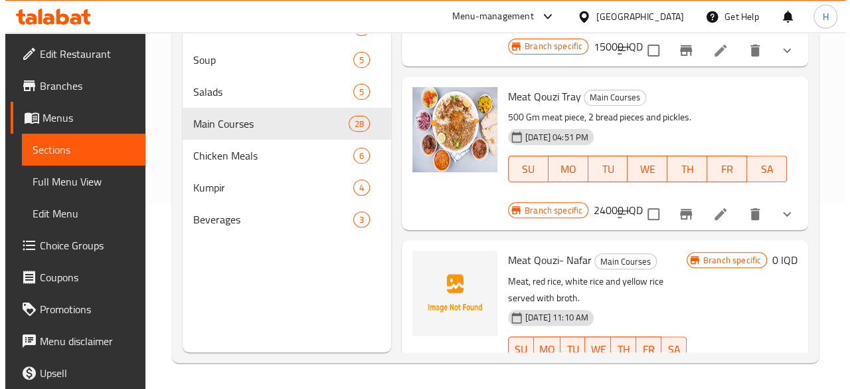
scroll to position [186, 0]
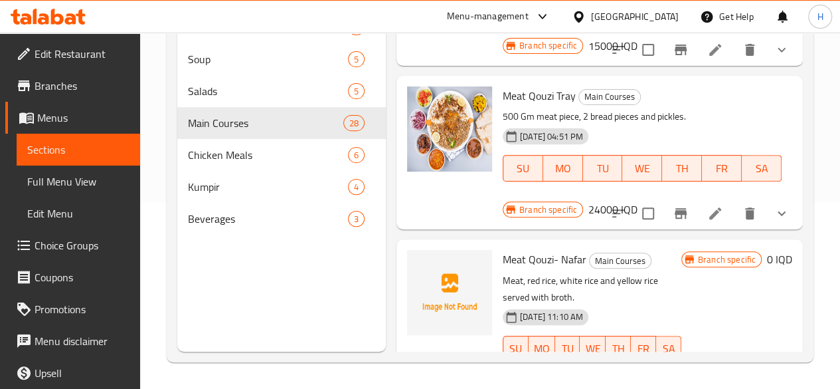
type input "قوز"
click at [707, 370] on icon "Branch-specific-item" at bounding box center [713, 375] width 12 height 11
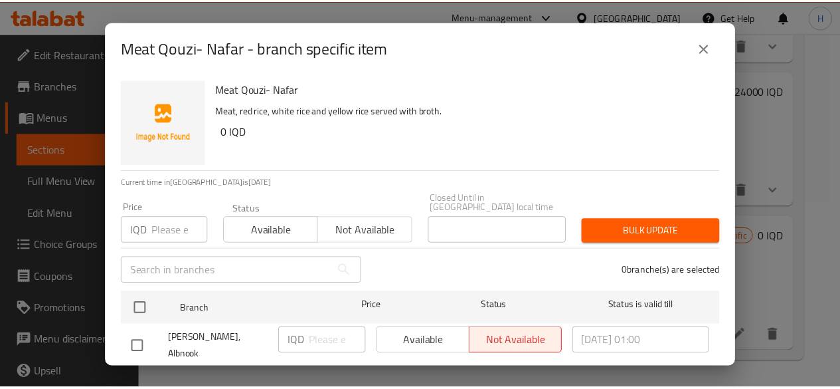
scroll to position [16, 0]
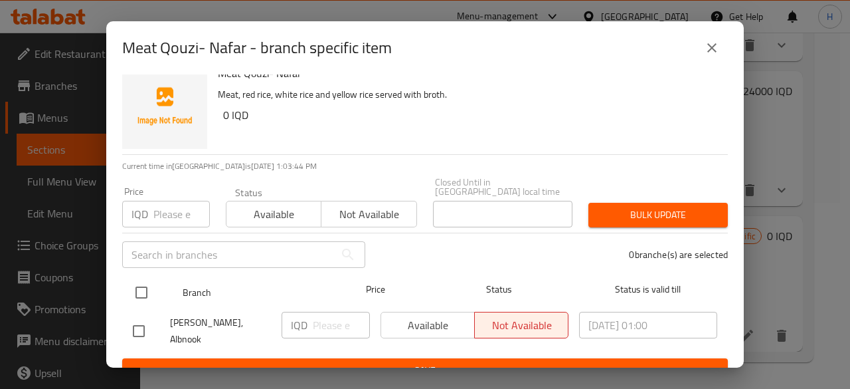
click at [143, 278] on input "checkbox" at bounding box center [142, 292] width 28 height 28
checkbox input "true"
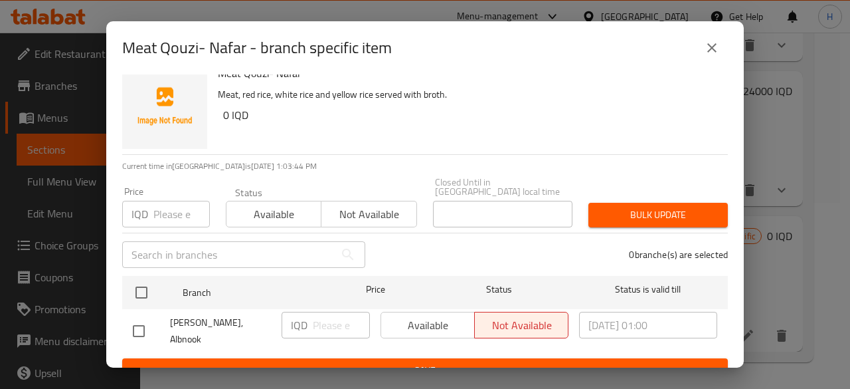
checkbox input "true"
click at [314, 323] on input "number" at bounding box center [341, 324] width 57 height 27
type input "15000"
click at [348, 363] on div "Meat Qouzi- Nafar Meat, red rice, white rice and yellow rice served with broth.…" at bounding box center [425, 220] width 638 height 293
click at [351, 362] on span "Save" at bounding box center [425, 370] width 584 height 17
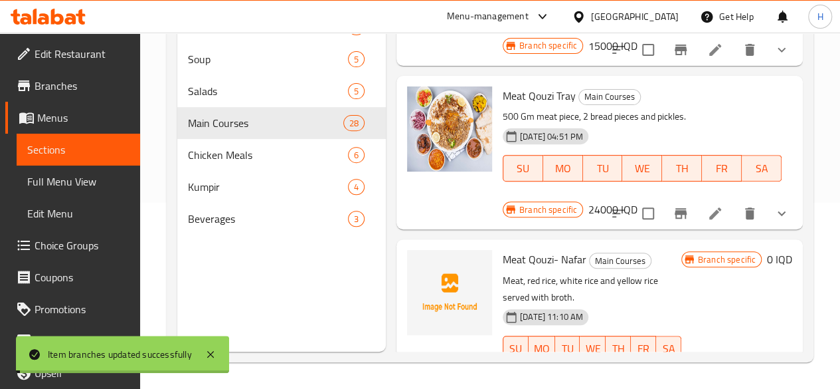
click at [767, 250] on h6 "0 IQD" at bounding box center [779, 259] width 25 height 19
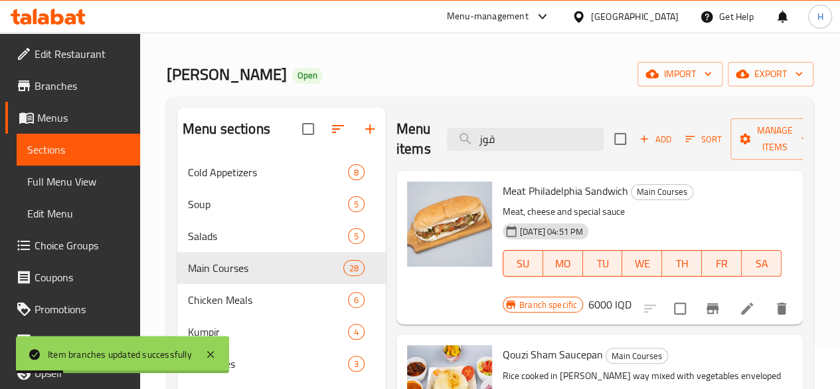
scroll to position [0, 0]
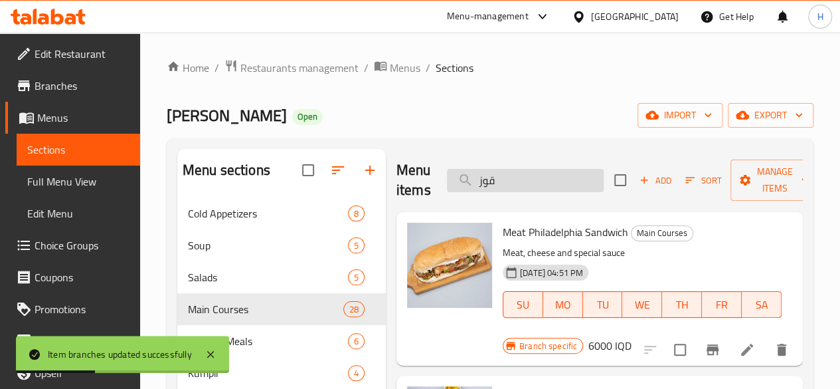
click at [502, 180] on input "قوز" at bounding box center [525, 180] width 157 height 23
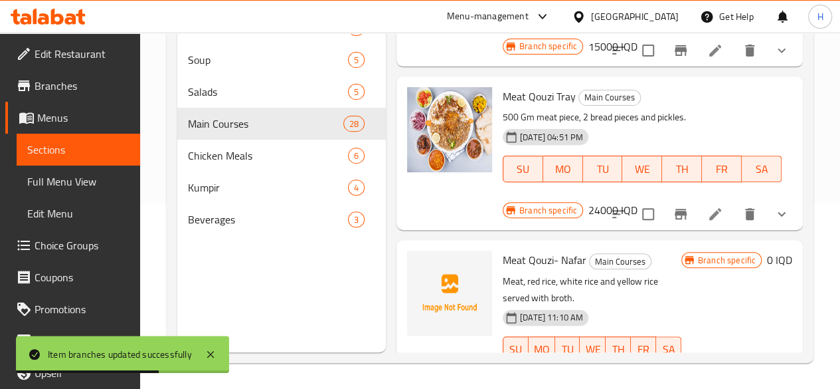
scroll to position [186, 0]
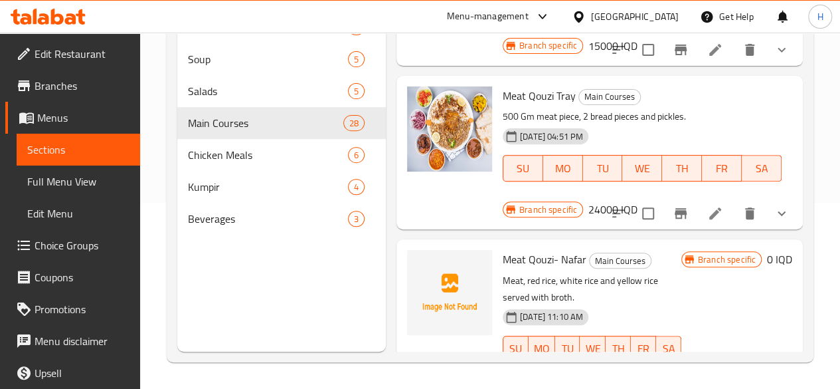
type input "قوزي"
click at [767, 250] on h6 "0 IQD" at bounding box center [779, 259] width 25 height 19
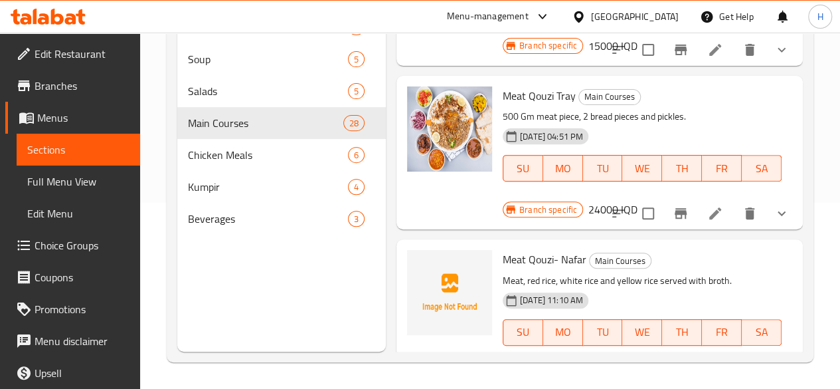
click at [617, 365] on input "0" at bounding box center [670, 378] width 106 height 27
type input "15000"
click at [755, 364] on button "ok" at bounding box center [769, 378] width 29 height 29
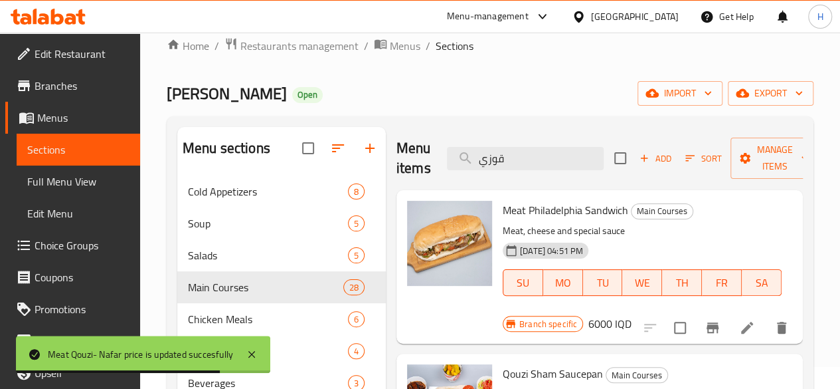
scroll to position [0, 0]
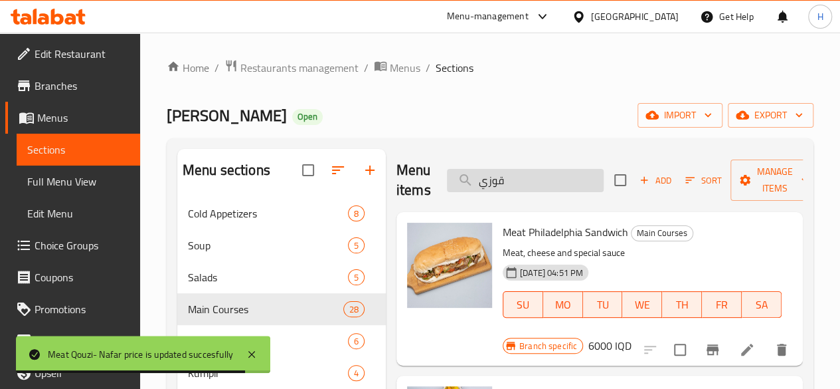
click at [470, 175] on input "قوزي" at bounding box center [525, 180] width 157 height 23
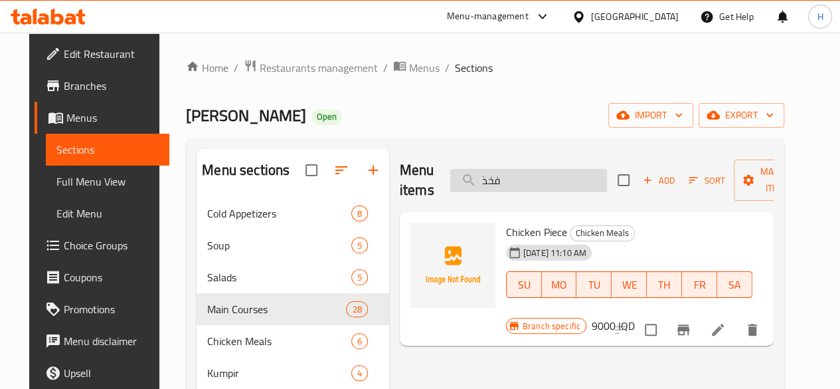
click at [527, 185] on input "فخذ" at bounding box center [528, 180] width 157 height 23
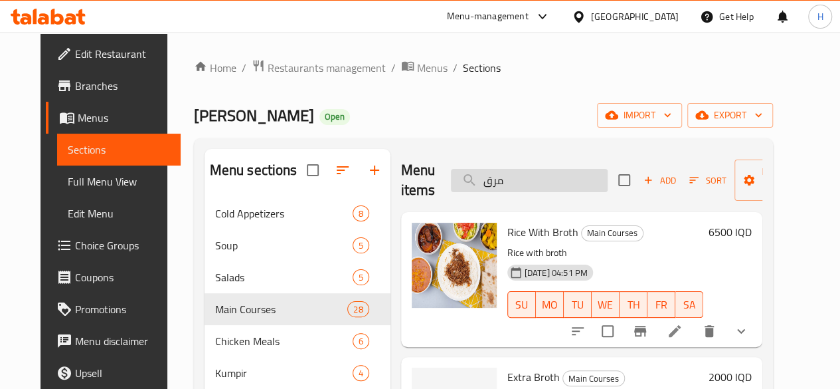
click at [491, 172] on input "مرق" at bounding box center [529, 180] width 157 height 23
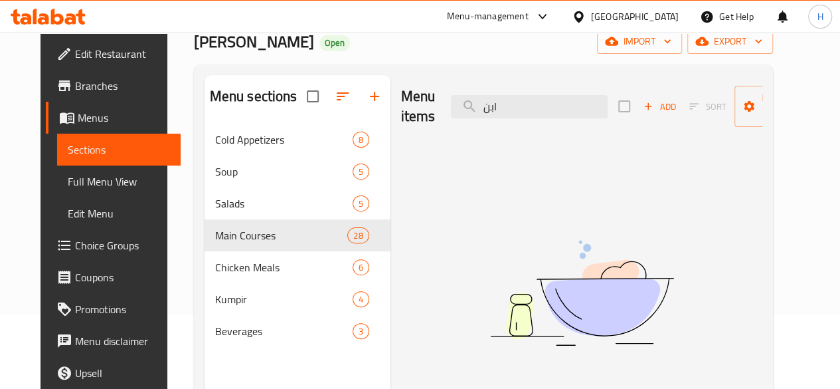
scroll to position [53, 0]
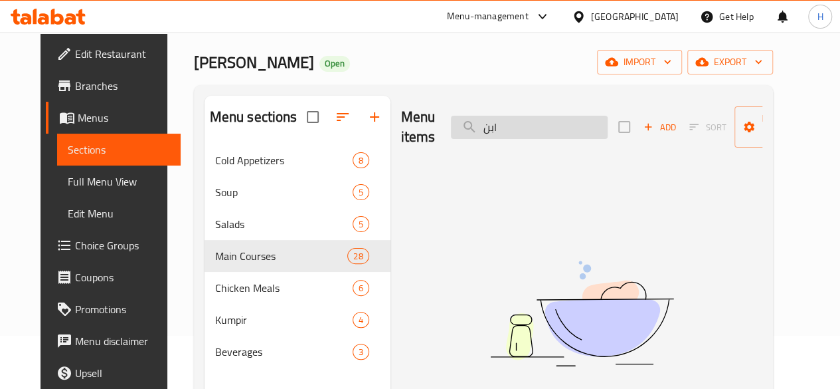
click at [502, 123] on input "ابن" at bounding box center [529, 127] width 157 height 23
type input "ص"
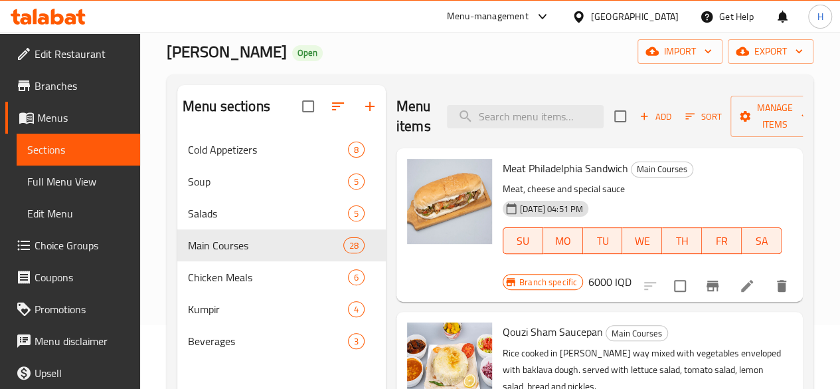
scroll to position [0, 0]
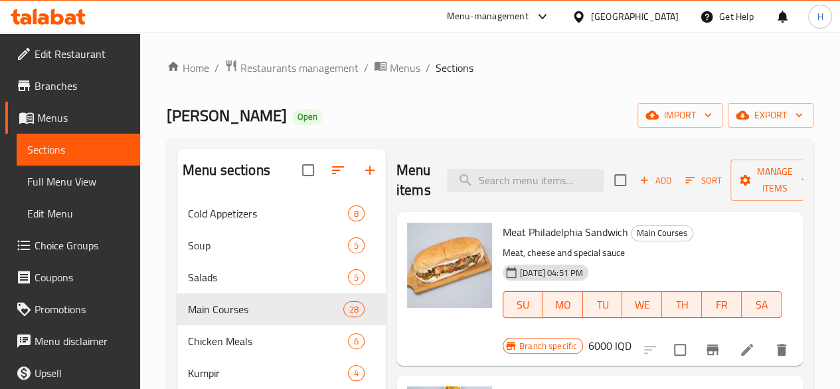
click at [523, 193] on div "Menu items Add Sort Manage items" at bounding box center [599, 180] width 406 height 63
click at [523, 190] on input "search" at bounding box center [525, 180] width 157 height 23
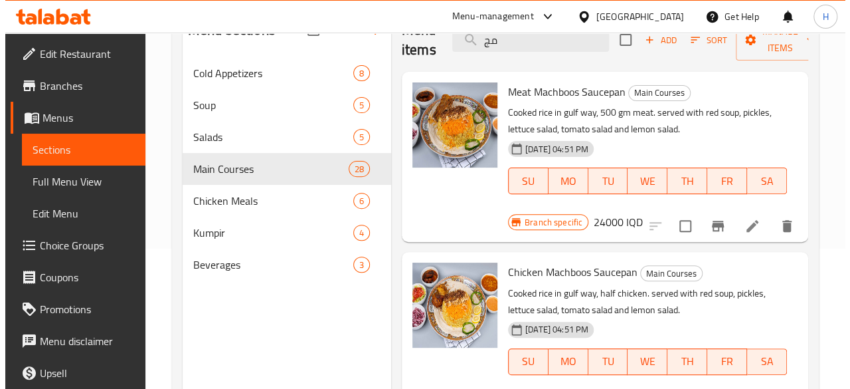
scroll to position [120, 0]
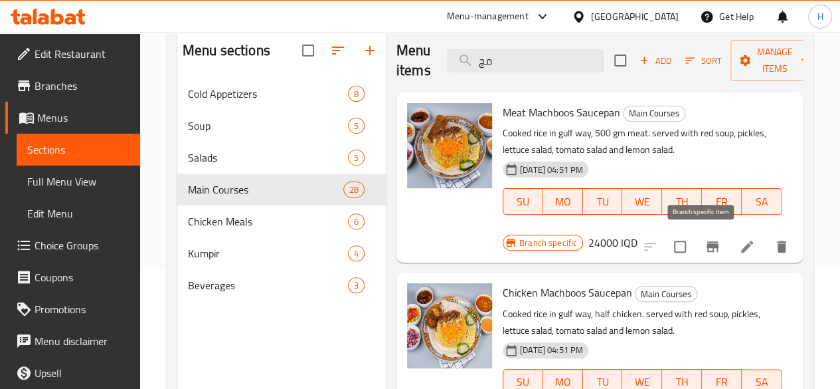
type input "مج"
click at [711, 247] on button "Branch-specific-item" at bounding box center [713, 246] width 32 height 32
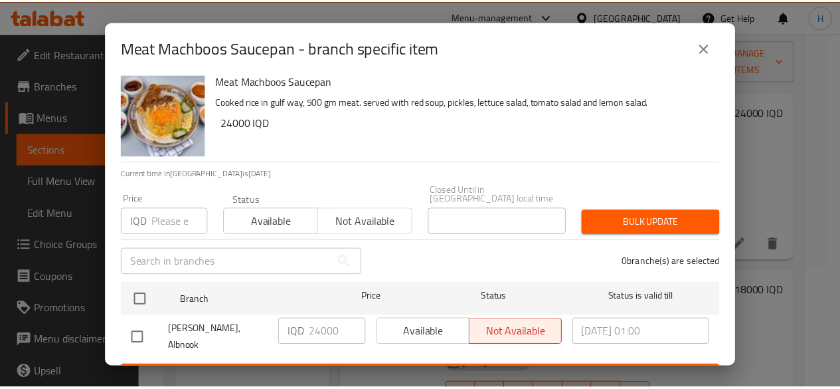
scroll to position [16, 0]
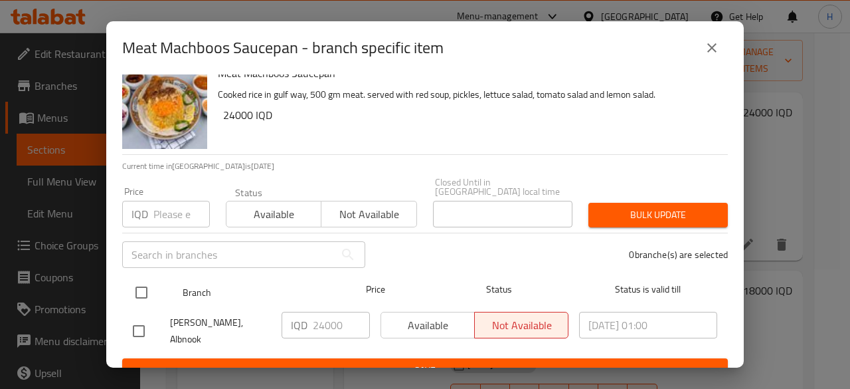
click at [145, 282] on input "checkbox" at bounding box center [142, 292] width 28 height 28
checkbox input "true"
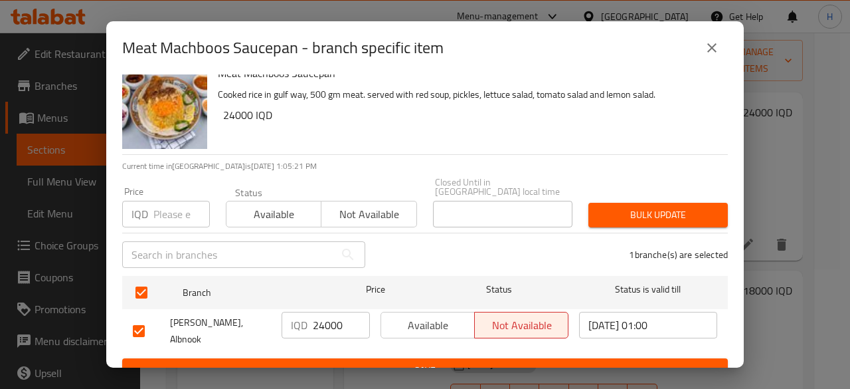
click at [324, 315] on input "24000" at bounding box center [341, 324] width 57 height 27
type input "25000"
click at [333, 358] on button "Save" at bounding box center [425, 370] width 606 height 25
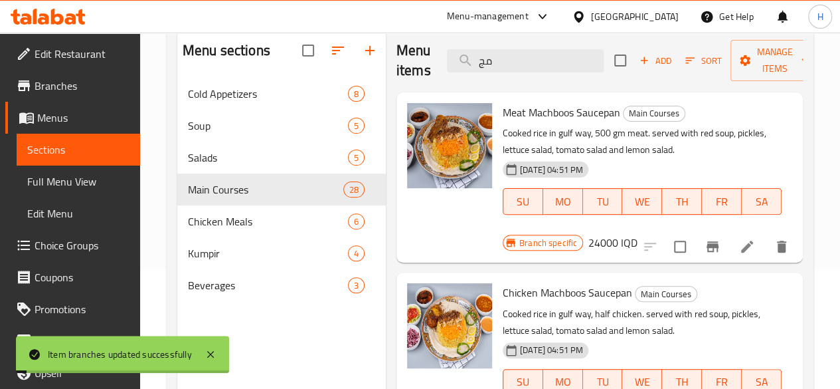
click at [638, 233] on h6 "24000 IQD" at bounding box center [612, 242] width 49 height 19
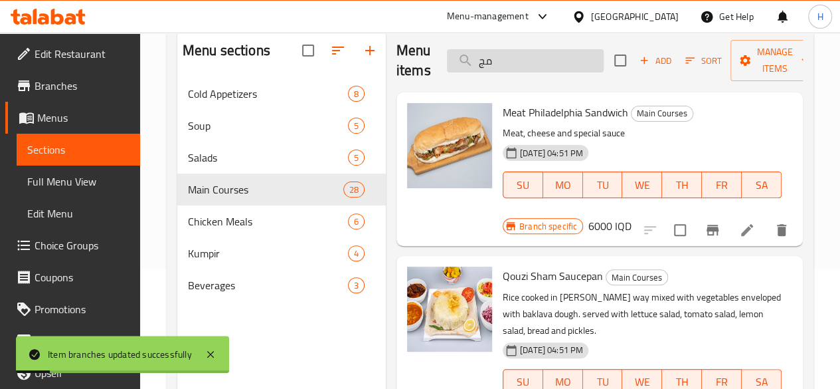
click at [501, 61] on input "مج" at bounding box center [525, 60] width 157 height 23
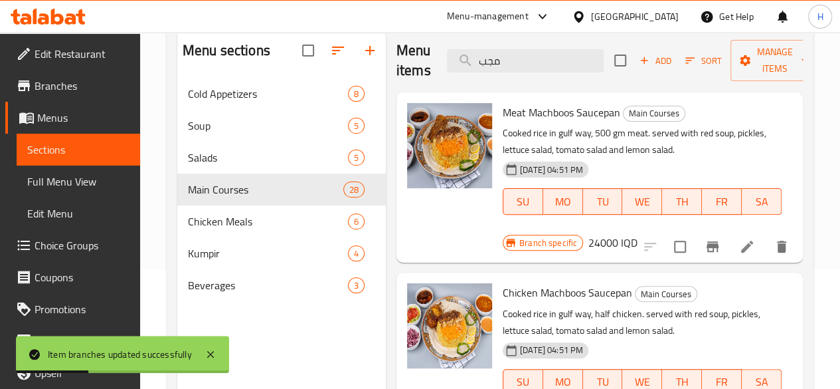
type input "مجب"
click at [638, 233] on h6 "24000 IQD" at bounding box center [612, 242] width 49 height 19
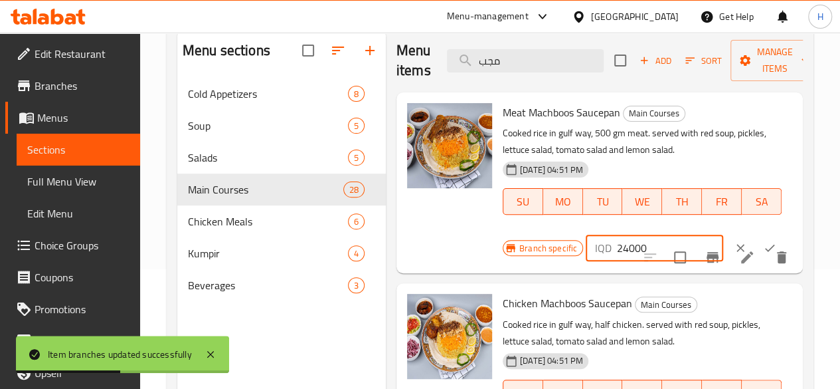
drag, startPoint x: 569, startPoint y: 246, endPoint x: 572, endPoint y: 252, distance: 6.8
click at [617, 252] on input "24000" at bounding box center [670, 247] width 106 height 27
type input "25000"
click at [763, 245] on icon "ok" at bounding box center [769, 247] width 13 height 13
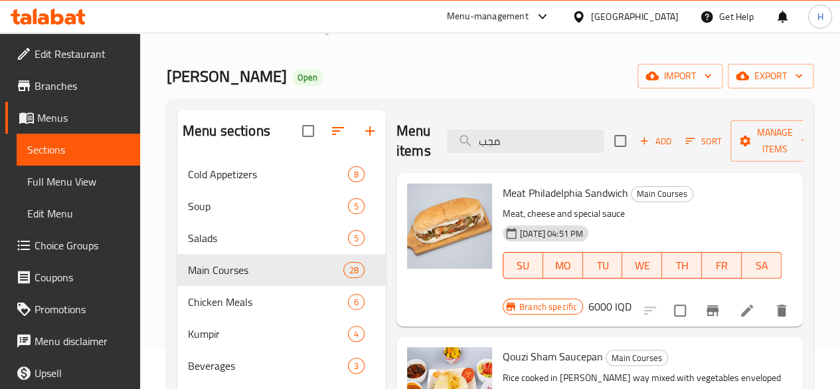
scroll to position [0, 0]
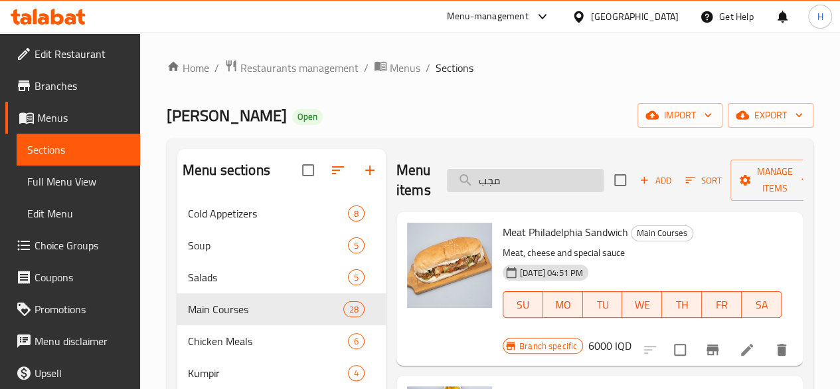
click at [497, 177] on input "مجب" at bounding box center [525, 180] width 157 height 23
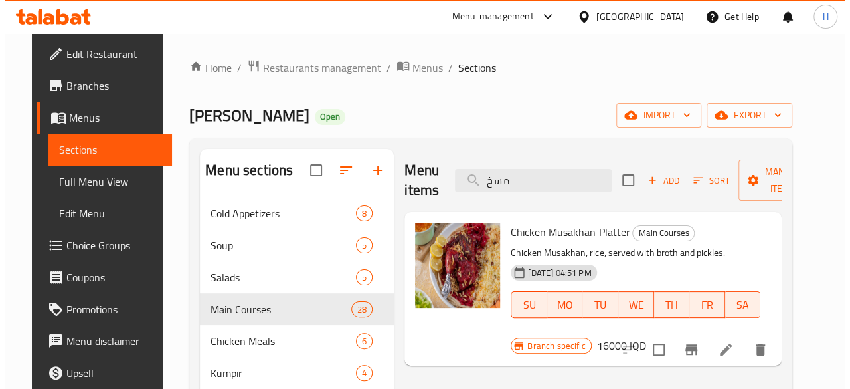
scroll to position [133, 0]
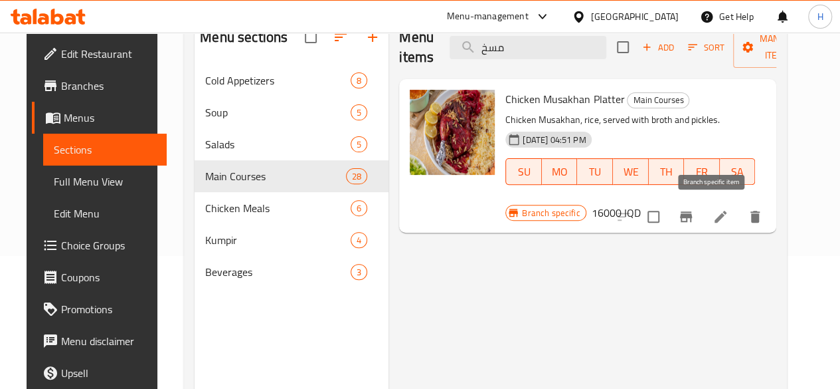
type input "مسخ"
click at [701, 205] on button "Branch-specific-item" at bounding box center [686, 217] width 32 height 32
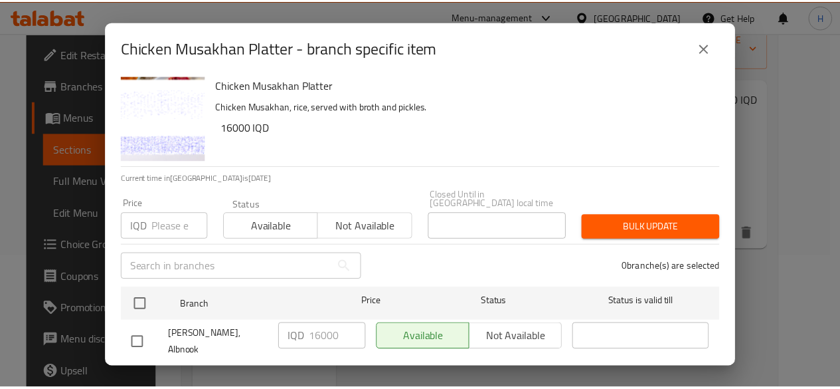
scroll to position [16, 0]
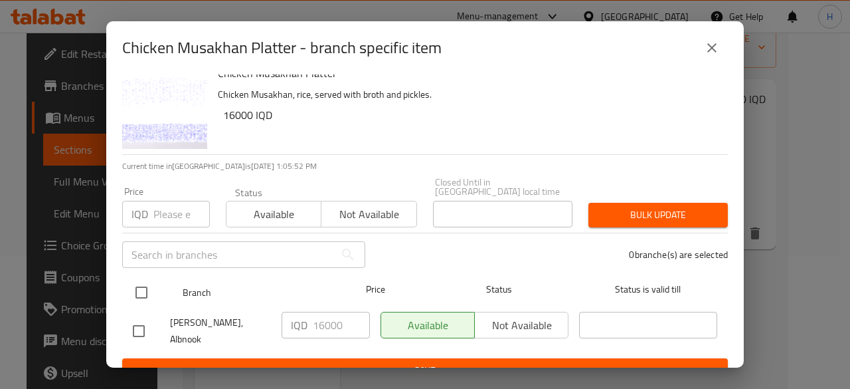
click at [150, 286] on input "checkbox" at bounding box center [142, 292] width 28 height 28
checkbox input "true"
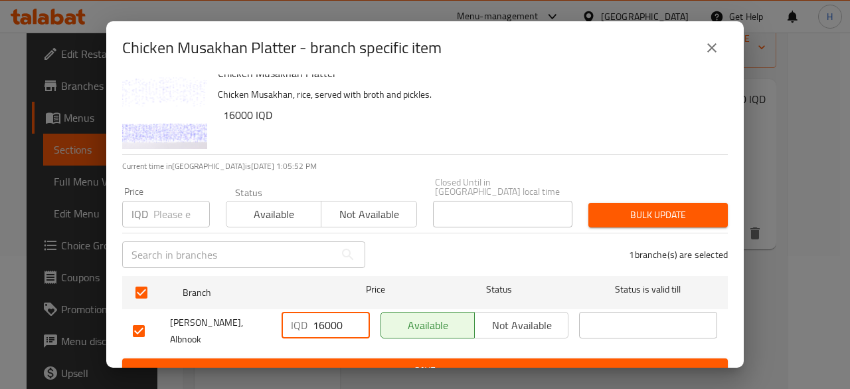
click at [333, 313] on input "16000" at bounding box center [341, 324] width 57 height 27
type input "20000"
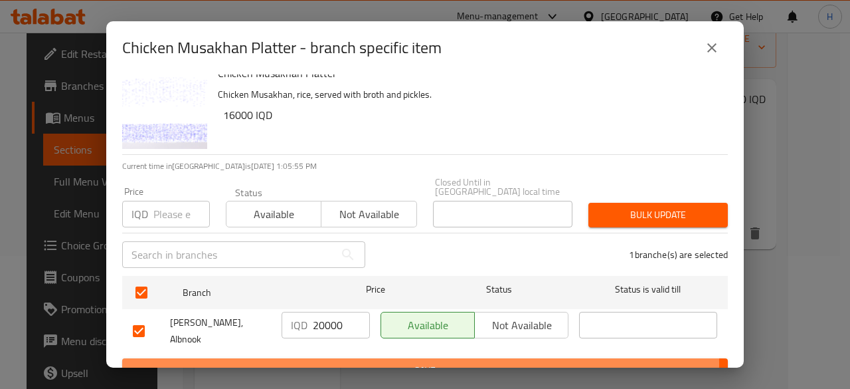
click at [345, 362] on span "Save" at bounding box center [425, 370] width 584 height 17
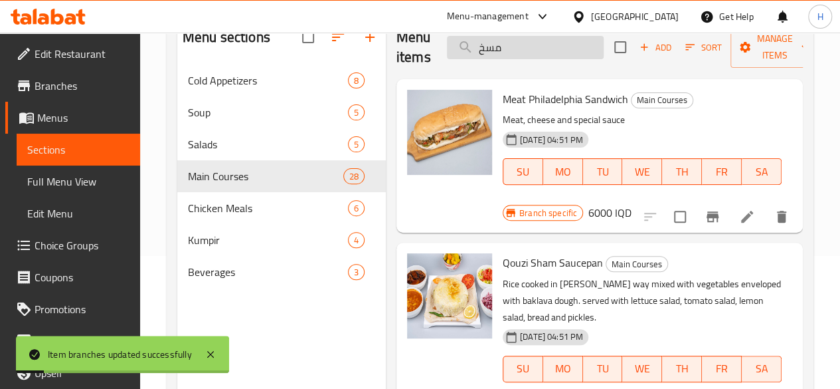
click at [514, 57] on input "مسخ" at bounding box center [525, 47] width 157 height 23
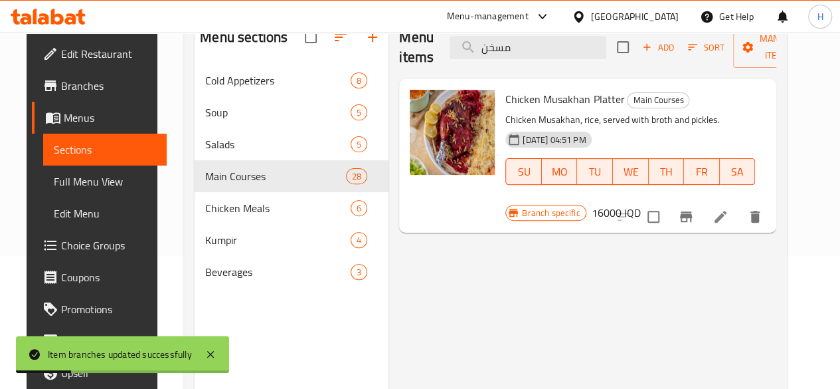
type input "مسخن"
click at [641, 203] on h6 "16000 IQD" at bounding box center [616, 212] width 49 height 19
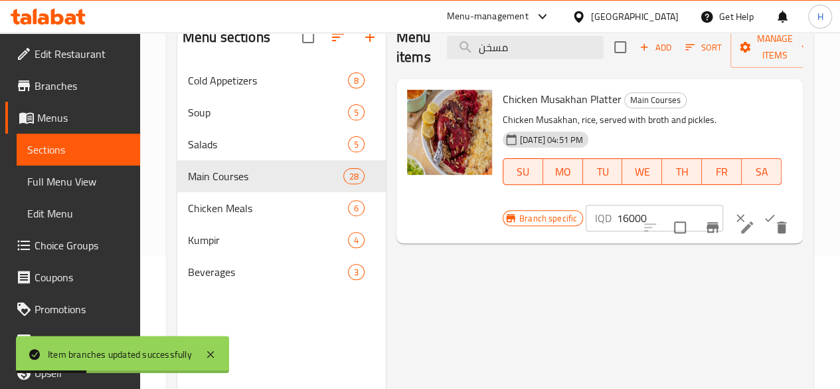
click at [622, 221] on input "16000" at bounding box center [670, 218] width 106 height 27
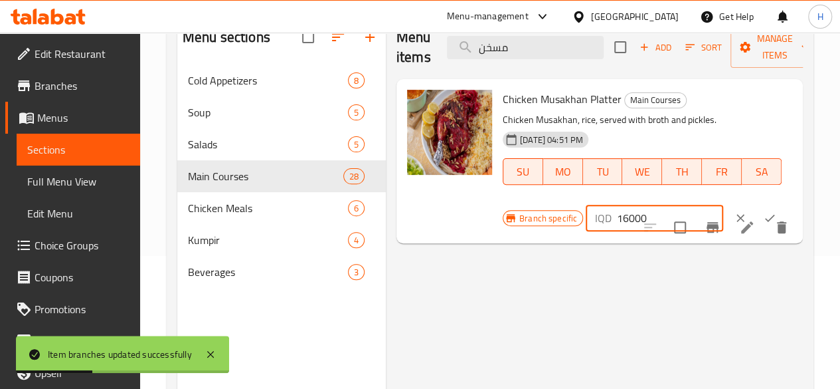
click at [622, 221] on input "16000" at bounding box center [670, 218] width 106 height 27
type input "20000"
click at [763, 215] on icon "ok" at bounding box center [769, 217] width 13 height 13
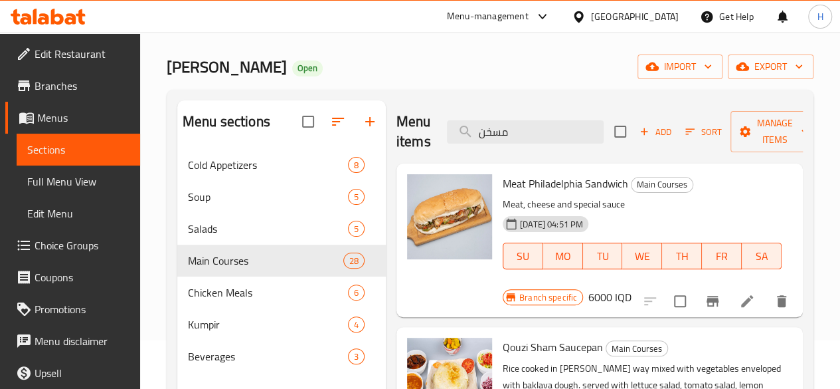
scroll to position [0, 0]
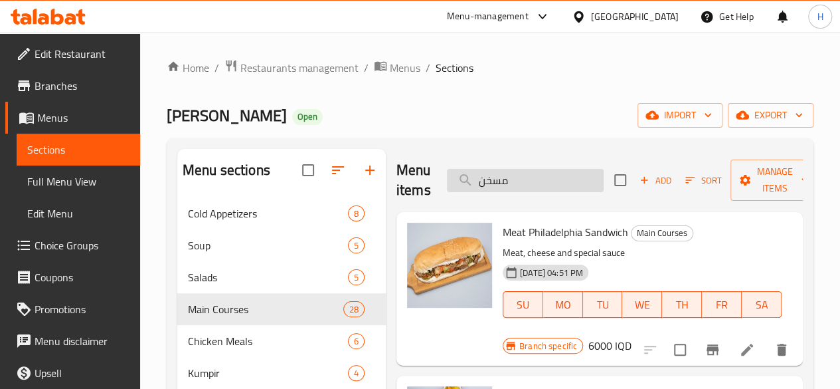
click at [486, 183] on input "مسخن" at bounding box center [525, 180] width 157 height 23
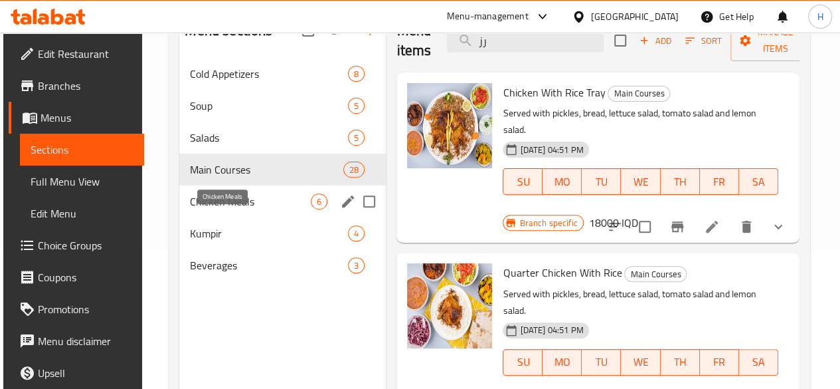
scroll to position [120, 0]
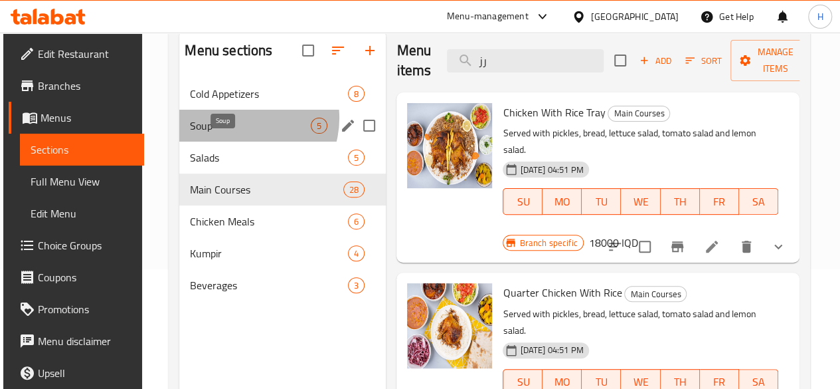
click at [240, 133] on span "Soup" at bounding box center [250, 126] width 121 height 16
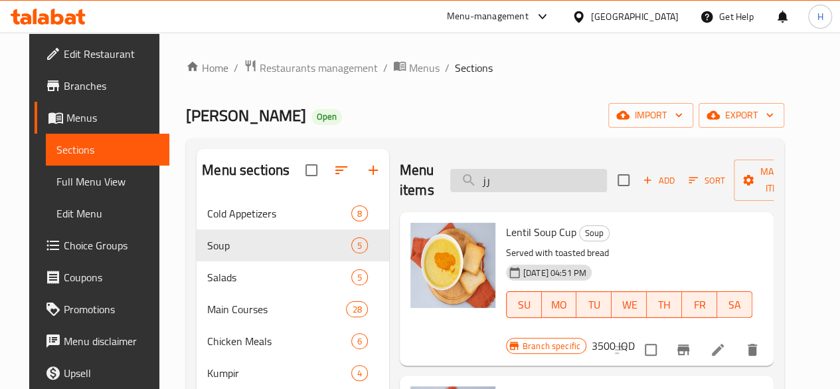
click at [491, 191] on input "رز" at bounding box center [528, 180] width 157 height 23
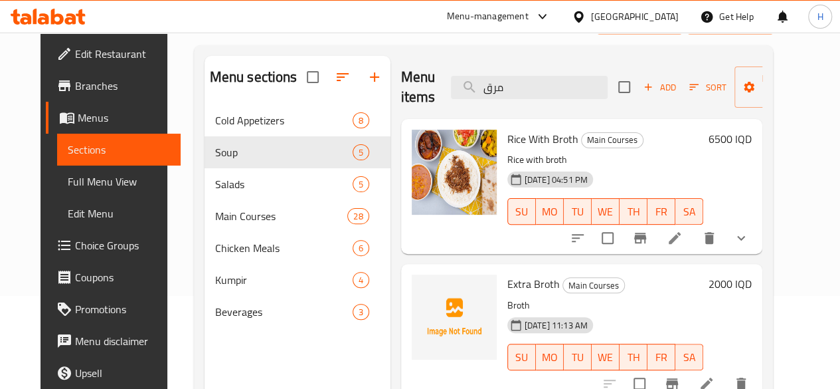
scroll to position [133, 0]
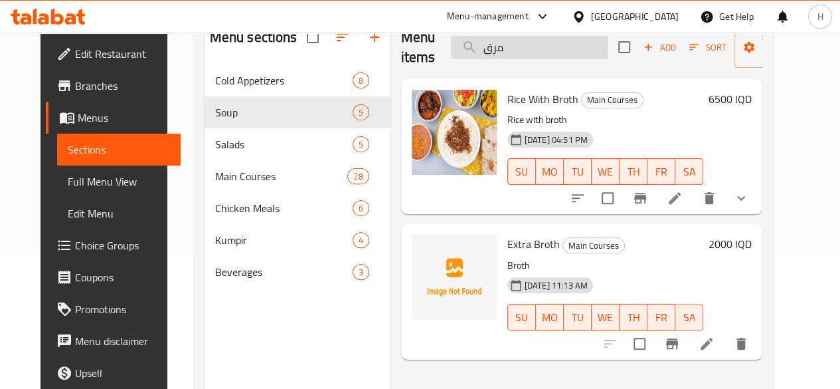
click at [501, 37] on input "مرق" at bounding box center [529, 47] width 157 height 23
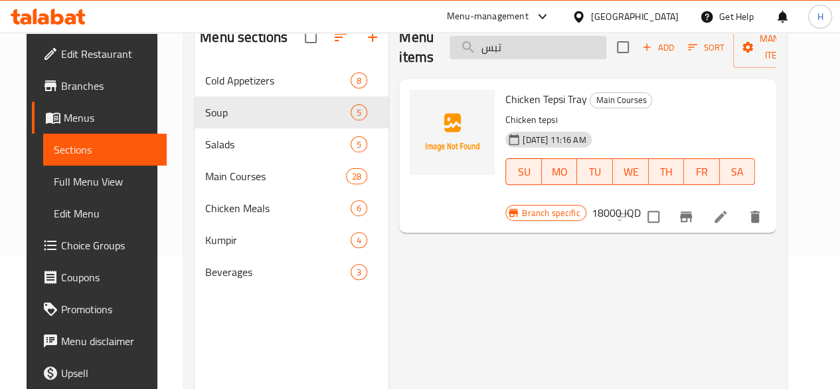
click at [501, 49] on input "تبس" at bounding box center [528, 47] width 157 height 23
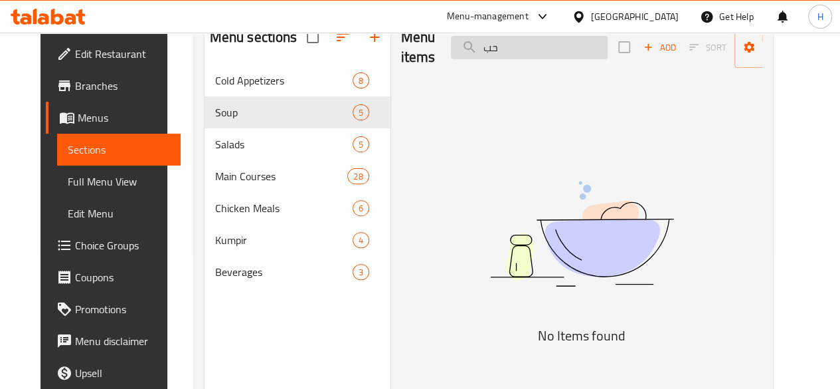
type input "ح"
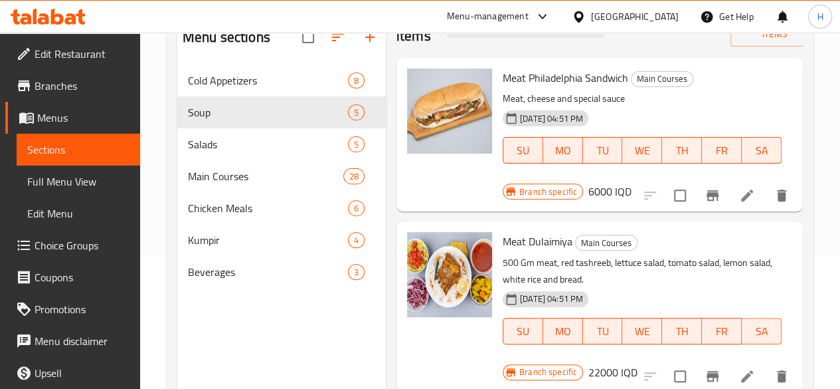
scroll to position [0, 0]
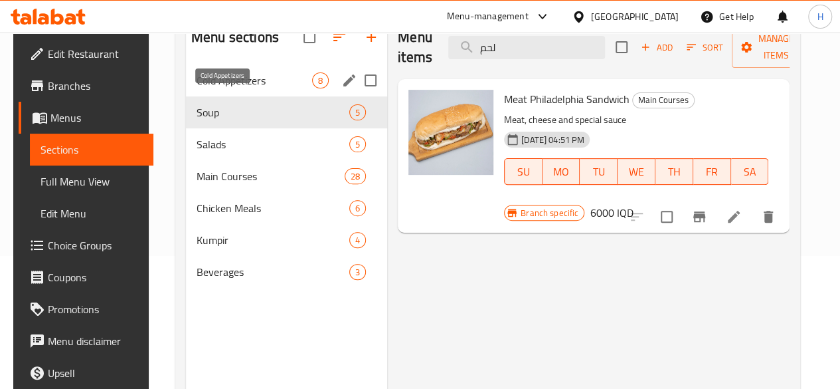
type input "لحم"
click at [211, 88] on span "Cold Appetizers" at bounding box center [255, 80] width 116 height 16
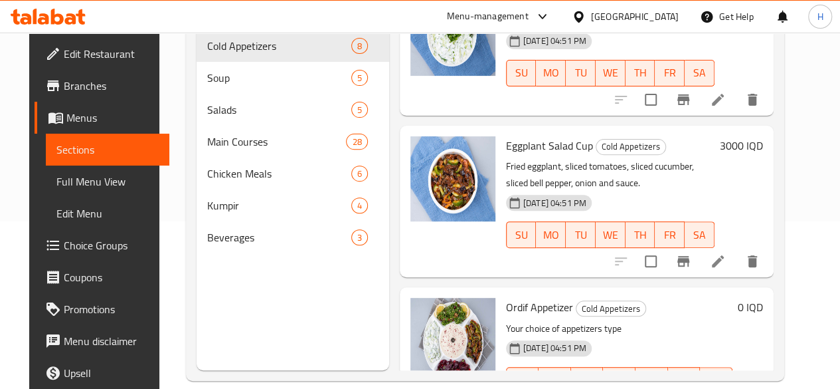
scroll to position [186, 0]
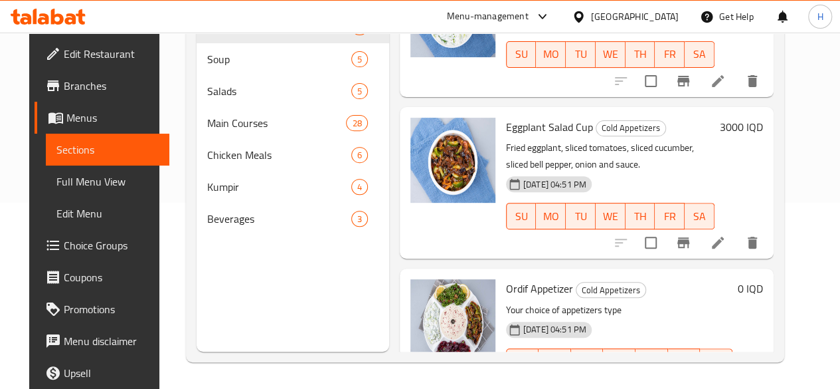
click at [694, 380] on icon at bounding box center [686, 388] width 16 height 16
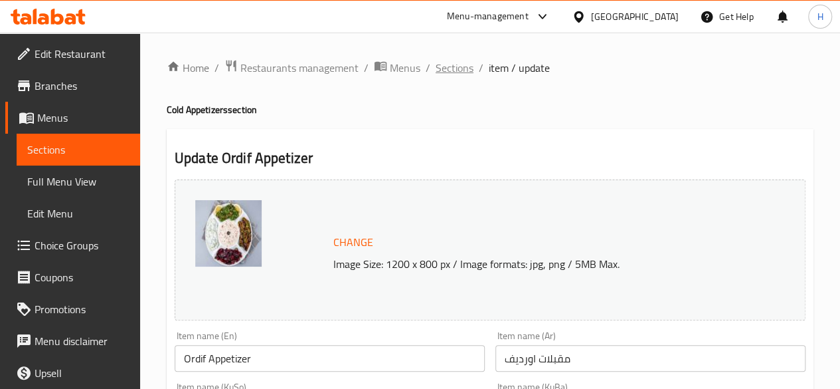
click at [456, 73] on span "Sections" at bounding box center [455, 68] width 38 height 16
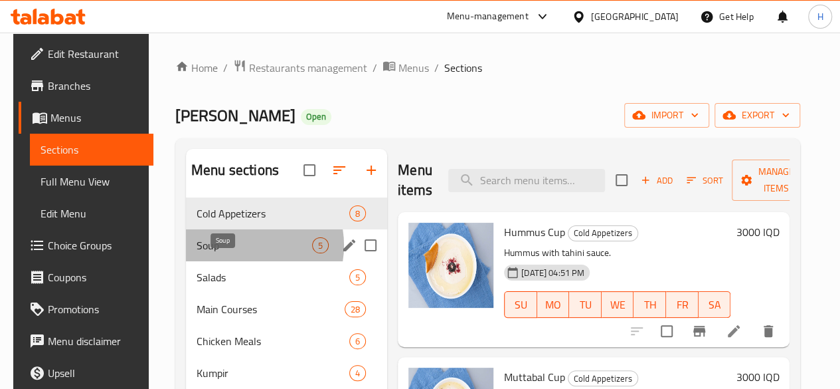
click at [235, 253] on span "Soup" at bounding box center [255, 245] width 116 height 16
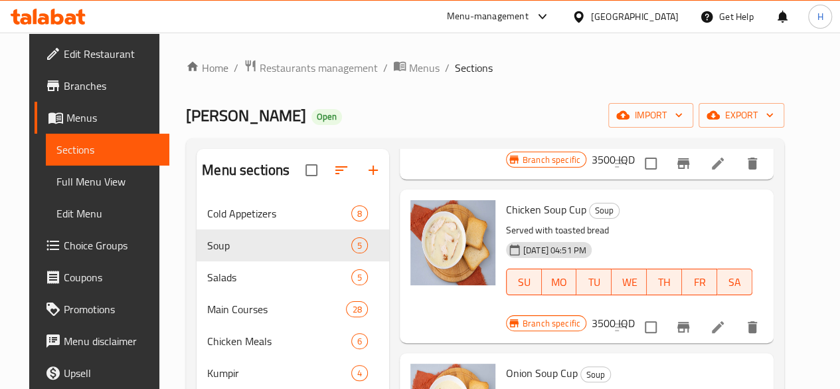
scroll to position [389, 0]
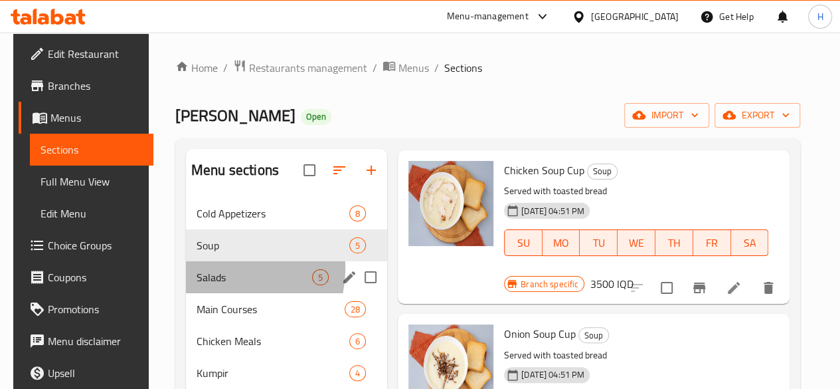
click at [211, 288] on div "Salads 5" at bounding box center [286, 277] width 201 height 32
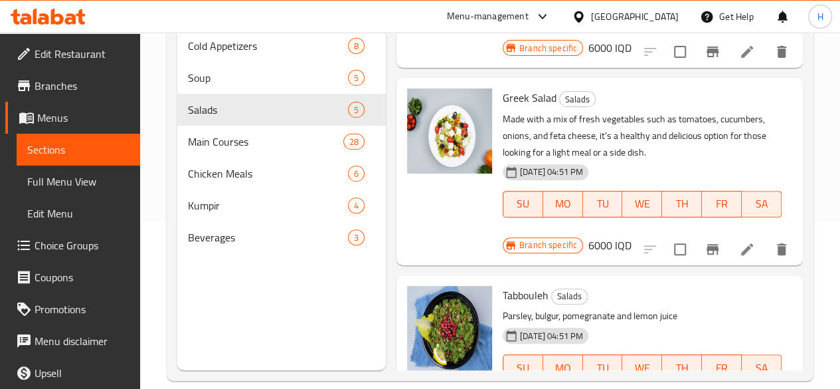
scroll to position [186, 0]
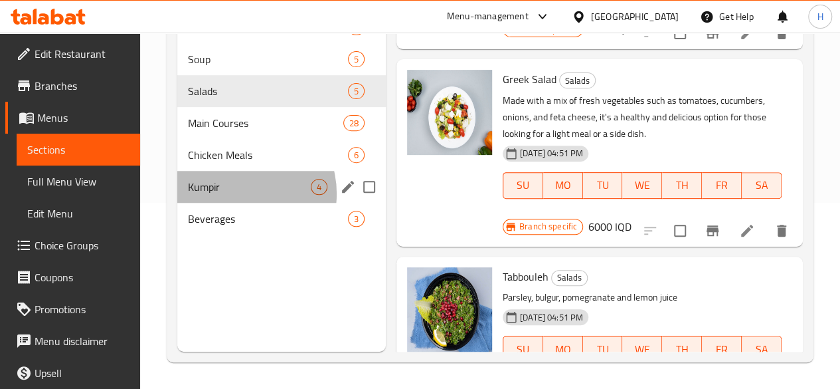
click at [237, 195] on span "Kumpir" at bounding box center [249, 187] width 123 height 16
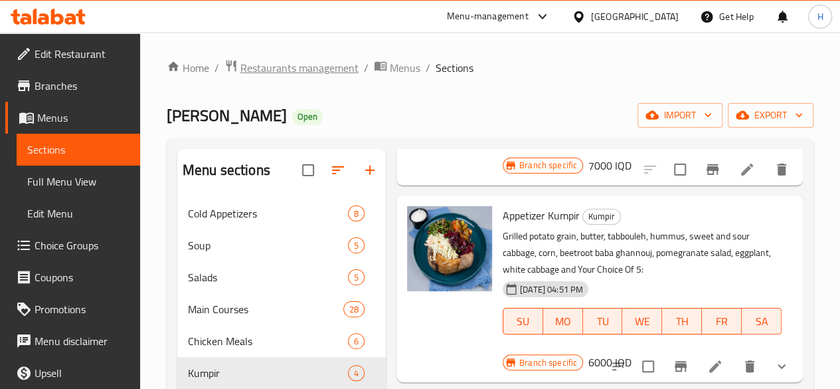
click at [248, 62] on span "Restaurants management" at bounding box center [299, 68] width 118 height 16
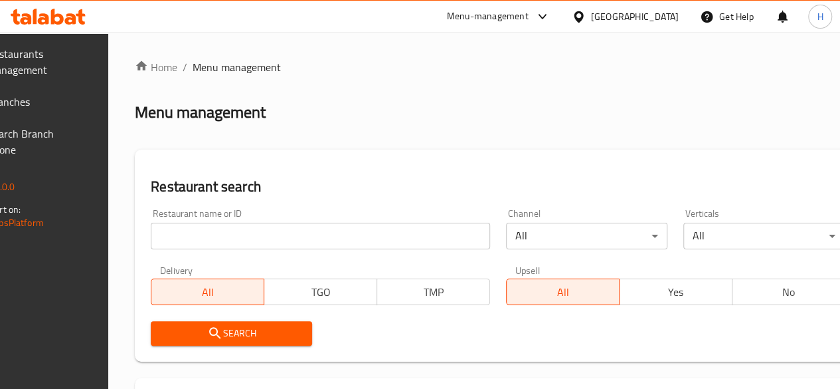
click at [258, 233] on div at bounding box center [420, 194] width 840 height 389
click at [258, 234] on input "search" at bounding box center [320, 235] width 339 height 27
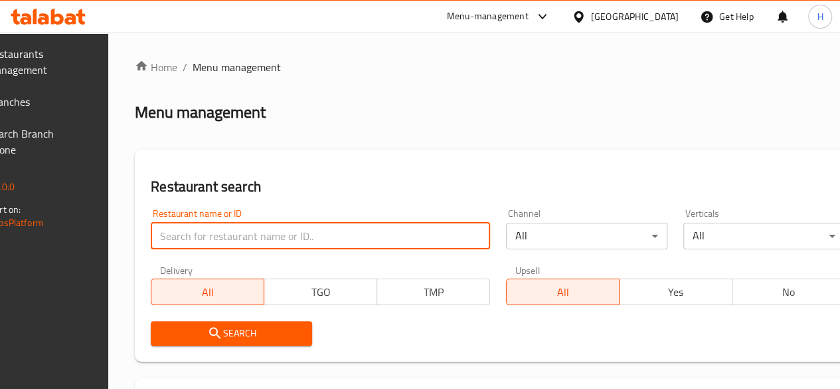
click at [258, 234] on input "search" at bounding box center [320, 235] width 339 height 27
paste input "695408"
type input "695408"
click button "Search" at bounding box center [231, 333] width 161 height 25
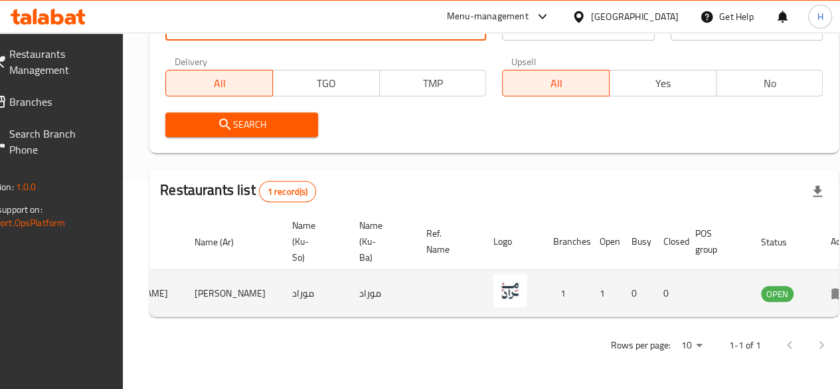
scroll to position [0, 130]
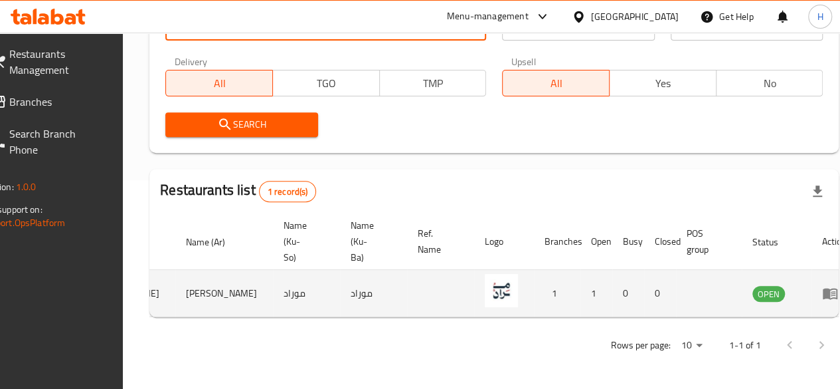
click at [823, 288] on icon "enhanced table" at bounding box center [830, 293] width 15 height 11
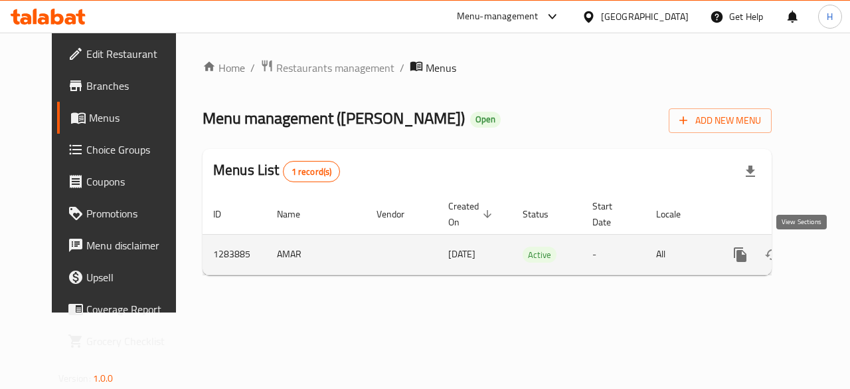
click at [828, 252] on icon "enhanced table" at bounding box center [836, 254] width 16 height 16
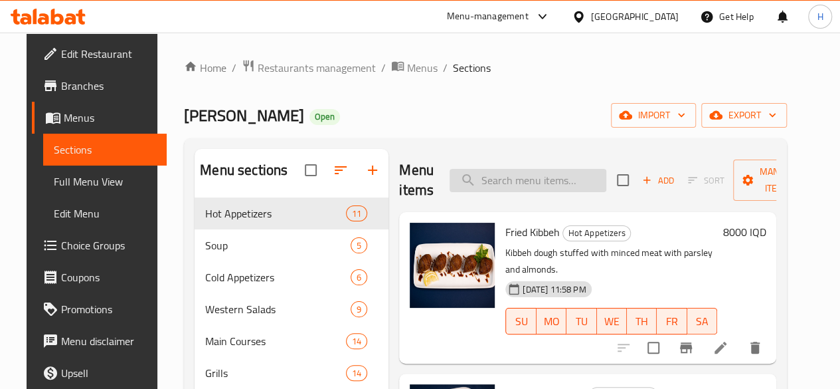
click at [529, 177] on input "search" at bounding box center [528, 180] width 157 height 23
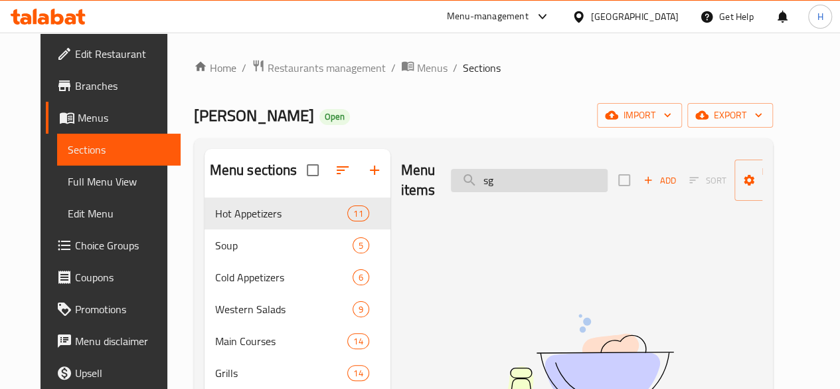
type input "s"
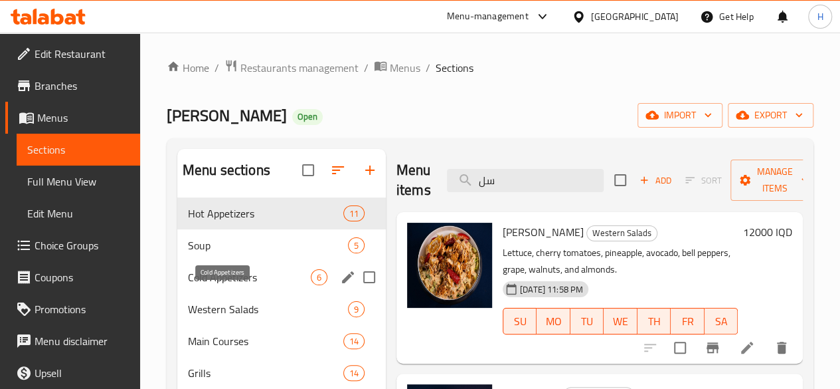
click at [235, 285] on span "Cold Appetizers" at bounding box center [249, 277] width 123 height 16
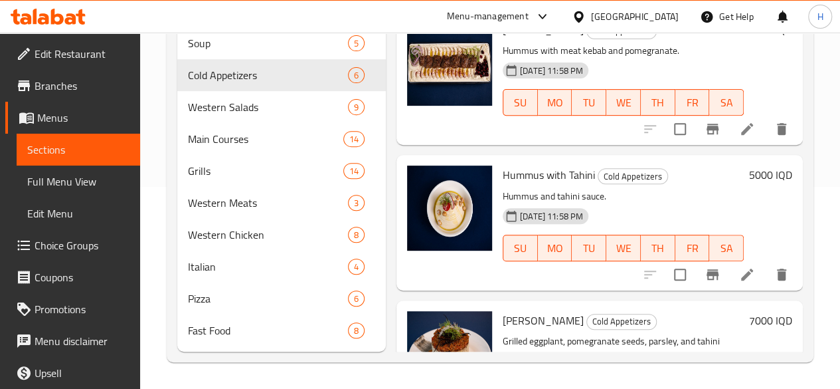
scroll to position [22, 0]
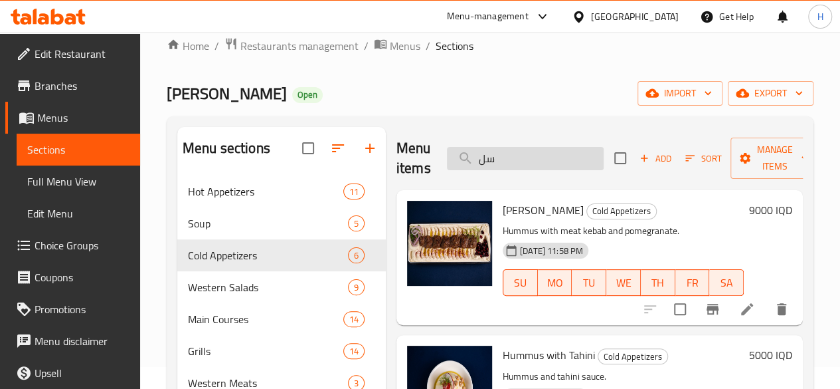
click at [485, 162] on input "سل" at bounding box center [525, 158] width 157 height 23
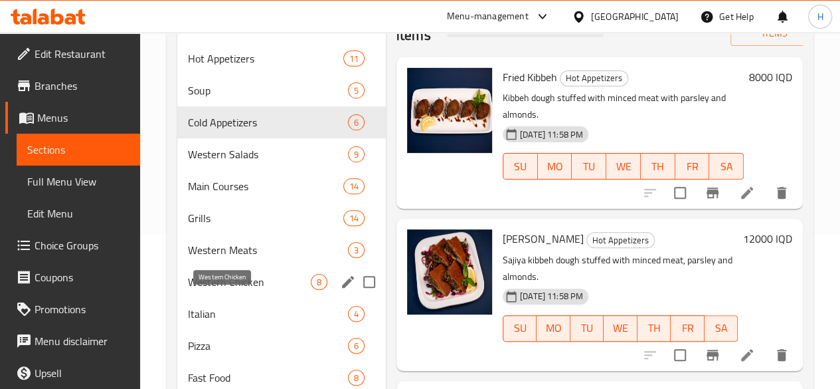
scroll to position [221, 0]
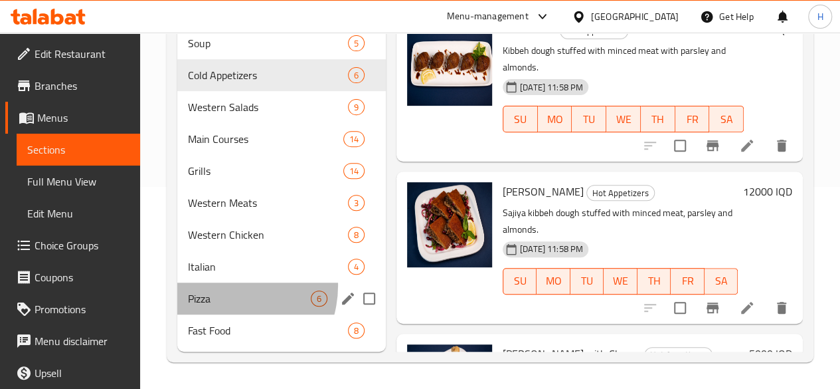
click at [222, 286] on div "Pizza 6" at bounding box center [281, 298] width 209 height 32
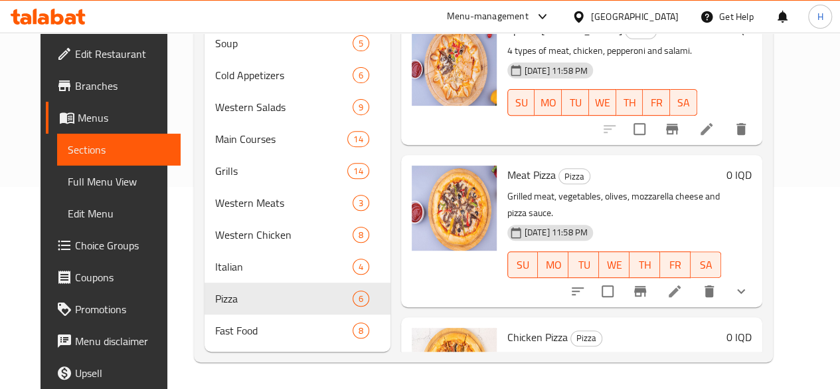
scroll to position [22, 0]
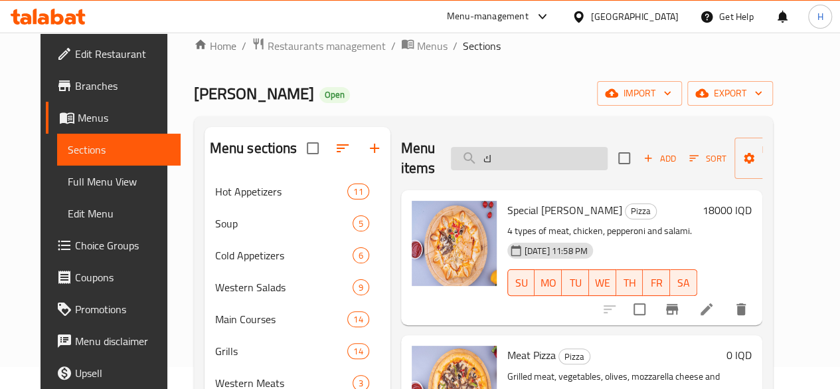
click at [511, 154] on input "ك" at bounding box center [529, 158] width 157 height 23
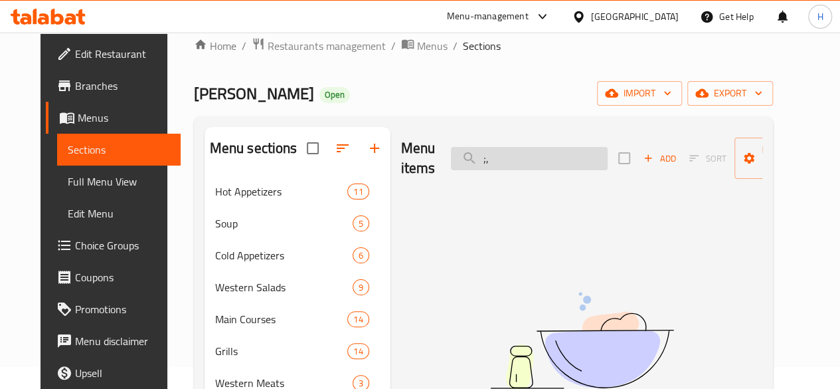
type input ";"
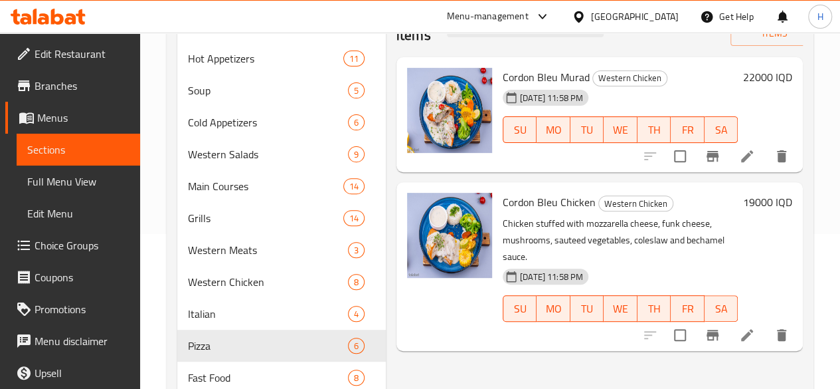
scroll to position [0, 0]
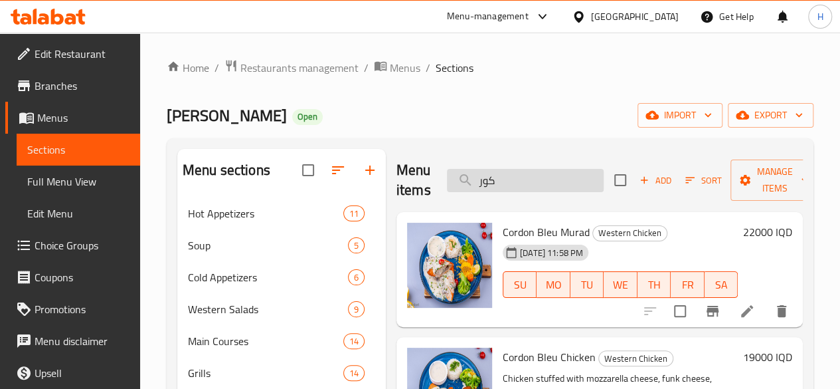
click at [487, 191] on input "كور" at bounding box center [525, 180] width 157 height 23
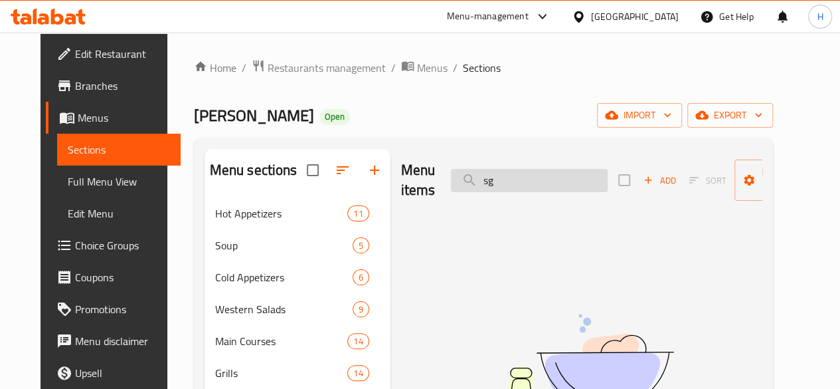
type input "s"
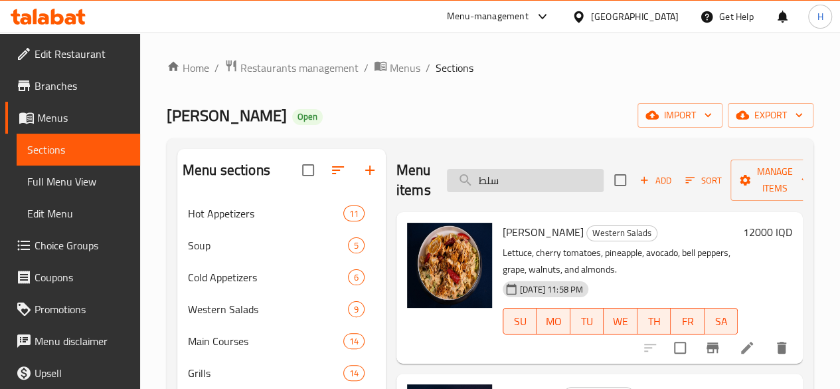
click at [482, 188] on input "سلط" at bounding box center [525, 180] width 157 height 23
click at [482, 178] on input "سلط" at bounding box center [525, 180] width 157 height 23
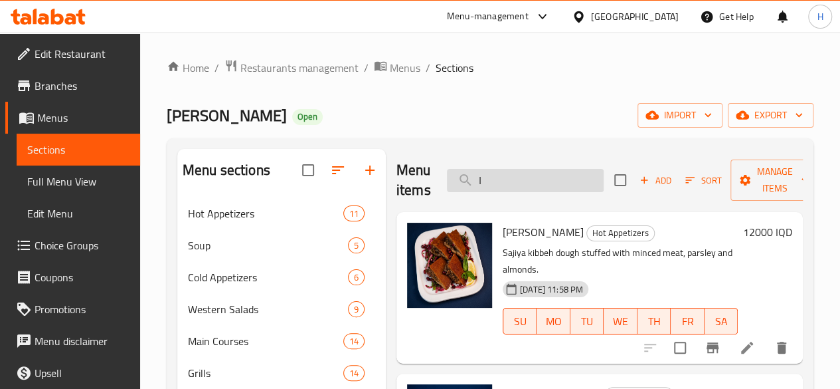
click at [478, 187] on input "ا" at bounding box center [525, 180] width 157 height 23
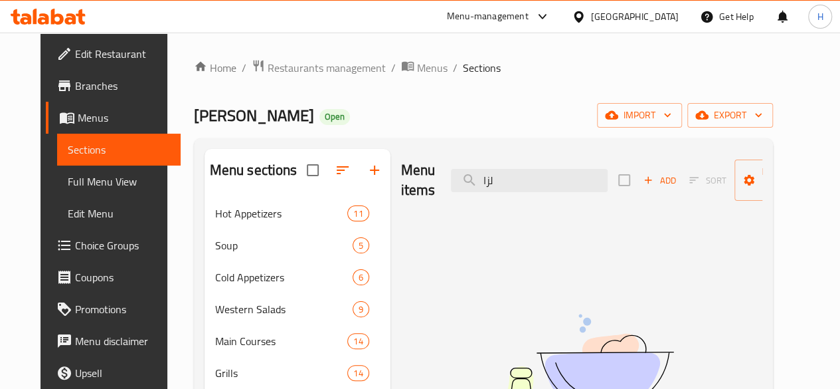
type input "لزا"
